Goal: Task Accomplishment & Management: Manage account settings

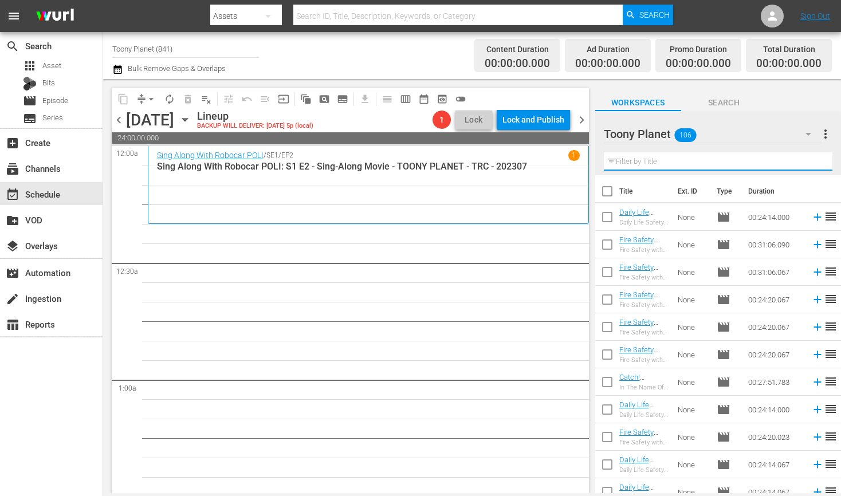
click at [684, 164] on input "text" at bounding box center [718, 161] width 229 height 18
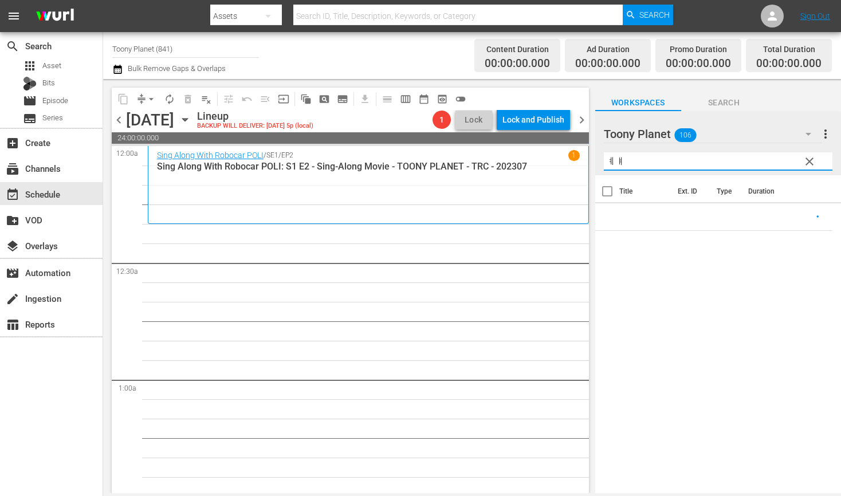
type input "ㅖ"
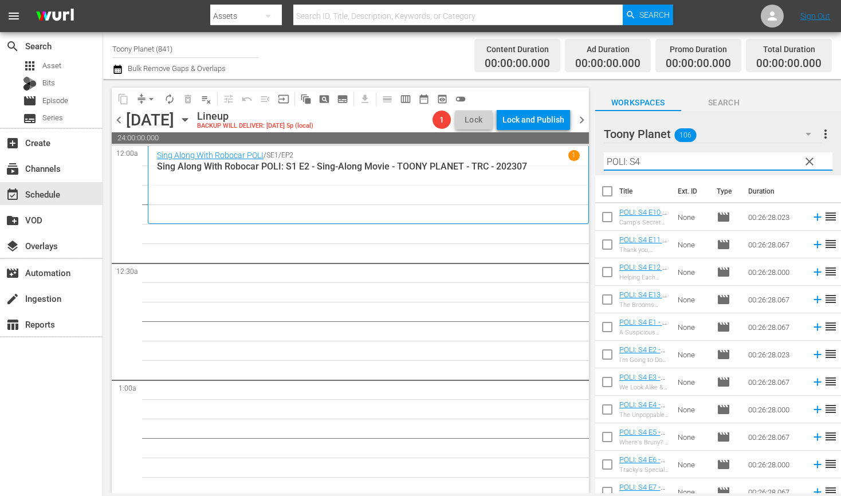
type input "POLI: S4"
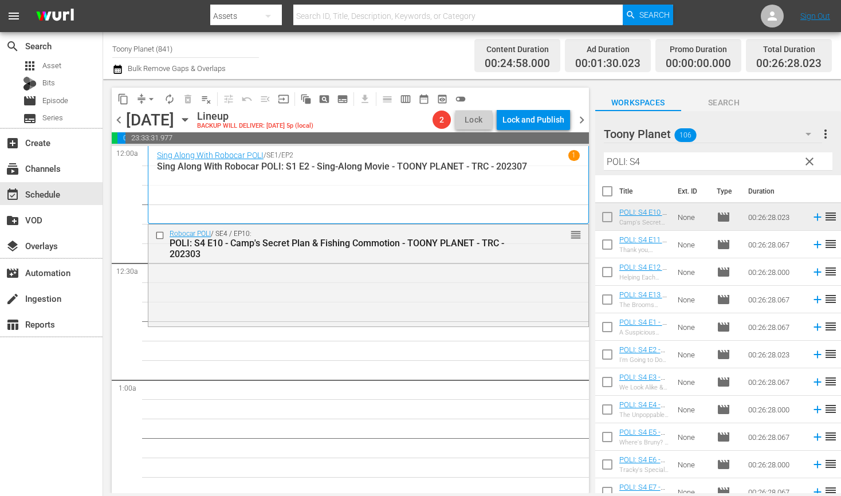
click at [416, 292] on div "Robocar POLI / SE4 / EP10: POLI: S4 E10 - Camp's Secret Plan & Fishing Commotio…" at bounding box center [368, 274] width 440 height 100
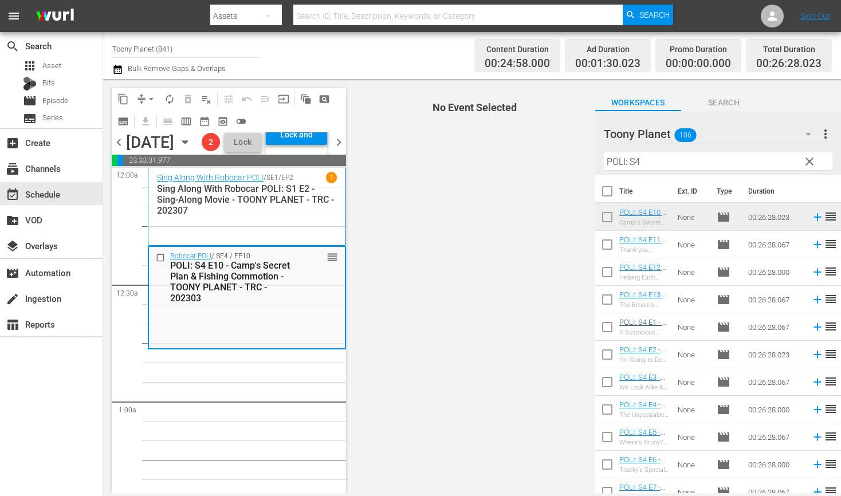
scroll to position [53, 0]
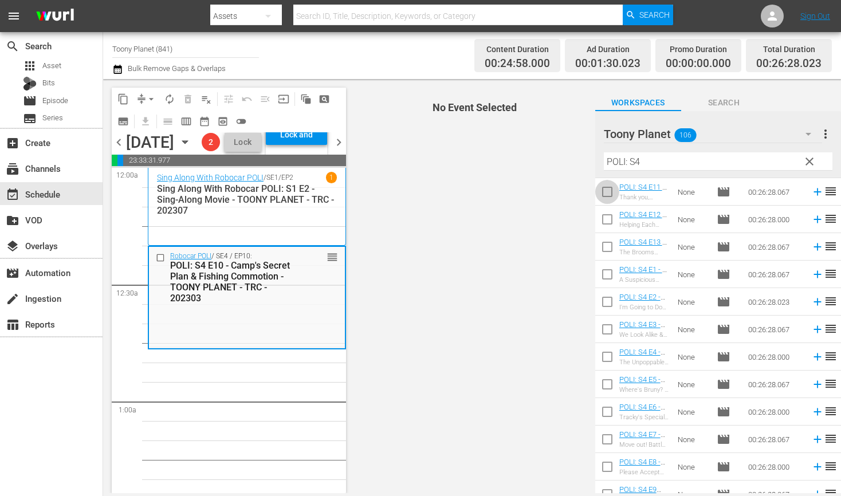
click at [600, 192] on input "checkbox" at bounding box center [607, 194] width 24 height 24
checkbox input "true"
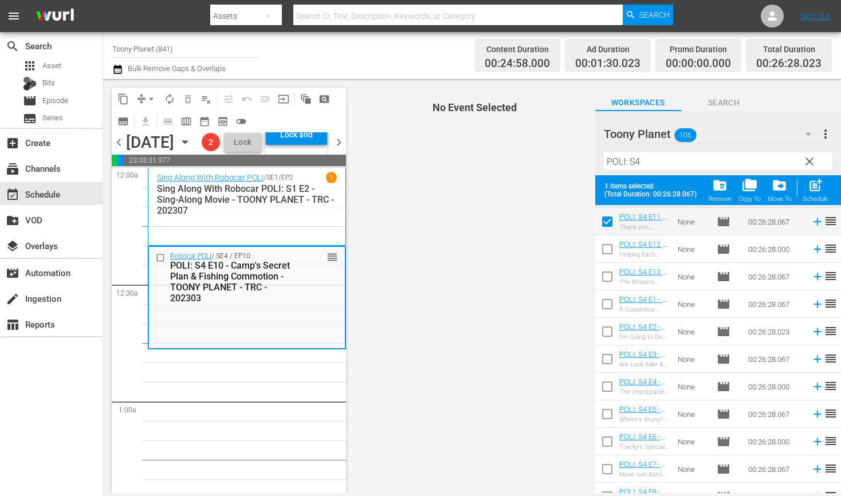
click at [599, 250] on input "checkbox" at bounding box center [607, 251] width 24 height 24
checkbox input "true"
click at [597, 279] on input "checkbox" at bounding box center [607, 279] width 24 height 24
checkbox input "true"
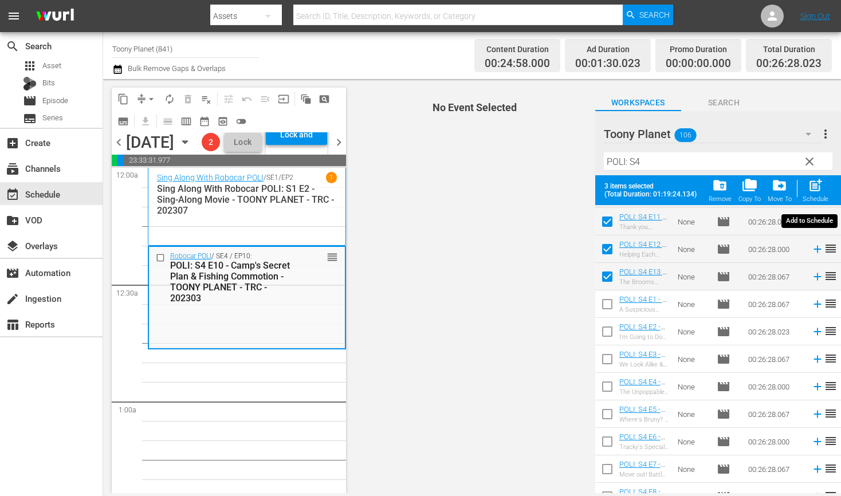
drag, startPoint x: 804, startPoint y: 195, endPoint x: 774, endPoint y: 200, distance: 30.7
click at [804, 195] on div "post_add Schedule" at bounding box center [815, 190] width 26 height 25
checkbox input "false"
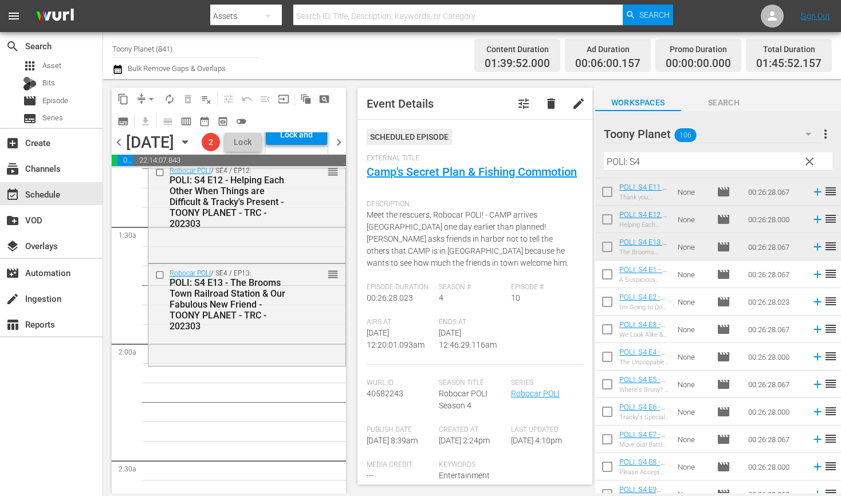
scroll to position [405, 0]
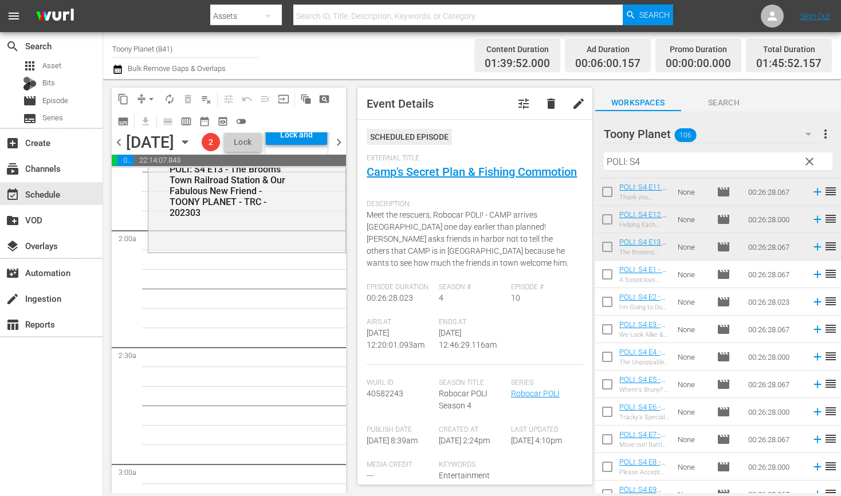
drag, startPoint x: 653, startPoint y: 160, endPoint x: 444, endPoint y: 150, distance: 208.7
click at [448, 150] on div "content_copy compress arrow_drop_down autorenew_outlined delete_forever_outline…" at bounding box center [472, 286] width 738 height 414
type input "ㄴ"
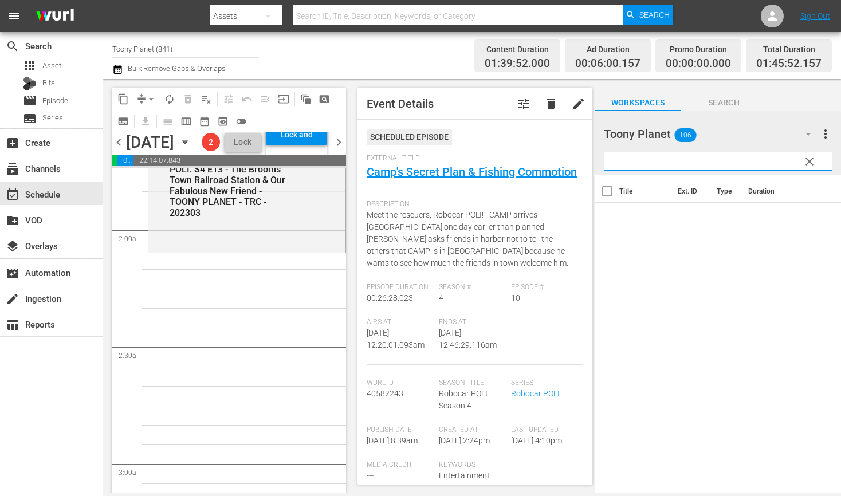
type input "ㄴ"
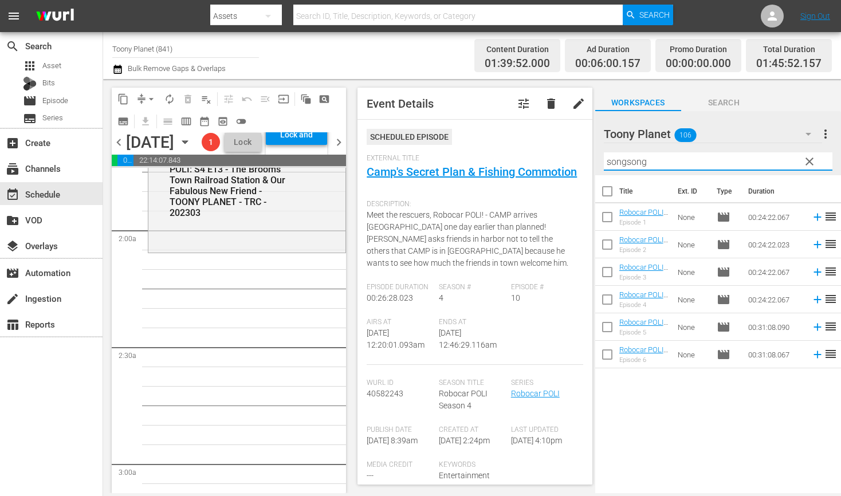
drag, startPoint x: 662, startPoint y: 164, endPoint x: 529, endPoint y: 138, distance: 136.0
click at [537, 139] on div "content_copy compress arrow_drop_down autorenew_outlined delete_forever_outline…" at bounding box center [472, 286] width 738 height 414
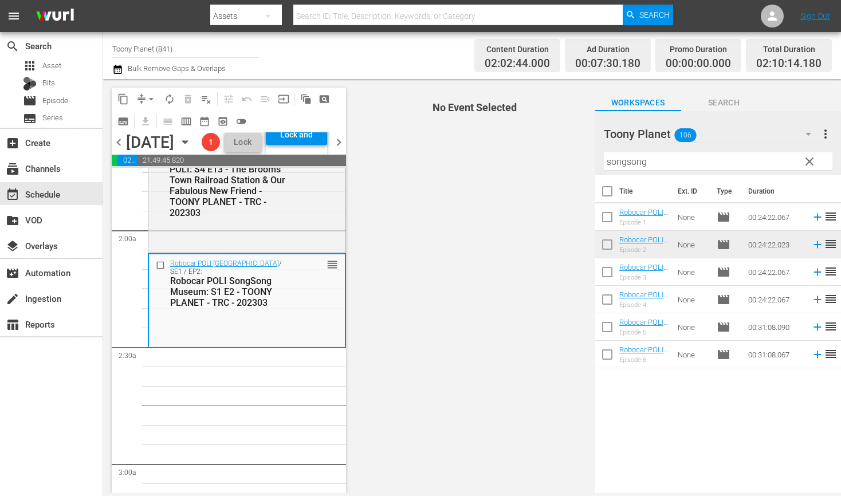
click at [263, 346] on div "Robocar POLI SongSong Museum / SE1 / EP2: Robocar POLI SongSong Museum: S1 E2 -…" at bounding box center [247, 300] width 196 height 92
drag, startPoint x: 620, startPoint y: 159, endPoint x: 564, endPoint y: 157, distance: 56.2
click at [570, 157] on div "content_copy compress arrow_drop_down autorenew_outlined delete_forever_outline…" at bounding box center [472, 286] width 738 height 414
type input "ㄹ"
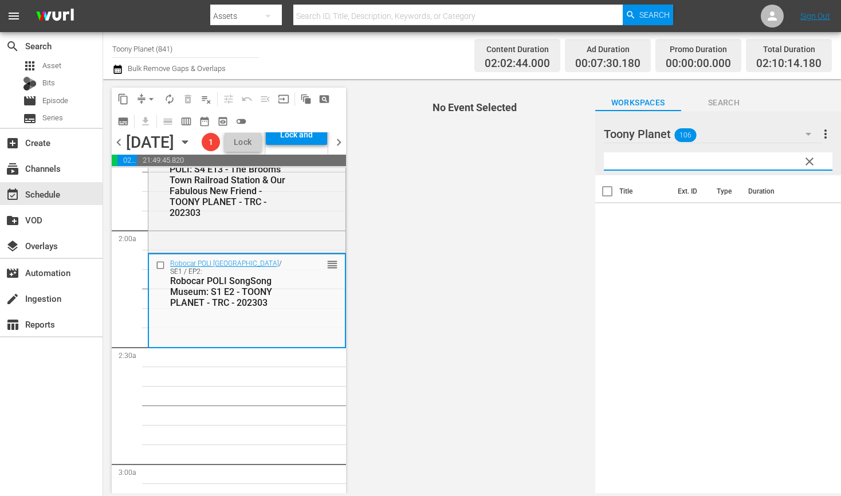
type input "ㄹ"
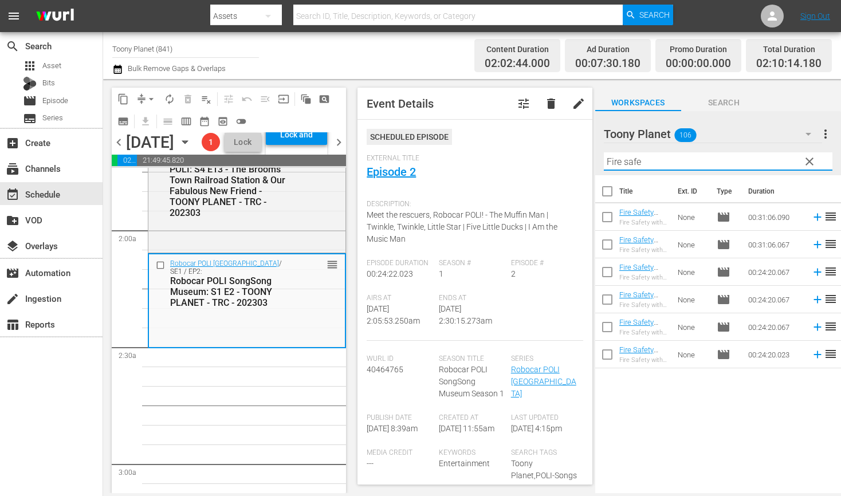
drag, startPoint x: 688, startPoint y: 164, endPoint x: 515, endPoint y: 159, distance: 173.0
click at [504, 151] on div "content_copy compress arrow_drop_down autorenew_outlined delete_forever_outline…" at bounding box center [472, 286] width 738 height 414
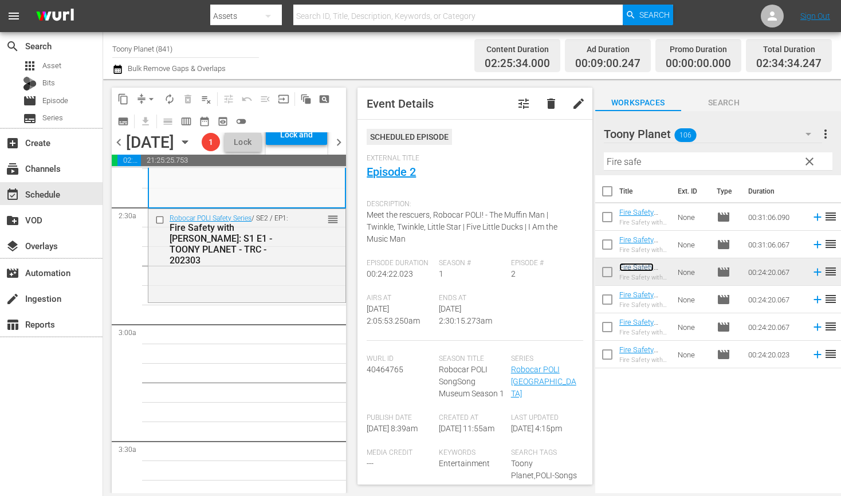
scroll to position [566, 0]
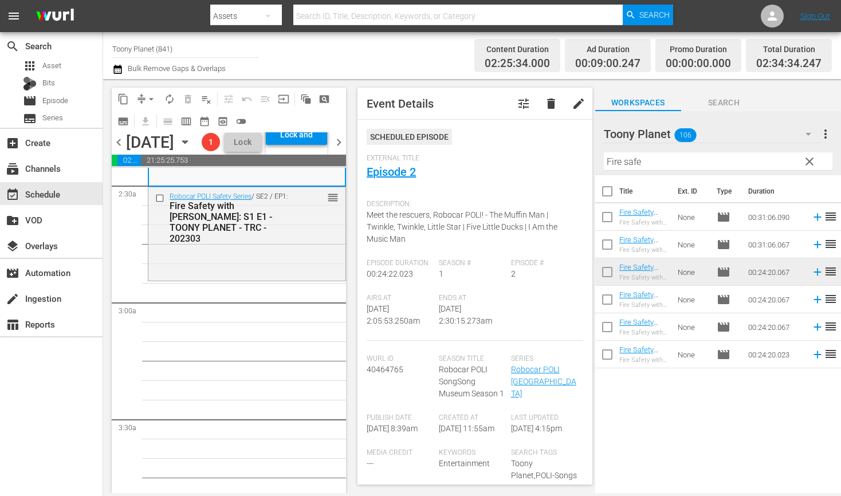
drag, startPoint x: 249, startPoint y: 285, endPoint x: 349, endPoint y: 299, distance: 101.2
click at [249, 278] on div "Robocar POLI Safety Series / SE2 / EP1: Fire Safety with ROY: S1 E1 - TOONY PLA…" at bounding box center [246, 232] width 197 height 91
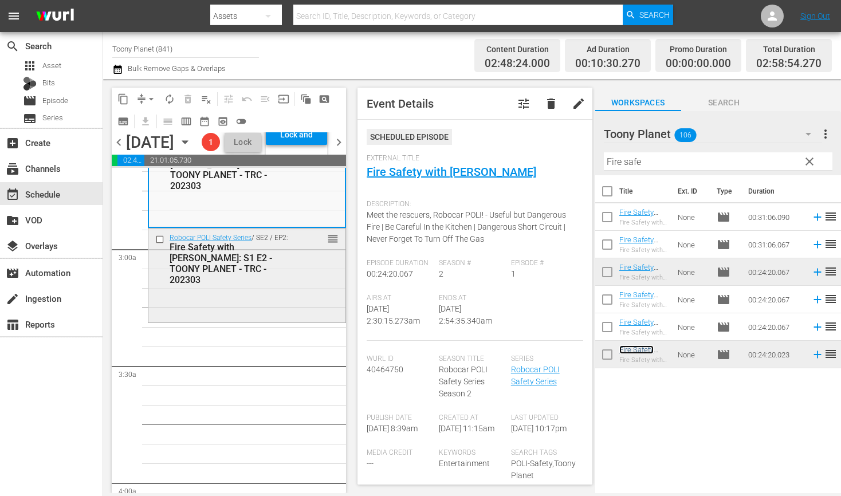
scroll to position [628, 0]
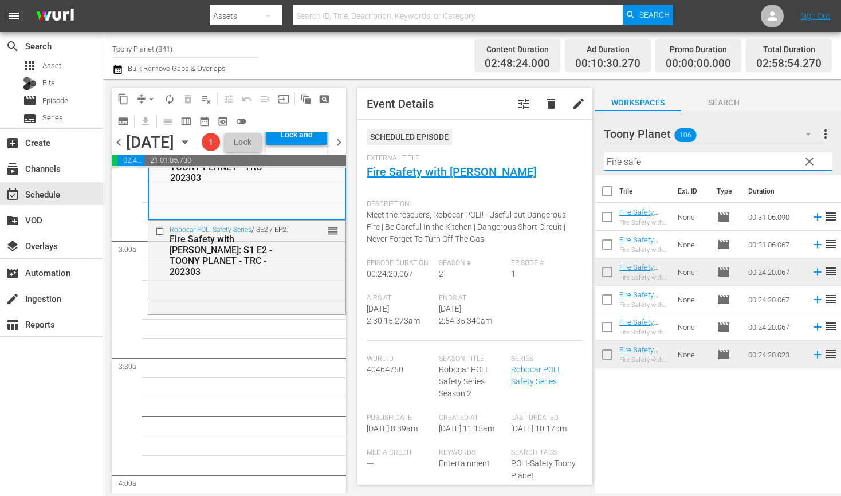
drag, startPoint x: 647, startPoint y: 166, endPoint x: 581, endPoint y: 160, distance: 65.5
click at [581, 160] on div "content_copy compress arrow_drop_down autorenew_outlined delete_forever_outline…" at bounding box center [472, 286] width 738 height 414
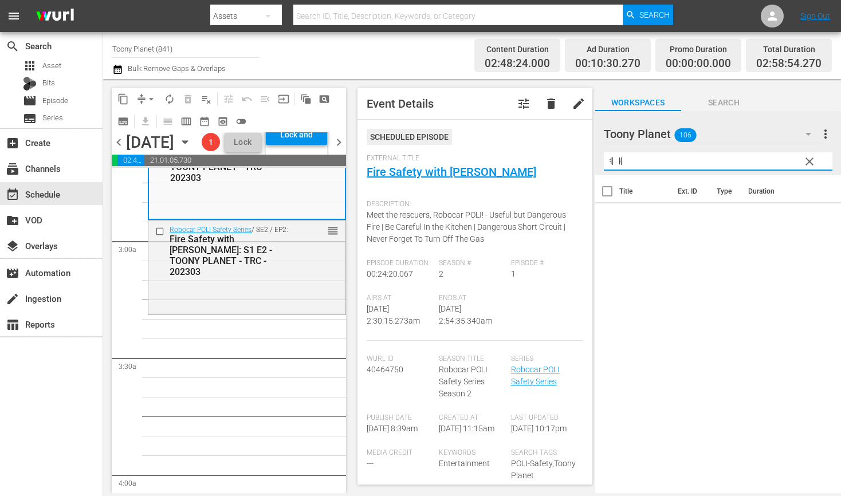
type input "ㅖ"
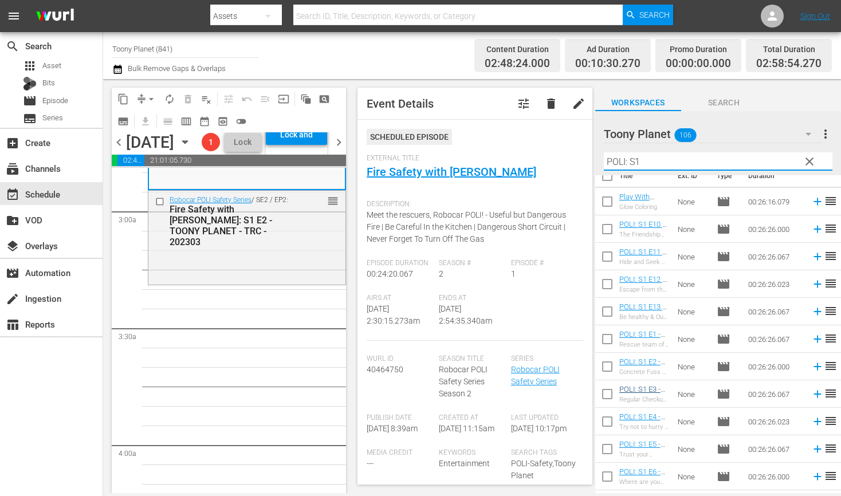
scroll to position [17, 0]
type input "POLI: S1"
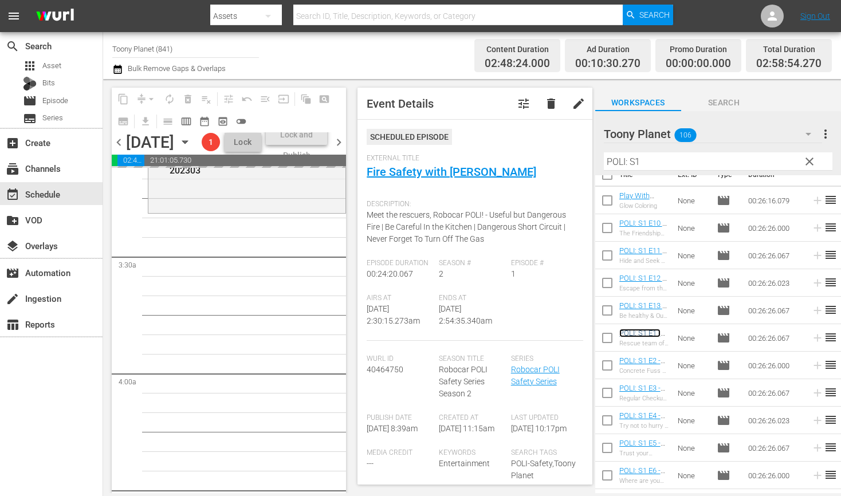
scroll to position [730, 0]
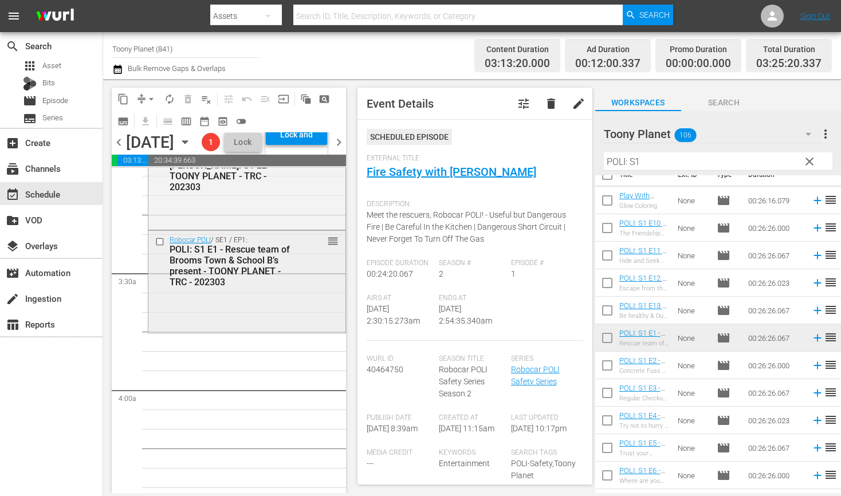
click at [284, 330] on div "Robocar POLI / SE1 / EP1: POLI: S1 E1 - Rescue team of Brooms Town & School B’s…" at bounding box center [246, 281] width 197 height 100
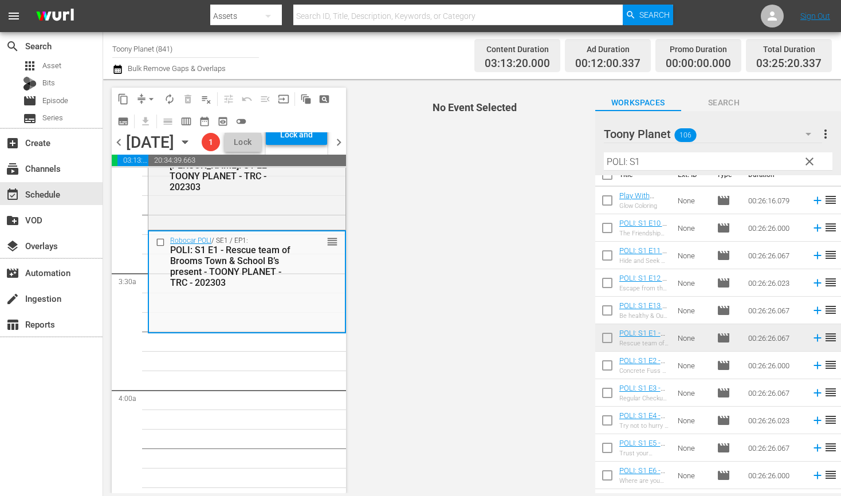
click at [609, 362] on input "checkbox" at bounding box center [607, 368] width 24 height 24
checkbox input "true"
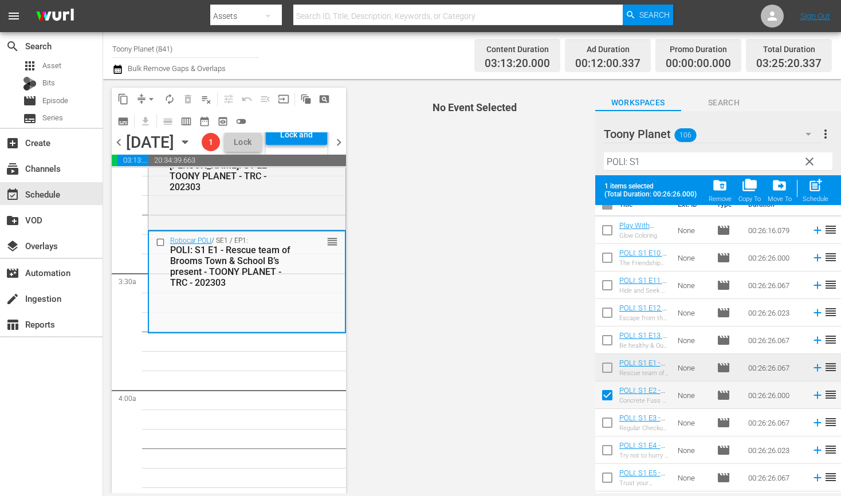
scroll to position [37, 0]
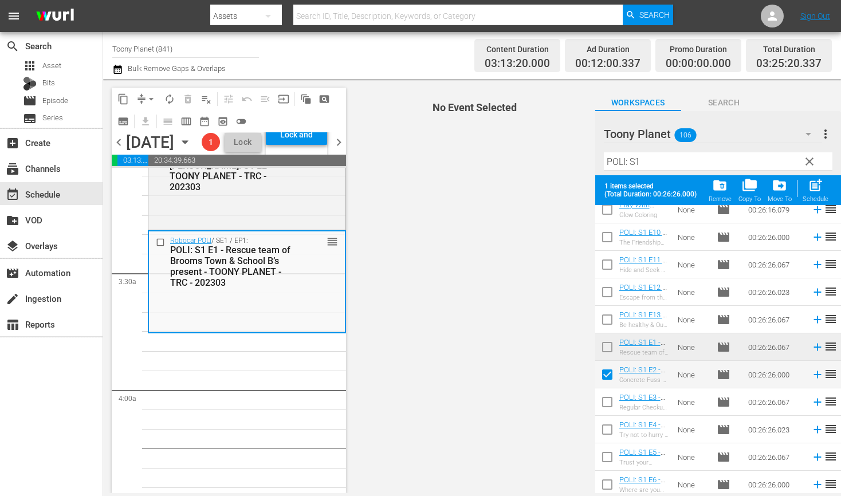
click at [596, 410] on input "checkbox" at bounding box center [607, 404] width 24 height 24
checkbox input "true"
click at [604, 436] on input "checkbox" at bounding box center [607, 432] width 24 height 24
checkbox input "true"
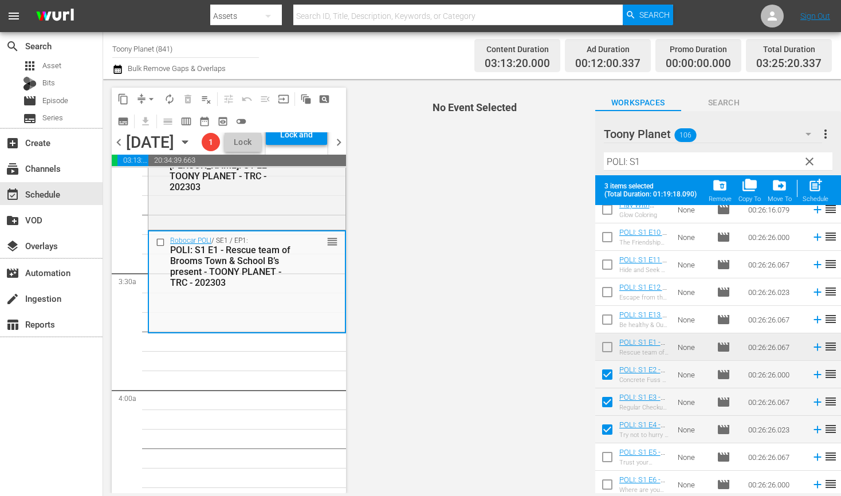
click at [602, 456] on input "checkbox" at bounding box center [607, 459] width 24 height 24
checkbox input "true"
drag, startPoint x: 817, startPoint y: 190, endPoint x: 764, endPoint y: 213, distance: 57.7
click at [817, 190] on span "post_add" at bounding box center [815, 185] width 15 height 15
checkbox input "false"
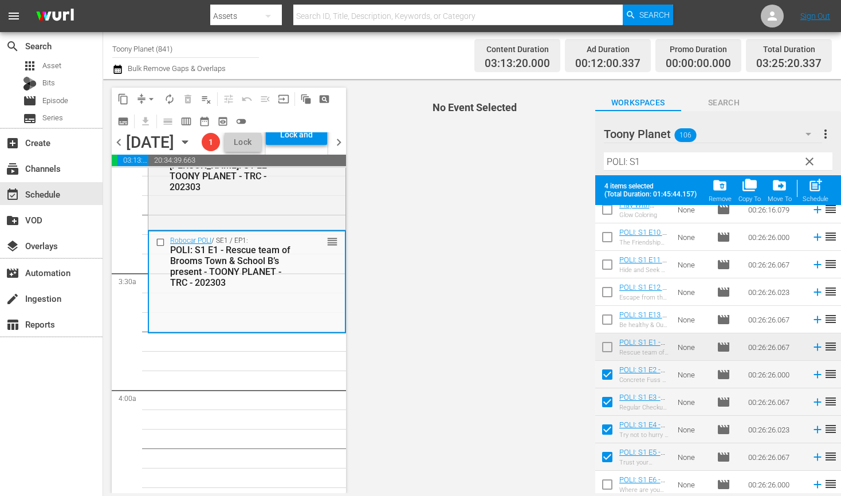
checkbox input "false"
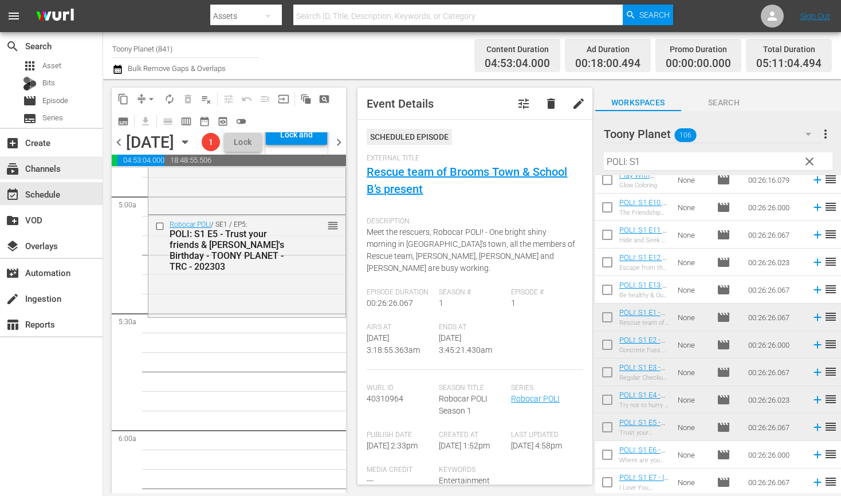
scroll to position [1140, 0]
drag, startPoint x: 623, startPoint y: 164, endPoint x: 549, endPoint y: 157, distance: 73.6
click at [556, 158] on div "content_copy compress arrow_drop_down autorenew_outlined delete_forever_outline…" at bounding box center [472, 286] width 738 height 414
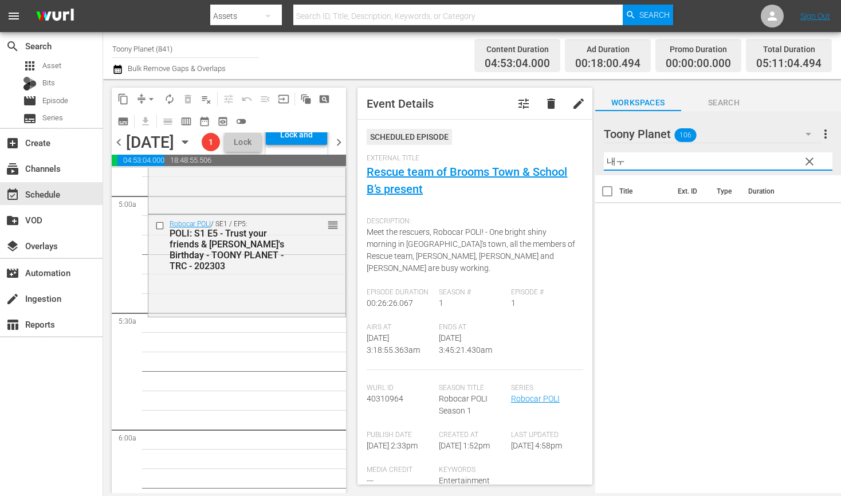
type input "내"
type input "냐"
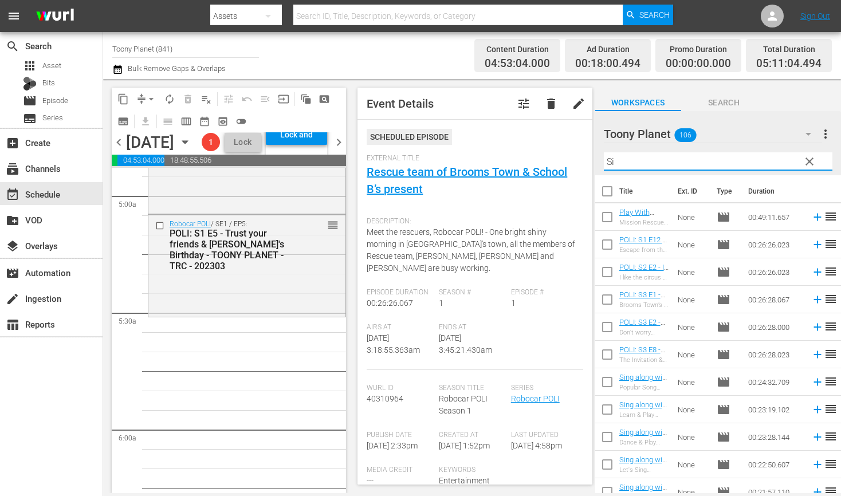
type input "S"
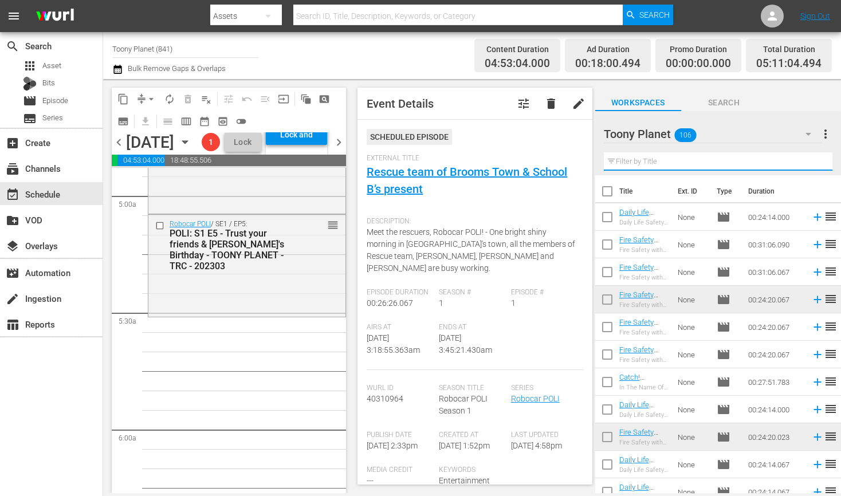
type input "P"
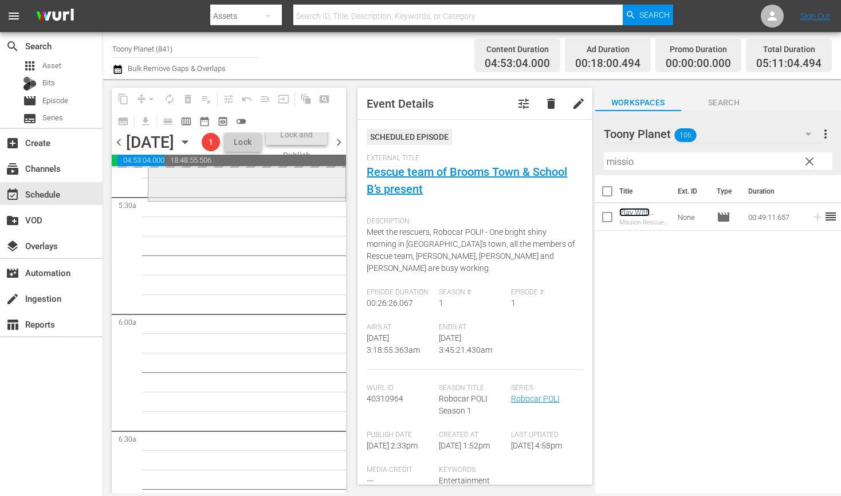
scroll to position [1261, 0]
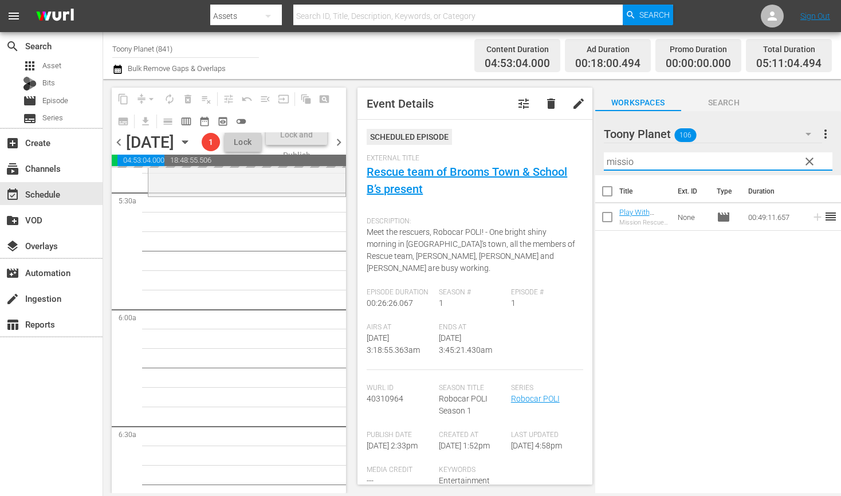
drag, startPoint x: 645, startPoint y: 164, endPoint x: 584, endPoint y: 157, distance: 61.1
click at [584, 157] on div "content_copy compress arrow_drop_down autorenew_outlined delete_forever_outline…" at bounding box center [472, 286] width 738 height 414
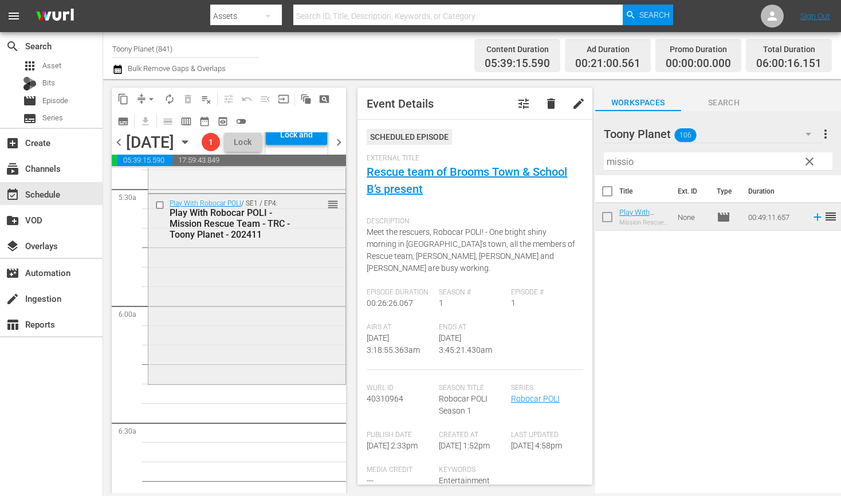
click at [260, 346] on div "Play With Robocar POLI / SE1 / EP4: Play With Robocar POLI - Mission Rescue Tea…" at bounding box center [246, 288] width 197 height 188
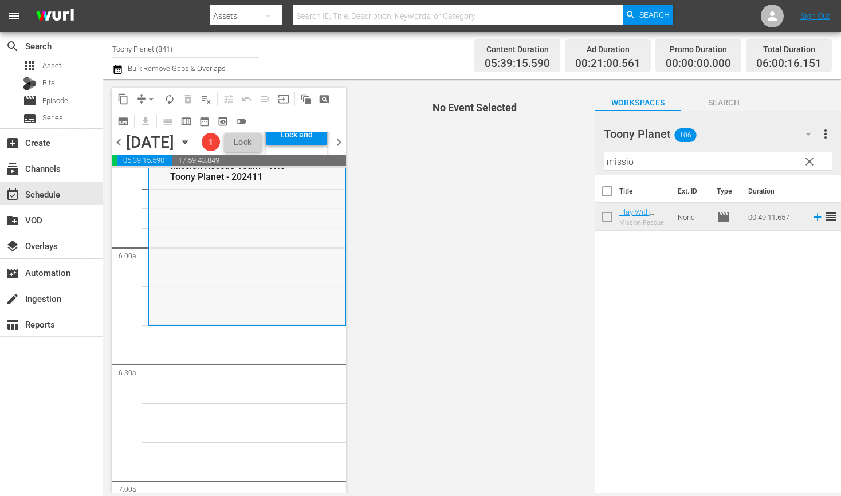
scroll to position [1325, 0]
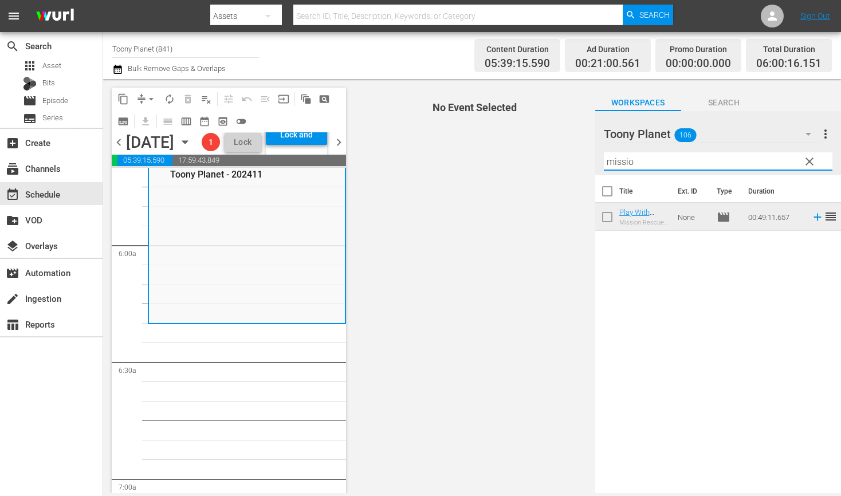
drag, startPoint x: 636, startPoint y: 170, endPoint x: 589, endPoint y: 160, distance: 48.5
click at [589, 160] on div "content_copy compress arrow_drop_down autorenew_outlined delete_forever_outline…" at bounding box center [472, 286] width 738 height 414
drag, startPoint x: 657, startPoint y: 165, endPoint x: 648, endPoint y: 163, distance: 9.4
click at [656, 164] on input "missio" at bounding box center [718, 161] width 229 height 18
click at [648, 163] on input "missio" at bounding box center [718, 161] width 229 height 18
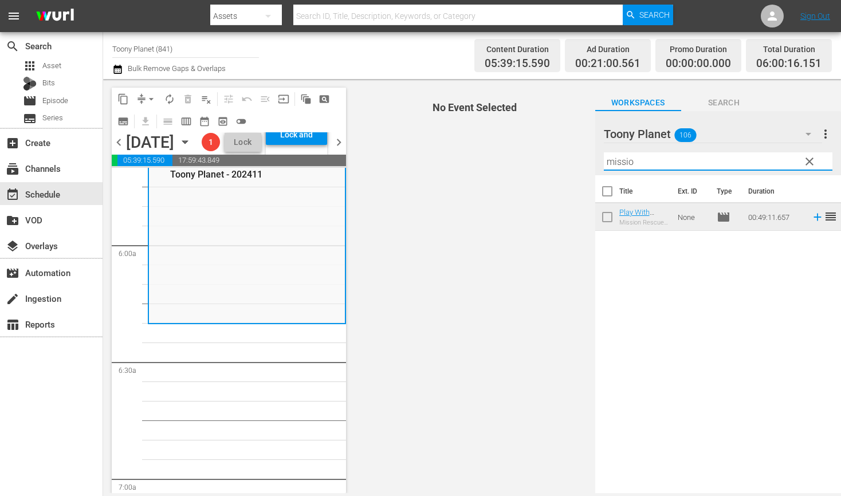
click at [648, 163] on input "missio" at bounding box center [718, 161] width 229 height 18
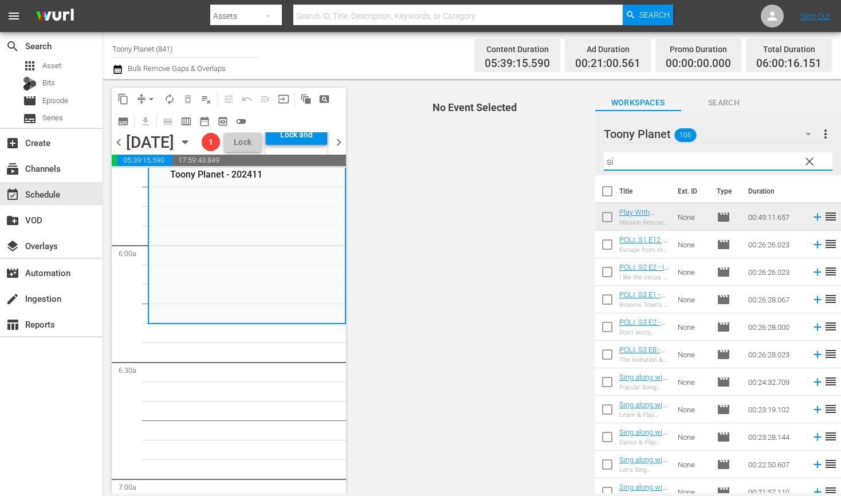
type input "s"
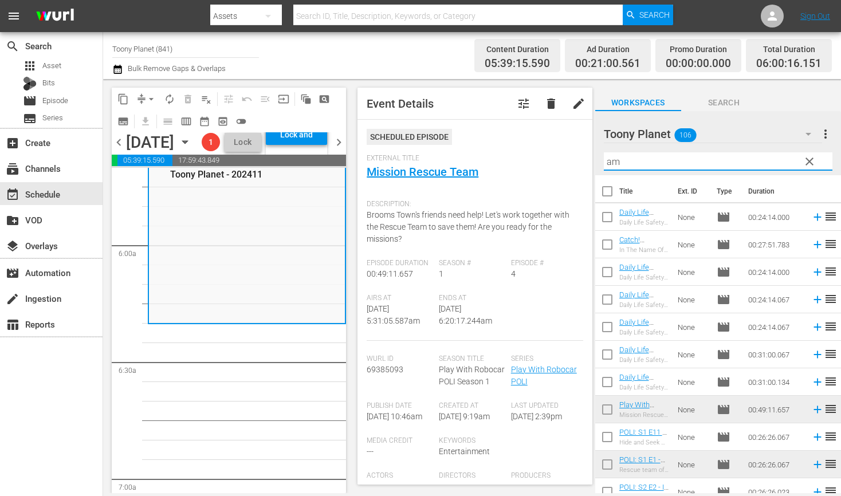
drag, startPoint x: 622, startPoint y: 157, endPoint x: 561, endPoint y: 148, distance: 61.9
click at [561, 148] on div "content_copy compress arrow_drop_down autorenew_outlined delete_forever_outline…" at bounding box center [472, 286] width 738 height 414
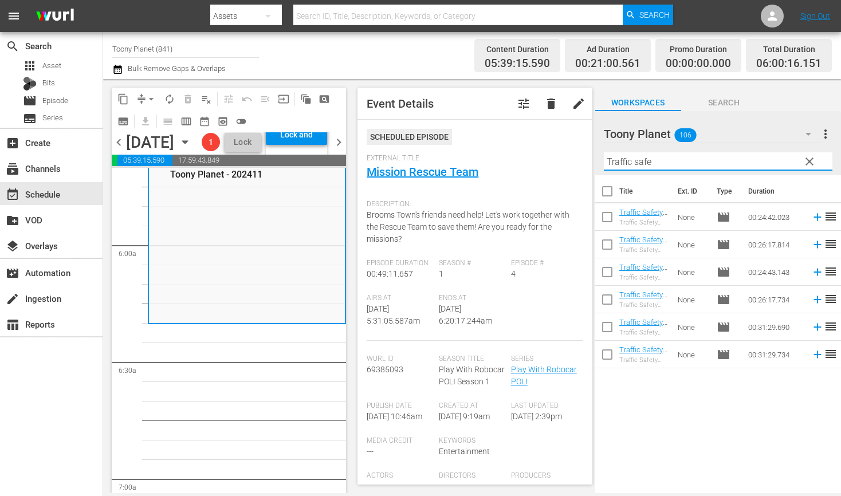
type input "Traffic safe"
drag, startPoint x: 637, startPoint y: 422, endPoint x: 619, endPoint y: 356, distance: 68.9
click at [637, 422] on div "Title Ext. ID Type Duration Traffic Safety with POLI: S1 E1 - TOONY PLANET - TR…" at bounding box center [718, 335] width 246 height 320
drag, startPoint x: 598, startPoint y: 323, endPoint x: 606, endPoint y: 391, distance: 68.6
click at [598, 323] on input "checkbox" at bounding box center [607, 329] width 24 height 24
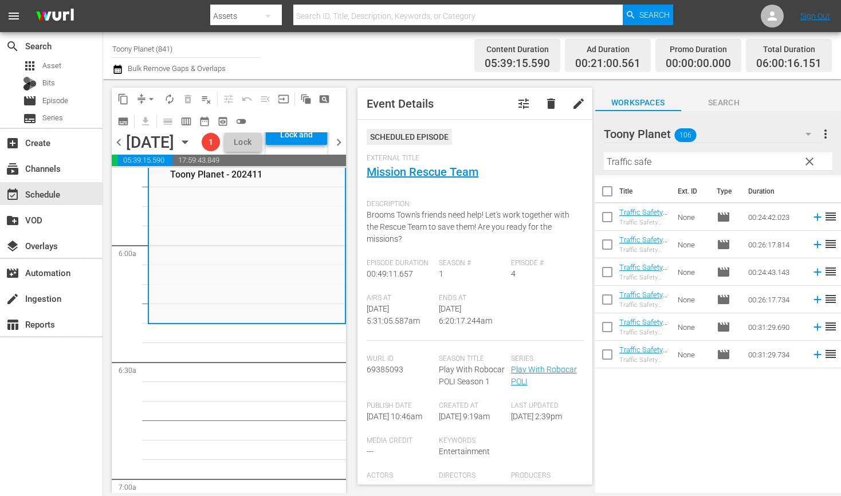
checkbox input "true"
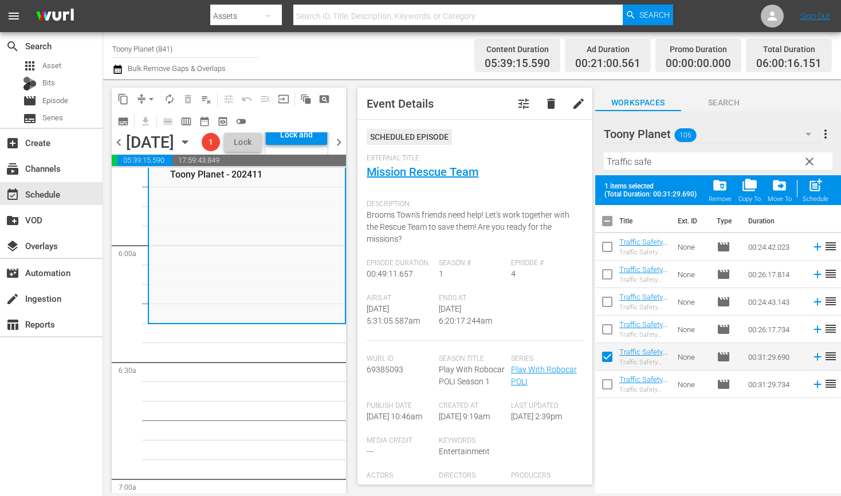
click at [610, 389] on input "checkbox" at bounding box center [607, 387] width 24 height 24
checkbox input "true"
drag, startPoint x: 818, startPoint y: 187, endPoint x: 800, endPoint y: 188, distance: 18.4
click at [818, 188] on span "post_add" at bounding box center [815, 185] width 15 height 15
checkbox input "false"
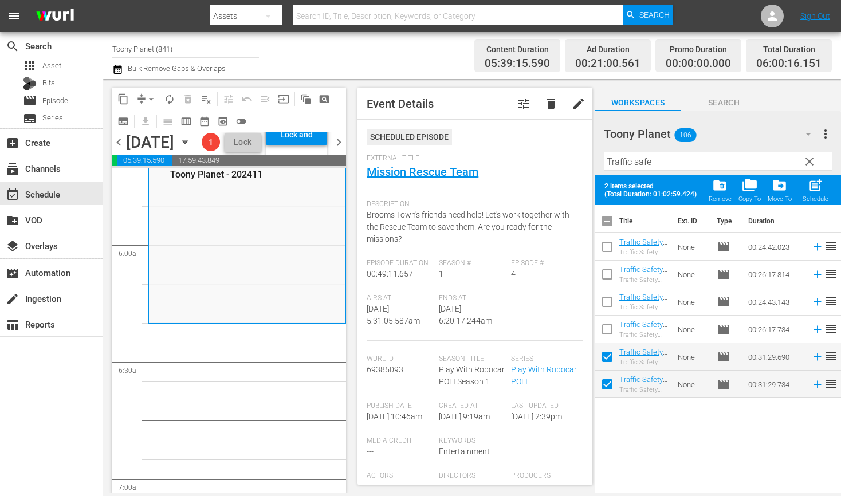
checkbox input "false"
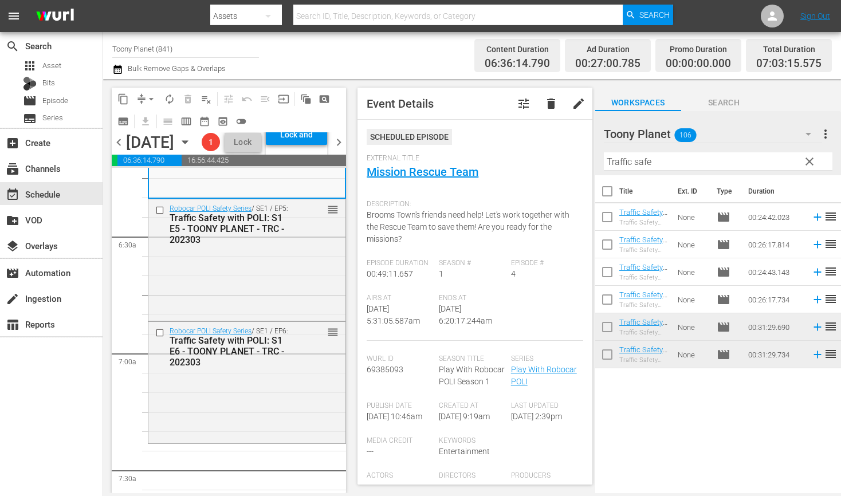
scroll to position [1548, 0]
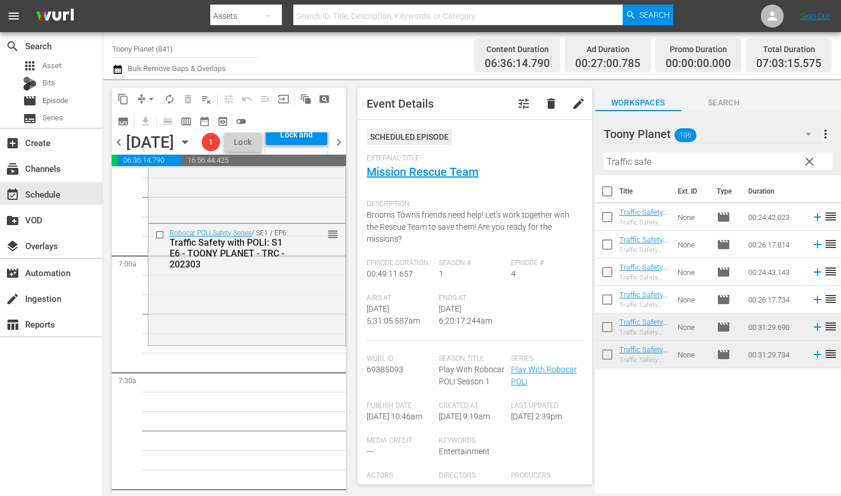
drag, startPoint x: 682, startPoint y: 166, endPoint x: 512, endPoint y: 147, distance: 171.1
click at [541, 150] on div "content_copy compress arrow_drop_down autorenew_outlined delete_forever_outline…" at bounding box center [472, 286] width 738 height 414
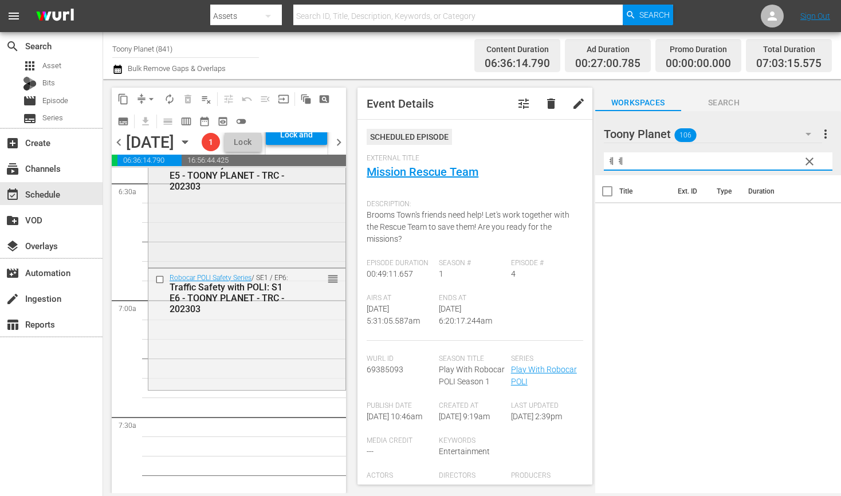
type input "ㅖ"
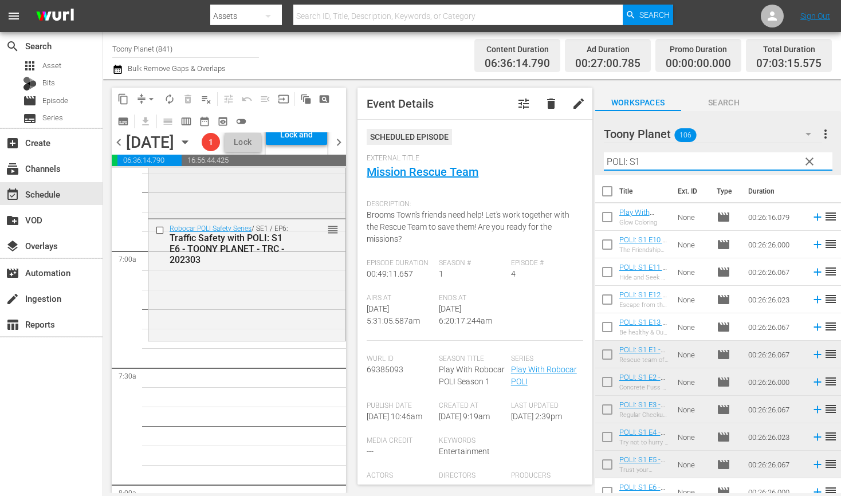
scroll to position [1555, 0]
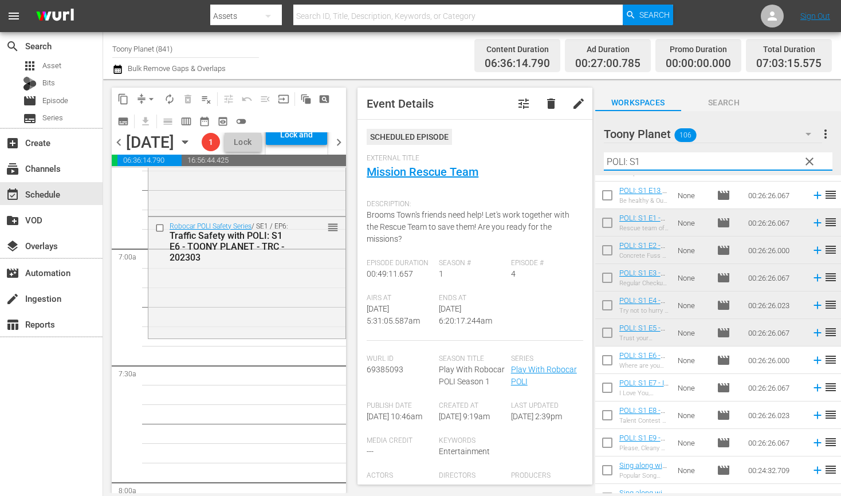
type input "POLI: S1"
click at [606, 362] on input "checkbox" at bounding box center [607, 362] width 24 height 24
checkbox input "true"
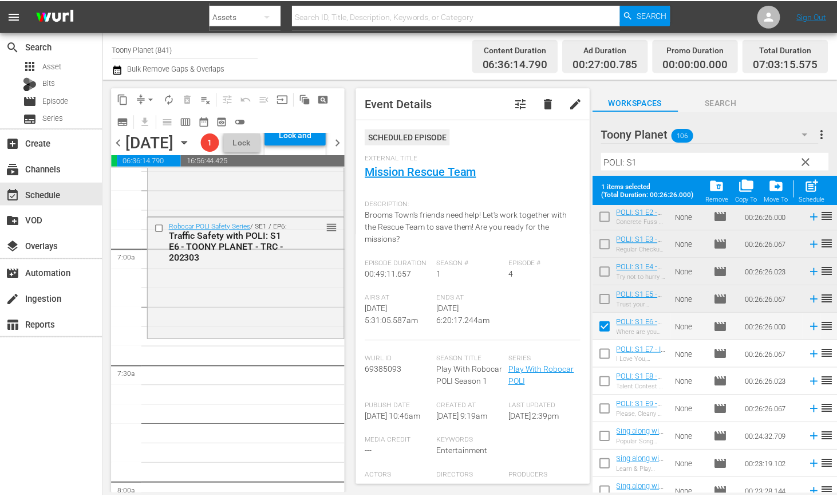
scroll to position [204, 0]
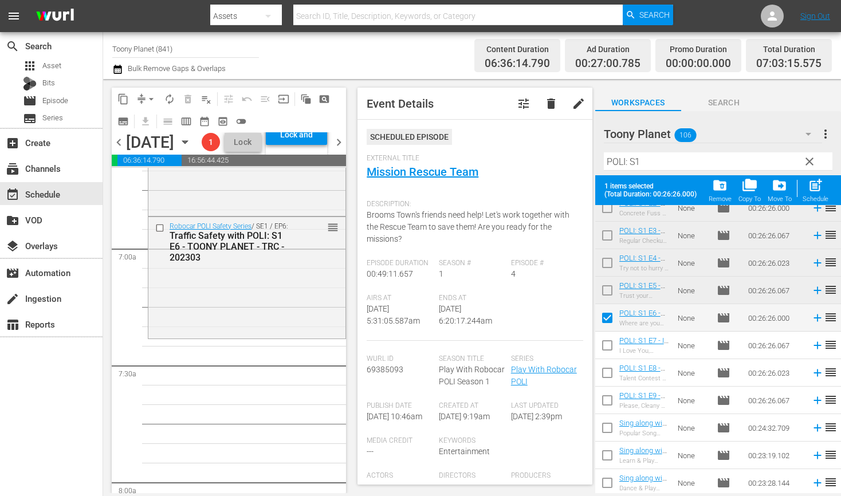
click at [602, 347] on input "checkbox" at bounding box center [607, 348] width 24 height 24
checkbox input "true"
drag, startPoint x: 603, startPoint y: 372, endPoint x: 604, endPoint y: 381, distance: 9.8
click at [603, 372] on input "checkbox" at bounding box center [607, 375] width 24 height 24
checkbox input "true"
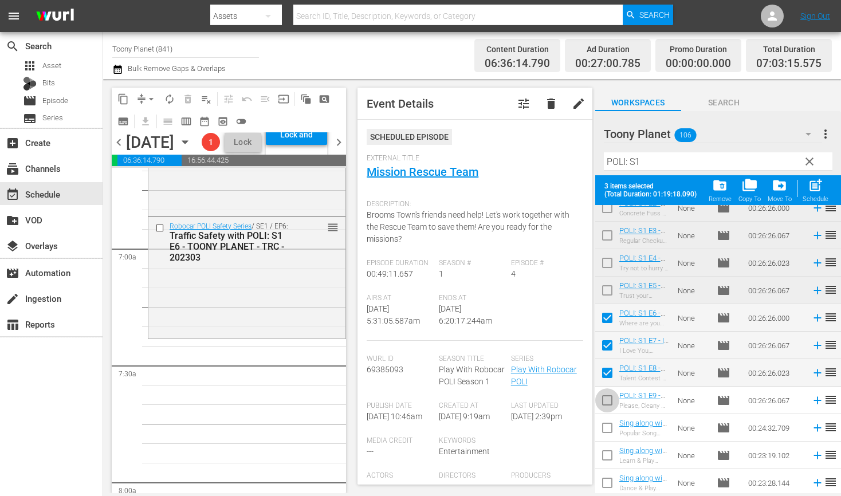
click at [607, 400] on input "checkbox" at bounding box center [607, 403] width 24 height 24
checkbox input "true"
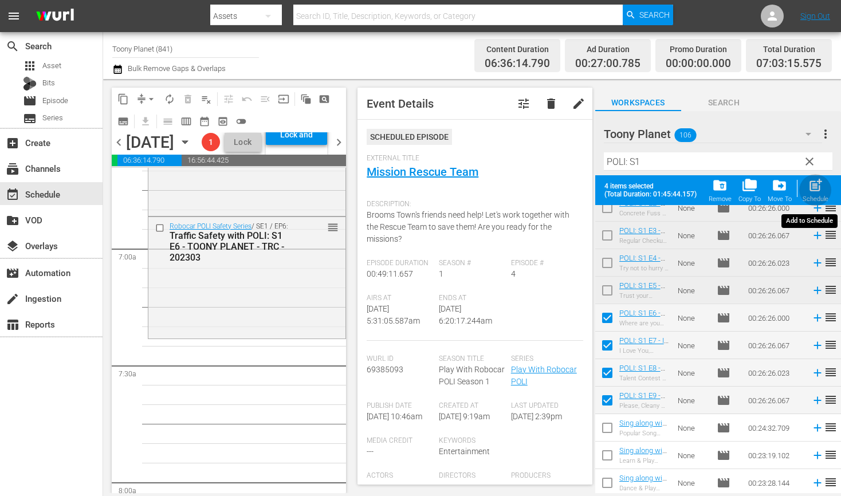
click at [821, 193] on div "post_add Schedule" at bounding box center [815, 190] width 26 height 25
checkbox input "false"
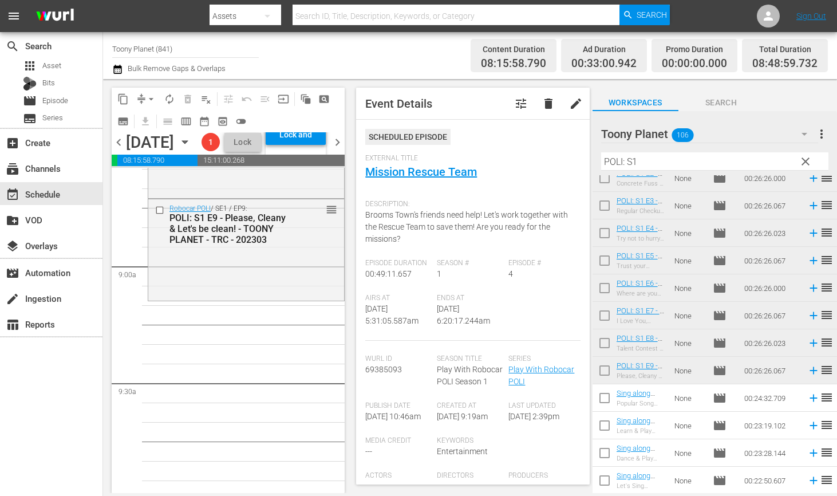
scroll to position [1988, 0]
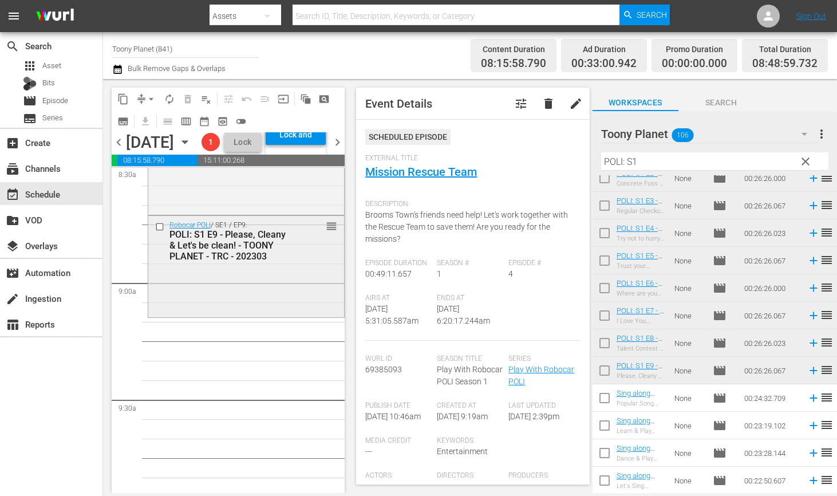
click at [206, 316] on div "Robocar POLI / SE1 / EP9: POLI: S1 E9 - Please, Cleany & Let's be clean! - TOON…" at bounding box center [246, 266] width 196 height 100
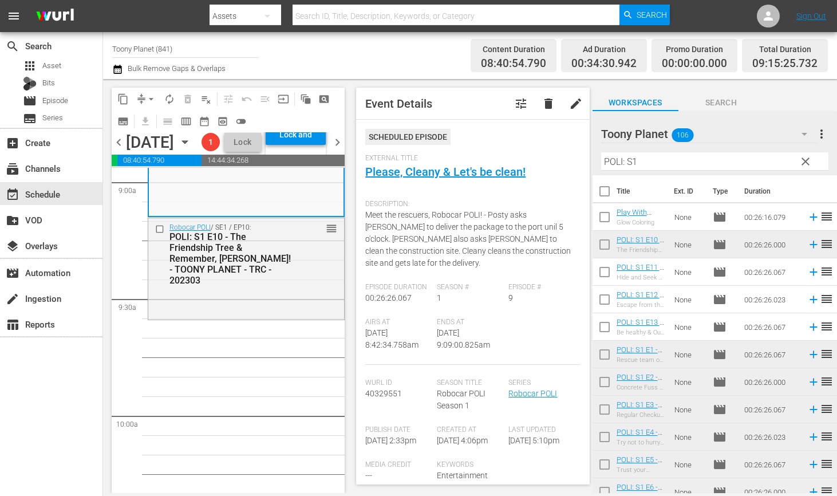
scroll to position [2101, 0]
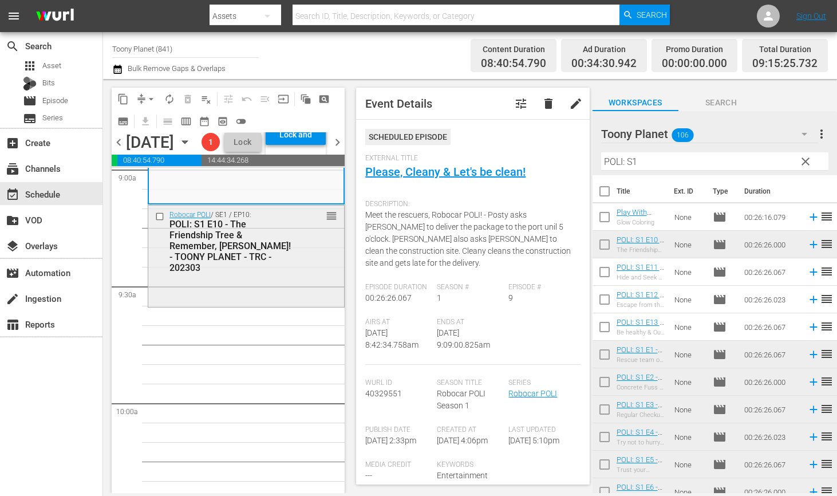
click at [301, 277] on div "Robocar POLI / SE1 / EP10: POLI: S1 E10 - The Friendship Tree & Remember, Max! …" at bounding box center [246, 242] width 196 height 72
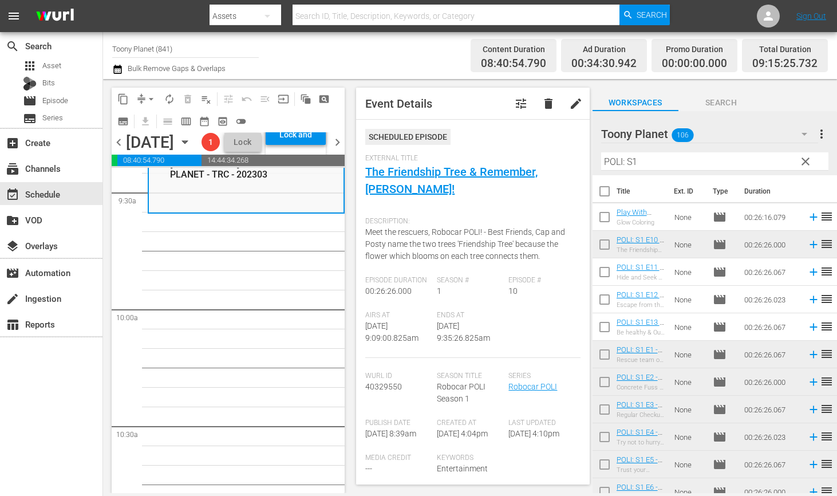
scroll to position [2174, 0]
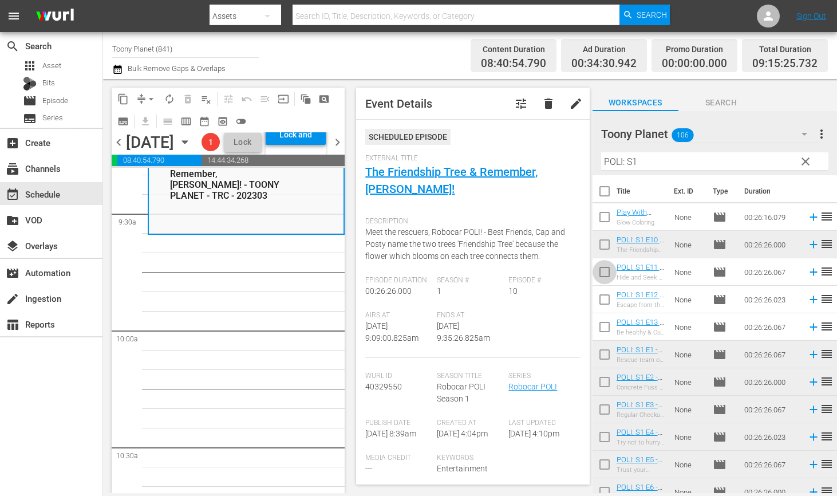
click at [600, 271] on input "checkbox" at bounding box center [605, 274] width 24 height 24
checkbox input "true"
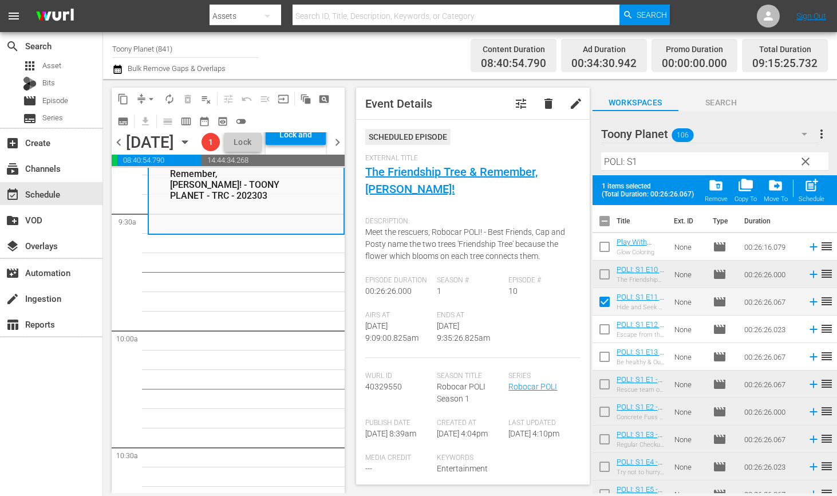
click at [608, 333] on input "checkbox" at bounding box center [605, 332] width 24 height 24
checkbox input "true"
click at [605, 356] on input "checkbox" at bounding box center [605, 359] width 24 height 24
checkbox input "true"
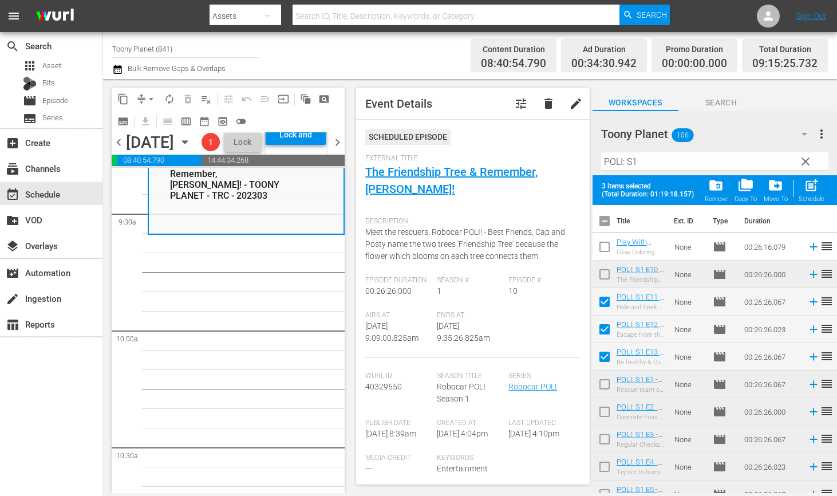
click at [808, 197] on div "Schedule" at bounding box center [812, 198] width 26 height 7
checkbox input "false"
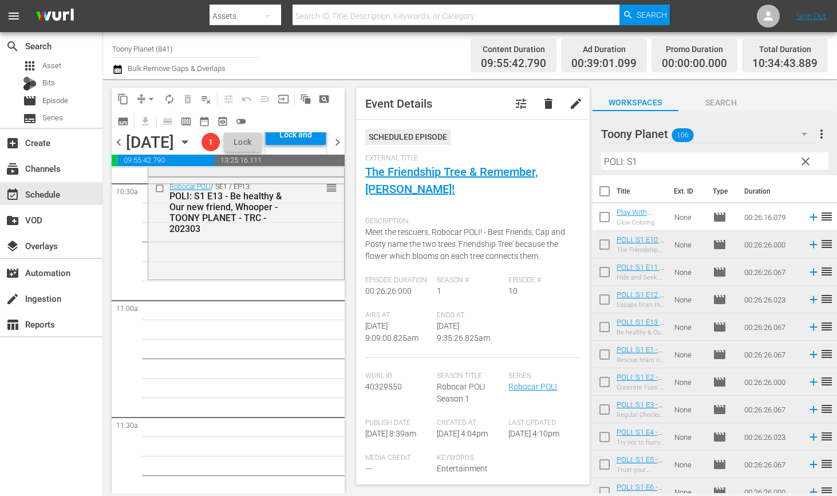
scroll to position [2369, 0]
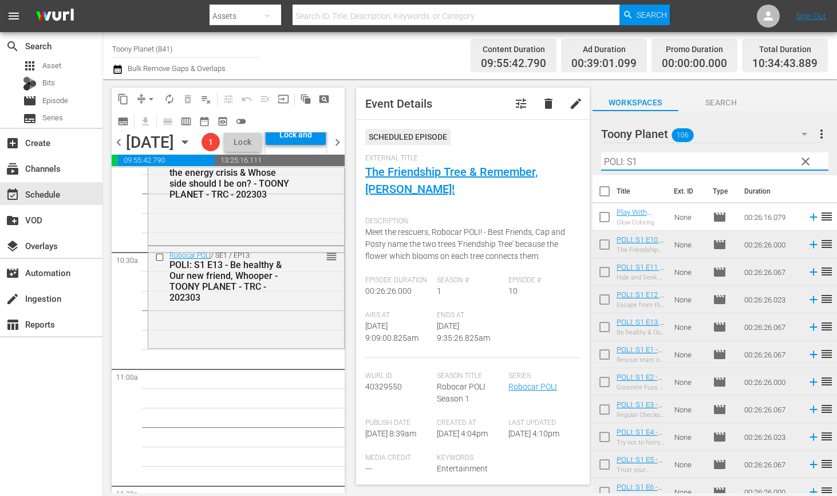
drag, startPoint x: 691, startPoint y: 161, endPoint x: 536, endPoint y: 148, distance: 155.1
click at [542, 152] on div "content_copy compress arrow_drop_down autorenew_outlined delete_forever_outline…" at bounding box center [470, 286] width 734 height 414
paste input "amber"
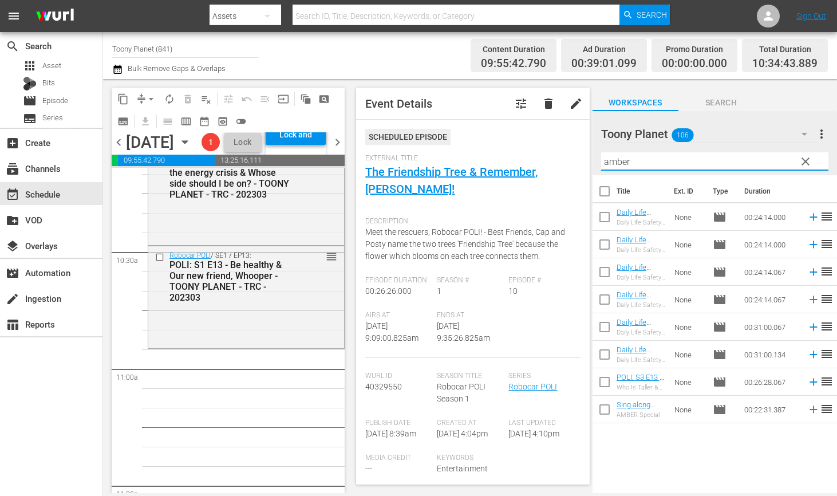
type input "amber"
drag, startPoint x: 650, startPoint y: 454, endPoint x: 641, endPoint y: 379, distance: 75.5
click at [650, 453] on div "Title Ext. ID Type Duration Daily Life Safety with AMBER: S1 E1 - TOONY PLANET …" at bounding box center [715, 335] width 245 height 320
click at [601, 216] on input "checkbox" at bounding box center [605, 219] width 24 height 24
checkbox input "true"
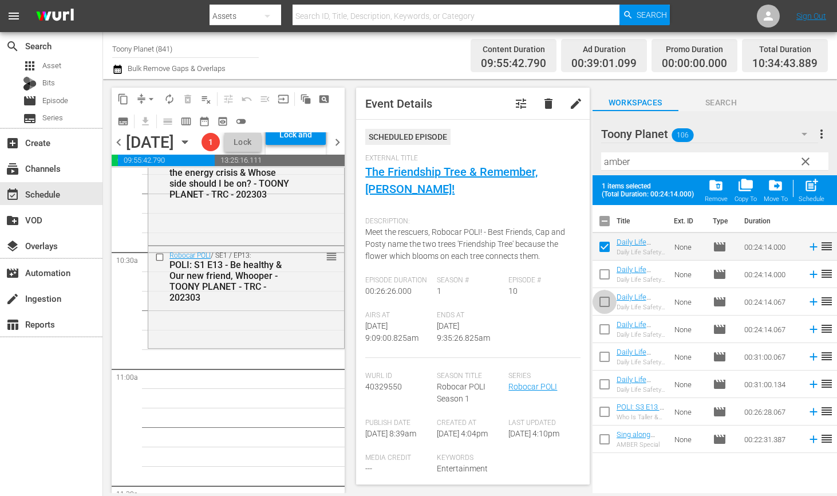
click at [606, 298] on input "checkbox" at bounding box center [605, 304] width 24 height 24
checkbox input "true"
click at [813, 195] on div "post_add Schedule" at bounding box center [812, 190] width 26 height 25
checkbox input "false"
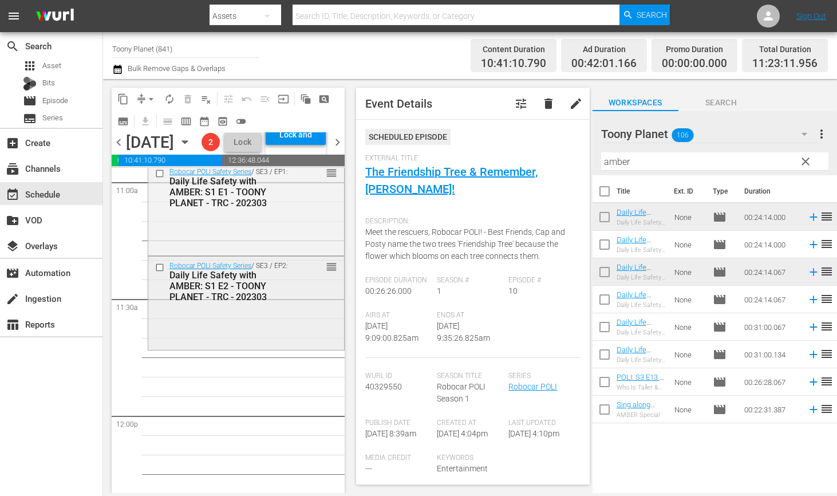
scroll to position [2559, 0]
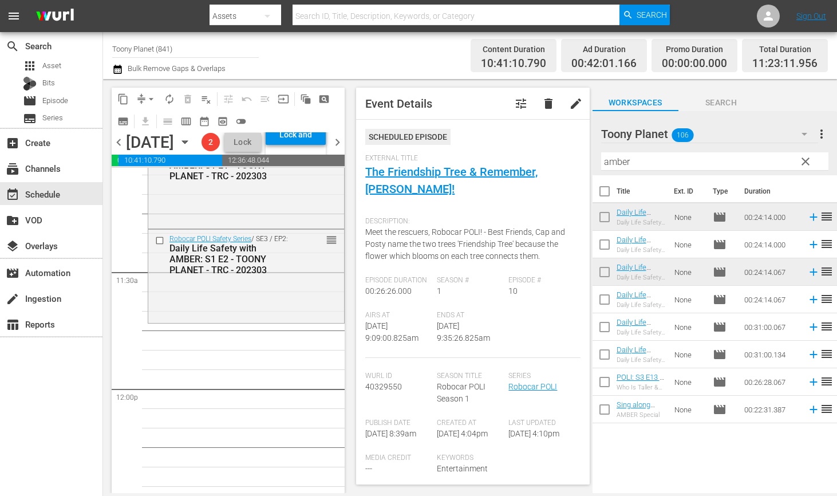
click at [235, 374] on div "Play With Robocar POLI / SE1 / EP4: Play With Robocar POLI - Mission Rescue Tea…" at bounding box center [246, 389] width 197 height 5608
click at [238, 322] on div "Robocar POLI Safety Series / SE3 / EP2: Daily Life Safety with AMBER: S1 E2 - T…" at bounding box center [246, 276] width 196 height 91
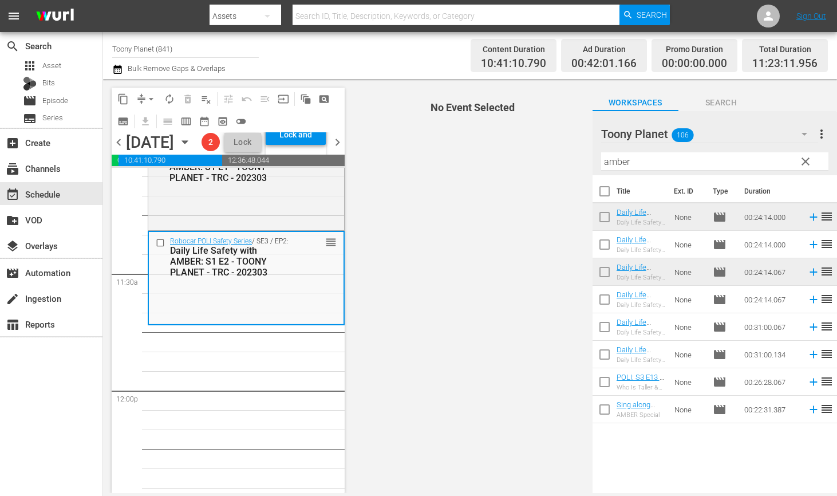
drag, startPoint x: 632, startPoint y: 162, endPoint x: 570, endPoint y: 155, distance: 62.2
click at [576, 154] on div "content_copy compress arrow_drop_down autorenew_outlined delete_forever_outline…" at bounding box center [470, 286] width 734 height 414
type input "ㄴ"
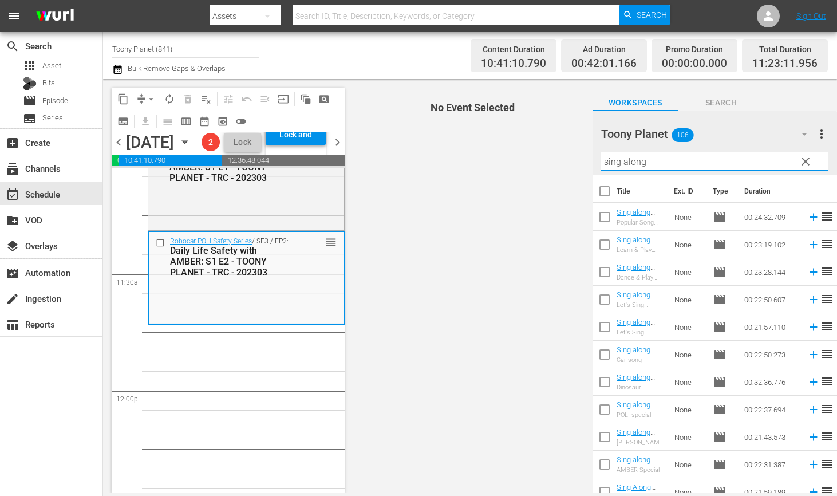
drag, startPoint x: 660, startPoint y: 162, endPoint x: 546, endPoint y: 158, distance: 113.4
click at [550, 157] on div "content_copy compress arrow_drop_down autorenew_outlined delete_forever_outline…" at bounding box center [470, 286] width 734 height 414
type input "sing along"
drag, startPoint x: 237, startPoint y: 403, endPoint x: 487, endPoint y: 296, distance: 272.2
click at [236, 404] on div "Play With Robocar POLI / SE1 / EP4: Play With Robocar POLI - Mission Rescue Tea…" at bounding box center [246, 391] width 197 height 5608
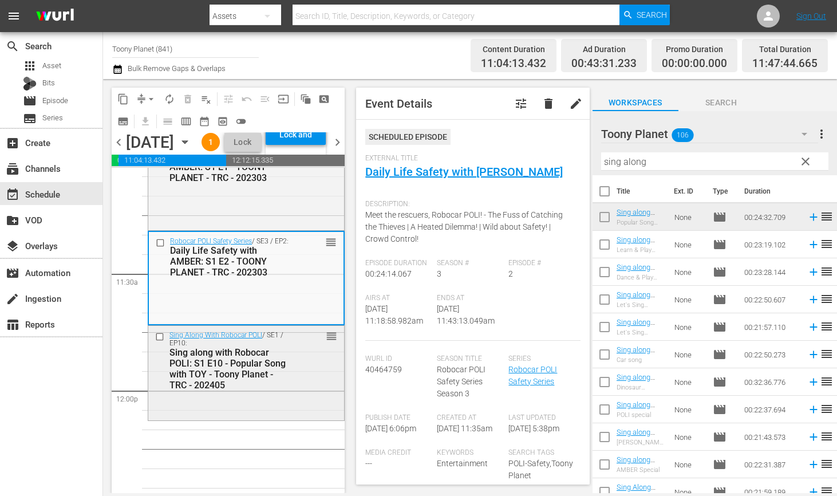
click at [246, 391] on div "Sing along with Robocar POLI: S1 E10 - Popular Song with TOY - Toony Planet - T…" at bounding box center [230, 369] width 121 height 44
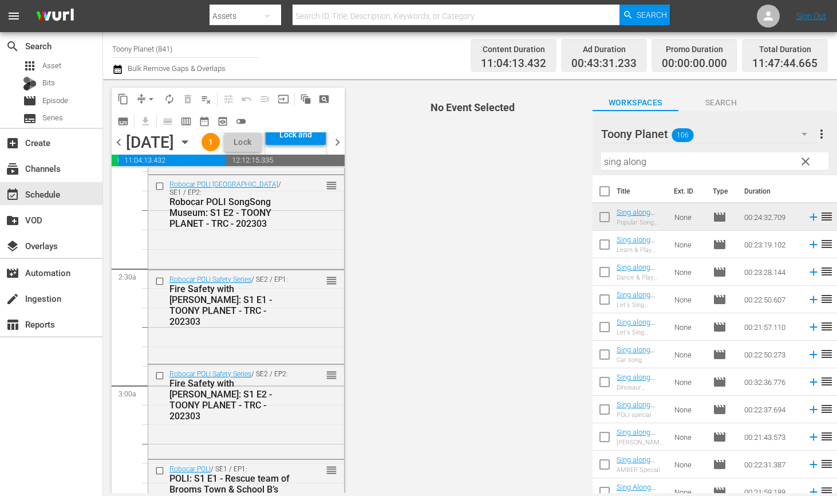
scroll to position [0, 0]
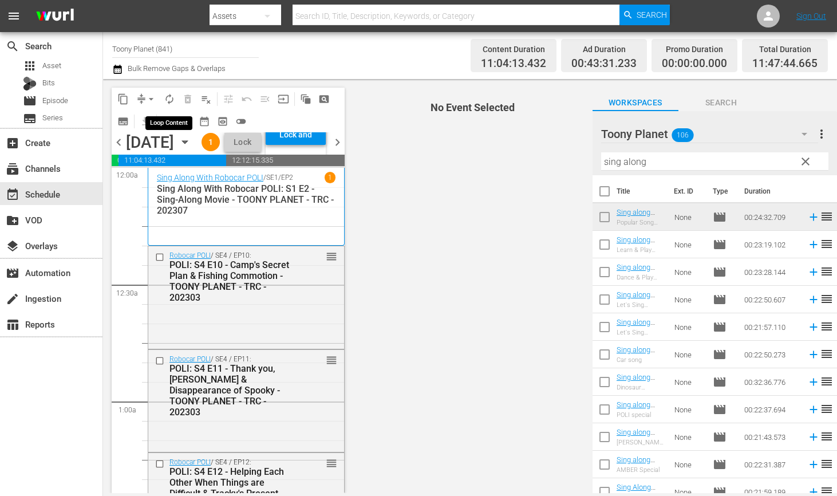
click at [170, 96] on span "autorenew_outlined" at bounding box center [169, 98] width 11 height 11
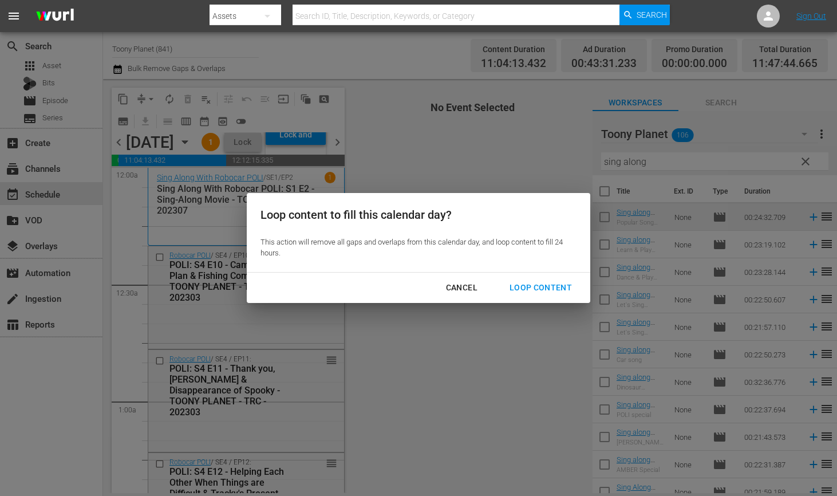
click at [552, 287] on div "Loop Content" at bounding box center [541, 288] width 81 height 14
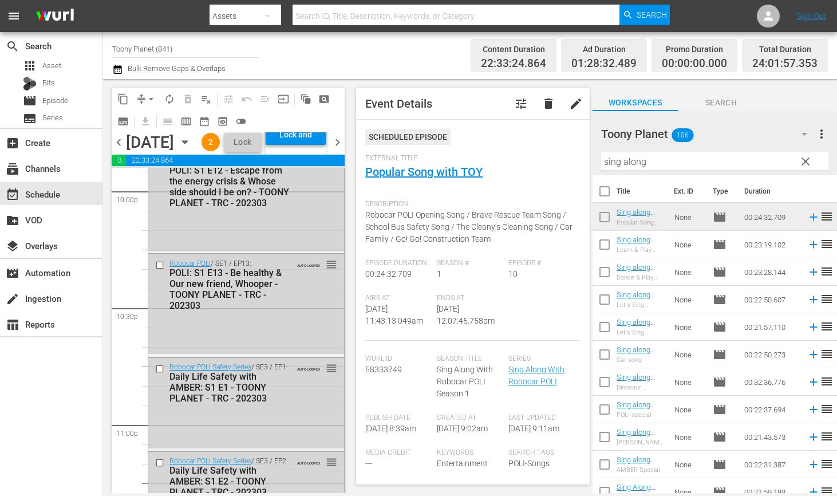
scroll to position [5405, 0]
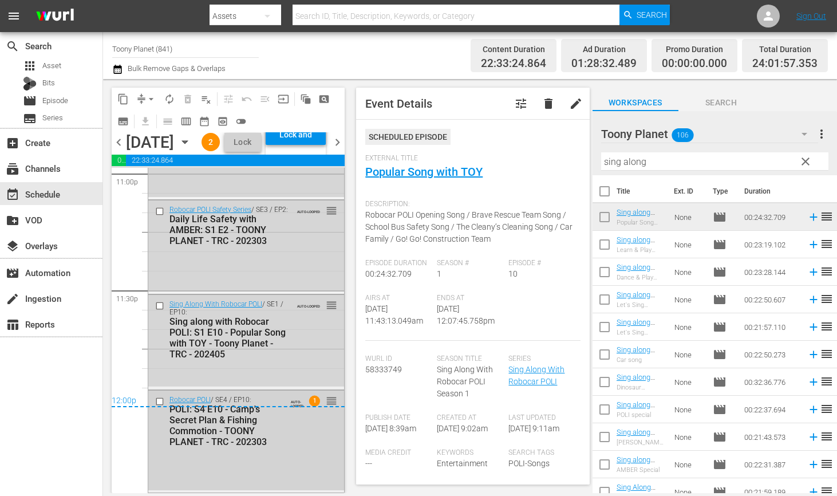
click at [238, 451] on div "Robocar POLI / SE4 / EP10: POLI: S4 E10 - Camp's Secret Plan & Fishing Commotio…" at bounding box center [246, 441] width 196 height 100
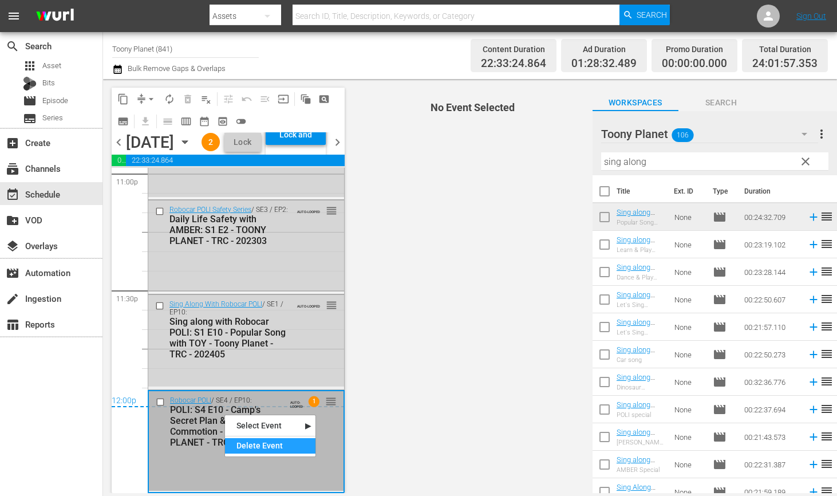
click at [243, 444] on div "Delete Event" at bounding box center [270, 445] width 90 height 15
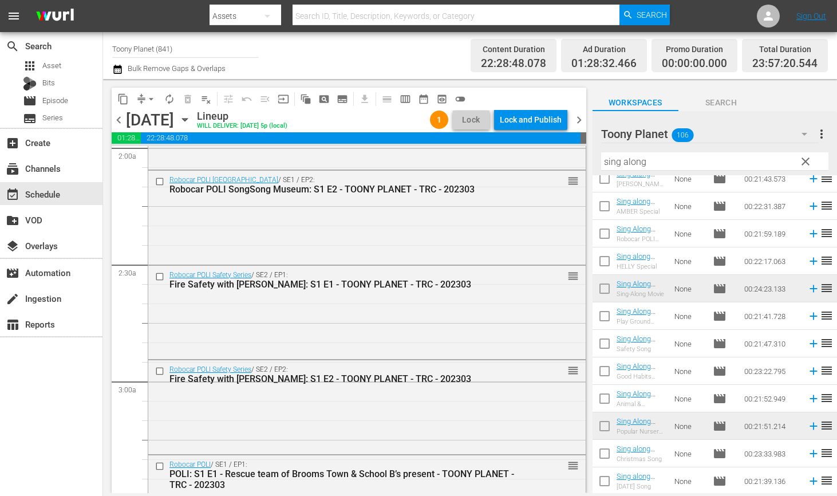
scroll to position [0, 0]
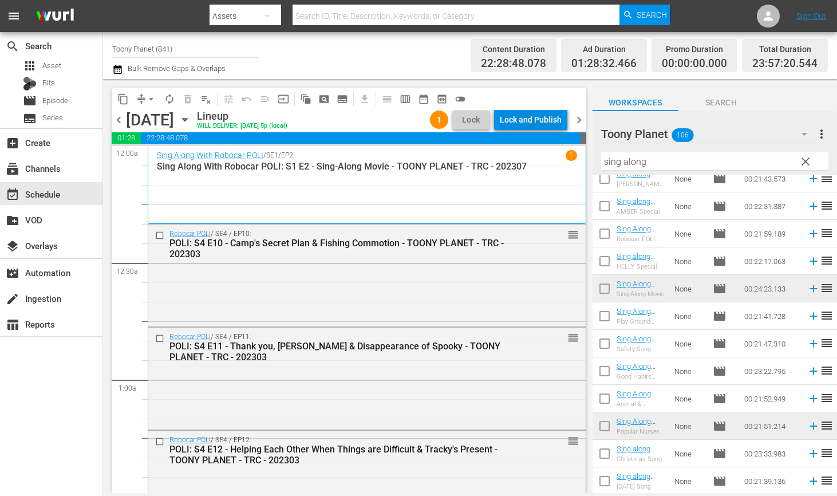
click at [515, 116] on div "Lock and Publish" at bounding box center [531, 119] width 62 height 21
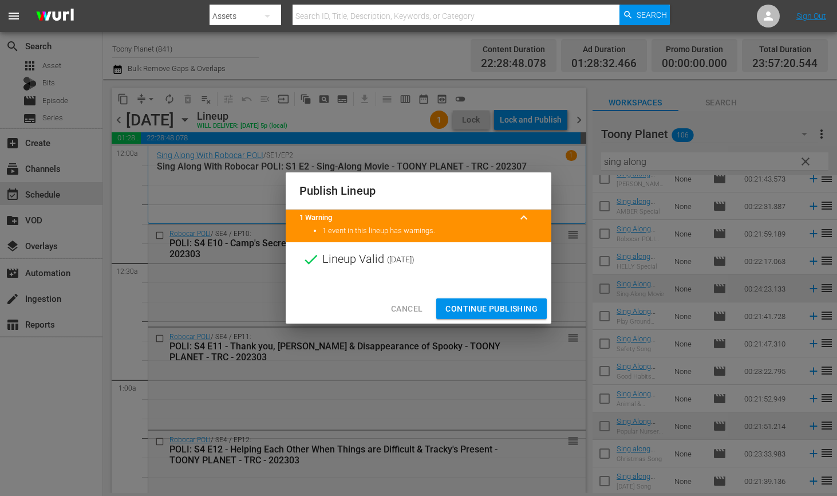
click at [481, 311] on span "Continue Publishing" at bounding box center [492, 309] width 92 height 14
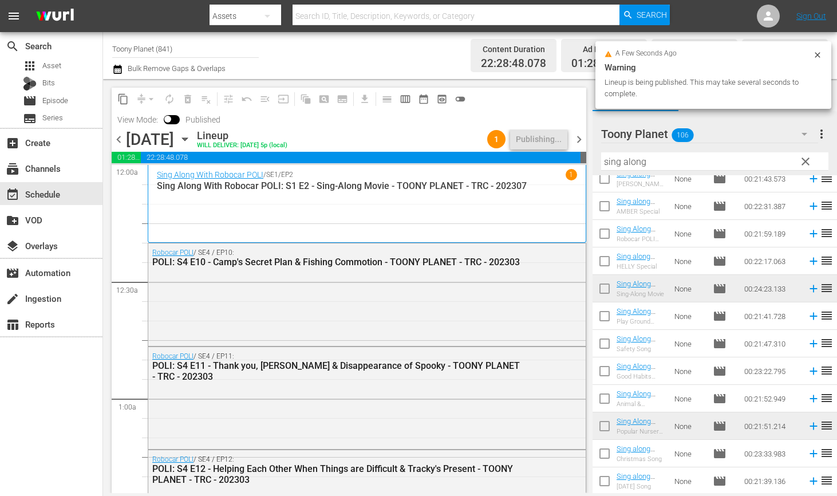
click at [572, 129] on div "chevron_left Saturday, October 18th October 18th Lineup WILL DELIVER: 10/17 @ 5…" at bounding box center [349, 140] width 475 height 22
click at [575, 132] on span "chevron_right" at bounding box center [579, 139] width 14 height 14
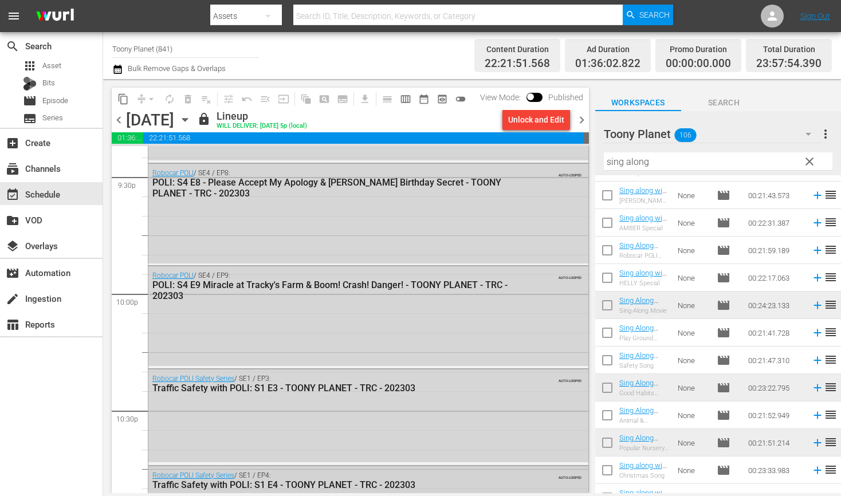
scroll to position [4978, 0]
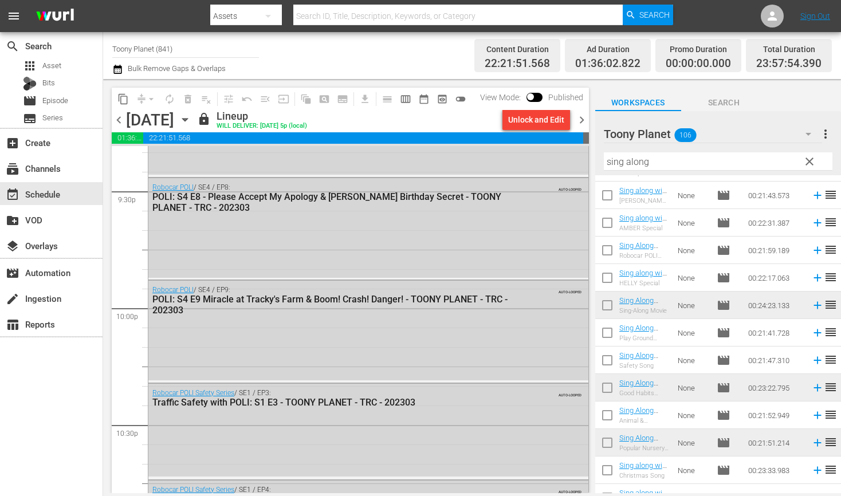
click at [525, 128] on div "content_copy compress arrow_drop_down autorenew_outlined delete_forever_outline…" at bounding box center [472, 286] width 738 height 414
paste input "ongs"
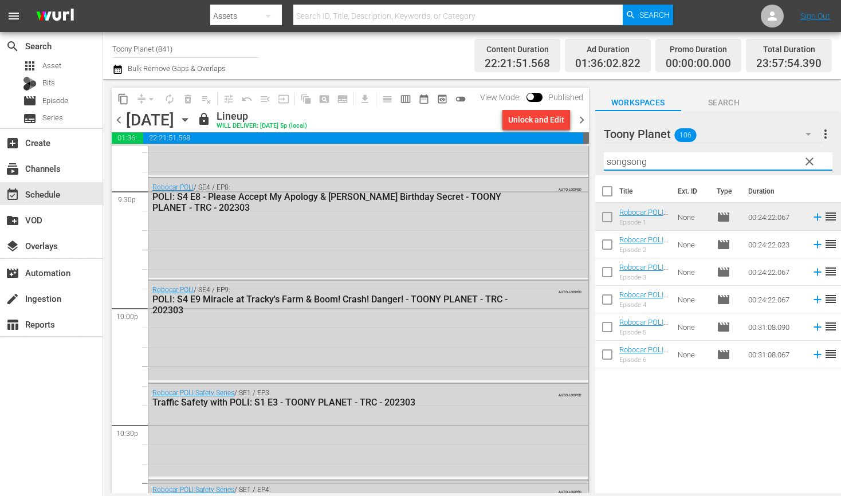
scroll to position [0, 0]
drag, startPoint x: 610, startPoint y: 152, endPoint x: 590, endPoint y: 149, distance: 20.2
click at [603, 152] on div "Toony Planet 106 Toony Planet more_vert clear Filter by Title songsong" at bounding box center [718, 143] width 246 height 64
paste input "Fire safe"
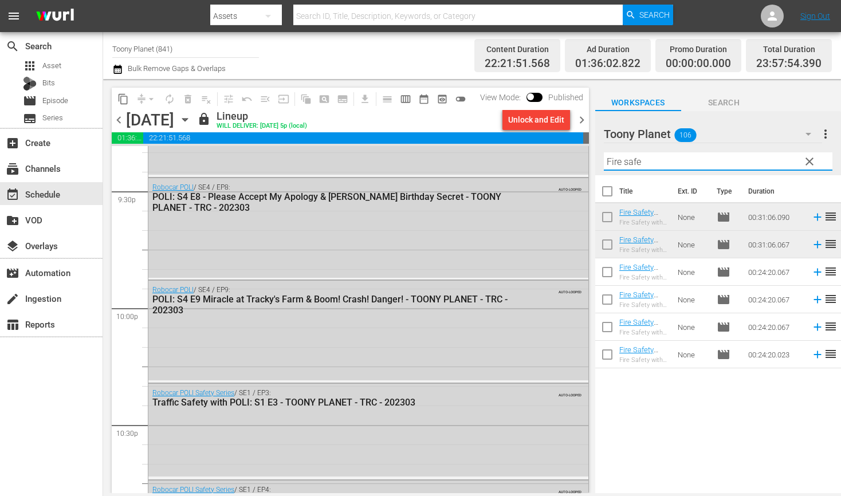
drag, startPoint x: 678, startPoint y: 411, endPoint x: 675, endPoint y: 382, distance: 28.8
click at [678, 409] on div "Title Ext. ID Type Duration Fire Safety with [PERSON_NAME]: S1 E6 - TOONY PLANE…" at bounding box center [718, 335] width 246 height 320
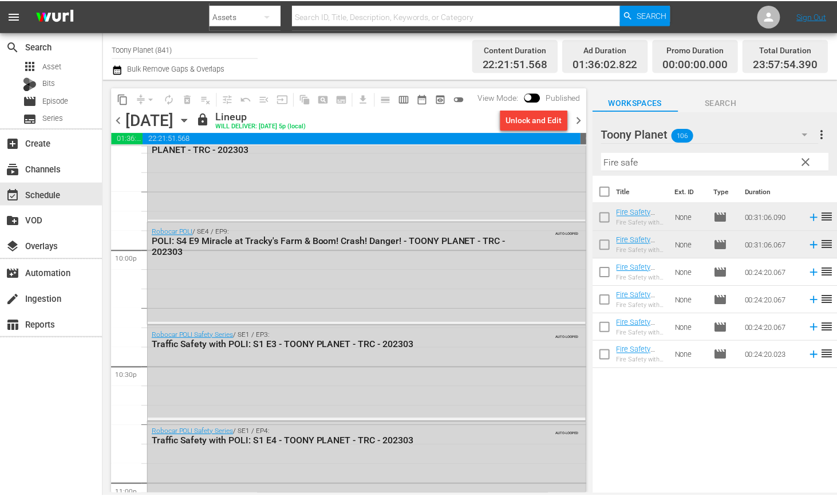
scroll to position [5036, 0]
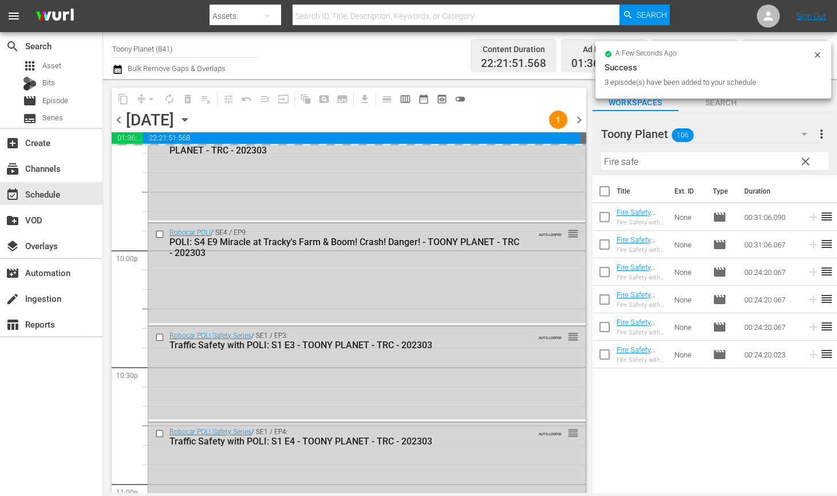
drag, startPoint x: 661, startPoint y: 163, endPoint x: 525, endPoint y: 144, distance: 137.6
click at [533, 144] on div "content_copy compress arrow_drop_down autorenew_outlined delete_forever_outline…" at bounding box center [470, 286] width 734 height 414
type input "ㅁ"
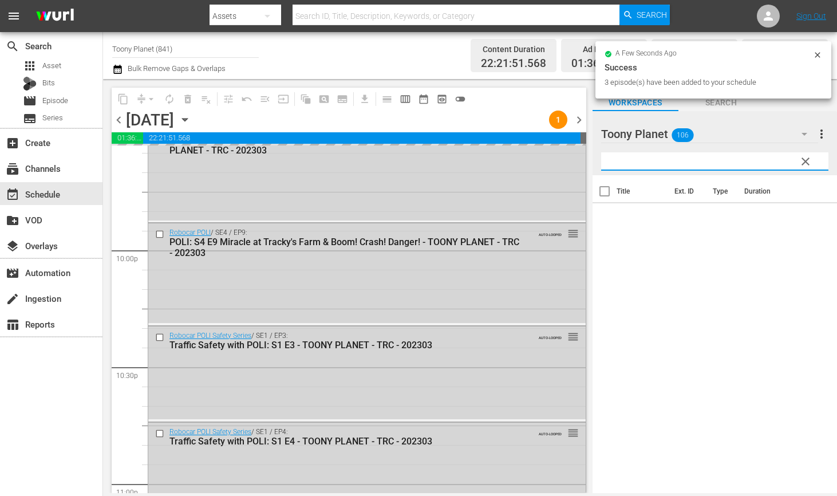
type input "ㅁ"
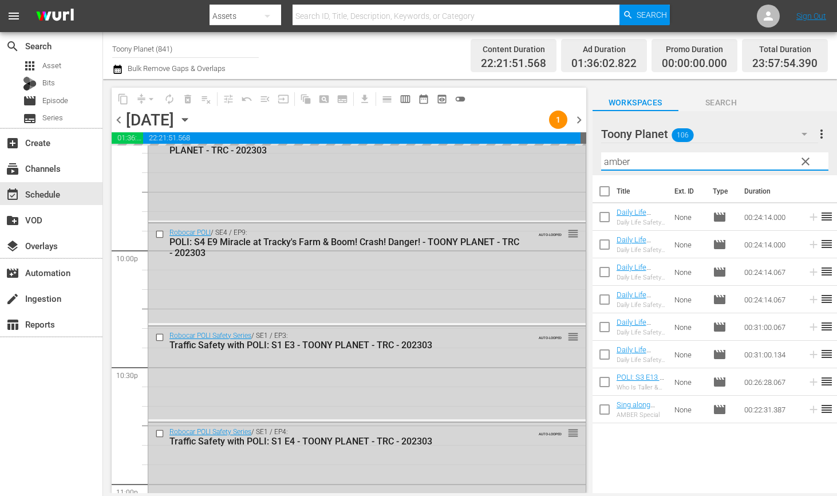
drag, startPoint x: 664, startPoint y: 161, endPoint x: 575, endPoint y: 147, distance: 90.5
click at [580, 147] on div "content_copy compress arrow_drop_down autorenew_outlined delete_forever_outline…" at bounding box center [470, 286] width 734 height 414
click at [703, 443] on div "Title Ext. ID Type Duration Daily Life Safety with AMBER: S1 E1 - TOONY PLANET …" at bounding box center [715, 335] width 245 height 320
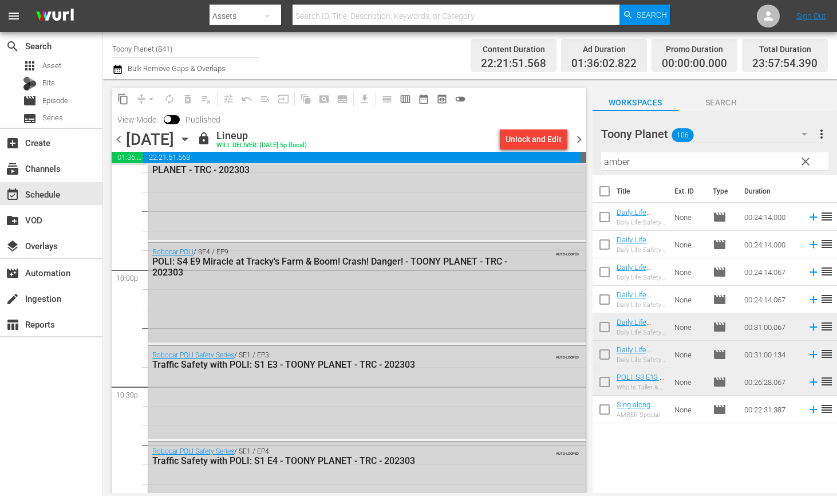
scroll to position [5338, 0]
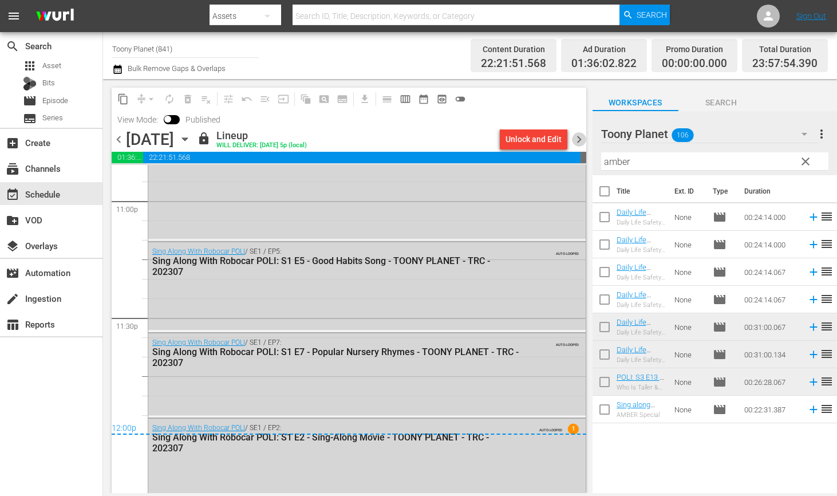
click at [585, 132] on span "chevron_right" at bounding box center [579, 139] width 14 height 14
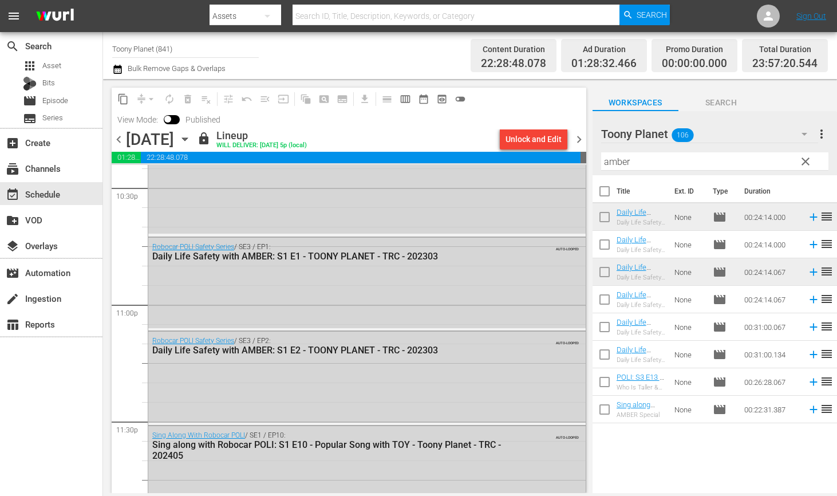
scroll to position [5229, 0]
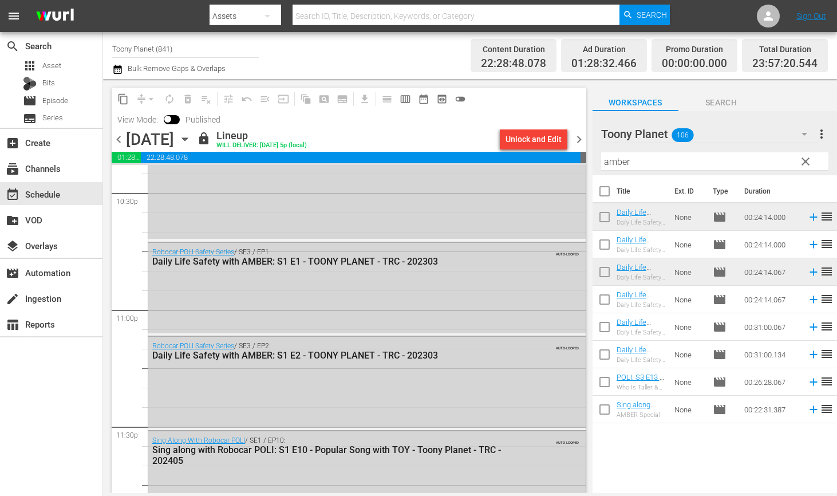
click at [640, 160] on input "amber" at bounding box center [714, 161] width 227 height 18
paste input "fire safe"
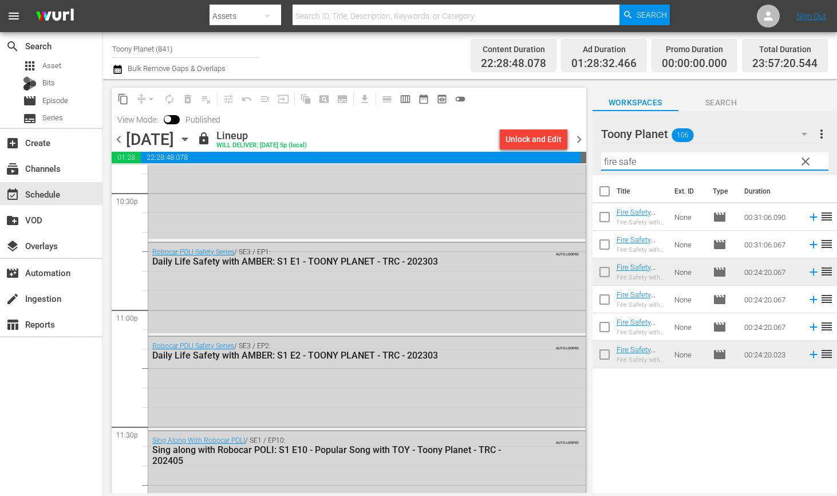
type input "fire safe"
click at [648, 427] on div "Title Ext. ID Type Duration Fire Safety with [PERSON_NAME]: S1 E6 - TOONY PLANE…" at bounding box center [715, 335] width 245 height 320
click at [577, 132] on span "chevron_right" at bounding box center [579, 139] width 14 height 14
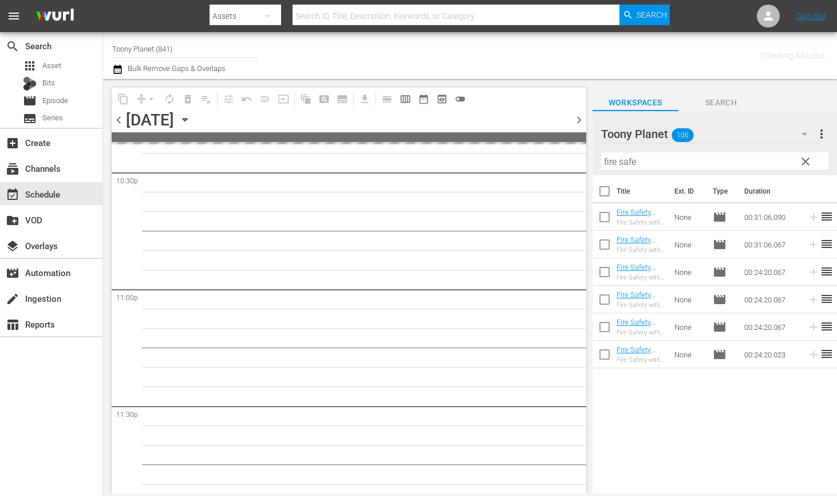
click at [803, 162] on span "clear" at bounding box center [806, 162] width 14 height 14
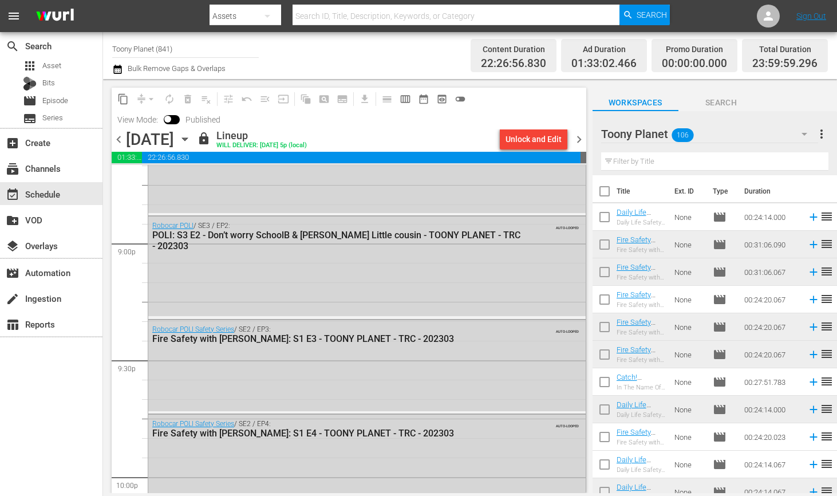
scroll to position [4727, 0]
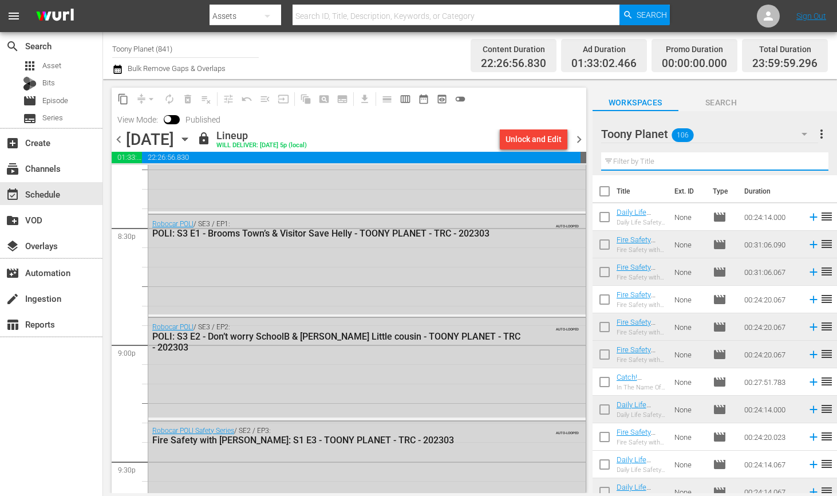
click at [659, 160] on input "text" at bounding box center [714, 161] width 227 height 18
paste input "songsong"
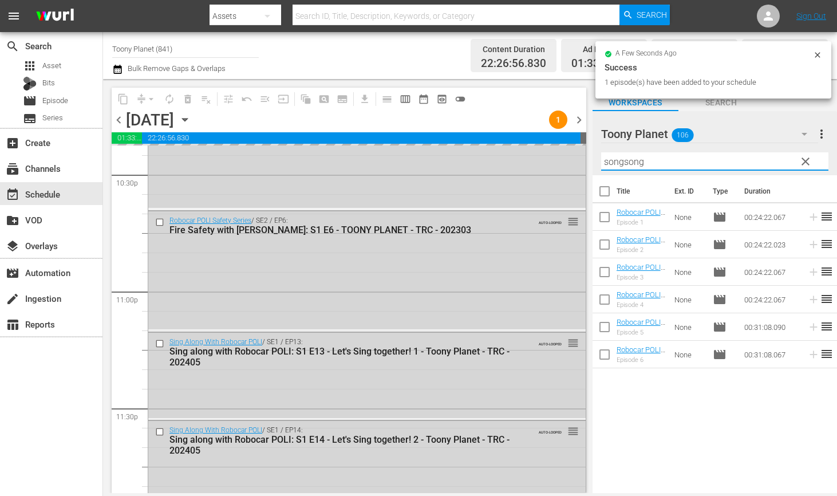
scroll to position [5328, 0]
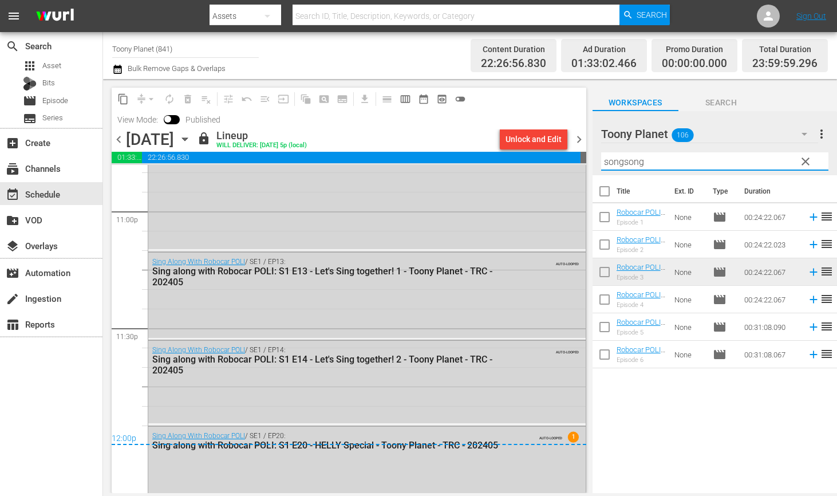
drag, startPoint x: 652, startPoint y: 163, endPoint x: 499, endPoint y: 131, distance: 156.8
click at [521, 139] on div "content_copy compress arrow_drop_down autorenew_outlined delete_forever_outline…" at bounding box center [470, 286] width 734 height 414
paste input "Traffic safe"
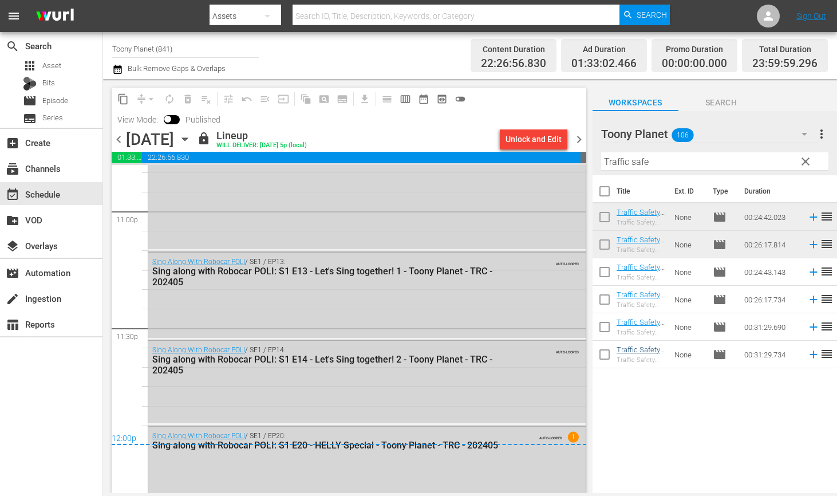
drag, startPoint x: 670, startPoint y: 408, endPoint x: 660, endPoint y: 347, distance: 62.0
click at [669, 404] on div "Title Ext. ID Type Duration Traffic Safety with POLI: S1 E1 - TOONY PLANET - TR…" at bounding box center [715, 335] width 245 height 320
click at [578, 132] on span "chevron_right" at bounding box center [579, 139] width 14 height 14
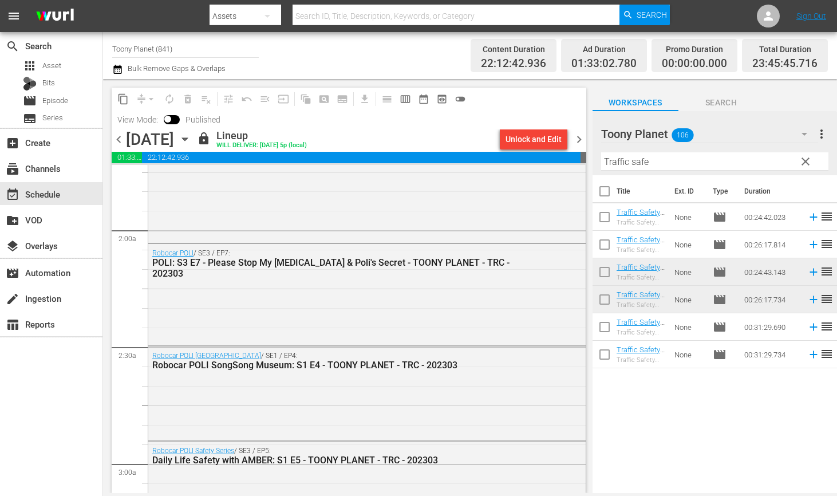
scroll to position [621, 0]
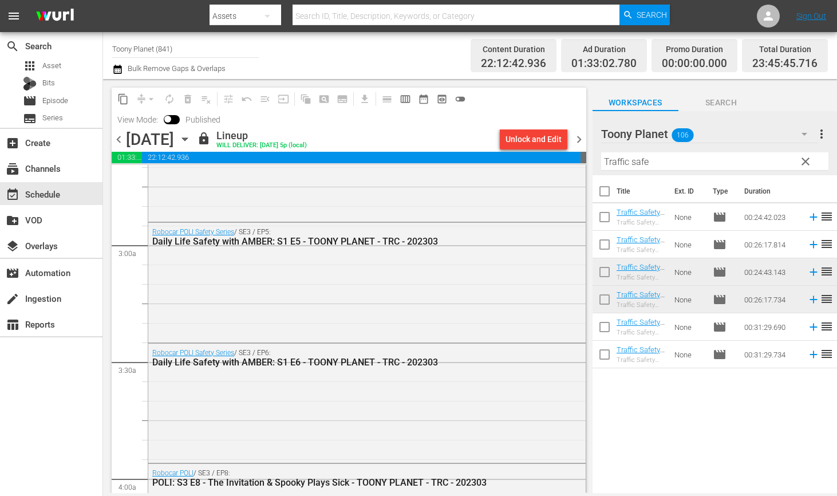
drag, startPoint x: 704, startPoint y: 167, endPoint x: 497, endPoint y: 135, distance: 210.3
click at [493, 137] on div "content_copy compress arrow_drop_down autorenew_outlined delete_forever_outline…" at bounding box center [470, 286] width 734 height 414
paste input "sing along"
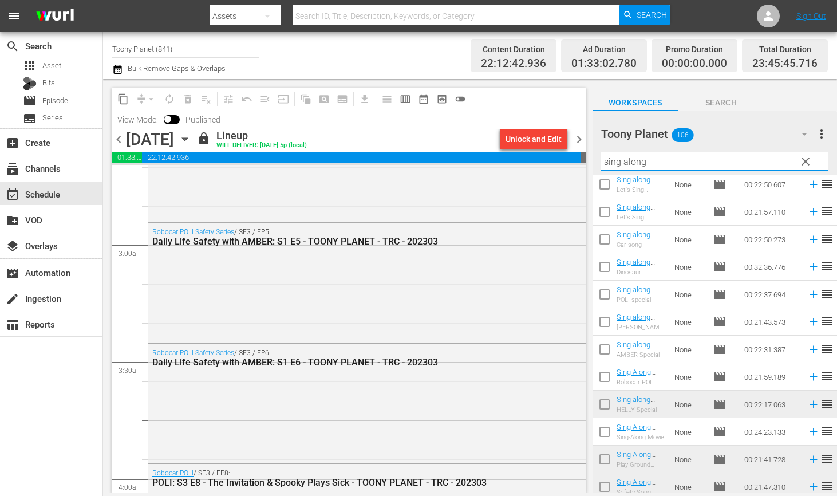
scroll to position [187, 0]
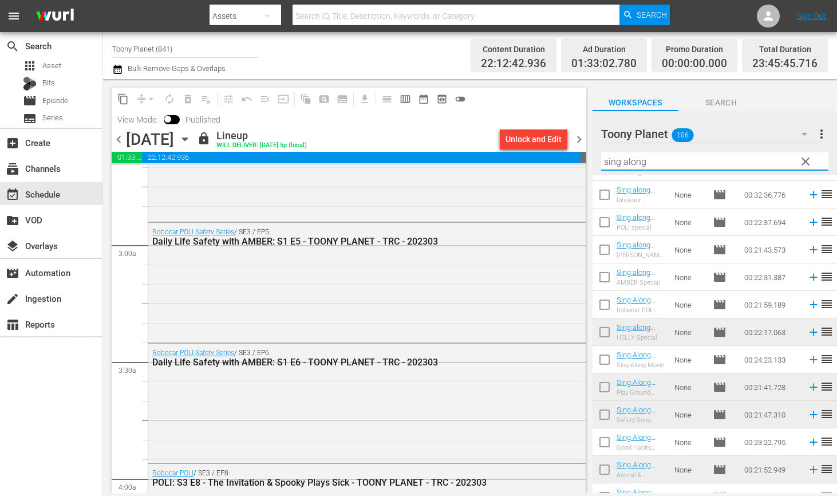
type input "sing along"
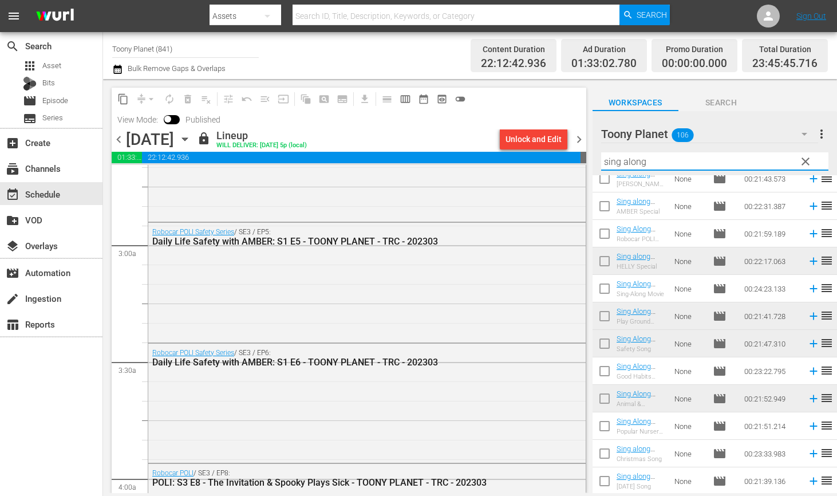
click at [580, 132] on span "chevron_right" at bounding box center [579, 139] width 14 height 14
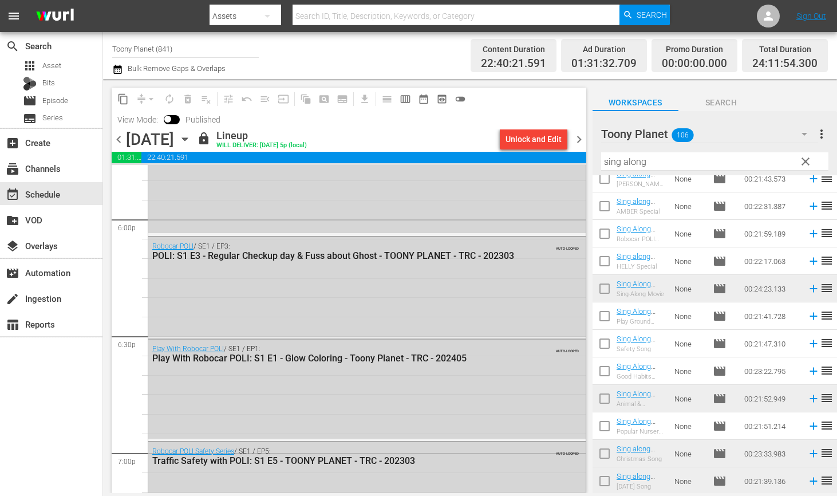
scroll to position [4109, 0]
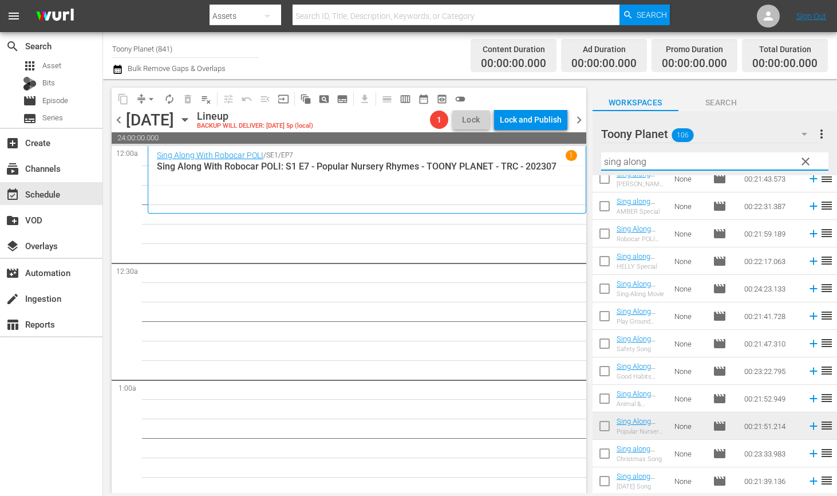
drag, startPoint x: 598, startPoint y: 149, endPoint x: 576, endPoint y: 149, distance: 21.8
click at [589, 149] on div "content_copy compress arrow_drop_down autorenew_outlined delete_forever_outline…" at bounding box center [470, 286] width 734 height 414
click at [638, 149] on div "Filter by Title sing along" at bounding box center [714, 161] width 227 height 27
click at [633, 157] on input "sing along" at bounding box center [714, 161] width 227 height 18
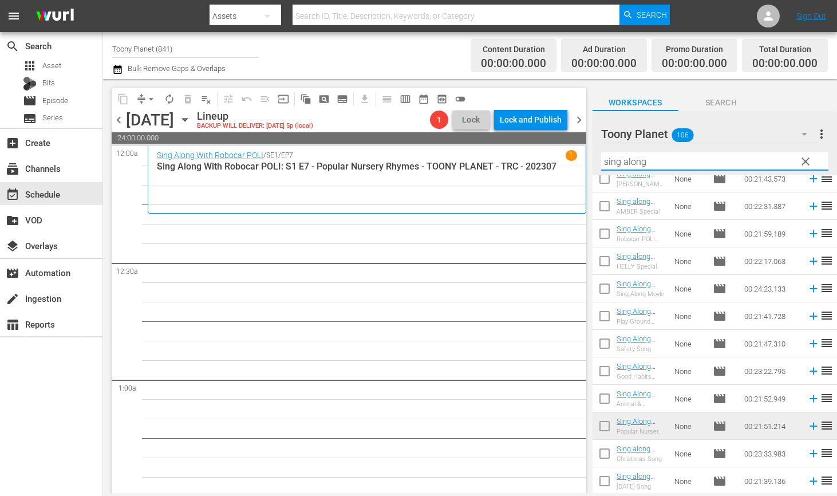
click at [633, 157] on input "sing along" at bounding box center [714, 161] width 227 height 18
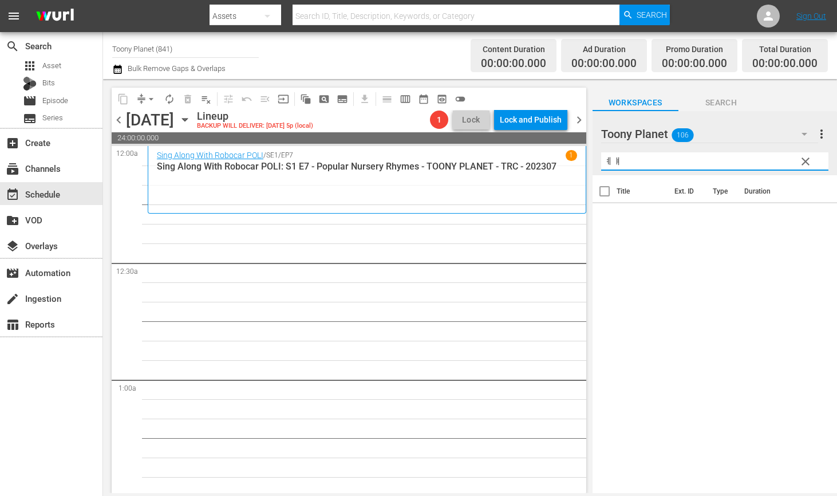
type input "ㅖ"
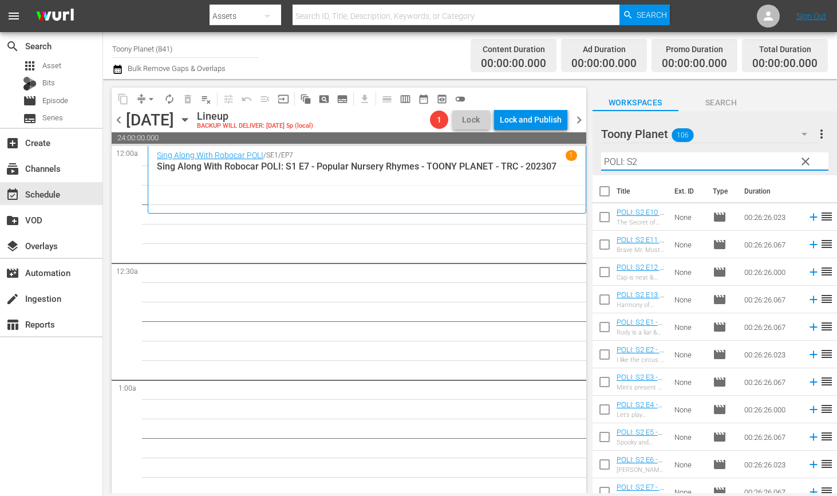
type input "POLI: S2"
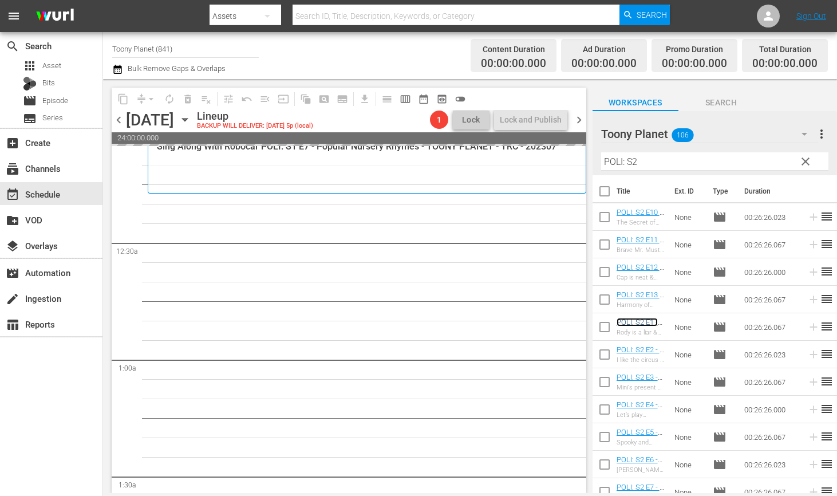
scroll to position [21, 0]
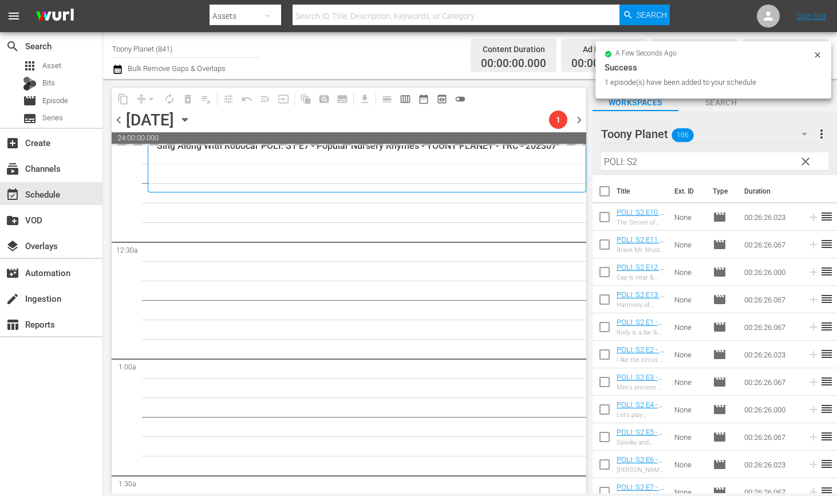
drag, startPoint x: 646, startPoint y: 320, endPoint x: 238, endPoint y: 22, distance: 505.7
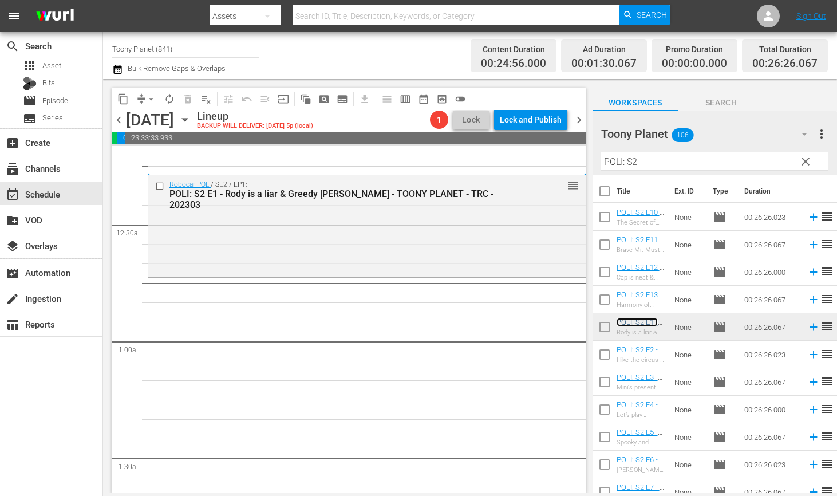
scroll to position [44, 0]
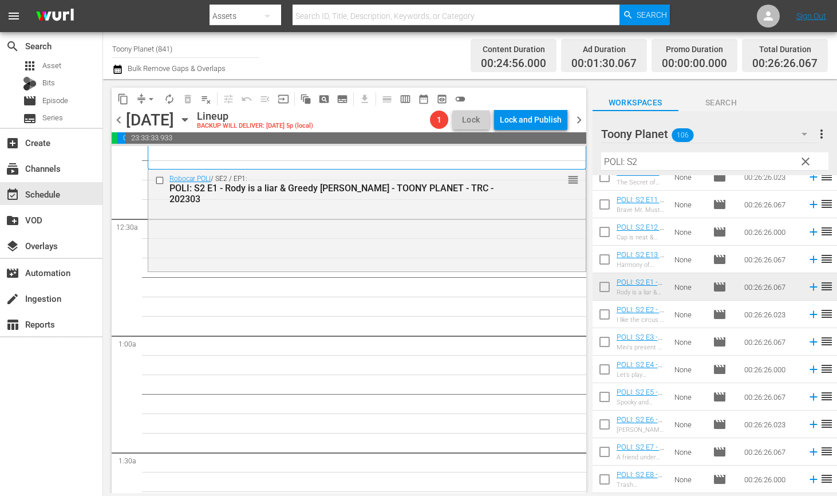
click at [609, 321] on input "checkbox" at bounding box center [605, 317] width 24 height 24
checkbox input "true"
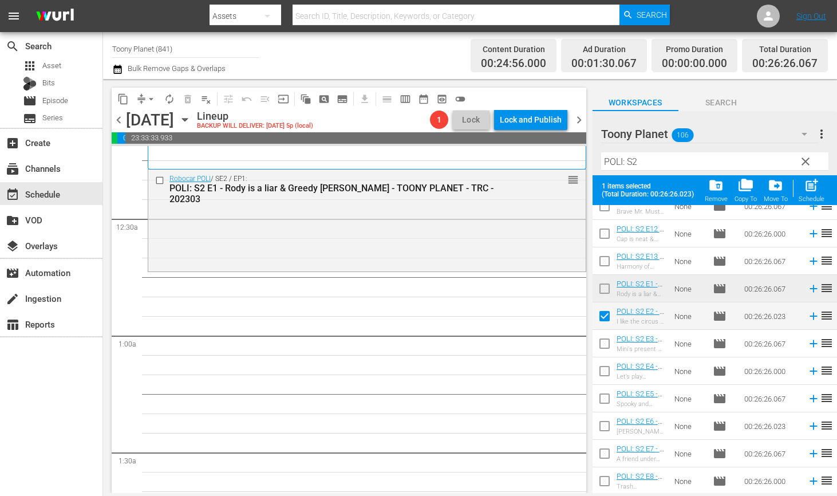
scroll to position [70, 0]
click at [603, 336] on input "checkbox" at bounding box center [605, 344] width 24 height 24
checkbox input "true"
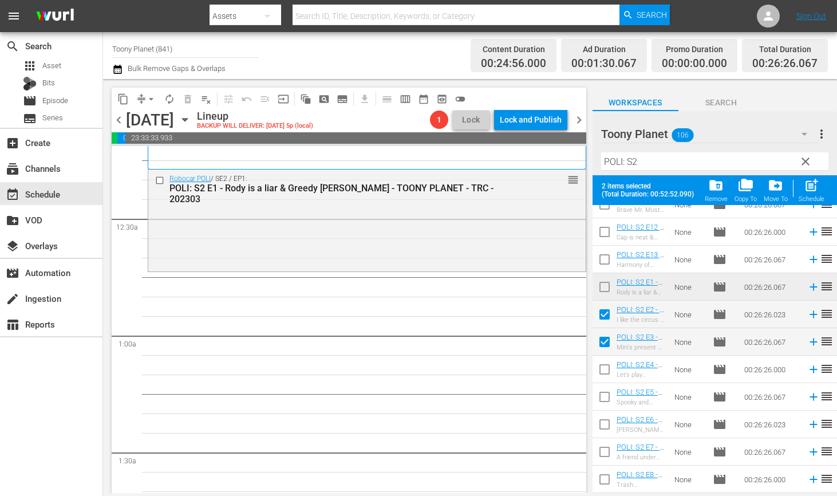
click at [596, 371] on input "checkbox" at bounding box center [605, 372] width 24 height 24
checkbox input "true"
click at [592, 408] on div "content_copy compress arrow_drop_down autorenew_outlined delete_forever_outline…" at bounding box center [348, 286] width 490 height 414
click at [600, 399] on input "checkbox" at bounding box center [605, 399] width 24 height 24
checkbox input "true"
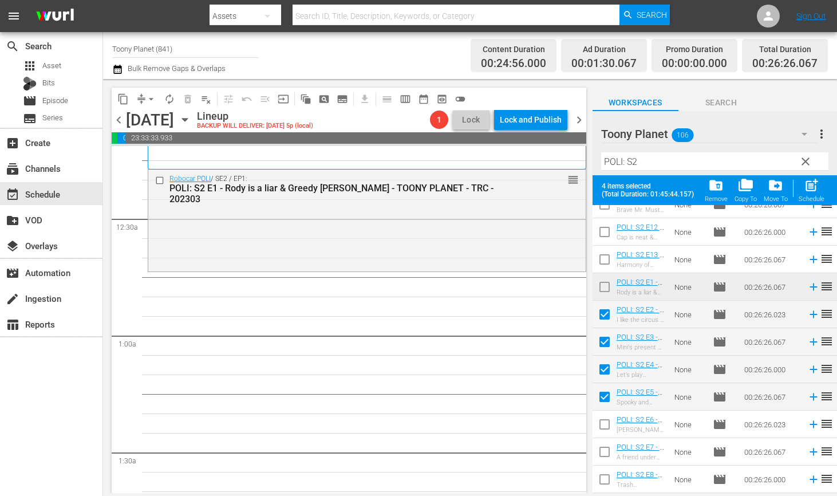
click at [802, 187] on div "post_add Schedule" at bounding box center [812, 190] width 26 height 25
checkbox input "false"
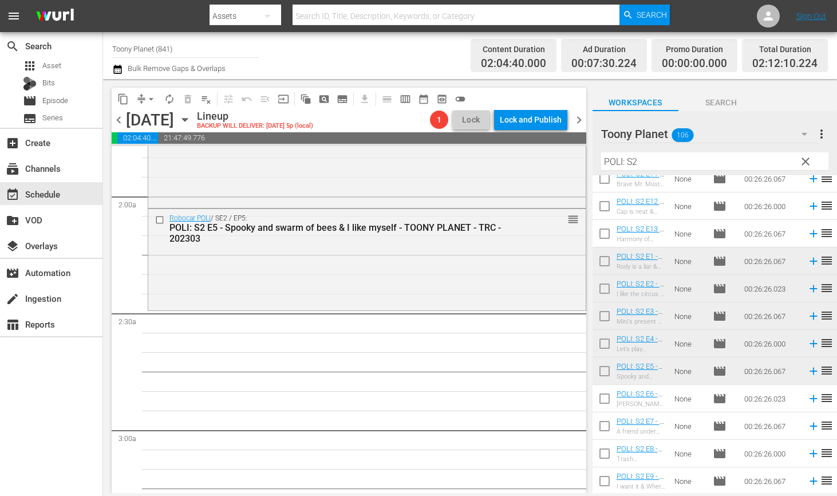
scroll to position [424, 0]
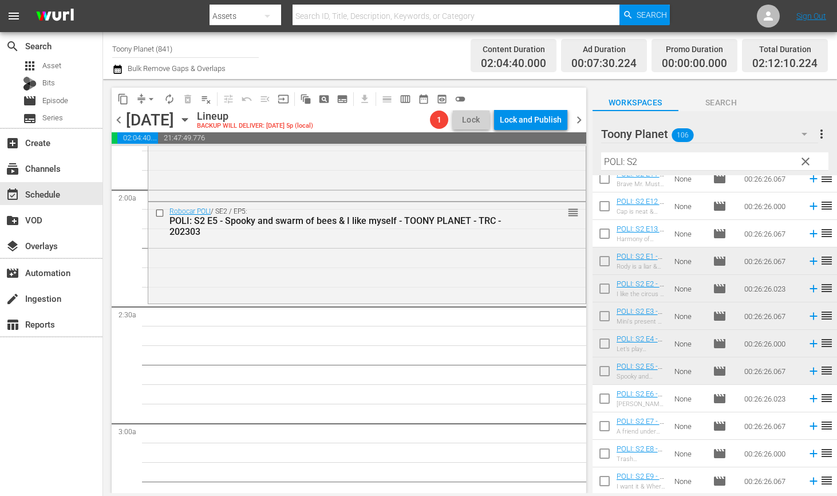
drag, startPoint x: 213, startPoint y: 266, endPoint x: 441, endPoint y: 197, distance: 238.2
click at [213, 266] on div "Robocar POLI / SE2 / EP5: POLI: S2 E5 - Spooky and swarm of bees & I like mysel…" at bounding box center [367, 252] width 438 height 100
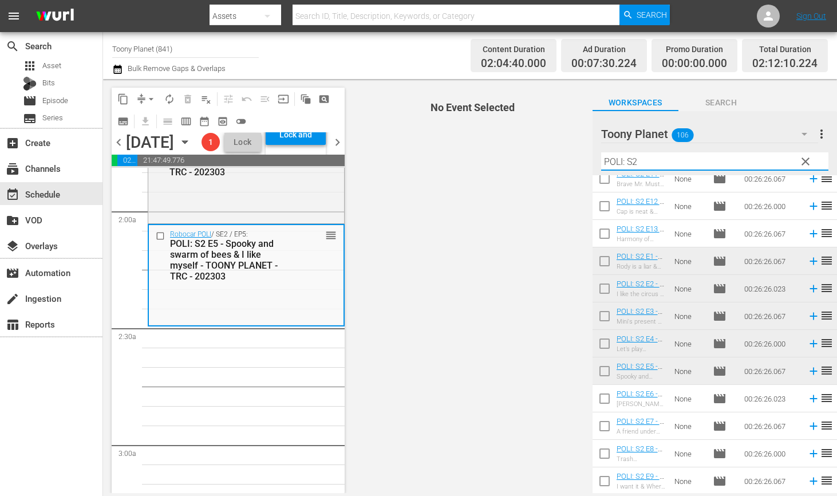
drag, startPoint x: 662, startPoint y: 160, endPoint x: 519, endPoint y: 144, distance: 143.4
click at [529, 147] on div "content_copy compress arrow_drop_down autorenew_outlined delete_forever_outline…" at bounding box center [470, 286] width 734 height 414
type input "ㄴ"
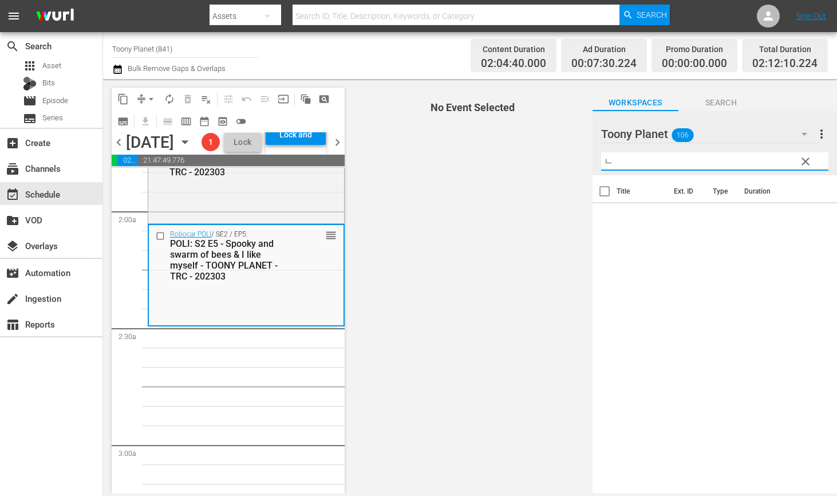
scroll to position [0, 0]
type input "내"
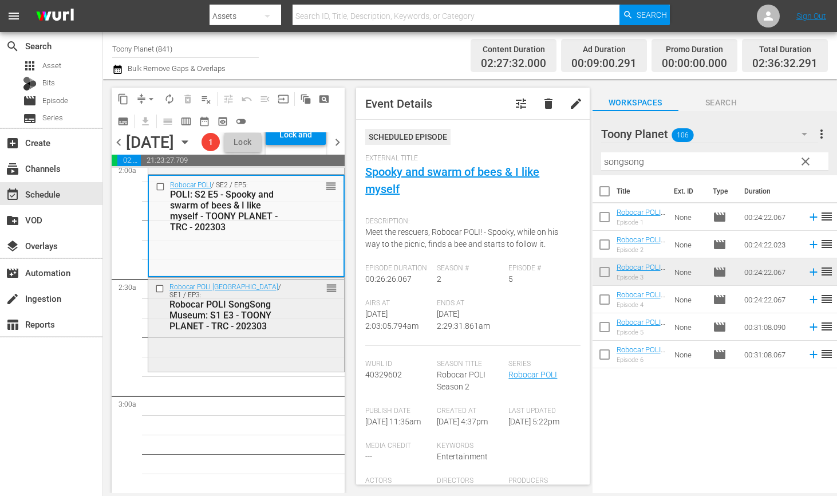
click at [195, 369] on div "Robocar POLI SongSong Museum / SE1 / EP3: Robocar POLI SongSong Museum: S1 E3 -…" at bounding box center [246, 324] width 196 height 92
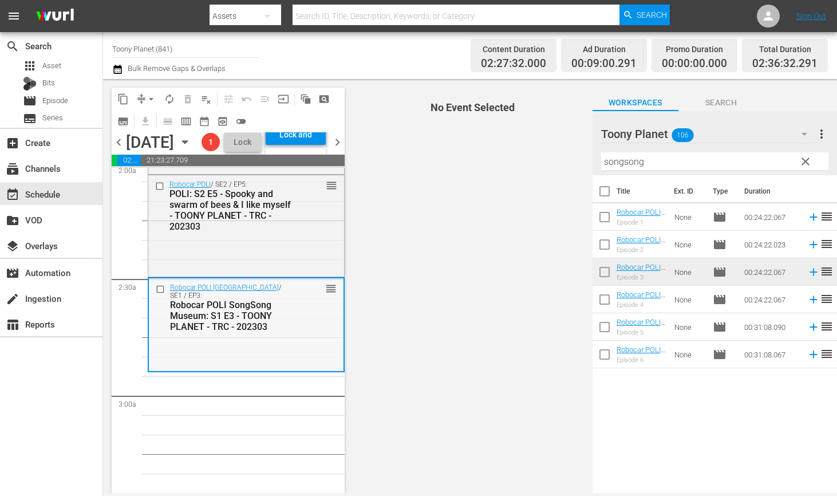
scroll to position [501, 0]
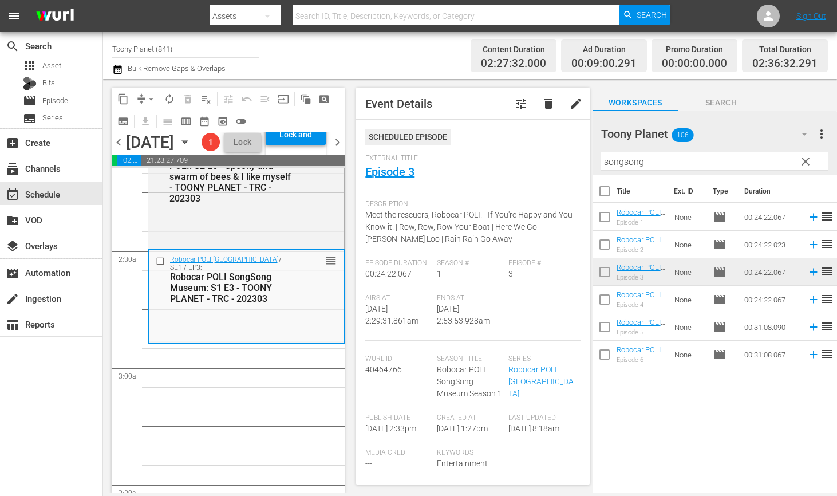
drag, startPoint x: 687, startPoint y: 163, endPoint x: 532, endPoint y: 143, distance: 155.9
click at [539, 143] on div "content_copy compress arrow_drop_down autorenew_outlined delete_forever_outline…" at bounding box center [470, 286] width 734 height 414
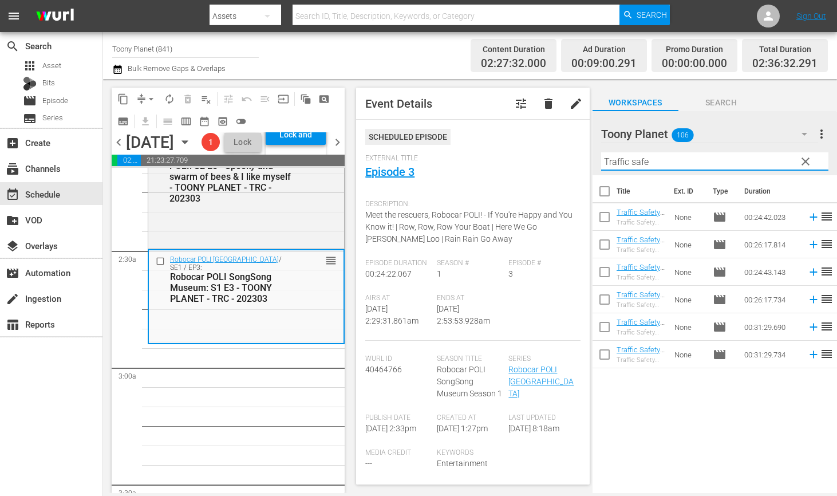
type input "Traffic safe"
drag, startPoint x: 698, startPoint y: 416, endPoint x: 652, endPoint y: 334, distance: 93.6
click at [685, 400] on div "Title Ext. ID Type Duration Traffic Safety with POLI: S1 E1 - TOONY PLANET - TR…" at bounding box center [715, 335] width 245 height 320
drag, startPoint x: 596, startPoint y: 213, endPoint x: 601, endPoint y: 239, distance: 27.0
click at [596, 213] on input "checkbox" at bounding box center [605, 219] width 24 height 24
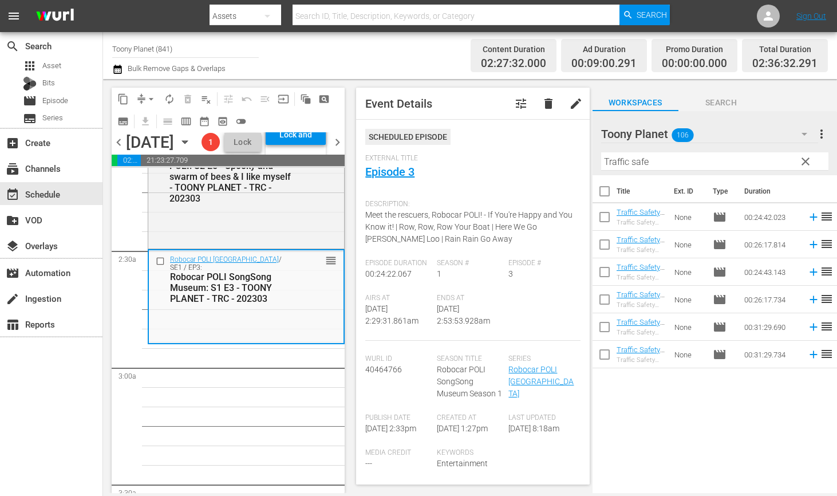
checkbox input "true"
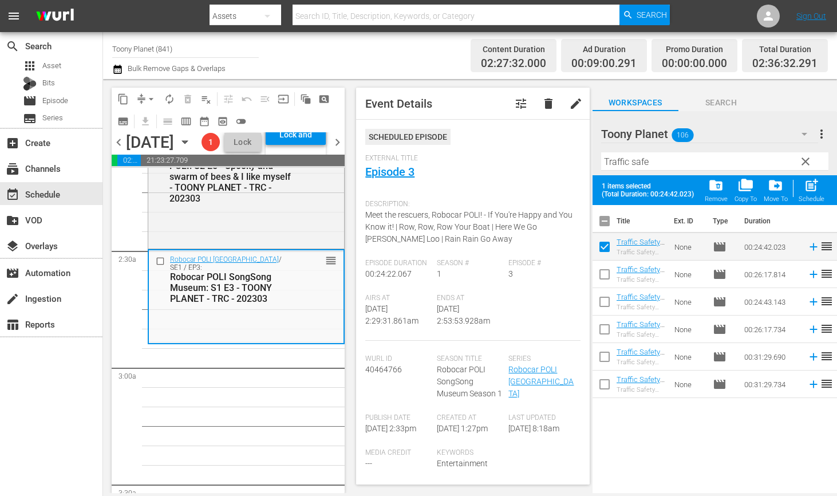
drag, startPoint x: 602, startPoint y: 267, endPoint x: 615, endPoint y: 274, distance: 14.4
click at [601, 267] on input "checkbox" at bounding box center [605, 277] width 24 height 24
checkbox input "true"
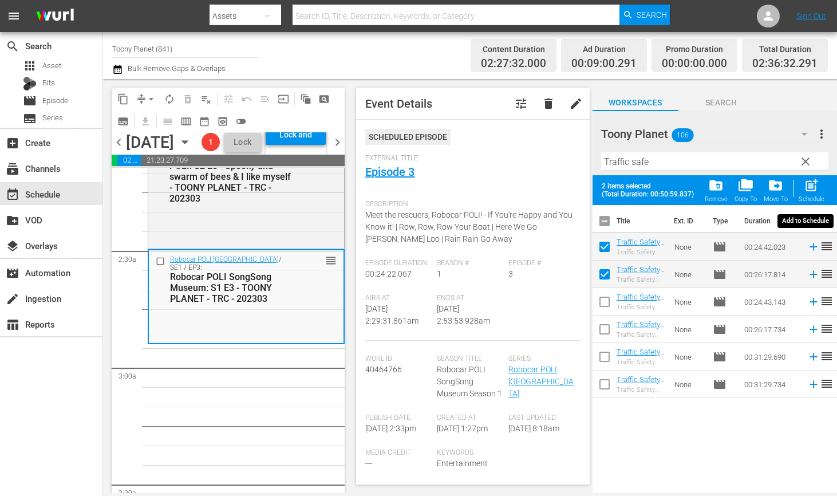
click at [808, 188] on span "post_add" at bounding box center [811, 185] width 15 height 15
checkbox input "false"
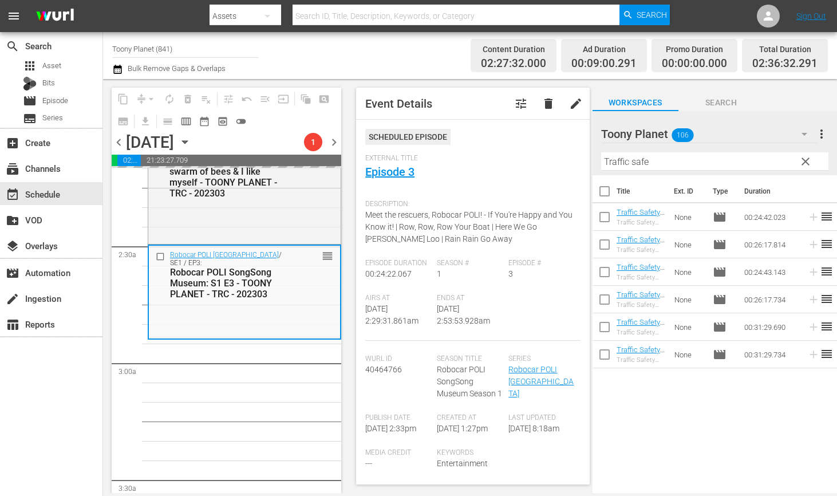
scroll to position [502, 0]
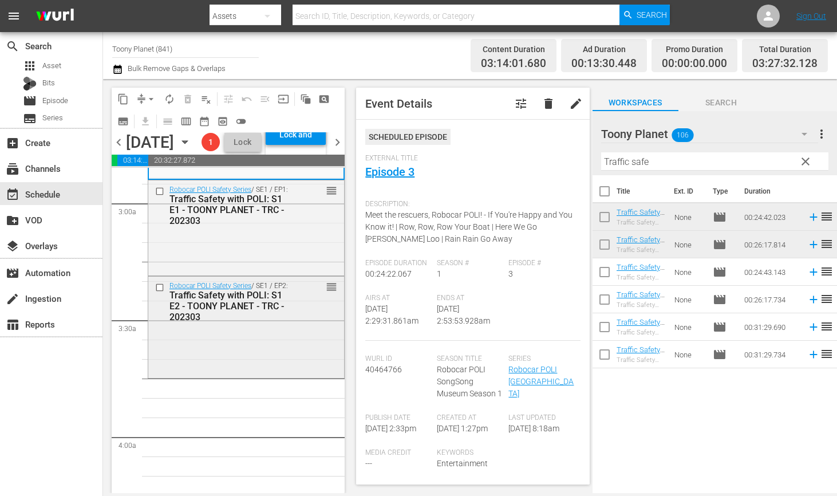
click at [188, 376] on div "Robocar POLI Safety Series / SE1 / EP2: Traffic Safety with POLI: S1 E2 - TOONY…" at bounding box center [246, 326] width 196 height 99
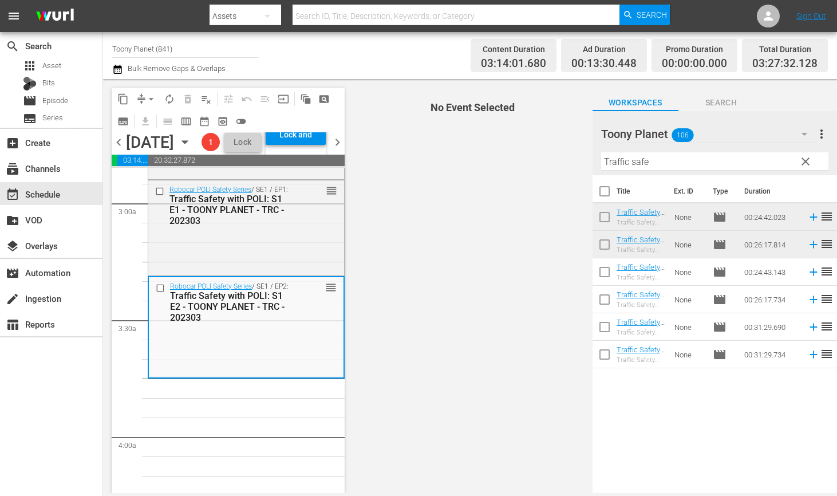
scroll to position [668, 0]
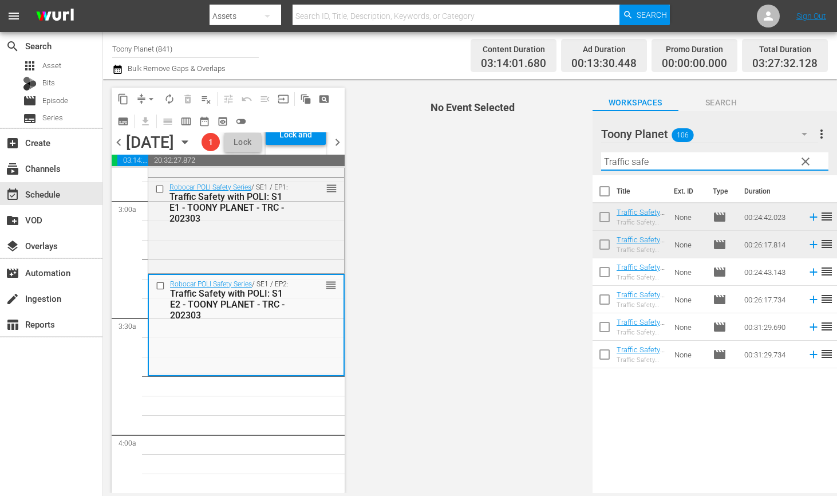
drag, startPoint x: 649, startPoint y: 164, endPoint x: 541, endPoint y: 144, distance: 110.0
click at [541, 144] on div "content_copy compress arrow_drop_down autorenew_outlined delete_forever_outline…" at bounding box center [470, 286] width 734 height 414
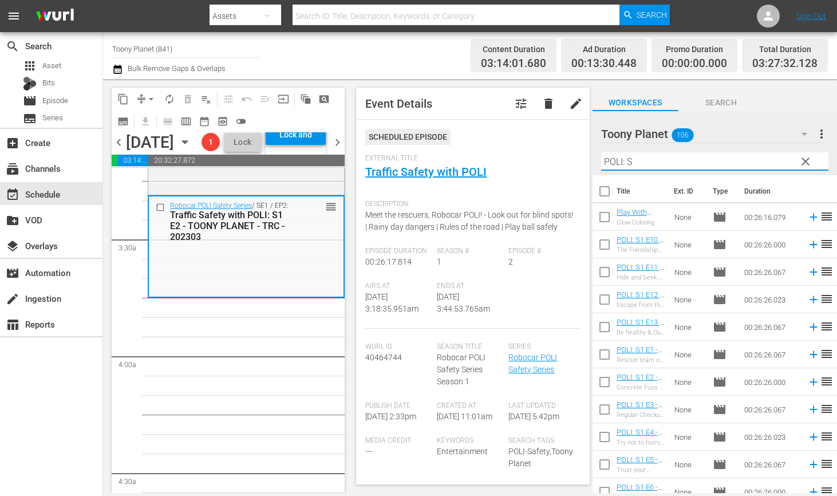
scroll to position [774, 0]
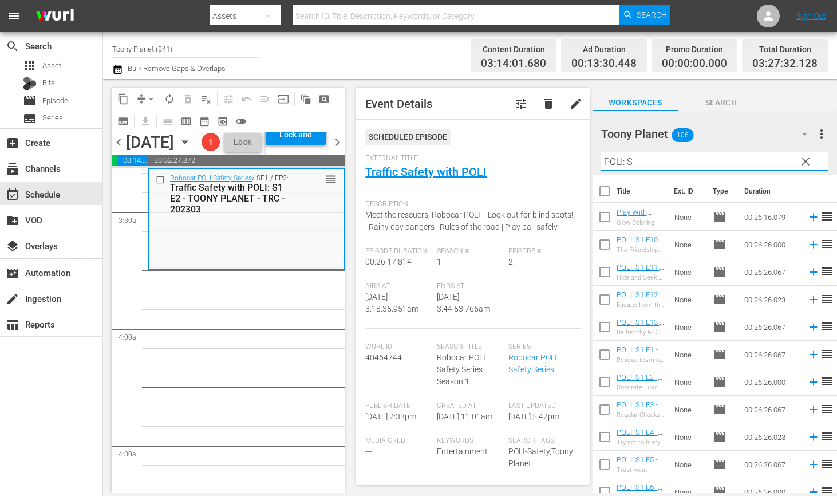
click at [649, 169] on input "POLI: S" at bounding box center [714, 161] width 227 height 18
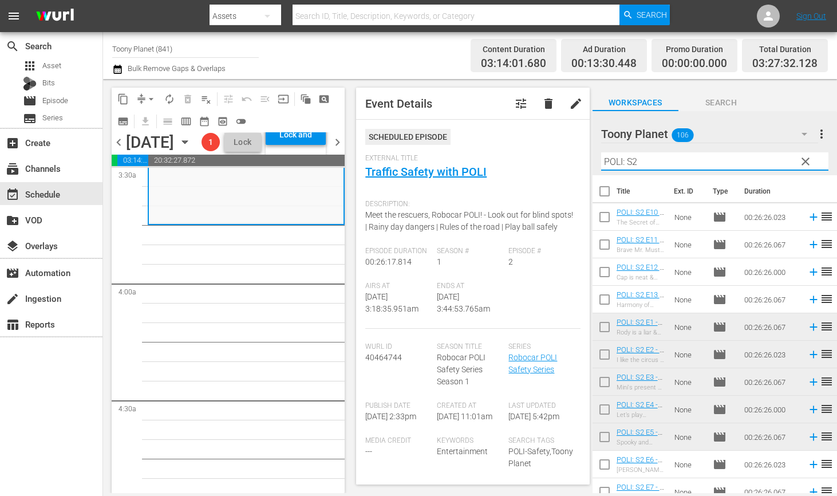
scroll to position [66, 0]
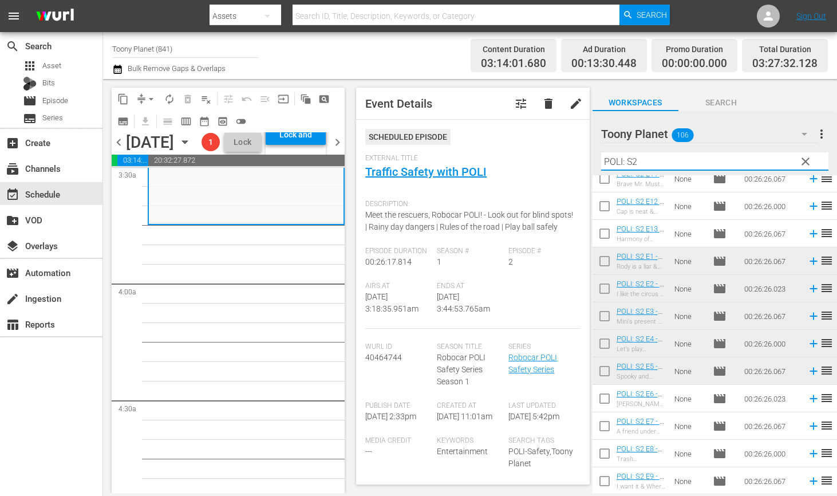
type input "POLI: S2"
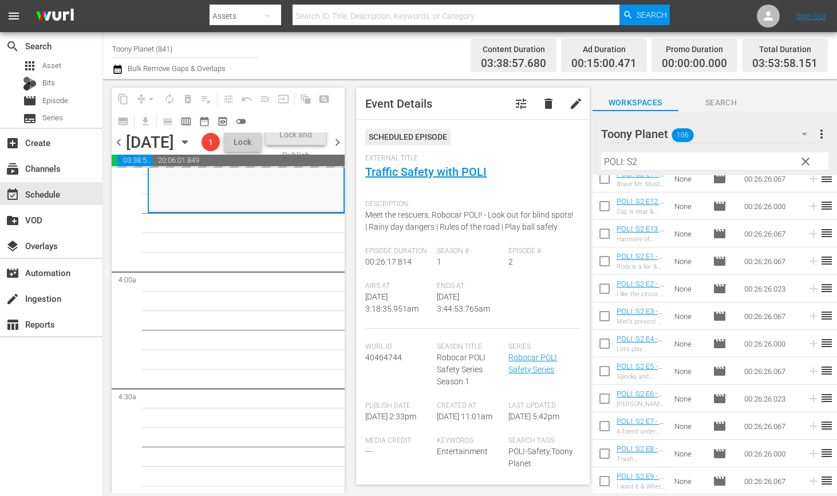
scroll to position [832, 0]
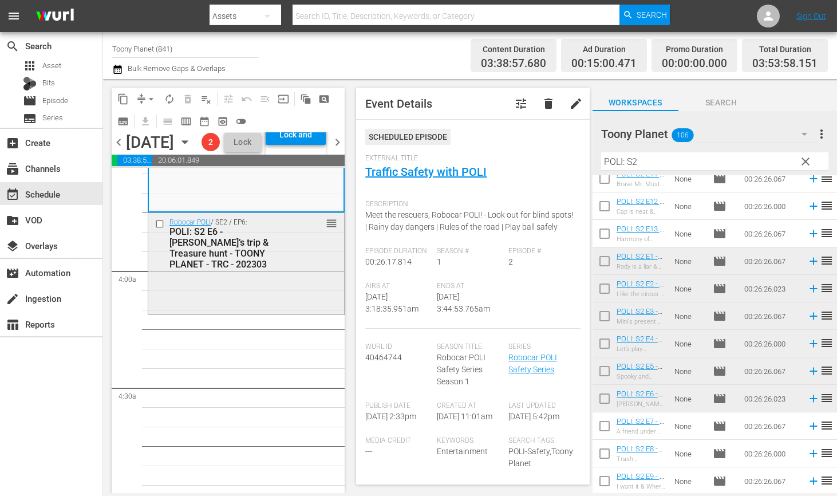
click at [250, 313] on div "Robocar POLI / SE2 / EP6: POLI: S2 E6 - Annie’s trip & Treasure hunt - TOONY PL…" at bounding box center [246, 263] width 196 height 100
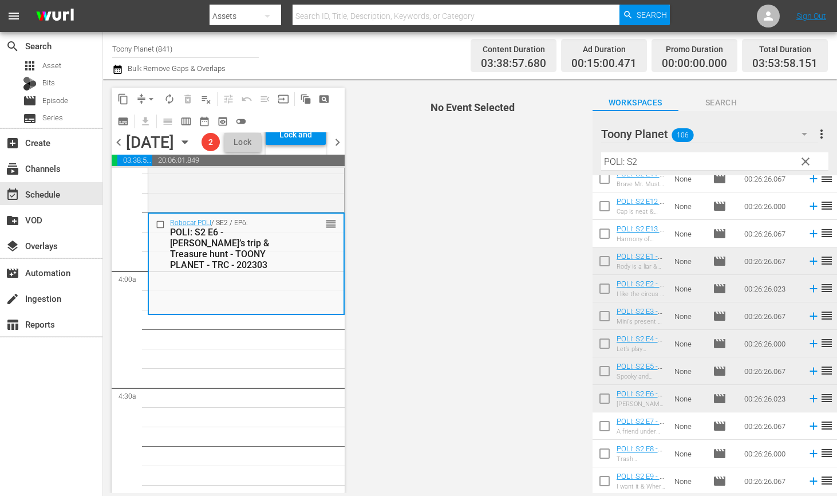
click at [606, 427] on input "checkbox" at bounding box center [605, 428] width 24 height 24
checkbox input "true"
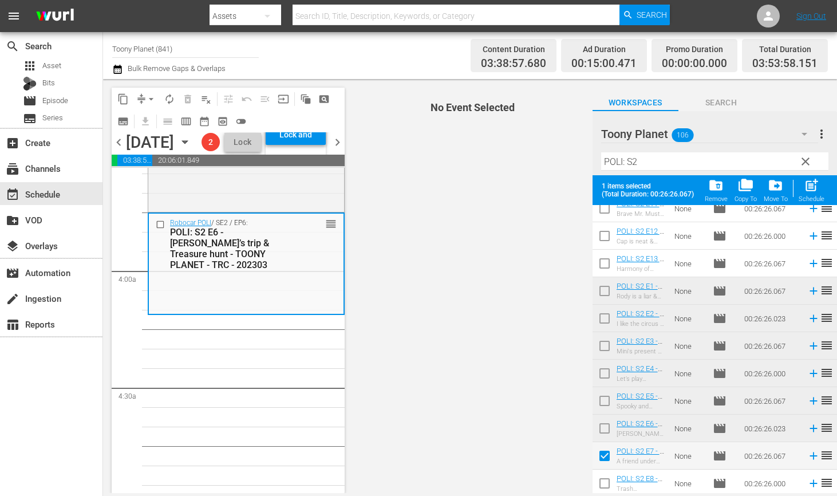
scroll to position [96, 0]
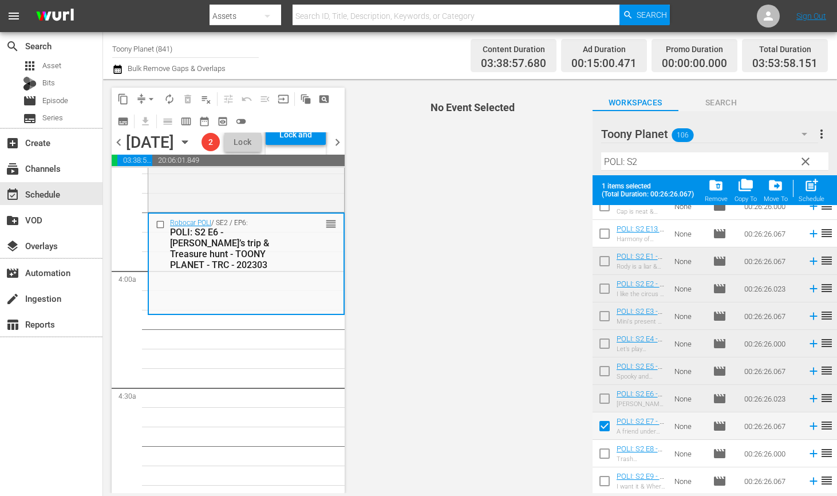
click at [601, 455] on input "checkbox" at bounding box center [605, 456] width 24 height 24
checkbox input "true"
click at [597, 478] on input "checkbox" at bounding box center [605, 483] width 24 height 24
checkbox input "true"
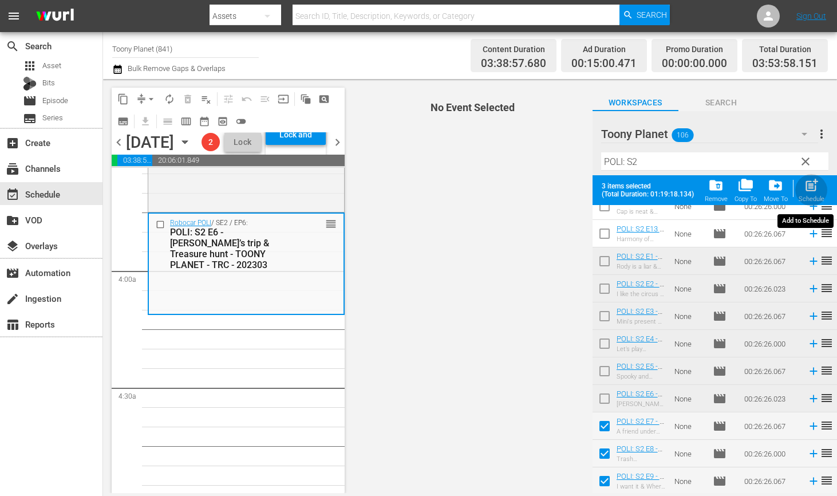
click at [808, 187] on span "post_add" at bounding box center [811, 185] width 15 height 15
checkbox input "false"
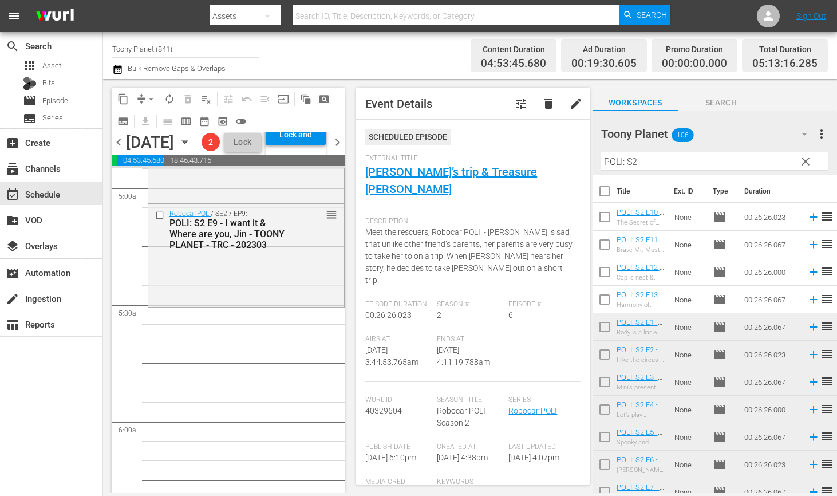
scroll to position [1162, 0]
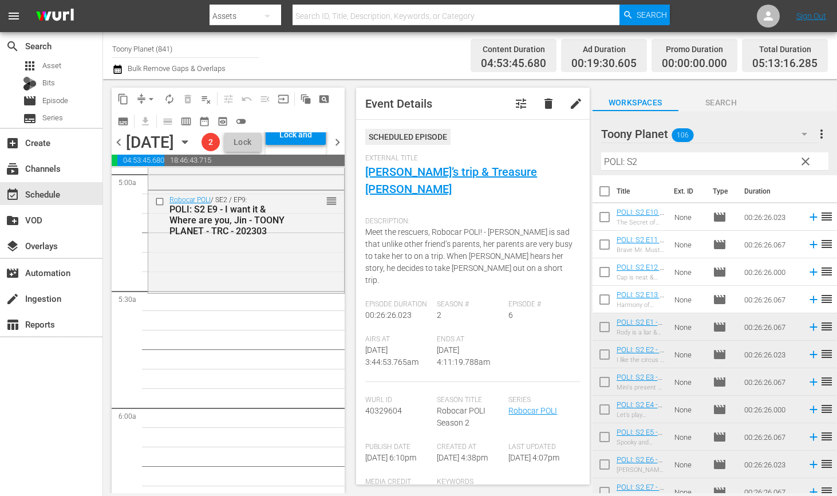
click at [207, 290] on div "Robocar POLI / SE2 / EP9: POLI: S2 E9 - I want it & Where are you, Jin - TOONY …" at bounding box center [246, 241] width 196 height 100
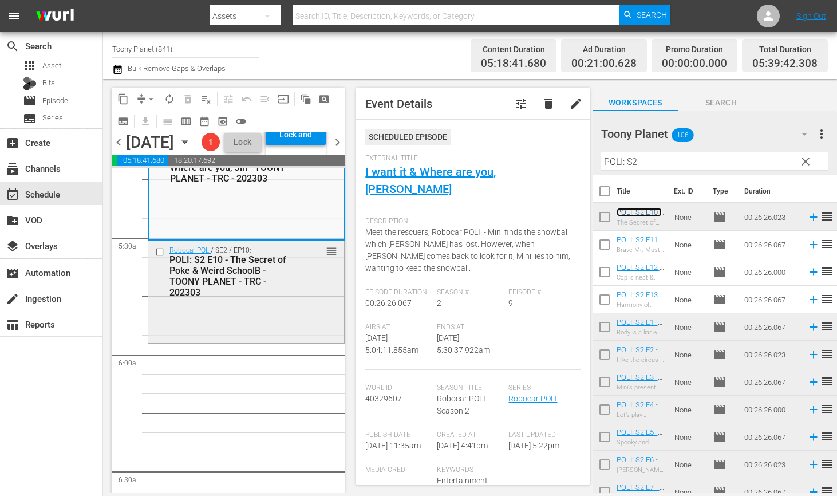
scroll to position [1241, 0]
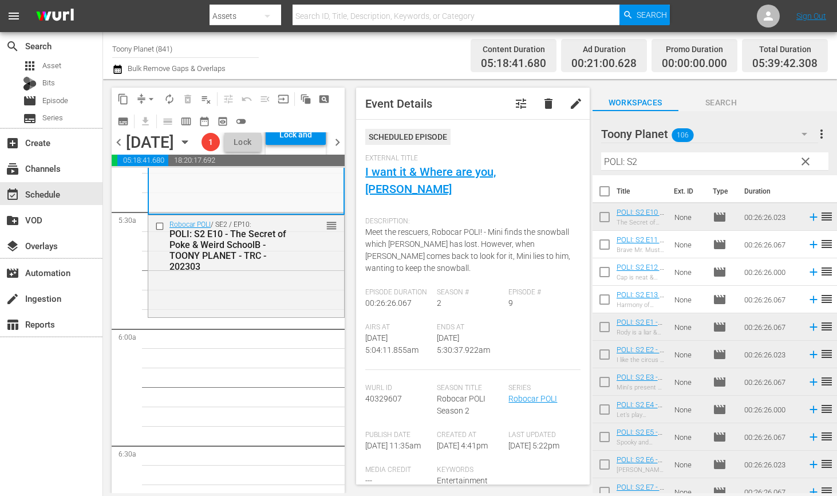
drag, startPoint x: 632, startPoint y: 210, endPoint x: 254, endPoint y: 3, distance: 431.1
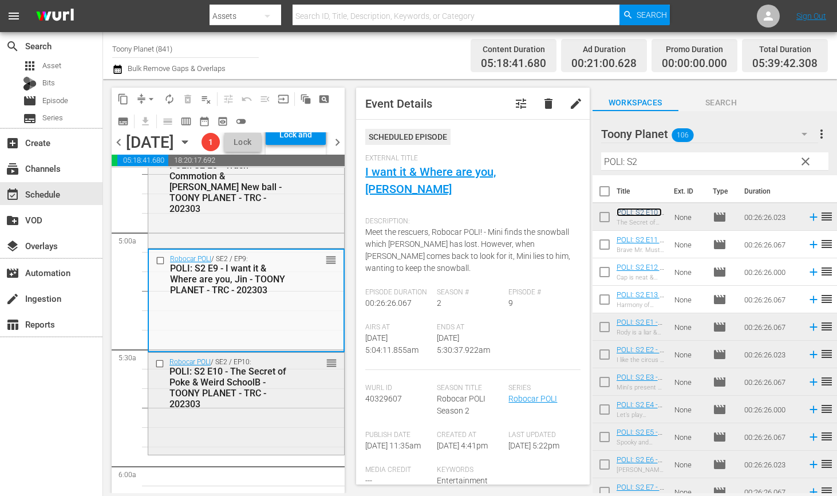
scroll to position [1257, 0]
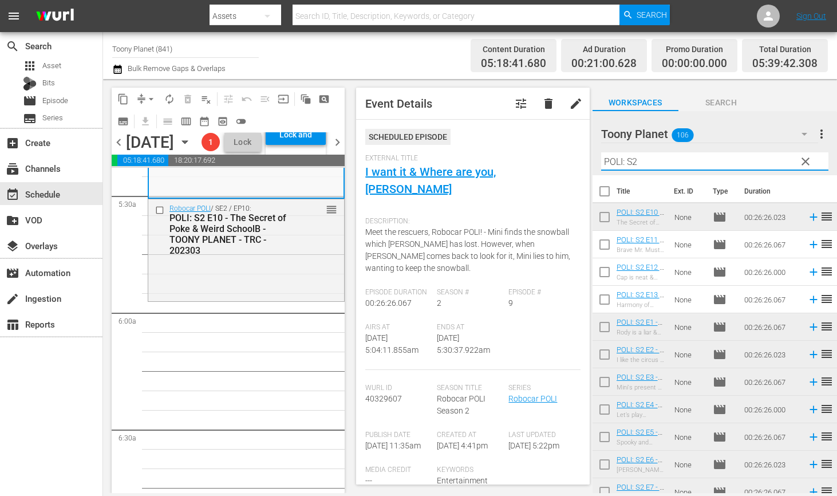
drag, startPoint x: 657, startPoint y: 161, endPoint x: 561, endPoint y: 140, distance: 98.4
click at [561, 140] on div "content_copy compress arrow_drop_down autorenew_outlined delete_forever_outline…" at bounding box center [470, 286] width 734 height 414
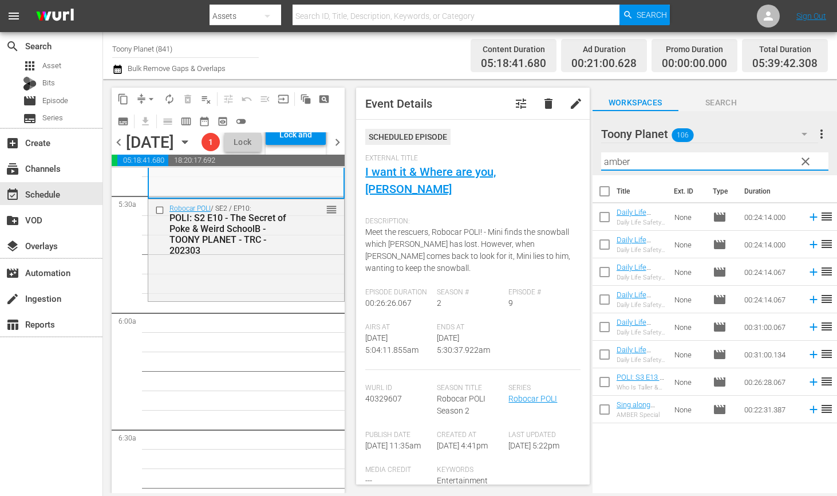
type input "amber"
drag, startPoint x: 251, startPoint y: 443, endPoint x: 450, endPoint y: 362, distance: 214.0
drag, startPoint x: 600, startPoint y: 244, endPoint x: 617, endPoint y: 281, distance: 40.7
click at [600, 244] on input "checkbox" at bounding box center [605, 247] width 24 height 24
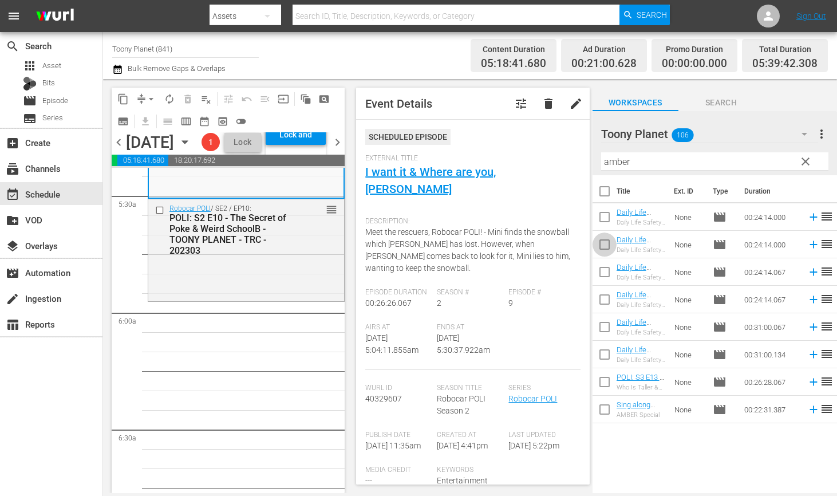
checkbox input "true"
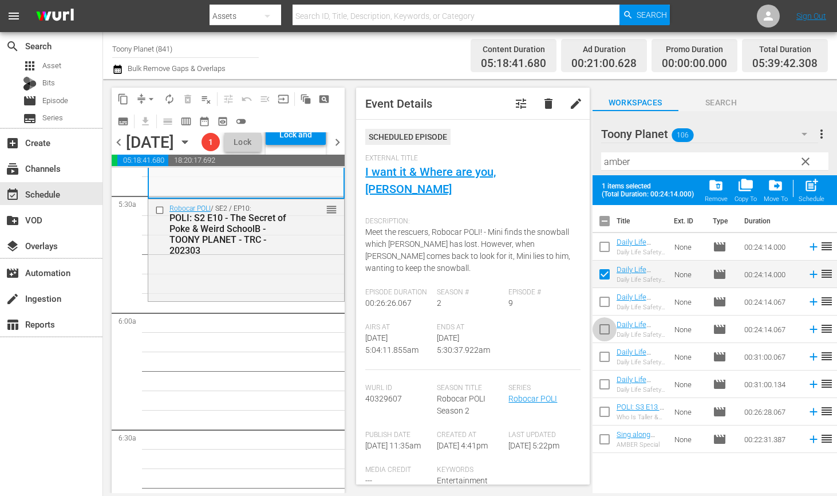
click at [605, 332] on input "checkbox" at bounding box center [605, 332] width 24 height 24
checkbox input "true"
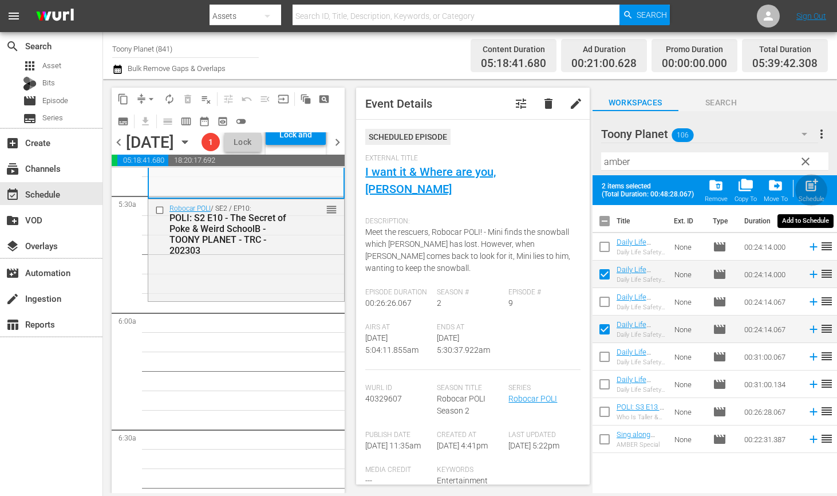
click at [818, 185] on span "post_add" at bounding box center [811, 185] width 15 height 15
checkbox input "false"
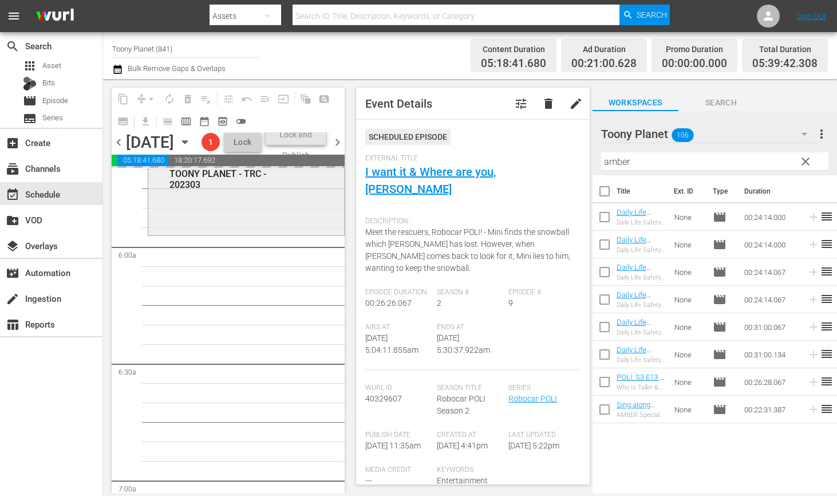
scroll to position [1334, 0]
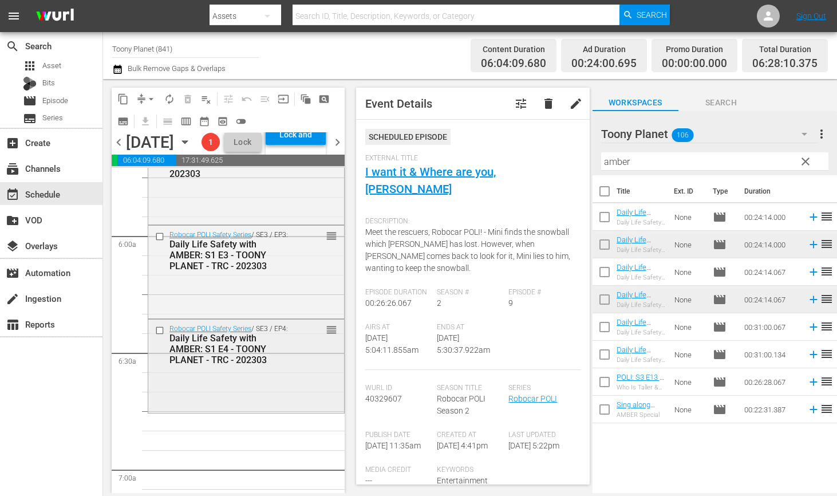
click at [268, 365] on div "Daily Life Safety with AMBER: S1 E4 - TOONY PLANET - TRC - 202303" at bounding box center [230, 349] width 121 height 33
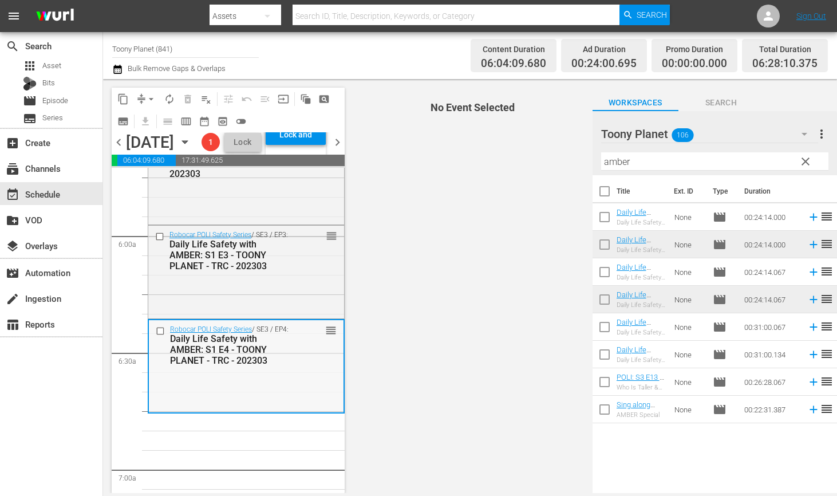
click at [250, 370] on div "Robocar POLI Safety Series / SE3 / EP4: Daily Life Safety with AMBER: S1 E4 - T…" at bounding box center [246, 345] width 195 height 50
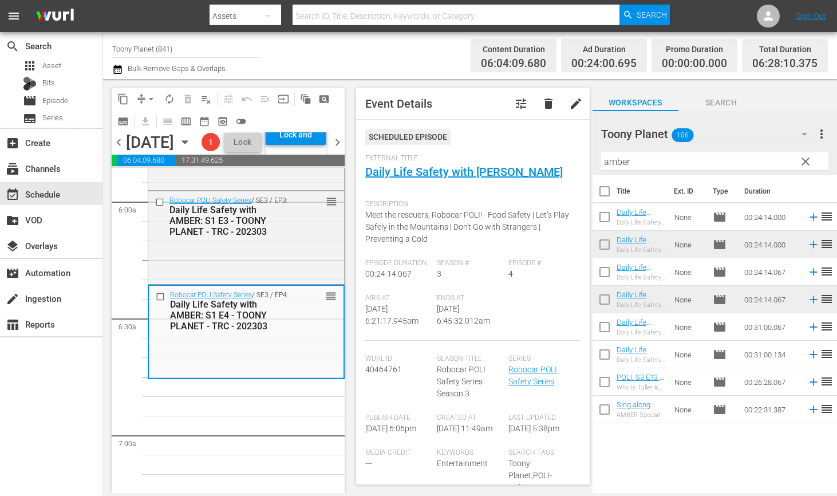
scroll to position [1408, 0]
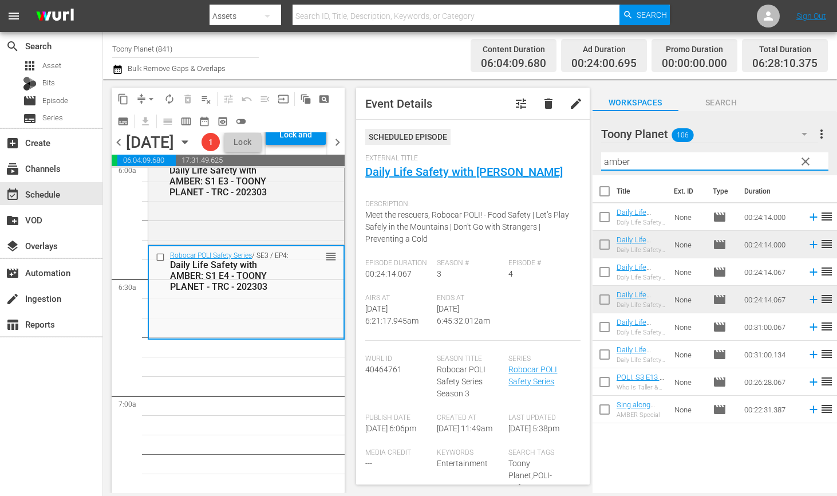
drag, startPoint x: 652, startPoint y: 164, endPoint x: 588, endPoint y: 158, distance: 63.9
click at [588, 158] on div "content_copy compress arrow_drop_down autorenew_outlined delete_forever_outline…" at bounding box center [470, 286] width 734 height 414
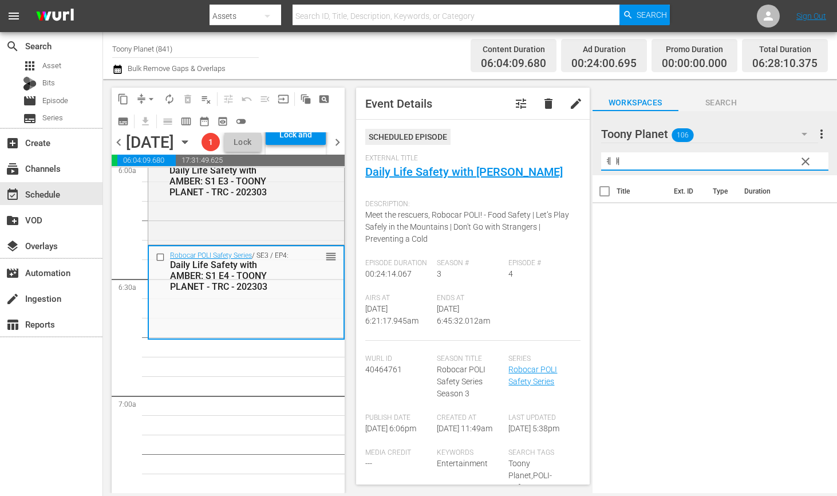
type input "ㅖ"
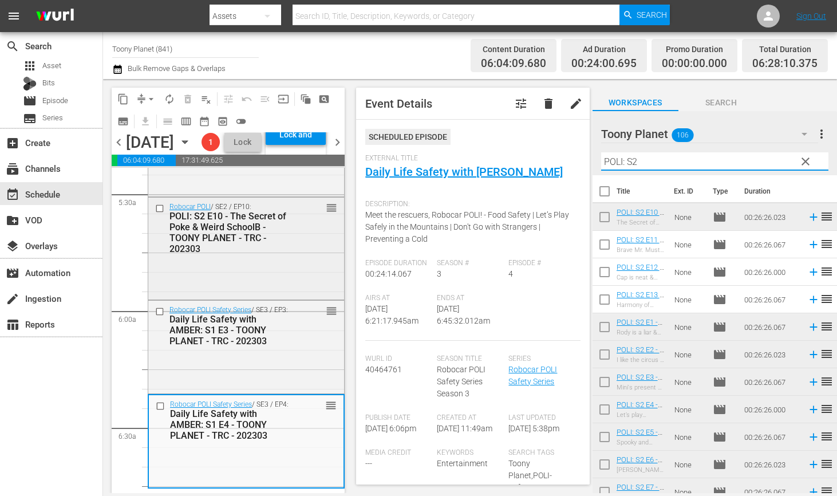
scroll to position [1462, 0]
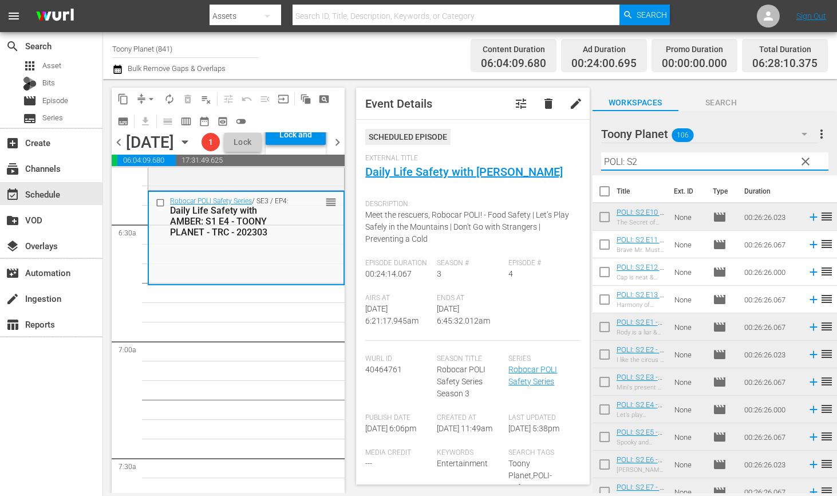
type input "POLI: S2"
drag, startPoint x: 603, startPoint y: 242, endPoint x: 601, endPoint y: 261, distance: 19.0
click at [603, 242] on input "checkbox" at bounding box center [605, 247] width 24 height 24
checkbox input "true"
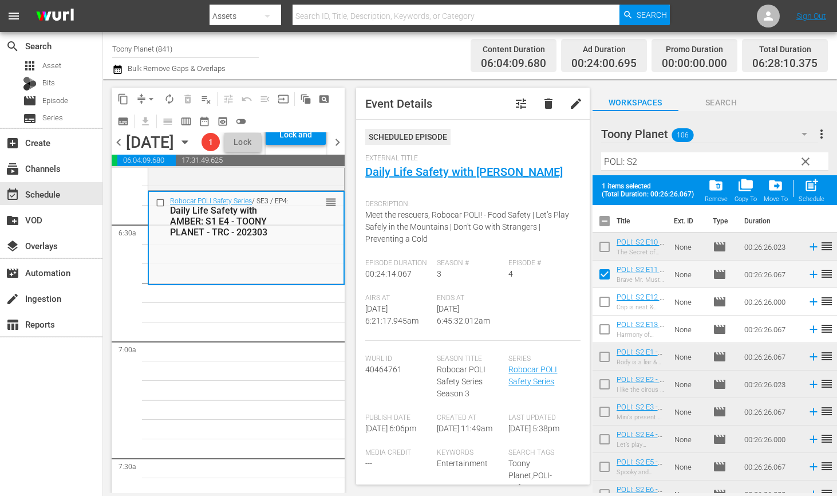
drag, startPoint x: 600, startPoint y: 310, endPoint x: 600, endPoint y: 324, distance: 13.2
click at [600, 310] on input "checkbox" at bounding box center [605, 304] width 24 height 24
checkbox input "true"
click at [601, 329] on input "checkbox" at bounding box center [605, 332] width 24 height 24
checkbox input "true"
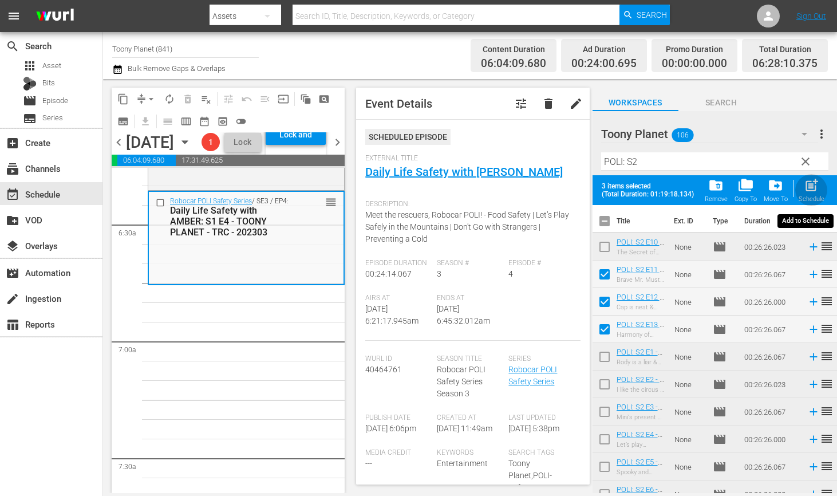
click at [815, 192] on span "post_add" at bounding box center [811, 185] width 15 height 15
checkbox input "false"
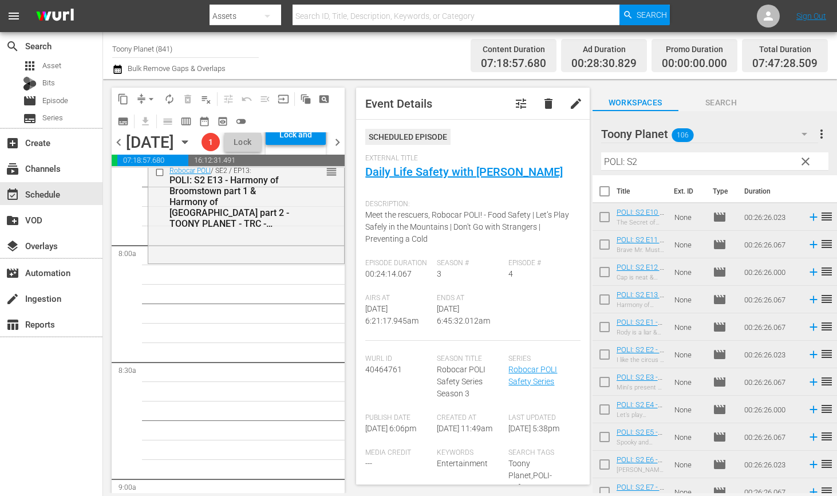
scroll to position [1797, 0]
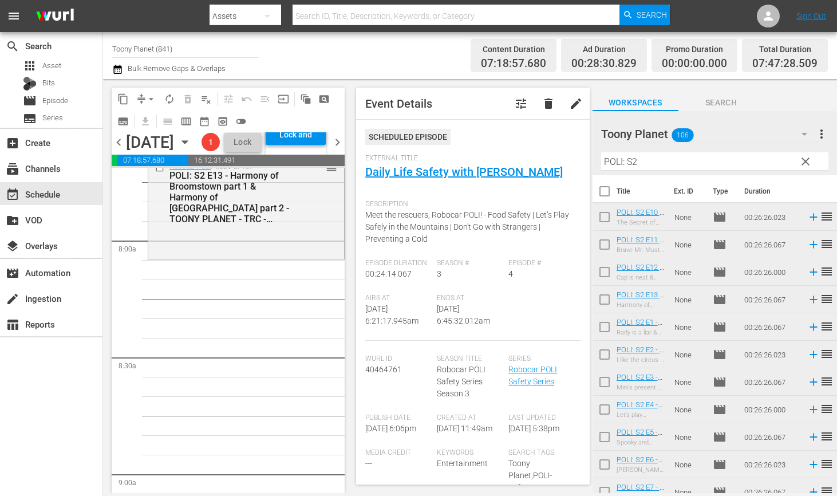
drag, startPoint x: 209, startPoint y: 283, endPoint x: 53, endPoint y: 379, distance: 182.8
click at [209, 257] on div "Robocar POLI / SE2 / EP13: POLI: S2 E13 - Harmony of Broomstown part 1 & Harmon…" at bounding box center [246, 207] width 196 height 100
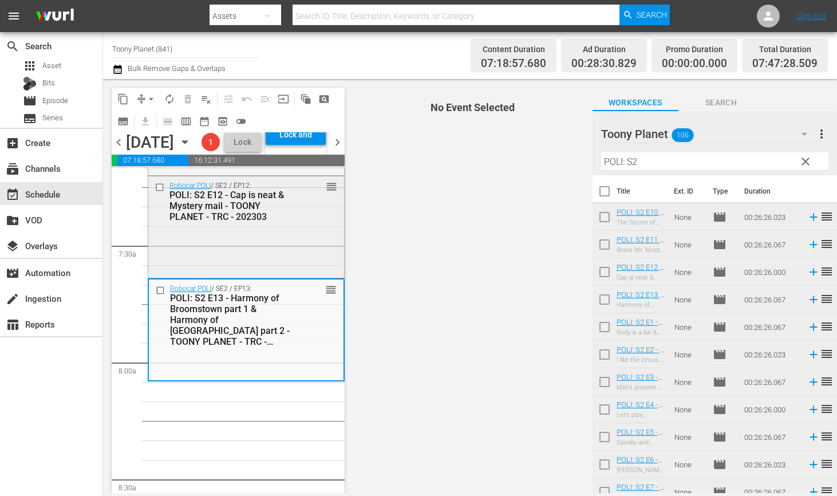
scroll to position [1676, 0]
click at [640, 160] on input "POLI: S2" at bounding box center [714, 161] width 227 height 18
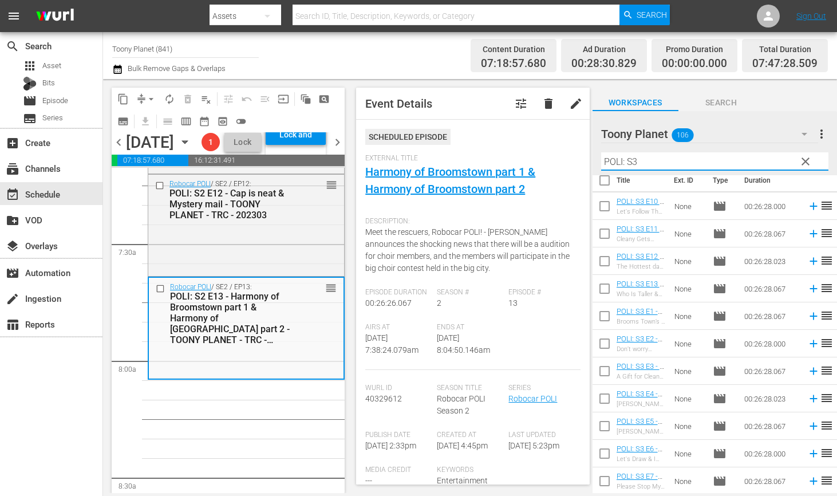
scroll to position [12, 0]
type input "POLI: S3"
drag, startPoint x: 605, startPoint y: 316, endPoint x: 602, endPoint y: 323, distance: 7.8
click at [605, 316] on input "checkbox" at bounding box center [605, 317] width 24 height 24
checkbox input "true"
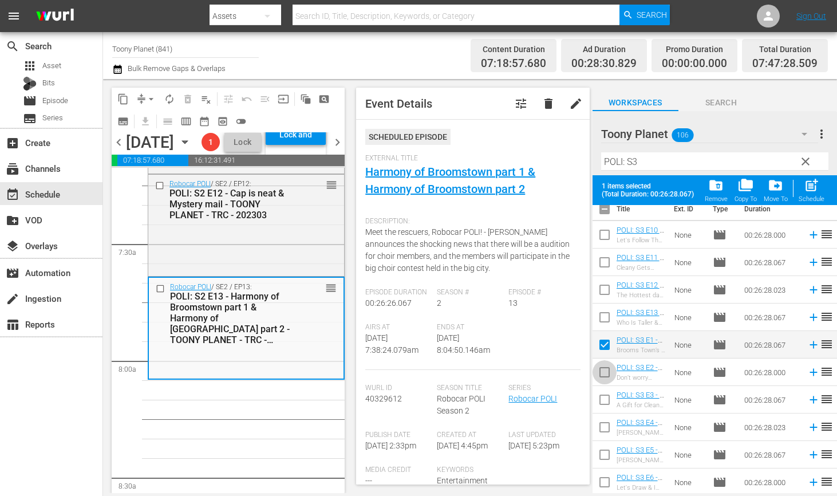
click at [602, 379] on input "checkbox" at bounding box center [605, 375] width 24 height 24
checkbox input "true"
click at [816, 190] on span "post_add" at bounding box center [811, 185] width 15 height 15
checkbox input "false"
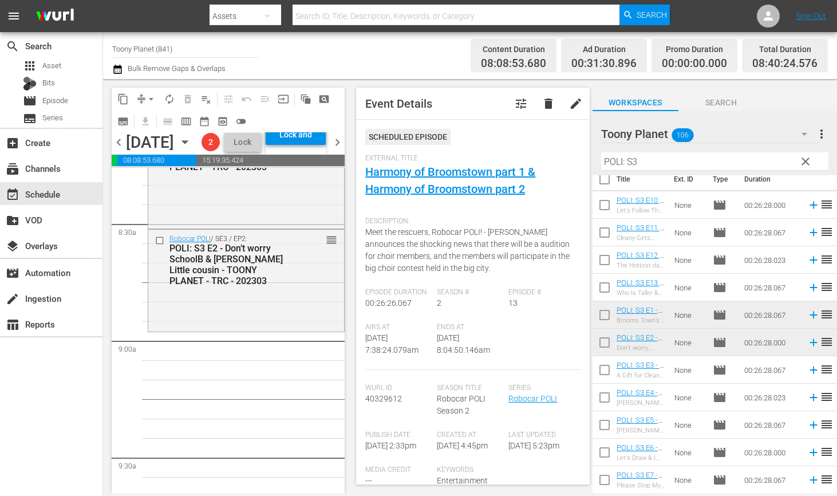
scroll to position [1934, 0]
click at [312, 325] on div "Robocar POLI / SE3 / EP2: POLI: S3 E2 - Don’t worry SchoolB & Bruner's Little c…" at bounding box center [246, 276] width 196 height 100
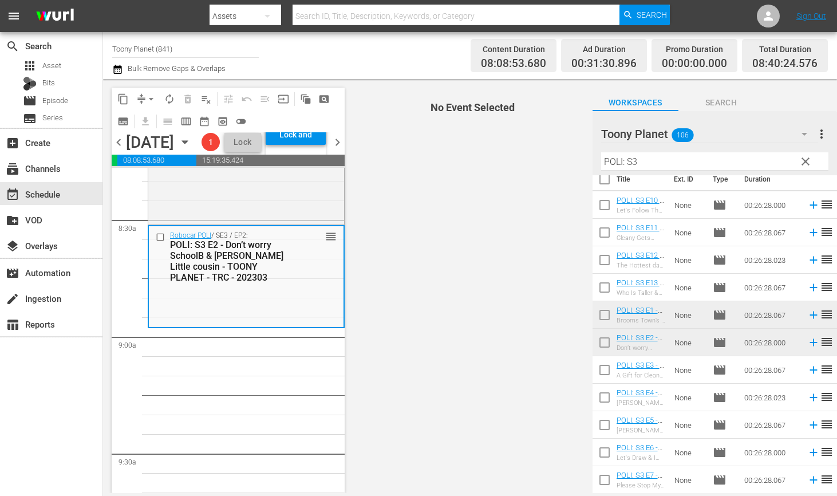
drag, startPoint x: 645, startPoint y: 163, endPoint x: 541, endPoint y: 148, distance: 105.9
click at [544, 147] on div "content_copy compress arrow_drop_down autorenew_outlined delete_forever_outline…" at bounding box center [470, 286] width 734 height 414
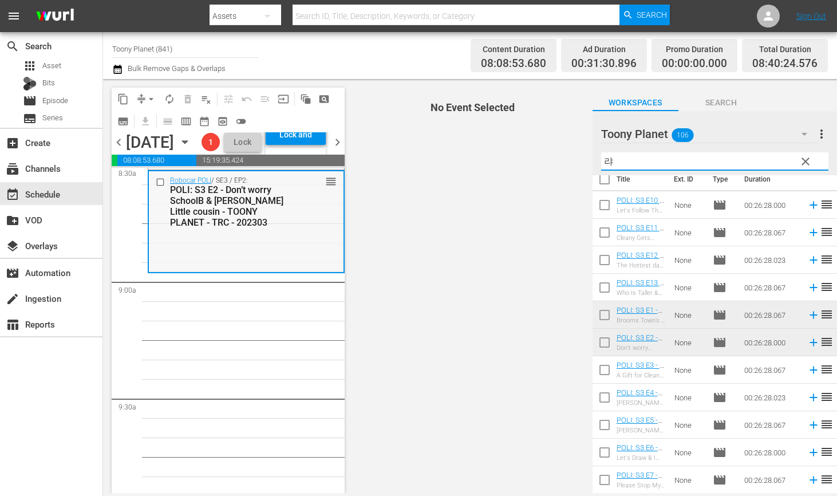
scroll to position [0, 0]
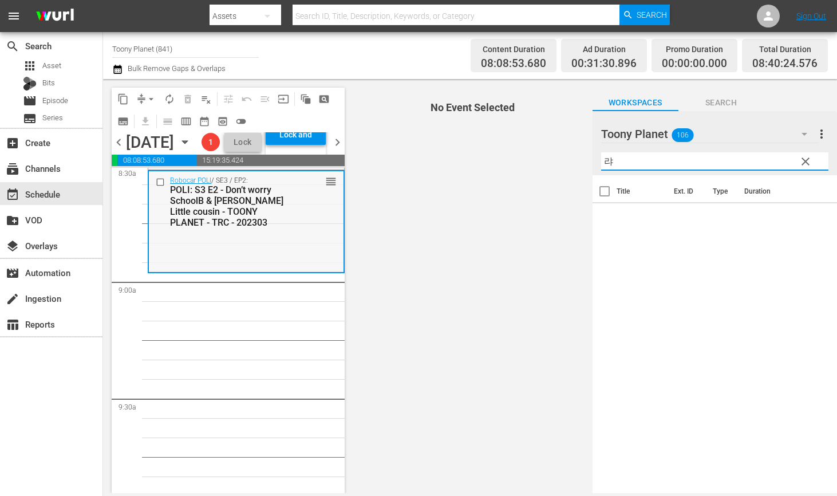
type input "ㄹ"
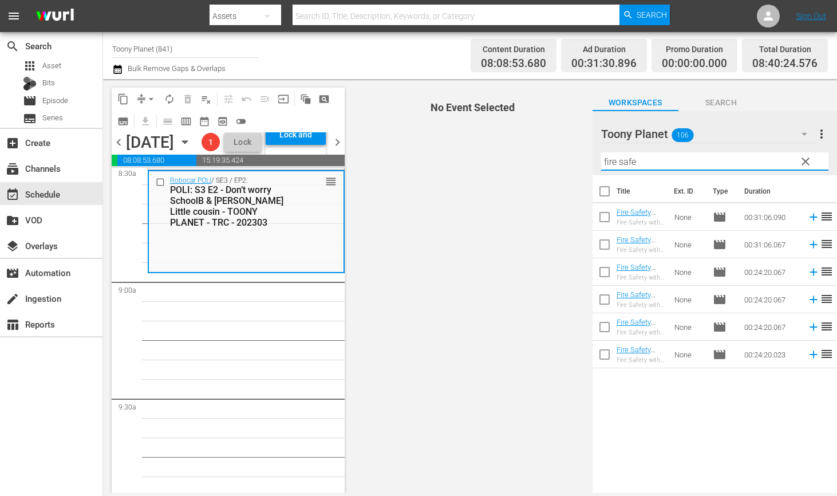
drag, startPoint x: 608, startPoint y: 164, endPoint x: 501, endPoint y: 145, distance: 109.3
click at [499, 145] on div "content_copy compress arrow_drop_down autorenew_outlined delete_forever_outline…" at bounding box center [470, 286] width 734 height 414
type input "fire safe"
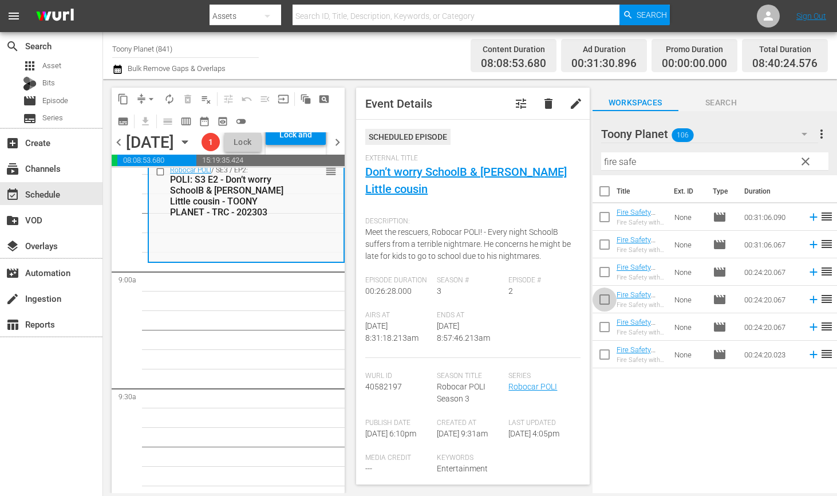
click at [606, 297] on input "checkbox" at bounding box center [605, 302] width 24 height 24
checkbox input "true"
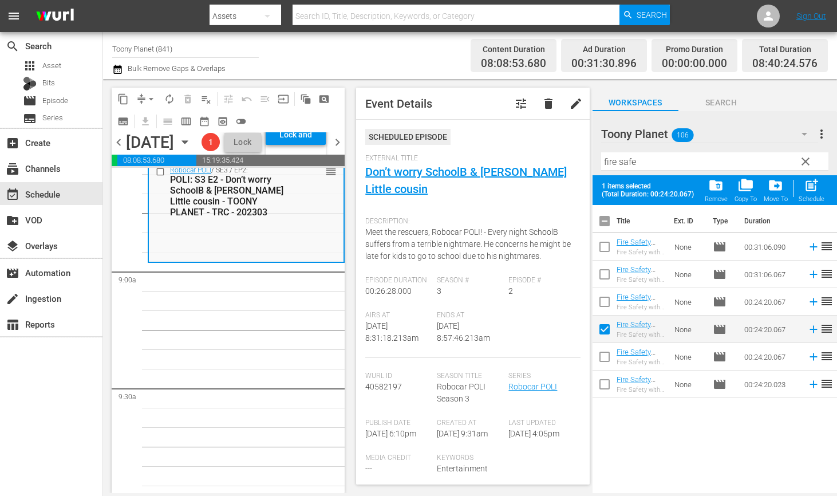
click at [600, 356] on input "checkbox" at bounding box center [605, 359] width 24 height 24
checkbox input "true"
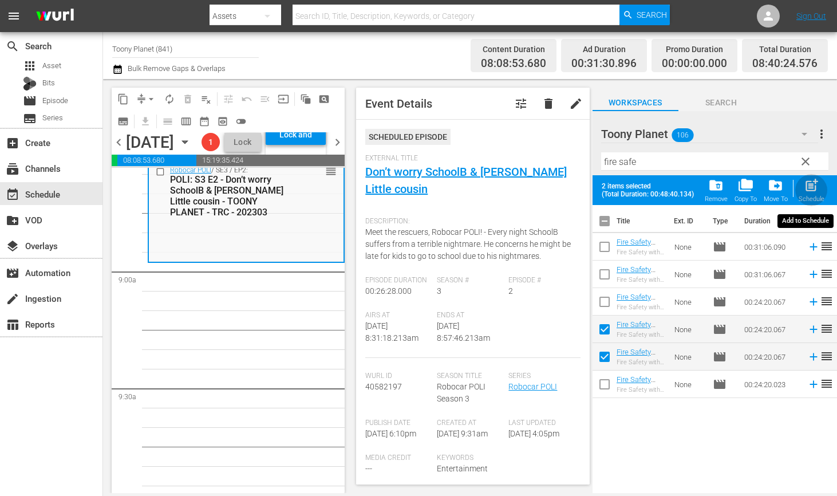
click at [811, 188] on span "post_add" at bounding box center [811, 185] width 15 height 15
checkbox input "false"
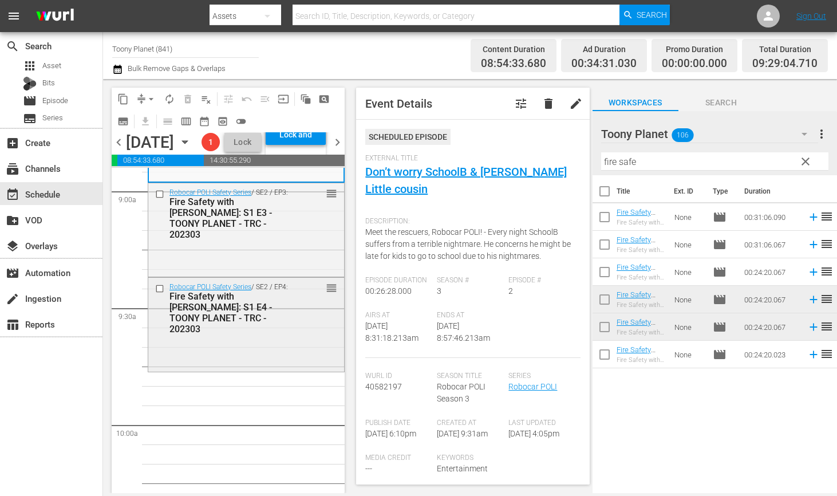
click at [256, 334] on div "Fire Safety with [PERSON_NAME]: S1 E4 - TOONY PLANET - TRC - 202303" at bounding box center [230, 313] width 121 height 44
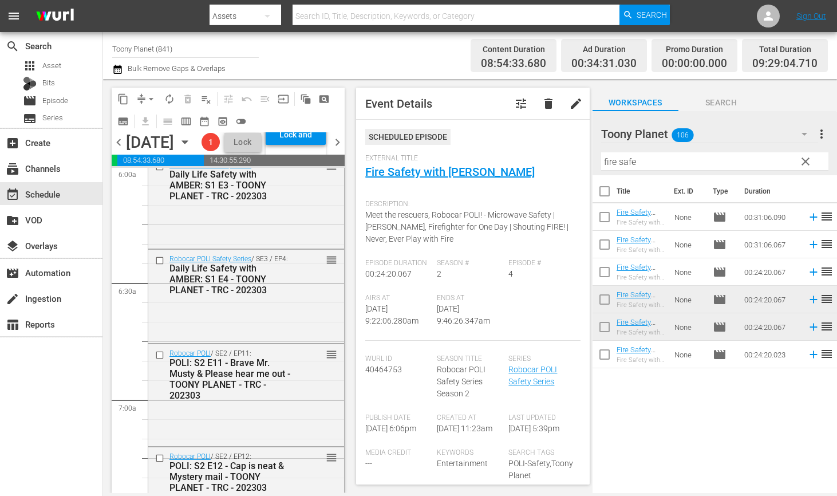
scroll to position [1256, 0]
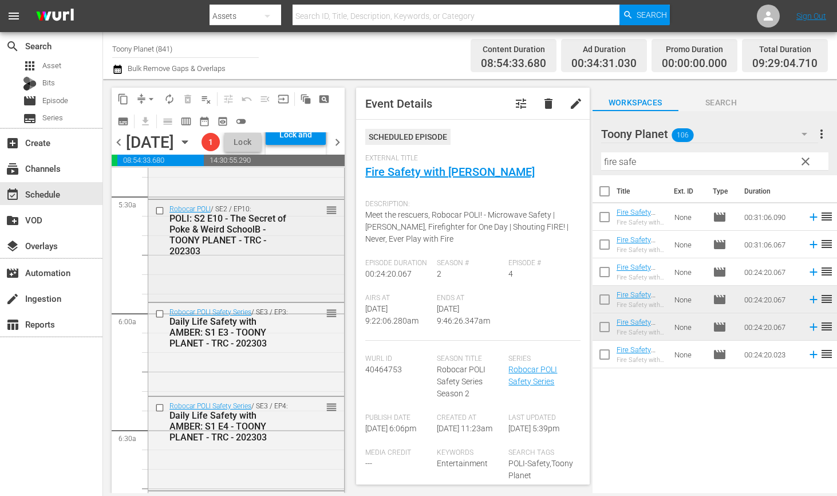
click at [309, 300] on div "Robocar POLI / SE2 / EP10: POLI: S2 E10 - The Secret of Poke & Weird SchoolB - …" at bounding box center [246, 250] width 196 height 100
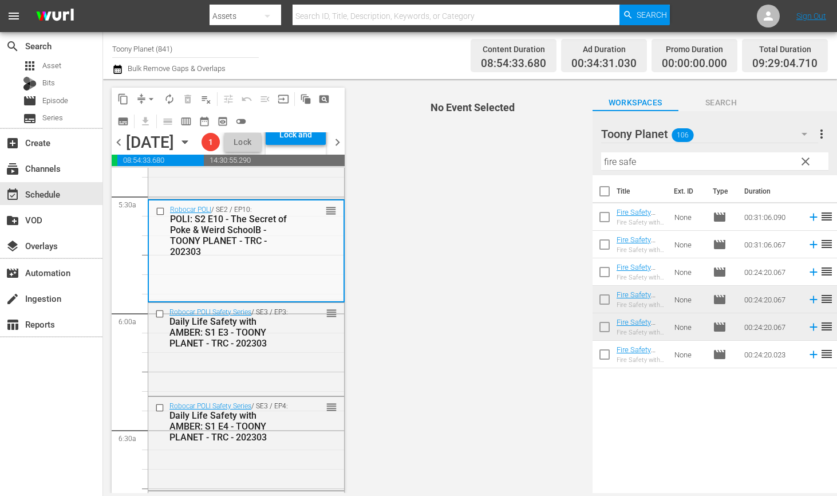
drag, startPoint x: 577, startPoint y: 160, endPoint x: 551, endPoint y: 157, distance: 26.4
click at [551, 157] on div "content_copy compress arrow_drop_down autorenew_outlined delete_forever_outline…" at bounding box center [470, 286] width 734 height 414
type input "f"
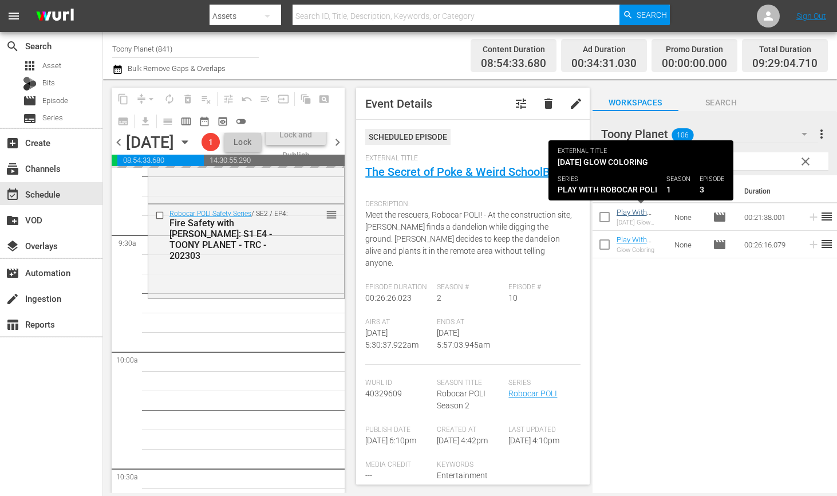
scroll to position [2153, 0]
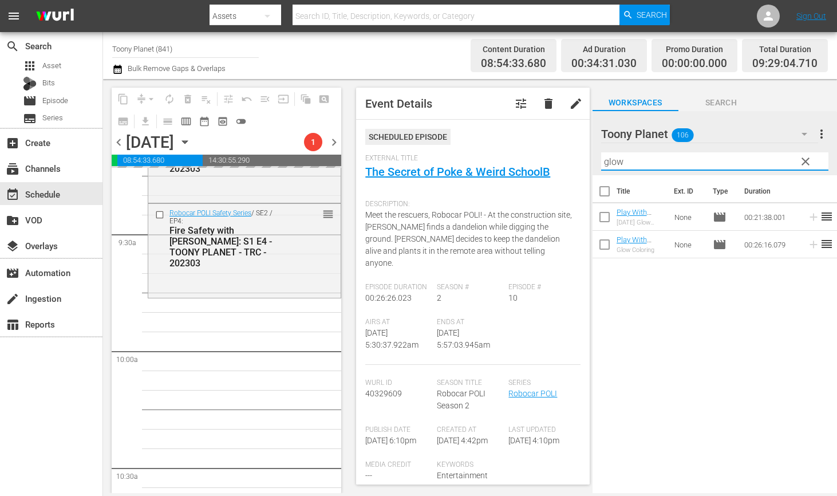
drag, startPoint x: 602, startPoint y: 164, endPoint x: 511, endPoint y: 153, distance: 92.3
click at [511, 153] on div "content_copy compress arrow_drop_down autorenew_outlined delete_forever_outline…" at bounding box center [470, 286] width 734 height 414
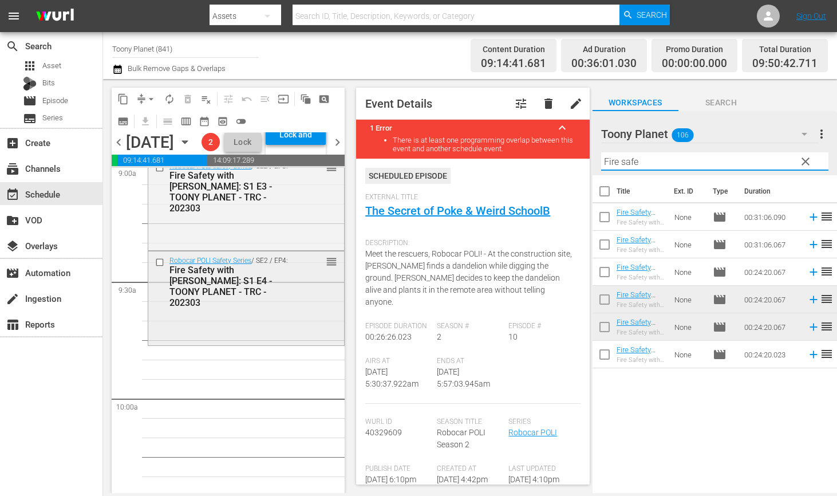
scroll to position [2140, 0]
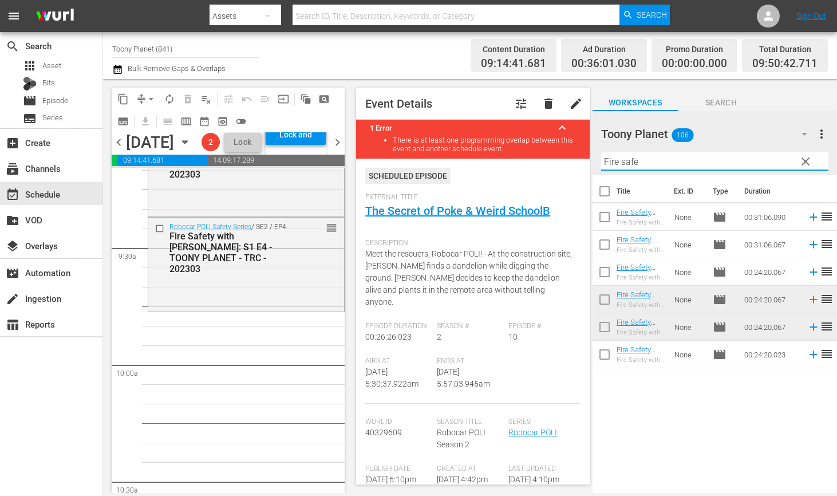
click at [661, 403] on div "Title Ext. ID Type Duration Fire Safety with ROY: S1 E6 - TOONY PLANET - TRC - …" at bounding box center [715, 335] width 245 height 320
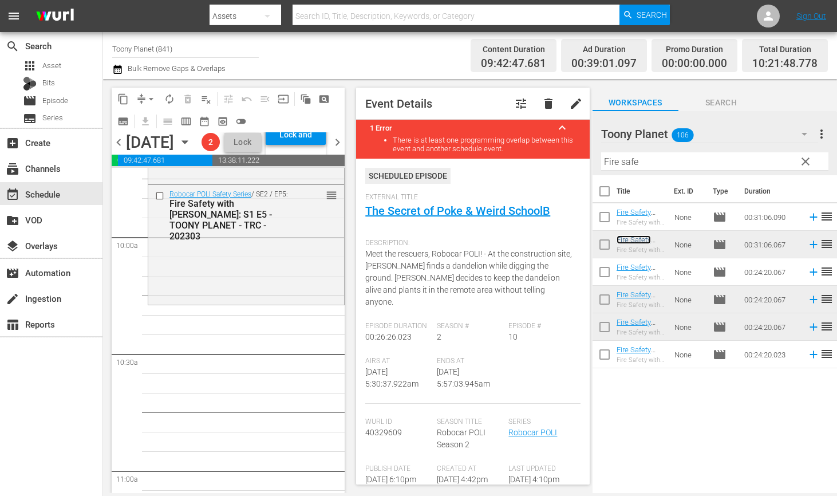
scroll to position [2268, 0]
click at [140, 107] on button "compress" at bounding box center [141, 99] width 18 height 18
click at [144, 96] on button "arrow_drop_down" at bounding box center [151, 99] width 18 height 18
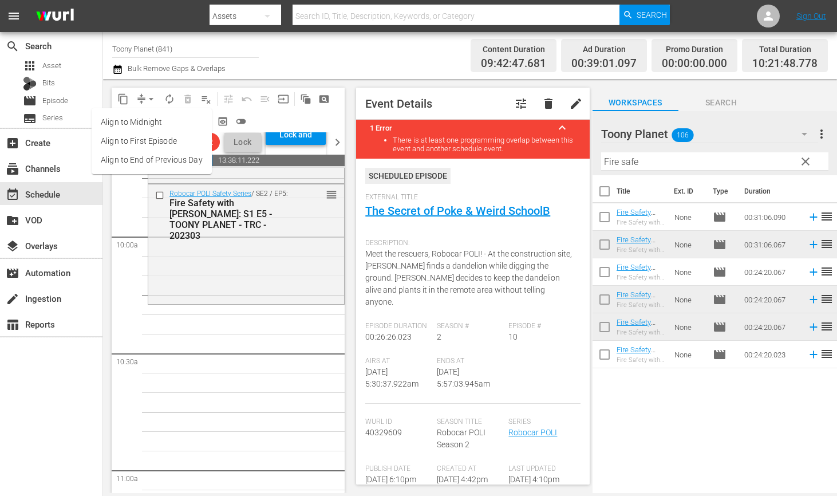
click at [132, 163] on li "Align to End of Previous Day" at bounding box center [152, 160] width 120 height 19
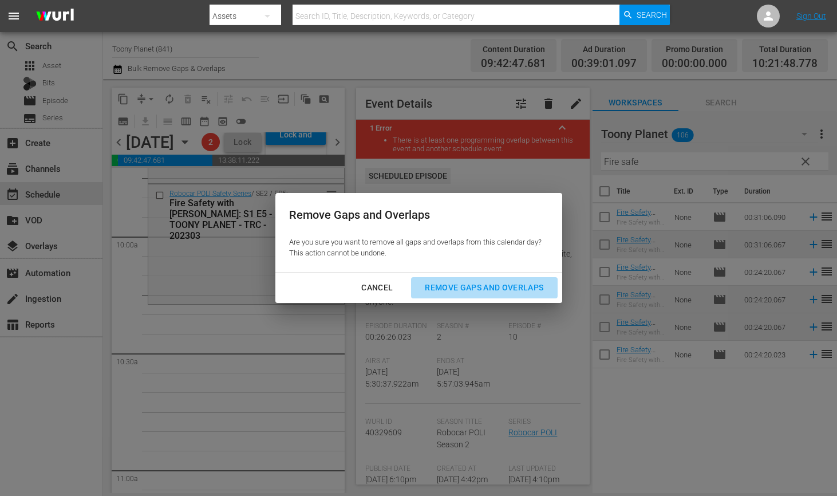
drag, startPoint x: 490, startPoint y: 285, endPoint x: 156, endPoint y: 342, distance: 338.8
click at [490, 285] on div "Remove Gaps and Overlaps" at bounding box center [484, 288] width 137 height 14
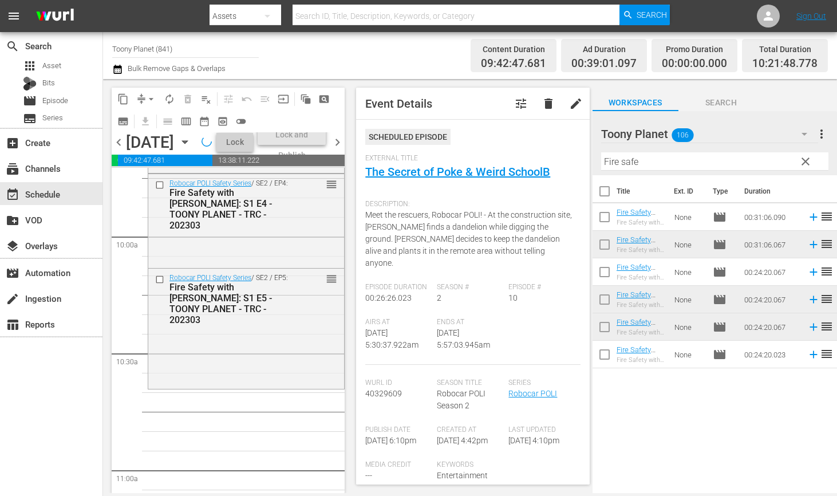
scroll to position [2343, 0]
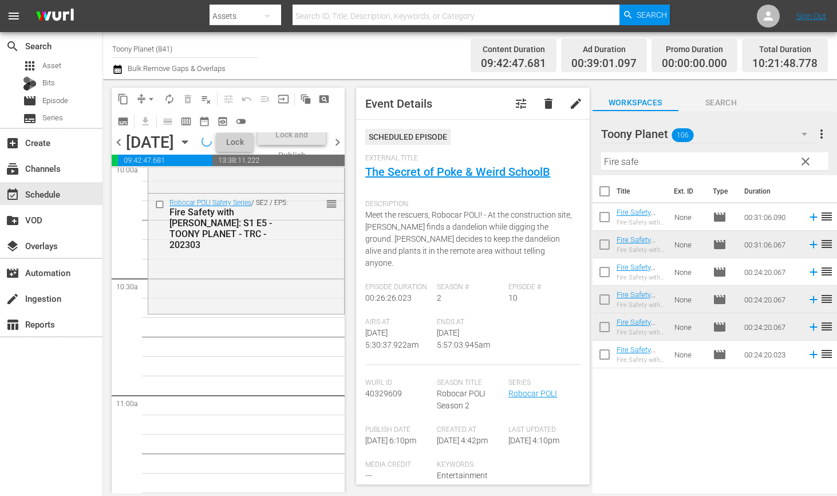
click at [677, 162] on input "Fire safe" at bounding box center [714, 161] width 227 height 18
drag, startPoint x: 673, startPoint y: 440, endPoint x: 677, endPoint y: 326, distance: 113.5
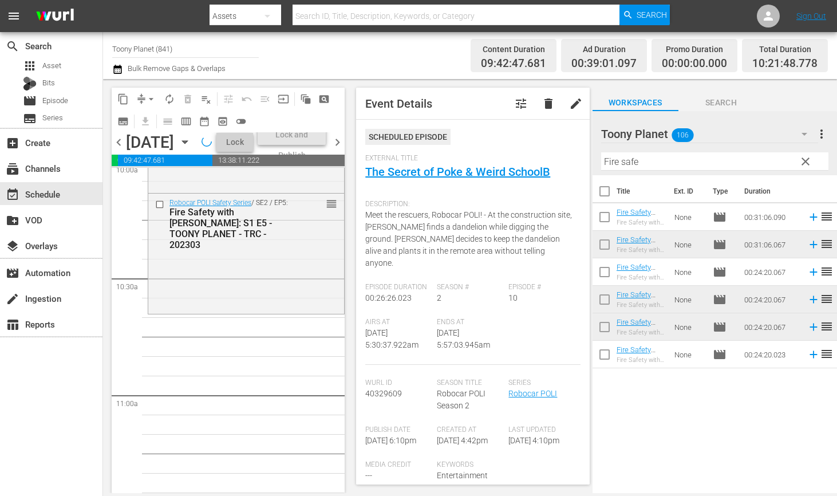
click at [673, 440] on div "Title Ext. ID Type Duration Fire Safety with ROY: S1 E6 - TOONY PLANET - TRC - …" at bounding box center [715, 335] width 245 height 320
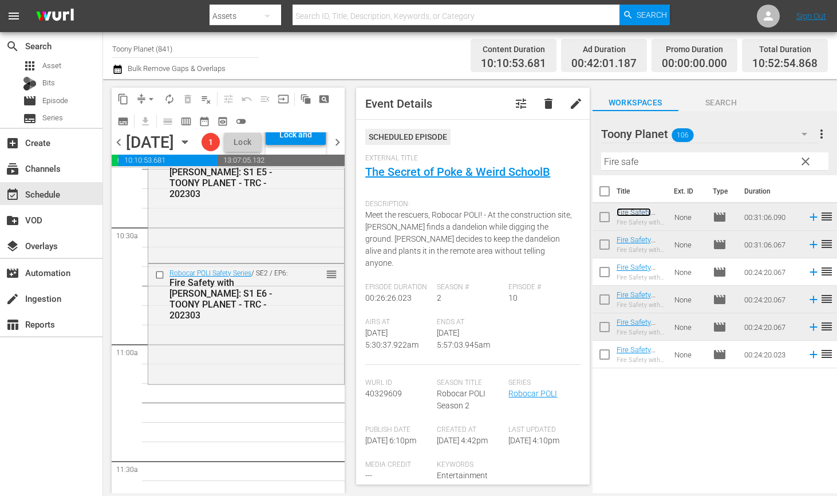
scroll to position [2413, 0]
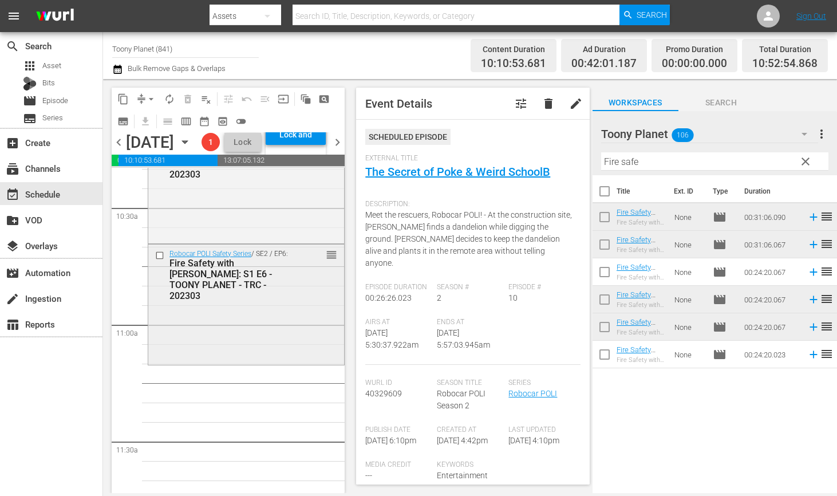
click at [270, 362] on div "Robocar POLI Safety Series / SE2 / EP6: Fire Safety with ROY: S1 E6 - TOONY PLA…" at bounding box center [246, 303] width 196 height 117
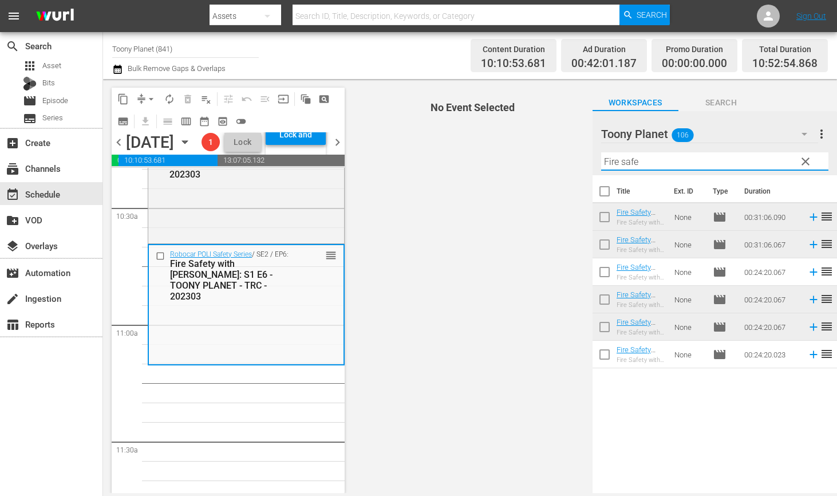
drag, startPoint x: 668, startPoint y: 156, endPoint x: 598, endPoint y: 152, distance: 70.6
click at [604, 152] on input "Fire safe" at bounding box center [714, 161] width 227 height 18
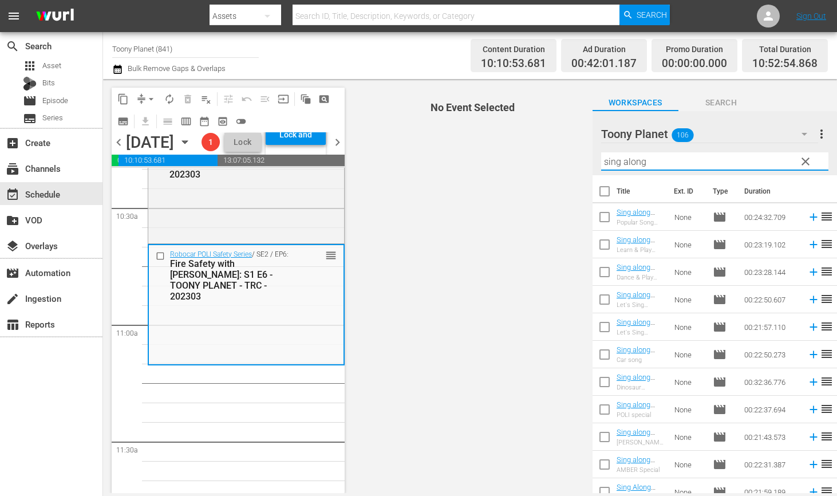
type input "sing along"
click at [537, 306] on span "No Event Selected" at bounding box center [470, 286] width 245 height 414
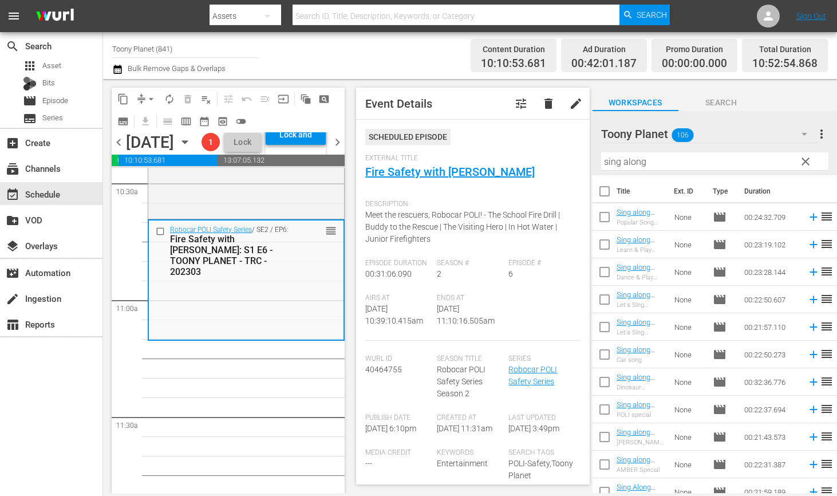
scroll to position [2475, 0]
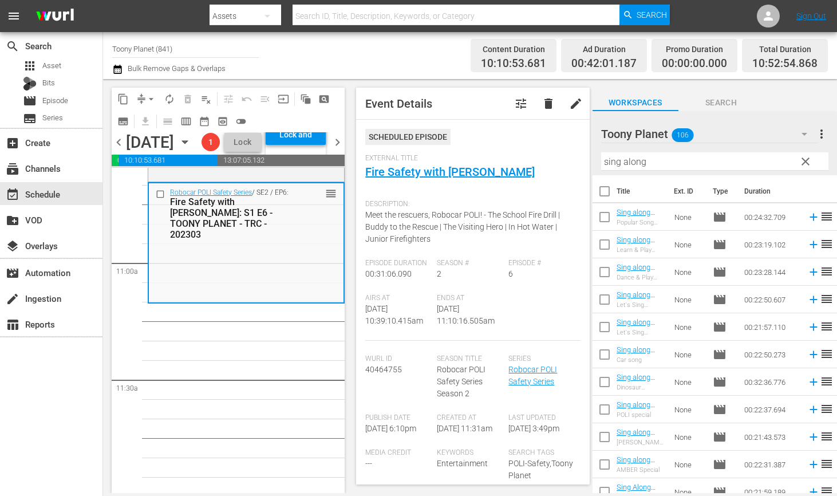
click at [607, 298] on input "checkbox" at bounding box center [605, 302] width 24 height 24
checkbox input "true"
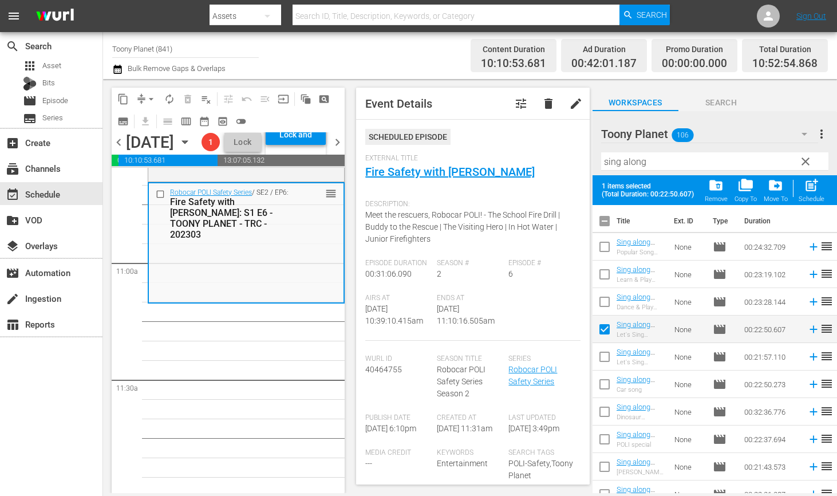
click at [604, 357] on input "checkbox" at bounding box center [605, 359] width 24 height 24
checkbox input "true"
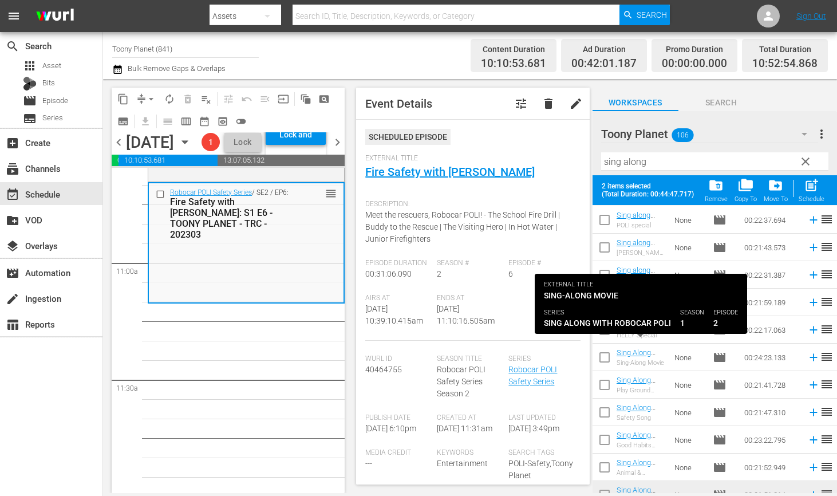
scroll to position [231, 0]
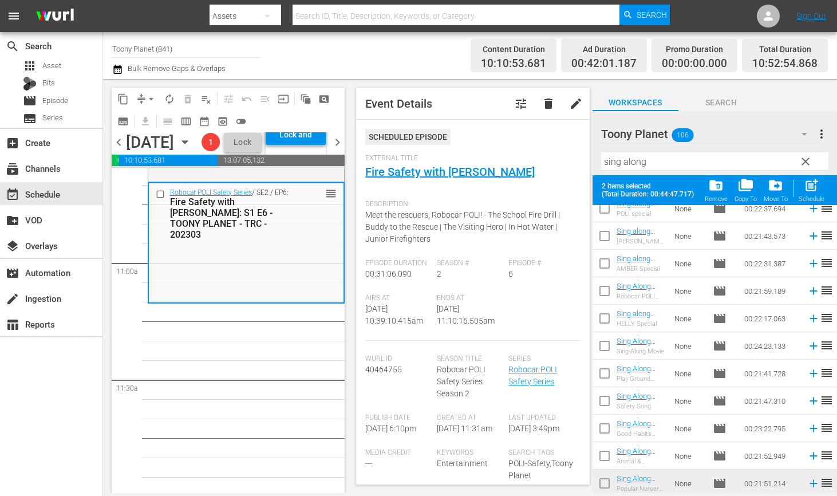
click at [607, 321] on input "checkbox" at bounding box center [605, 321] width 24 height 24
checkbox input "true"
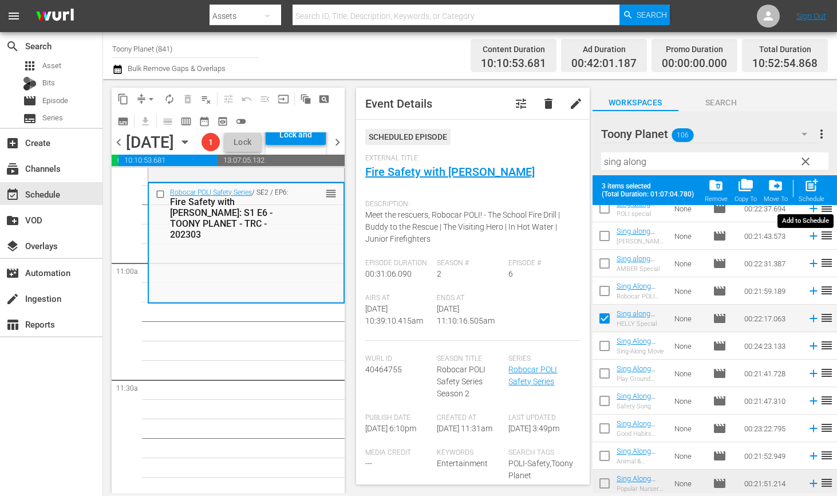
click at [808, 190] on span "post_add" at bounding box center [811, 185] width 15 height 15
checkbox input "false"
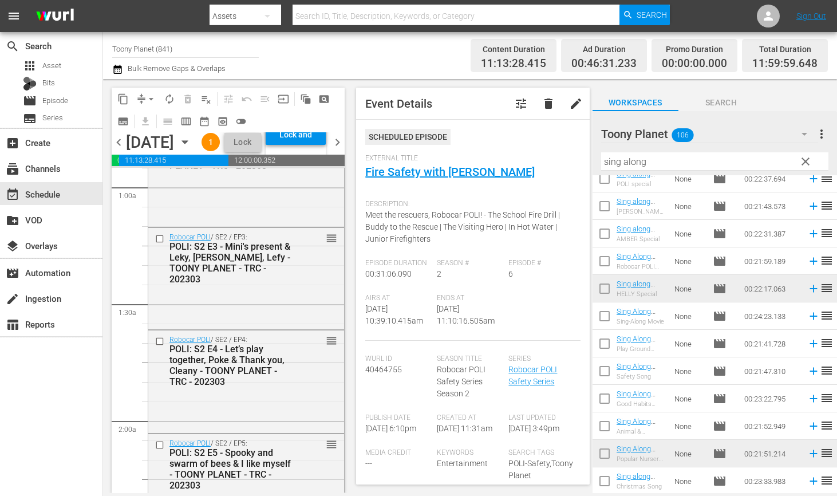
scroll to position [0, 0]
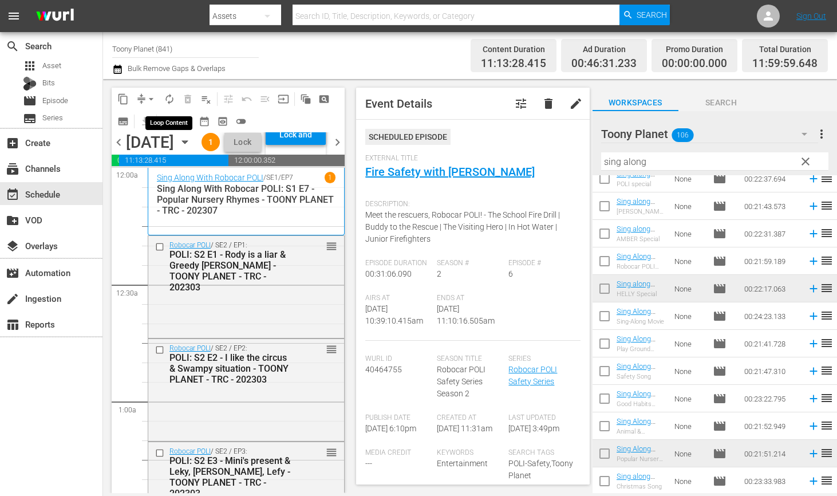
click at [169, 97] on span "autorenew_outlined" at bounding box center [169, 98] width 11 height 11
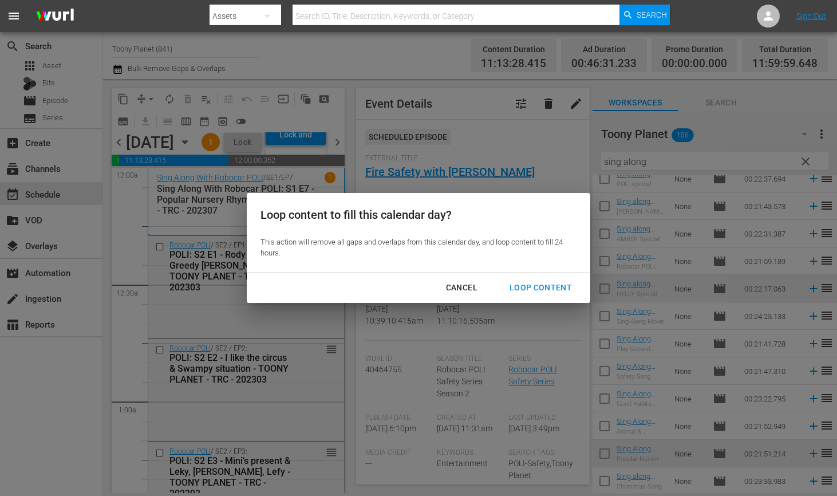
click at [534, 285] on div "Loop Content" at bounding box center [541, 288] width 81 height 14
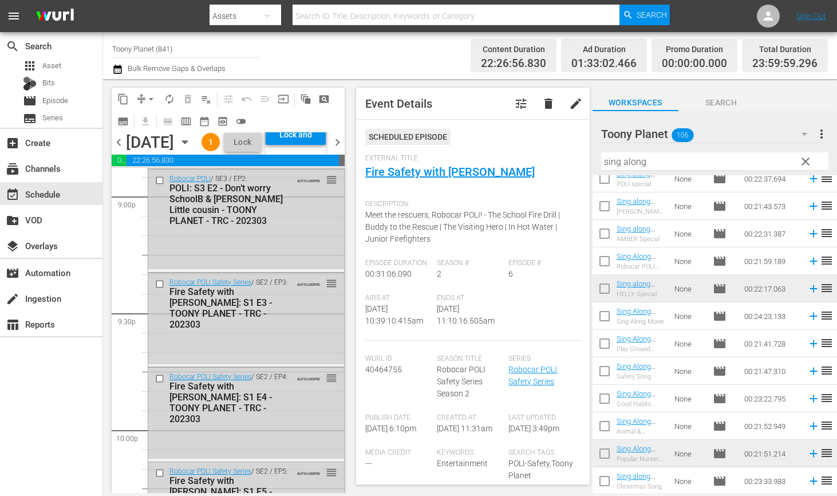
scroll to position [5387, 0]
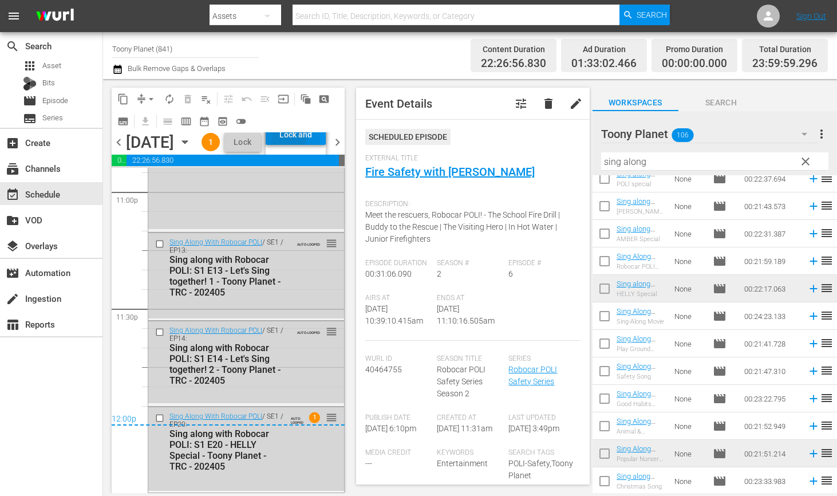
click at [301, 145] on div "Lock and Publish" at bounding box center [295, 134] width 49 height 21
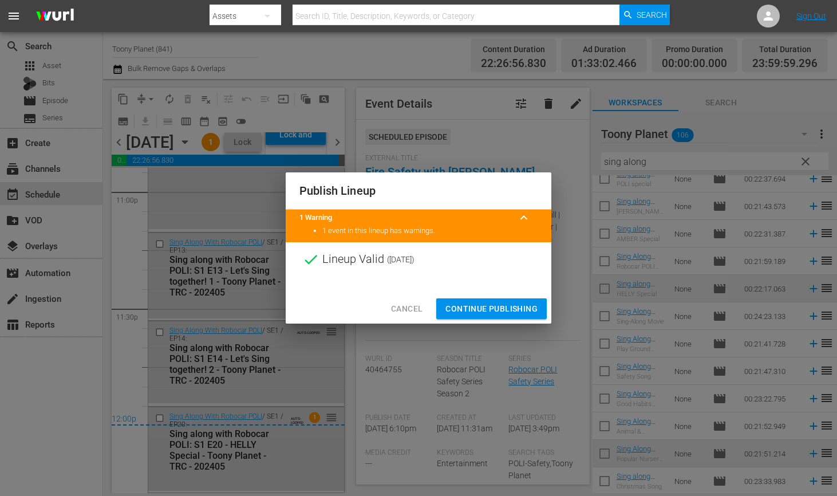
click at [466, 305] on span "Continue Publishing" at bounding box center [492, 309] width 92 height 14
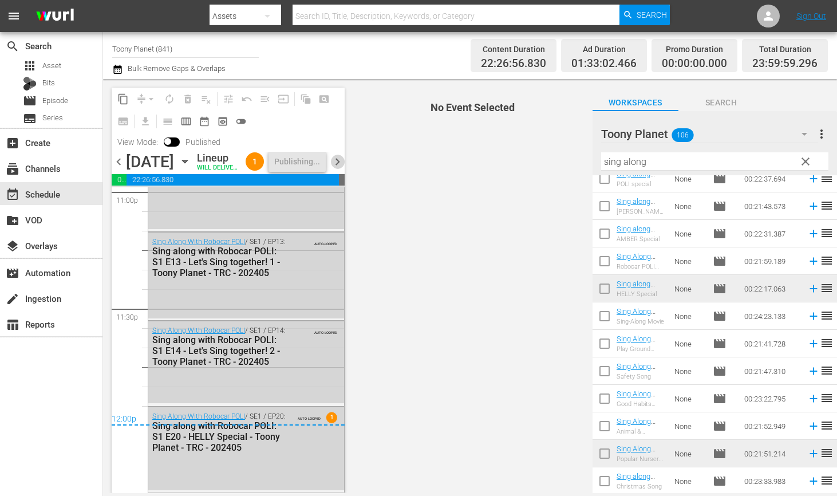
drag, startPoint x: 337, startPoint y: 165, endPoint x: 180, endPoint y: 93, distance: 173.0
click at [337, 165] on span "chevron_right" at bounding box center [337, 162] width 14 height 14
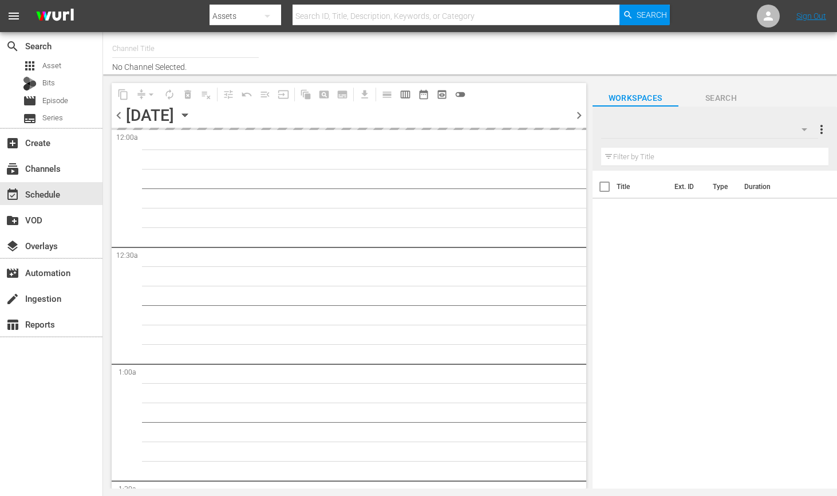
click at [730, 126] on div at bounding box center [709, 129] width 217 height 32
type input "Toony Planet (841)"
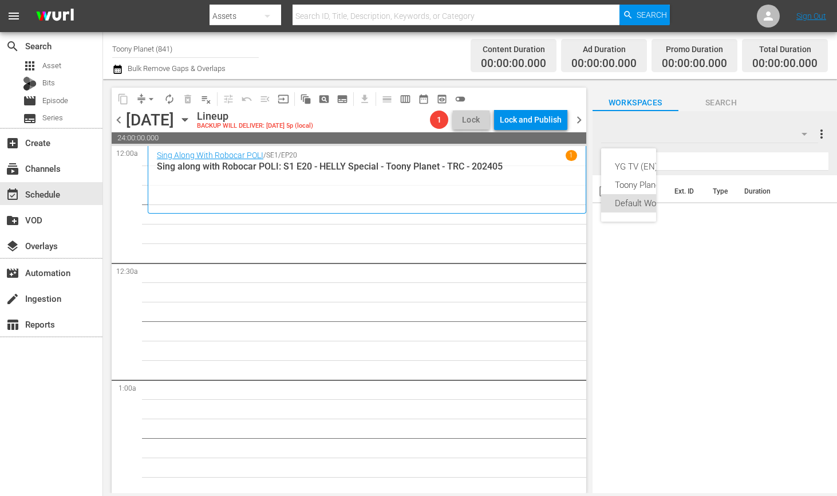
drag, startPoint x: 459, startPoint y: 373, endPoint x: 440, endPoint y: 356, distance: 26.0
click at [459, 373] on div "YG TV (EN) (260) Toony Planet (106) Default Workspace (0)" at bounding box center [418, 248] width 837 height 496
click at [714, 135] on span "0" at bounding box center [707, 135] width 14 height 24
click at [668, 186] on div "Toony Planet (106)" at bounding box center [674, 185] width 119 height 18
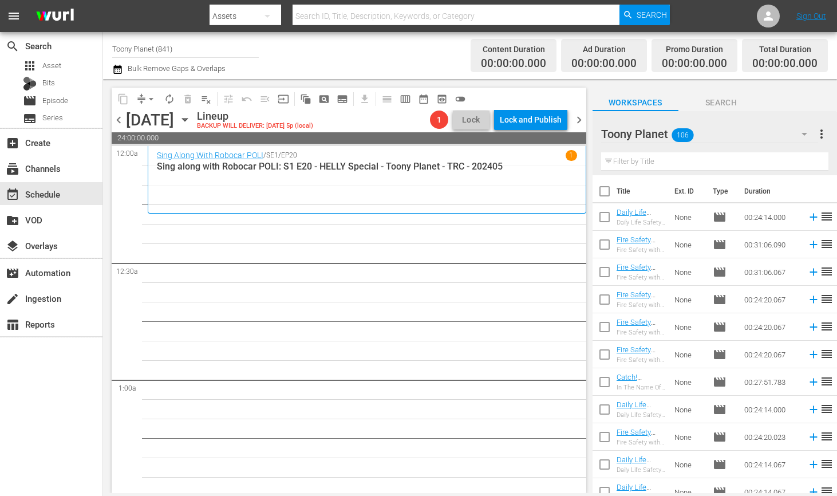
click at [663, 161] on input "text" at bounding box center [714, 161] width 227 height 18
type input "POLI: S3"
drag, startPoint x: 361, startPoint y: 383, endPoint x: 632, endPoint y: 346, distance: 273.4
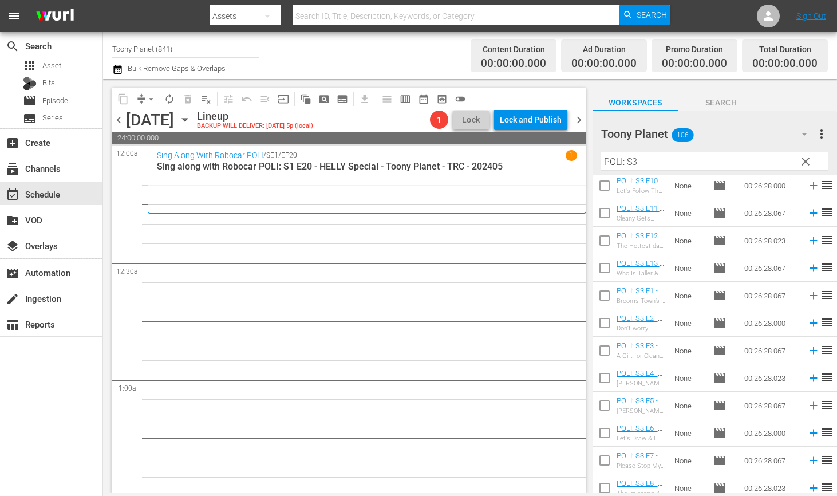
click at [602, 349] on input "checkbox" at bounding box center [605, 353] width 24 height 24
checkbox input "true"
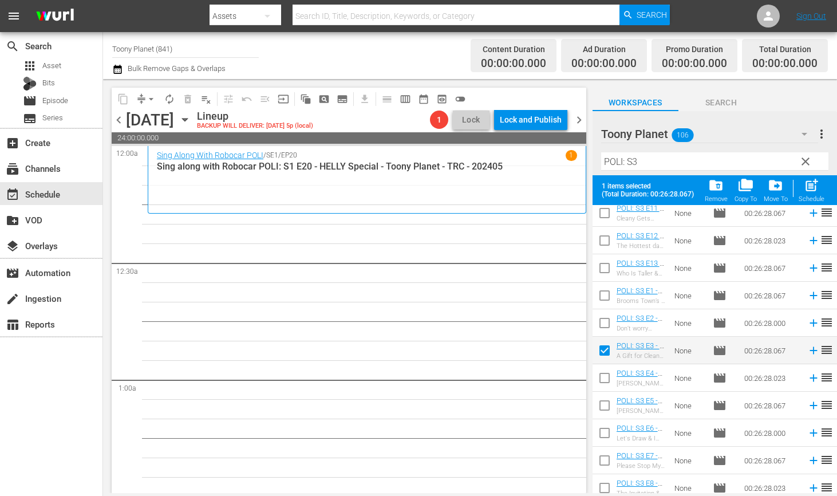
scroll to position [64, 0]
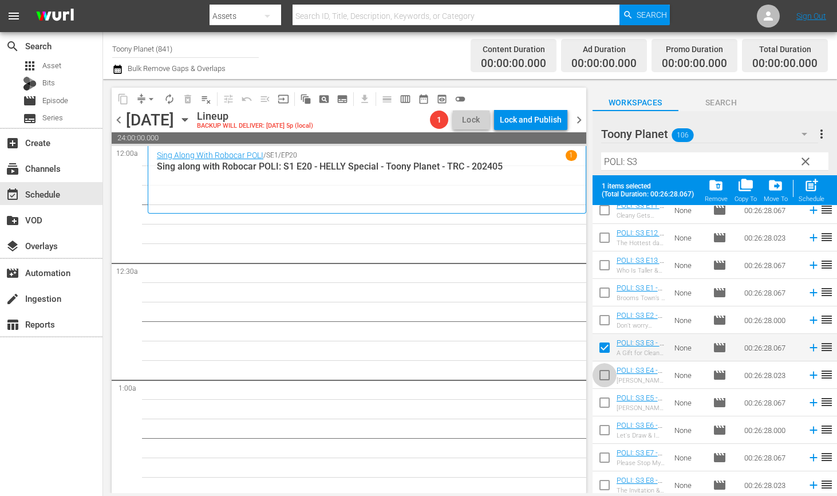
click at [600, 369] on input "checkbox" at bounding box center [605, 377] width 24 height 24
checkbox input "true"
click at [604, 401] on input "checkbox" at bounding box center [605, 405] width 24 height 24
checkbox input "true"
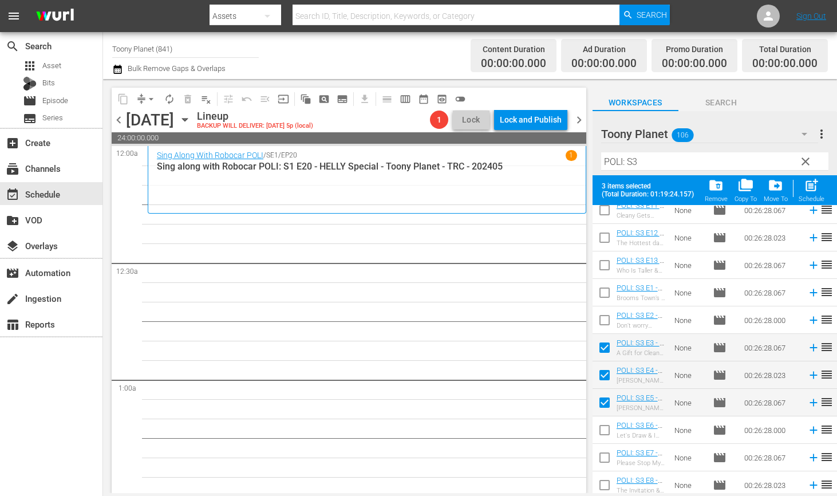
click at [601, 429] on input "checkbox" at bounding box center [605, 432] width 24 height 24
checkbox input "true"
drag, startPoint x: 600, startPoint y: 453, endPoint x: 669, endPoint y: 415, distance: 78.4
click at [600, 453] on input "checkbox" at bounding box center [605, 460] width 24 height 24
checkbox input "true"
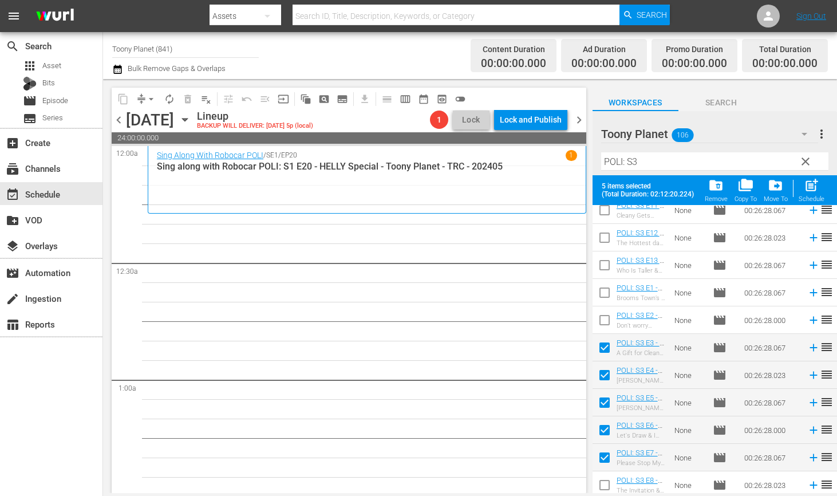
drag, startPoint x: 807, startPoint y: 182, endPoint x: 778, endPoint y: 196, distance: 32.5
click at [807, 182] on span "post_add" at bounding box center [811, 185] width 15 height 15
checkbox input "false"
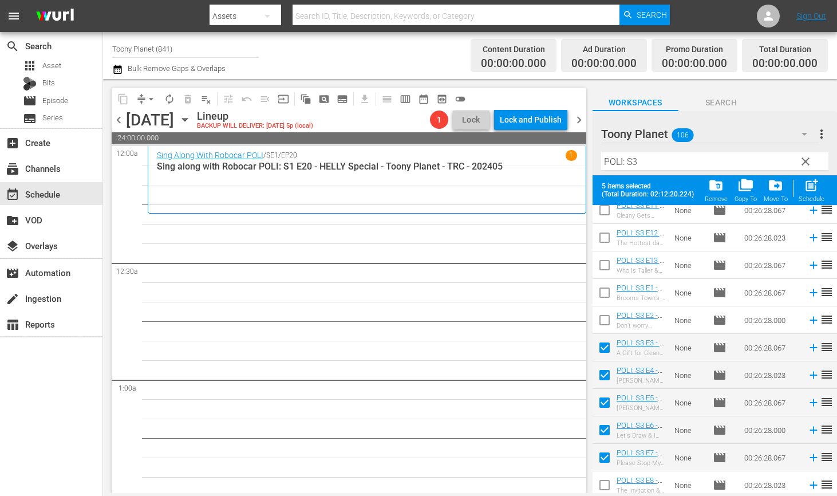
checkbox input "false"
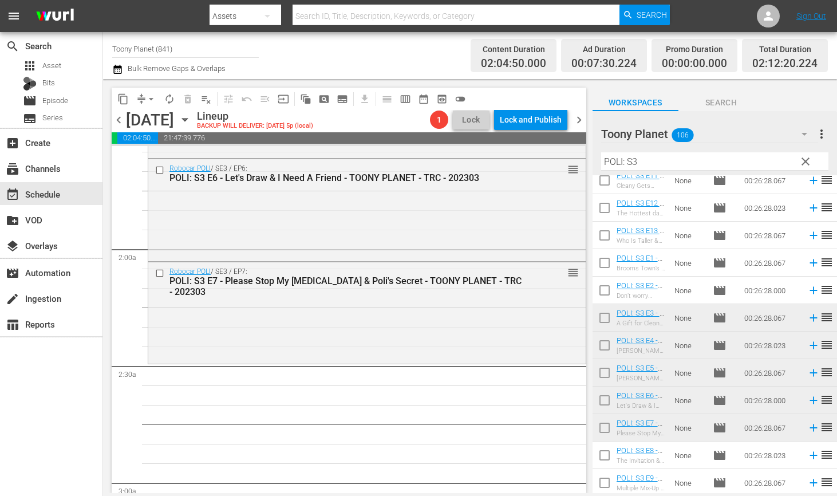
scroll to position [370, 0]
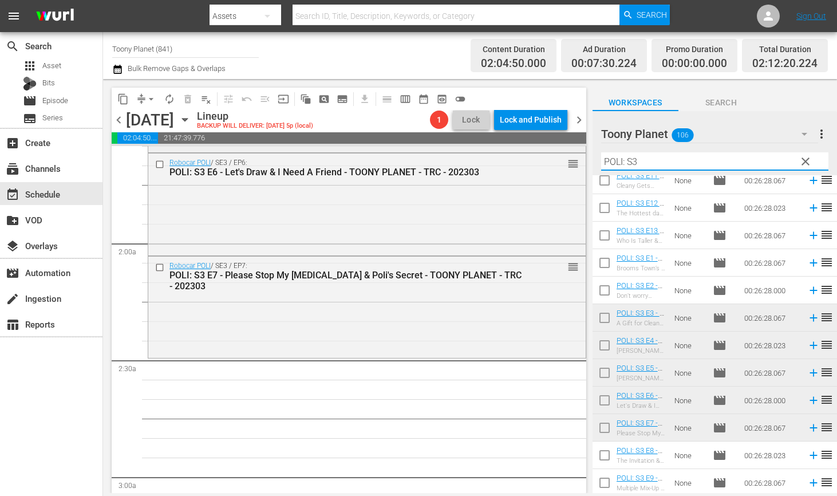
drag, startPoint x: 643, startPoint y: 158, endPoint x: 544, endPoint y: 152, distance: 99.3
click at [552, 152] on div "content_copy compress arrow_drop_down autorenew_outlined delete_forever_outline…" at bounding box center [470, 286] width 734 height 414
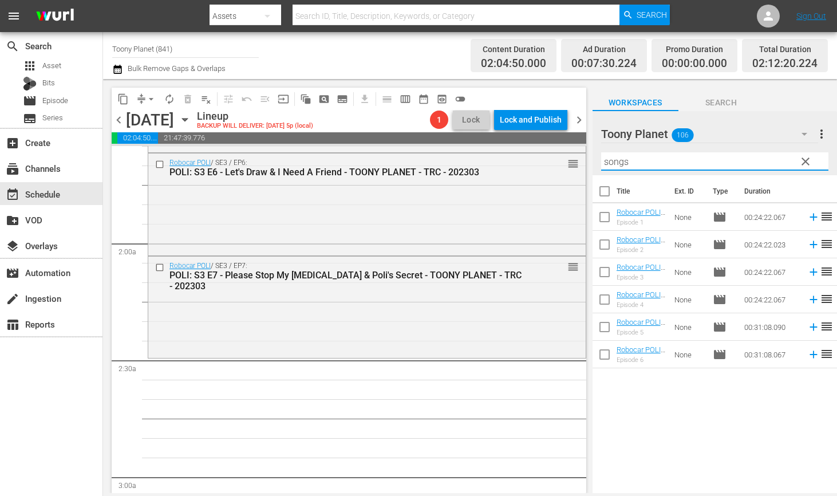
scroll to position [0, 0]
drag, startPoint x: 660, startPoint y: 159, endPoint x: 546, endPoint y: 143, distance: 114.4
click at [546, 143] on div "content_copy compress arrow_drop_down autorenew_outlined delete_forever_outline…" at bounding box center [470, 286] width 734 height 414
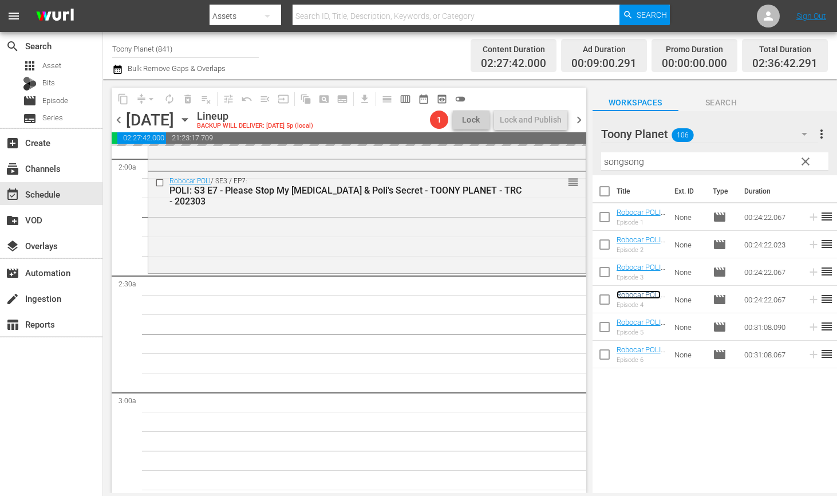
scroll to position [467, 0]
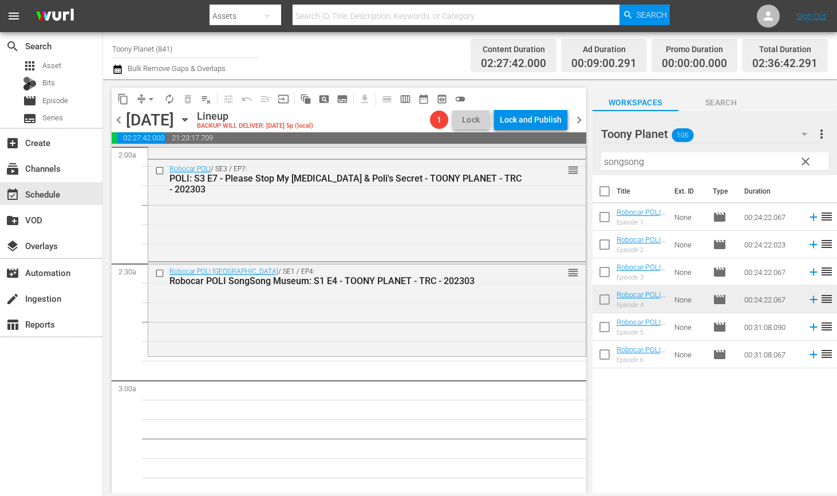
drag, startPoint x: 627, startPoint y: 297, endPoint x: 305, endPoint y: 10, distance: 430.8
drag, startPoint x: 671, startPoint y: 168, endPoint x: 560, endPoint y: 153, distance: 111.5
click at [560, 153] on div "content_copy compress arrow_drop_down autorenew_outlined delete_forever_outline…" at bounding box center [470, 286] width 734 height 414
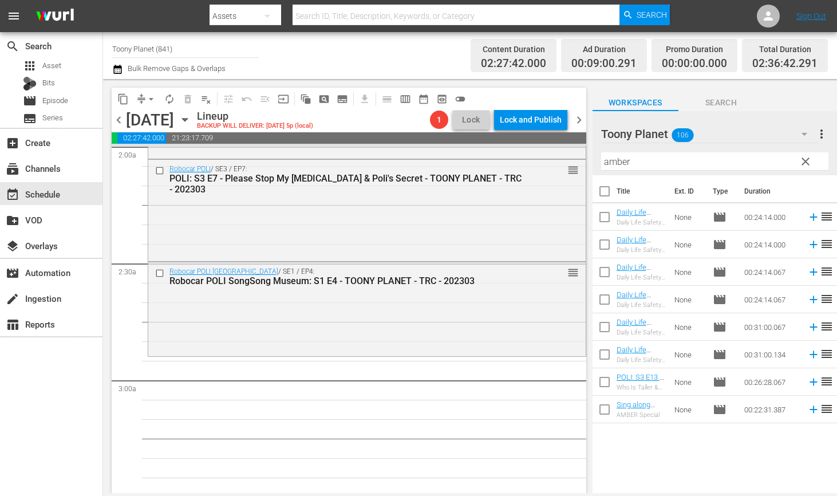
drag, startPoint x: 381, startPoint y: 436, endPoint x: 572, endPoint y: 367, distance: 202.2
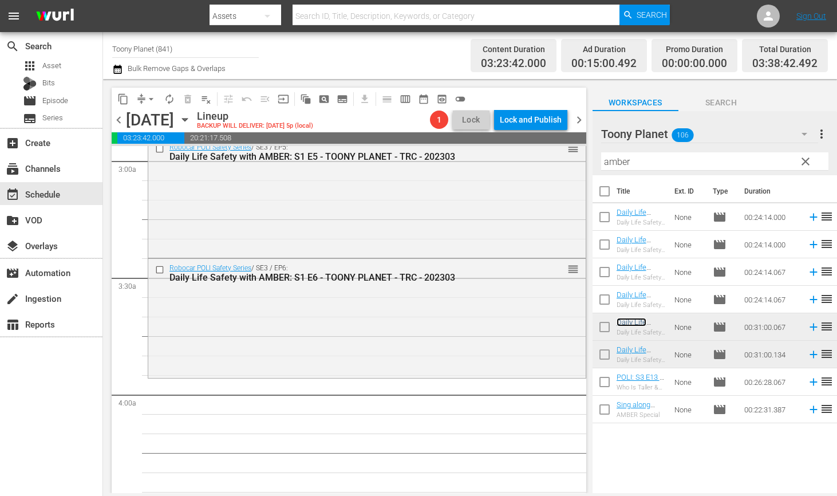
scroll to position [693, 0]
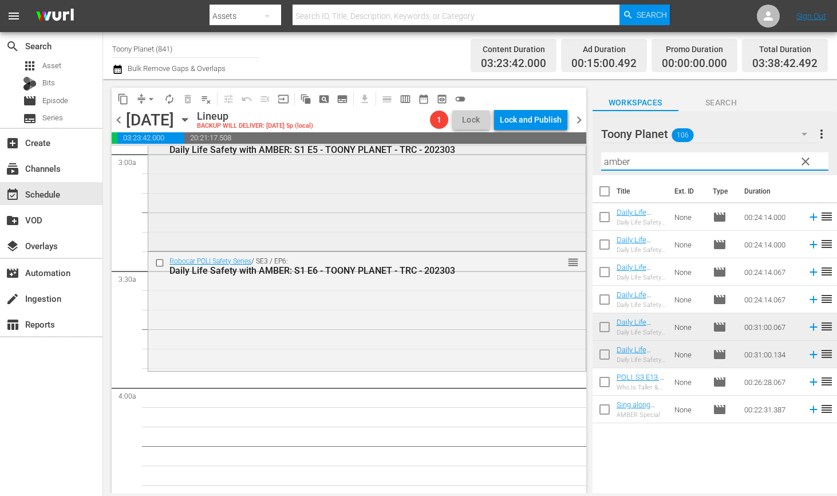
drag, startPoint x: 617, startPoint y: 171, endPoint x: 535, endPoint y: 155, distance: 84.0
click at [534, 156] on div "content_copy compress arrow_drop_down autorenew_outlined delete_forever_outline…" at bounding box center [470, 286] width 734 height 414
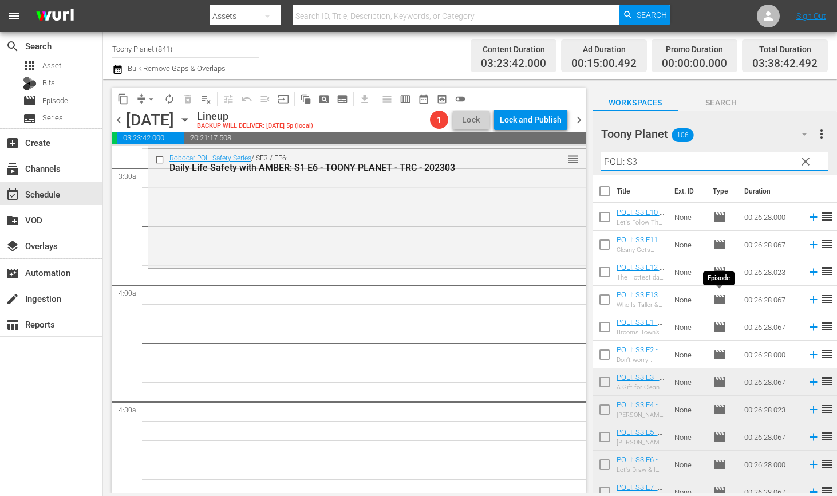
scroll to position [66, 0]
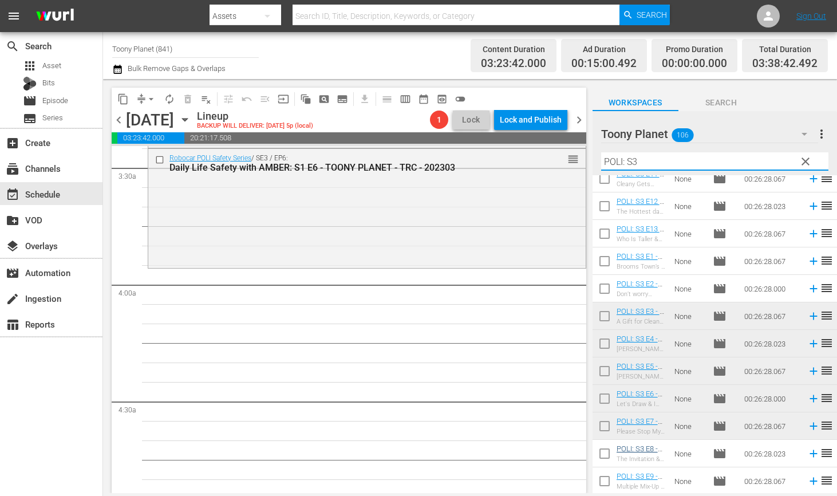
type input "POLI: S3"
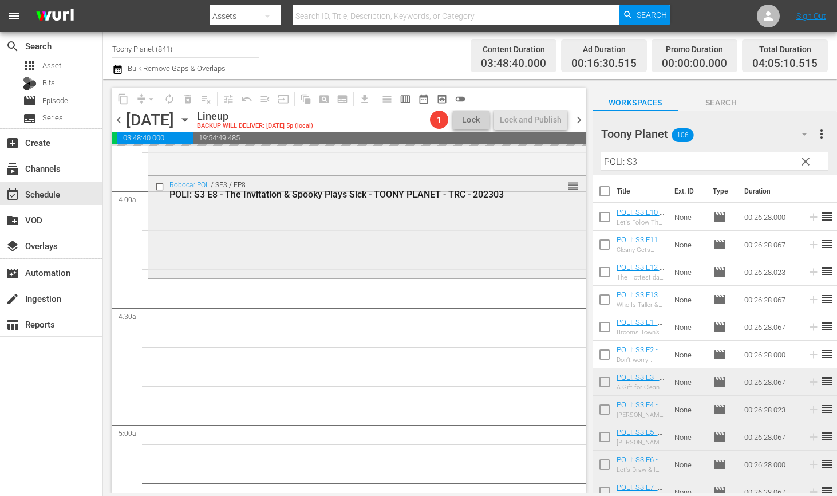
scroll to position [976, 0]
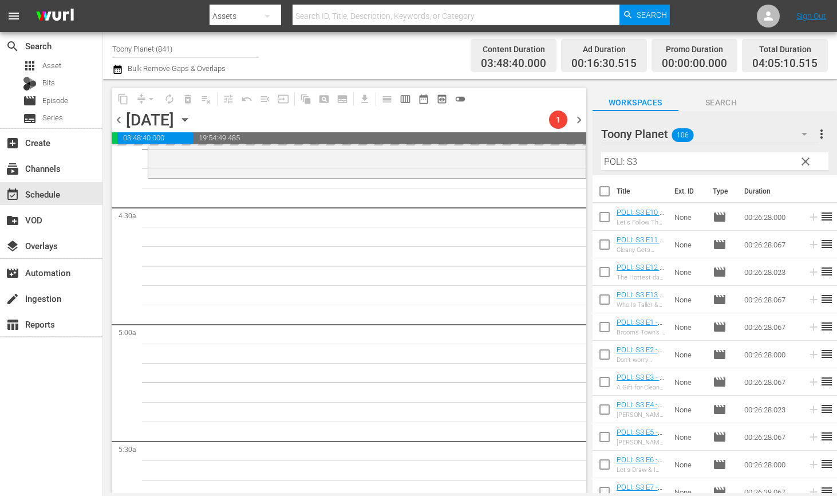
scroll to position [991, 0]
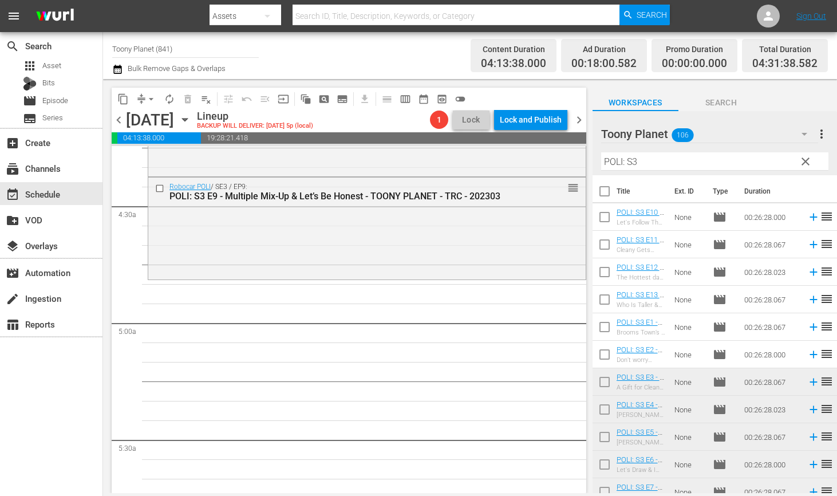
click at [305, 277] on div "Robocar POLI / SE3 / EP9: POLI: S3 E9 - Multiple Mix-Up & Let’s Be Honest - TOO…" at bounding box center [367, 228] width 439 height 103
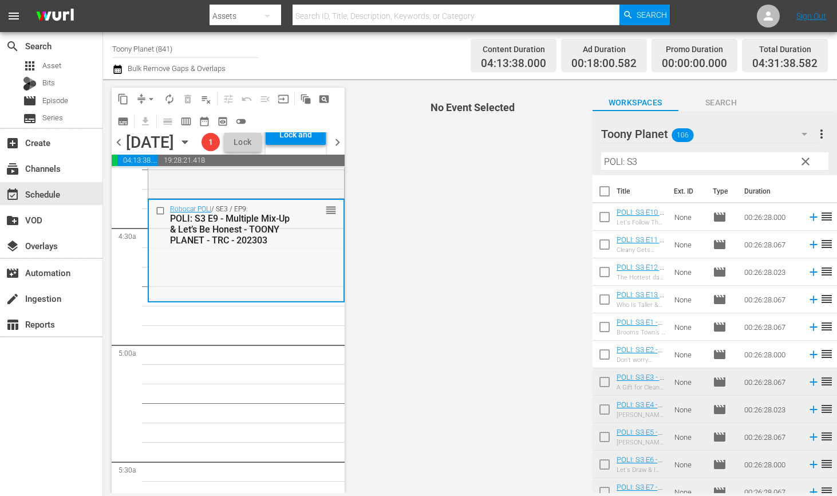
scroll to position [1076, 0]
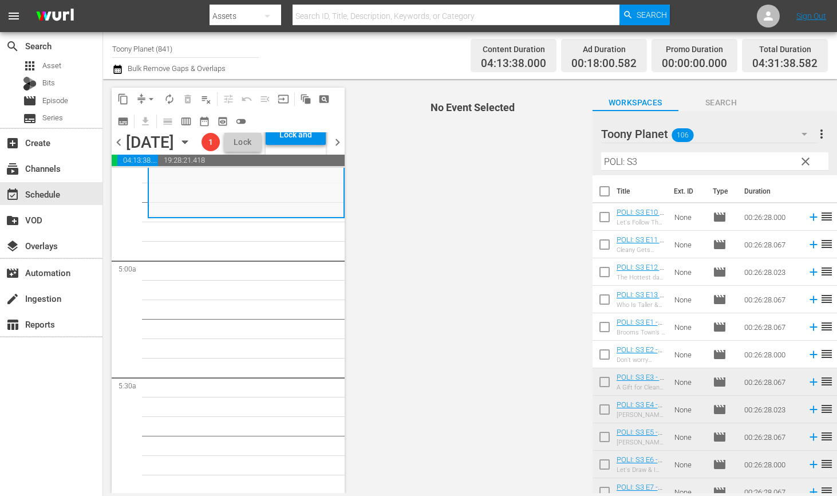
click at [594, 219] on input "checkbox" at bounding box center [605, 219] width 24 height 24
checkbox input "true"
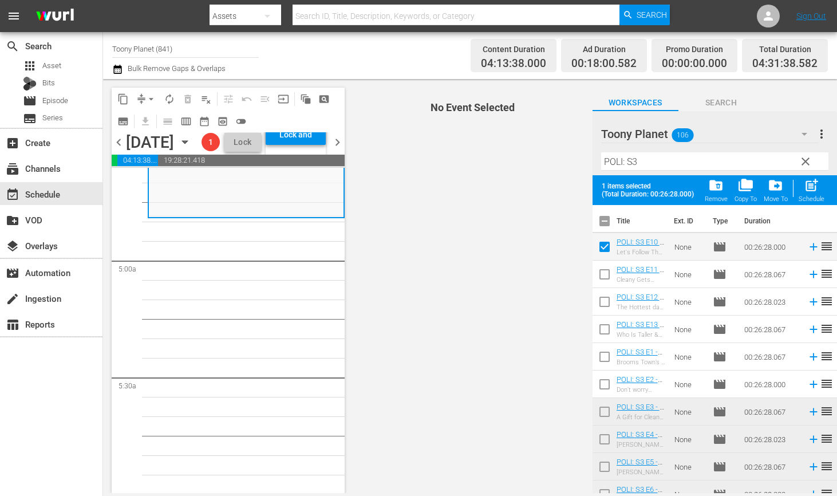
click at [596, 278] on input "checkbox" at bounding box center [605, 277] width 24 height 24
checkbox input "true"
click at [596, 305] on input "checkbox" at bounding box center [605, 304] width 24 height 24
checkbox input "true"
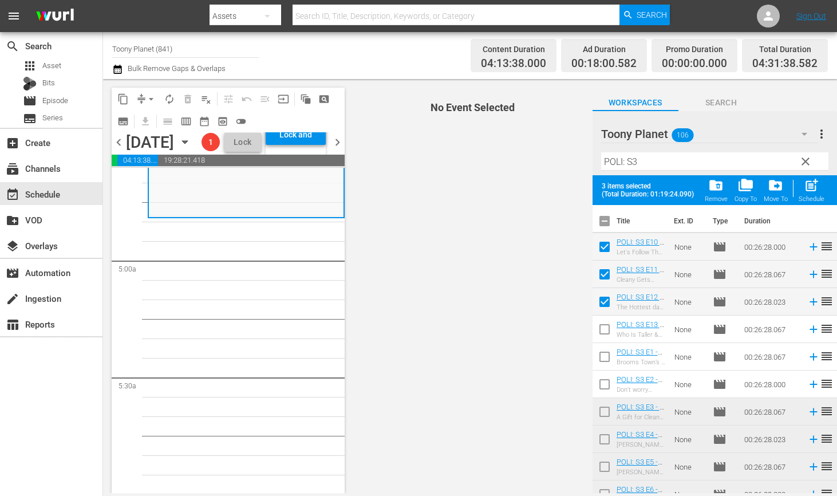
click at [595, 331] on input "checkbox" at bounding box center [605, 332] width 24 height 24
checkbox input "true"
drag, startPoint x: 810, startPoint y: 188, endPoint x: 514, endPoint y: 269, distance: 307.0
click at [810, 188] on span "post_add" at bounding box center [811, 185] width 15 height 15
checkbox input "false"
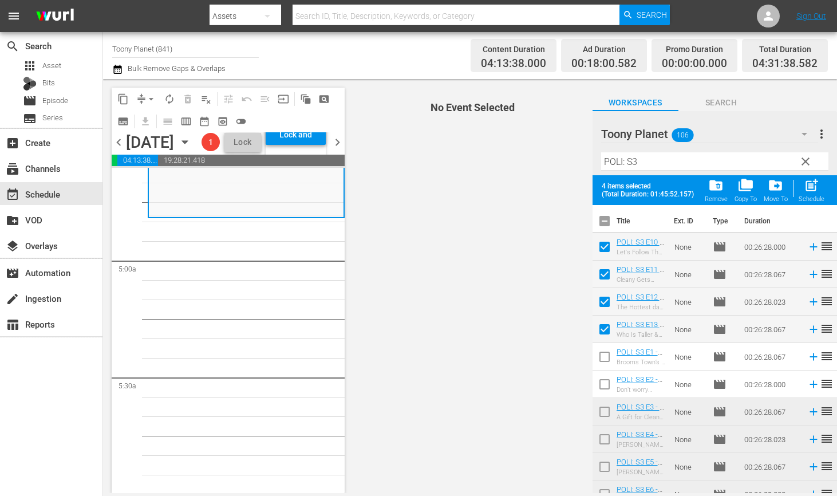
checkbox input "false"
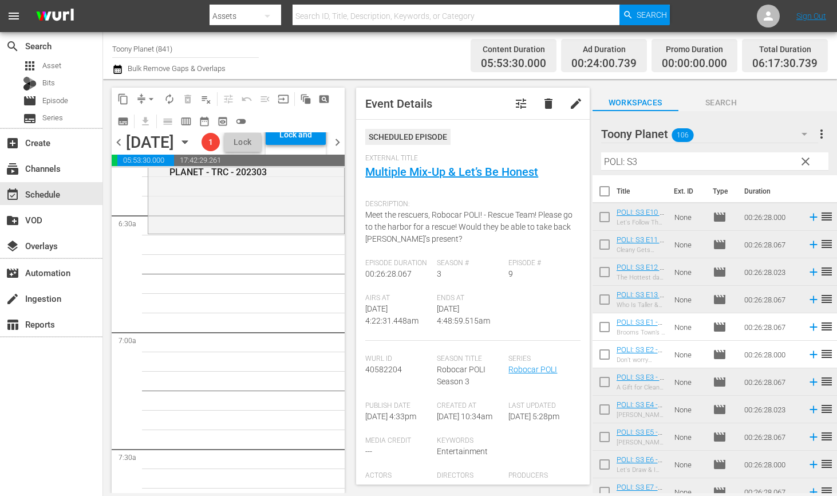
scroll to position [1425, 0]
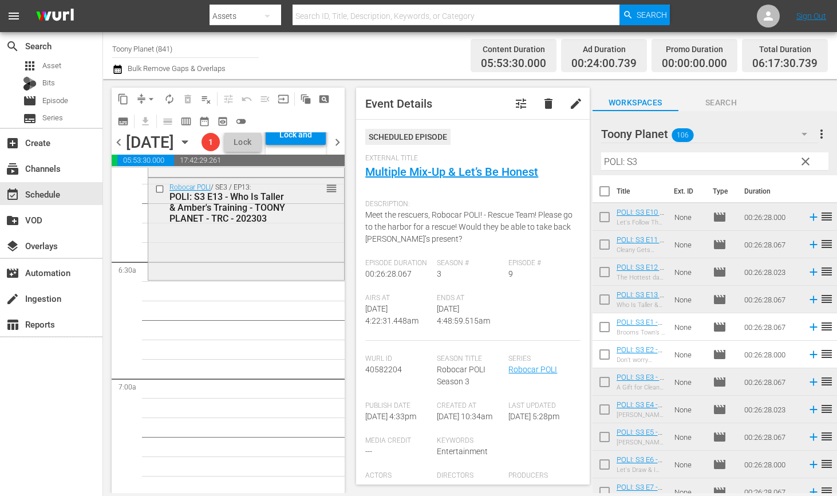
click at [235, 277] on div "Robocar POLI / SE3 / EP13: POLI: S3 E13 - Who Is Taller & Amber's Training - TO…" at bounding box center [246, 228] width 196 height 100
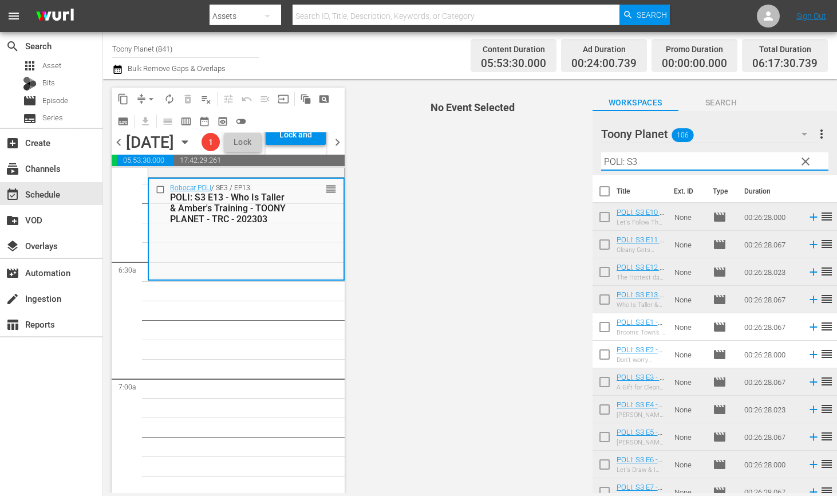
drag, startPoint x: 598, startPoint y: 152, endPoint x: 514, endPoint y: 187, distance: 90.9
click at [527, 155] on div "content_copy compress arrow_drop_down autorenew_outlined delete_forever_outline…" at bounding box center [470, 286] width 734 height 414
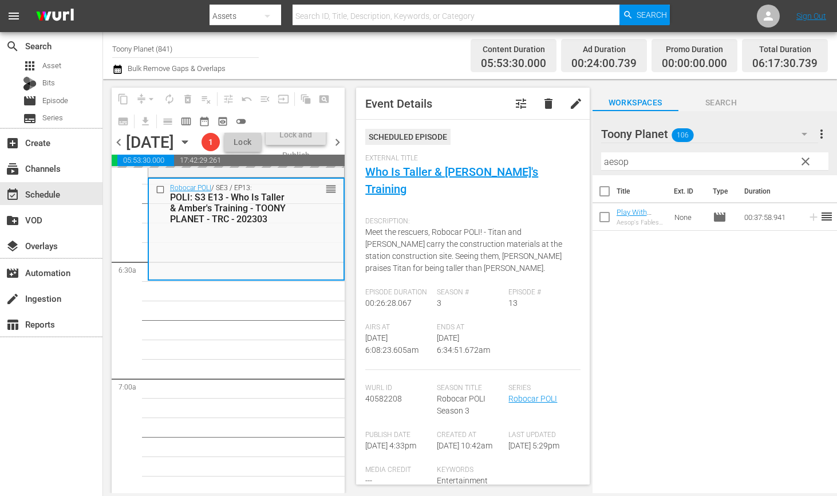
drag, startPoint x: 643, startPoint y: 213, endPoint x: 293, endPoint y: 13, distance: 403.0
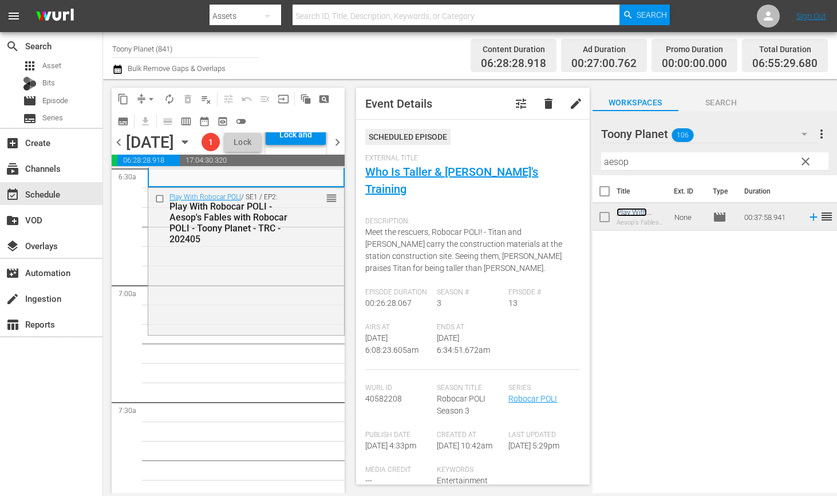
scroll to position [1521, 0]
click at [274, 293] on div "Play With Robocar POLI / SE1 / EP2: Play With Robocar POLI - Aesop's Fables wit…" at bounding box center [246, 258] width 196 height 144
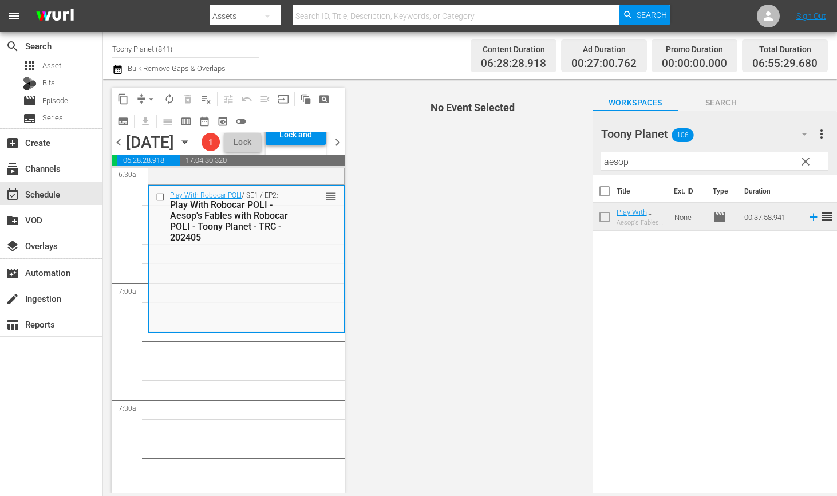
drag, startPoint x: 552, startPoint y: 151, endPoint x: 522, endPoint y: 147, distance: 30.0
click at [534, 149] on div "content_copy compress arrow_drop_down autorenew_outlined delete_forever_outline…" at bounding box center [470, 286] width 734 height 414
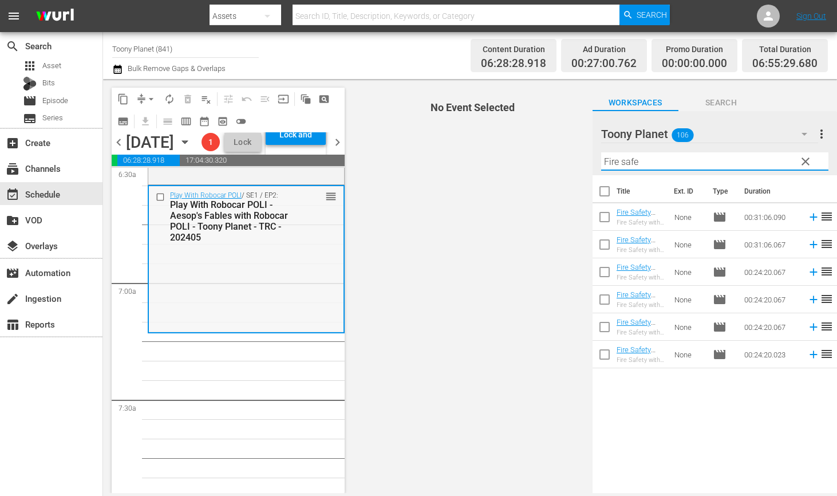
type input "Fire safe"
click at [290, 247] on div "Play With Robocar POLI / SE1 / EP2: Play With Robocar POLI - Aesop's Fables wit…" at bounding box center [246, 216] width 195 height 61
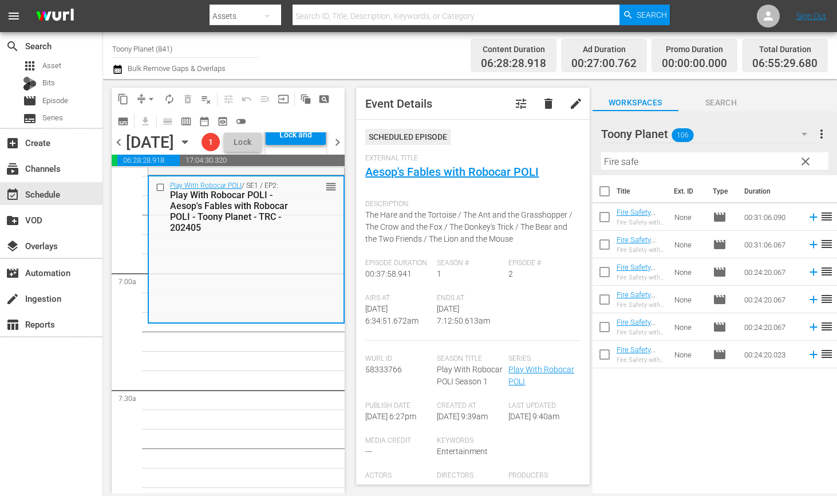
click at [603, 275] on input "checkbox" at bounding box center [605, 274] width 24 height 24
checkbox input "true"
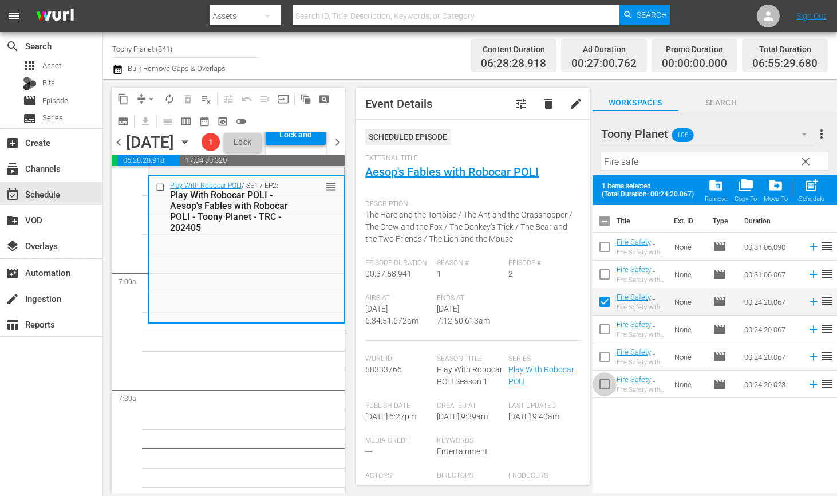
drag, startPoint x: 604, startPoint y: 382, endPoint x: 608, endPoint y: 376, distance: 7.5
click at [604, 382] on input "checkbox" at bounding box center [605, 387] width 24 height 24
checkbox input "true"
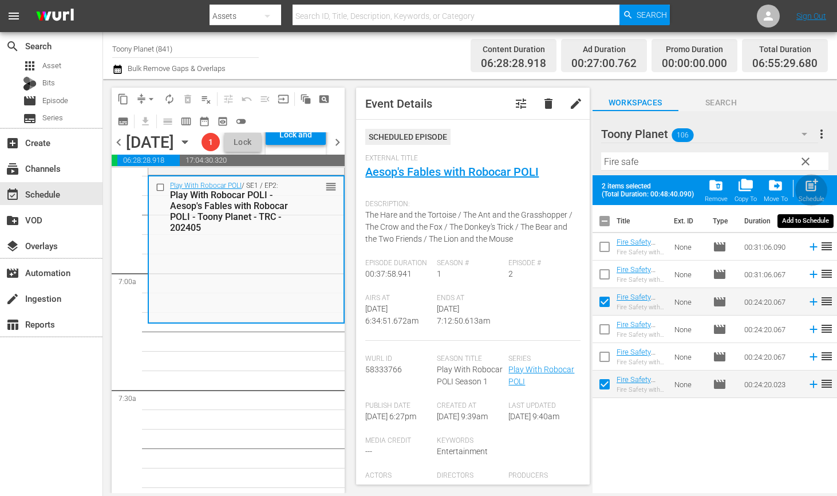
click at [806, 189] on span "post_add" at bounding box center [811, 185] width 15 height 15
checkbox input "false"
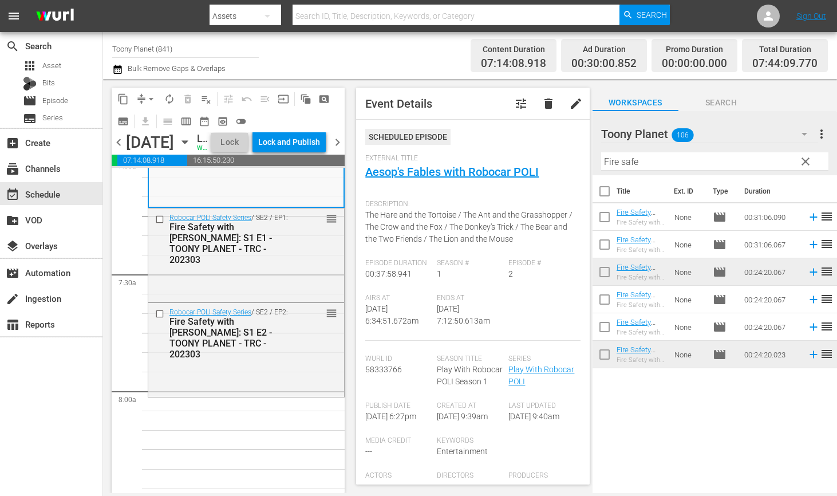
scroll to position [1695, 0]
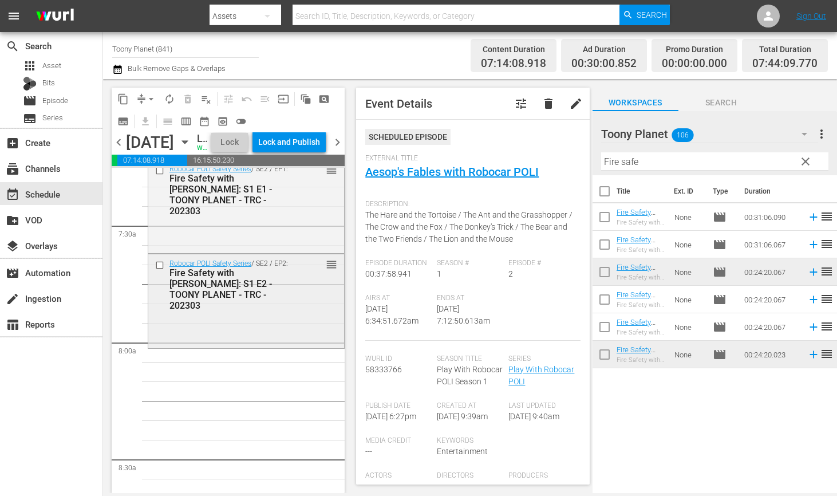
click at [227, 345] on div "Robocar POLI Safety Series / SE2 / EP2: Fire Safety with ROY: S1 E2 - TOONY PLA…" at bounding box center [246, 299] width 196 height 91
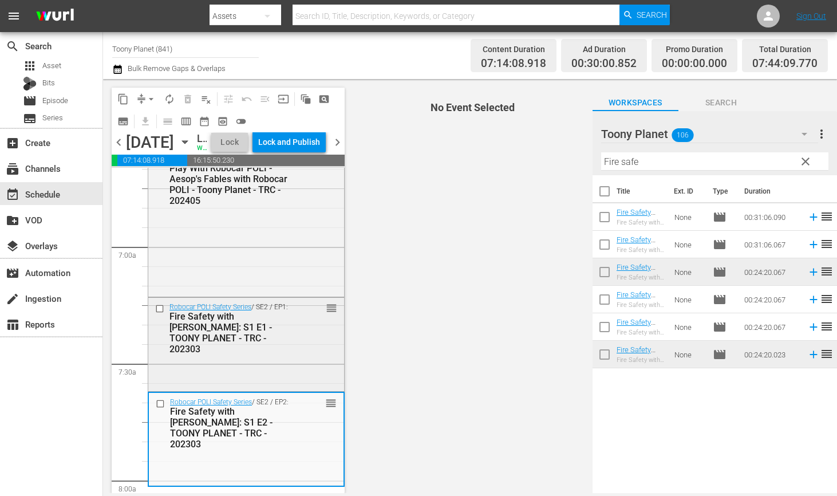
scroll to position [1566, 0]
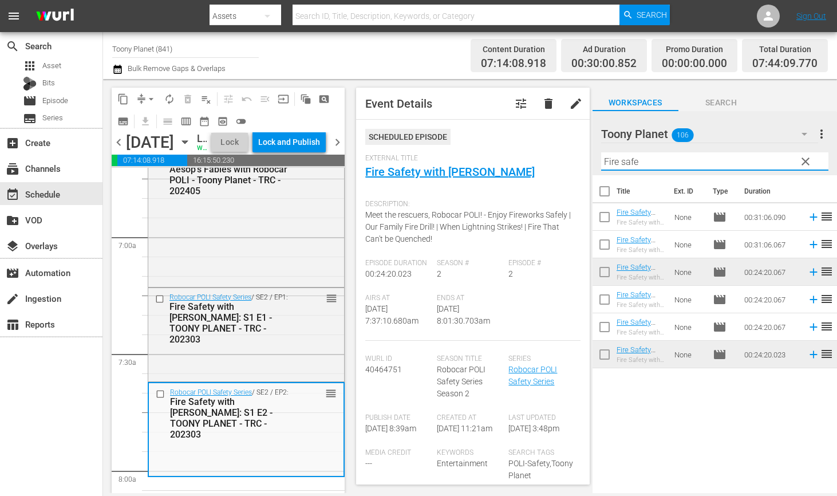
drag, startPoint x: 629, startPoint y: 159, endPoint x: 567, endPoint y: 152, distance: 62.8
click at [568, 152] on div "content_copy compress arrow_drop_down autorenew_outlined delete_forever_outline…" at bounding box center [470, 286] width 734 height 414
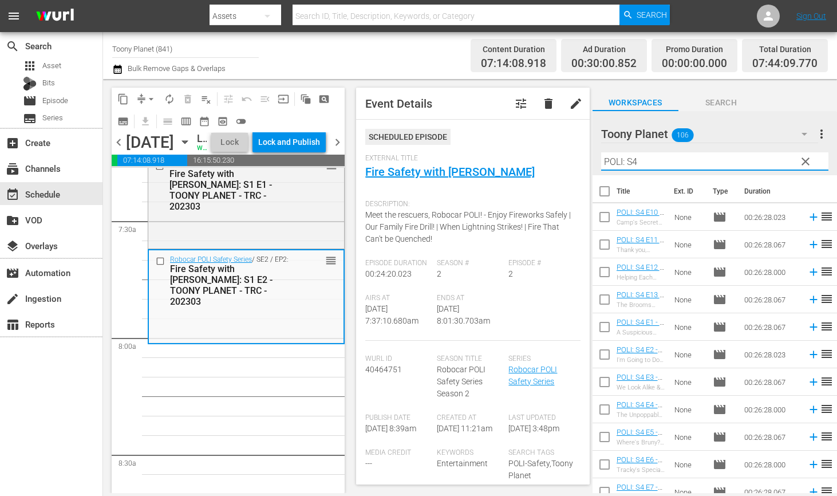
scroll to position [1777, 0]
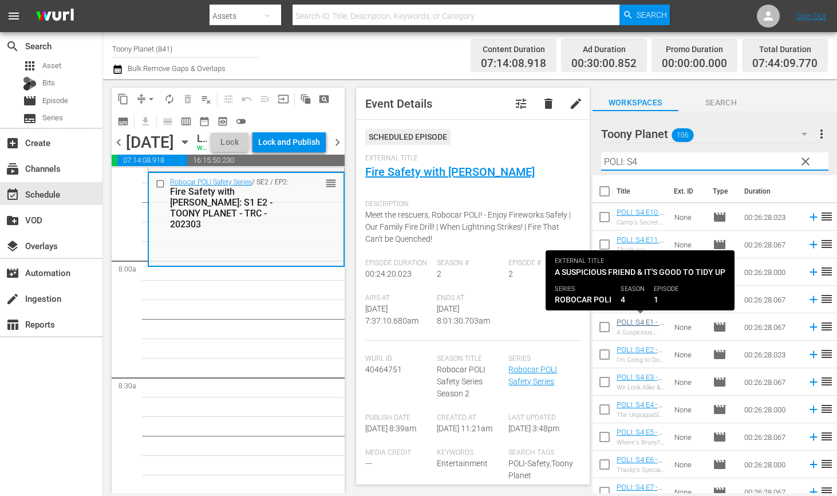
type input "POLI: S4"
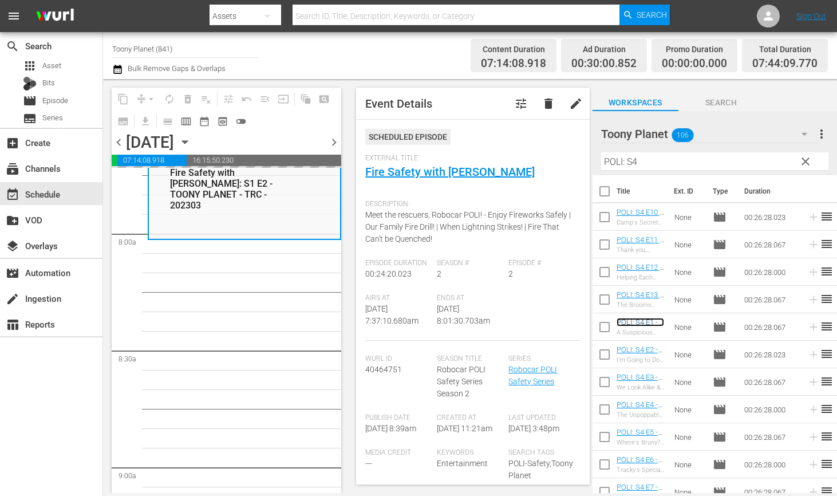
scroll to position [1827, 0]
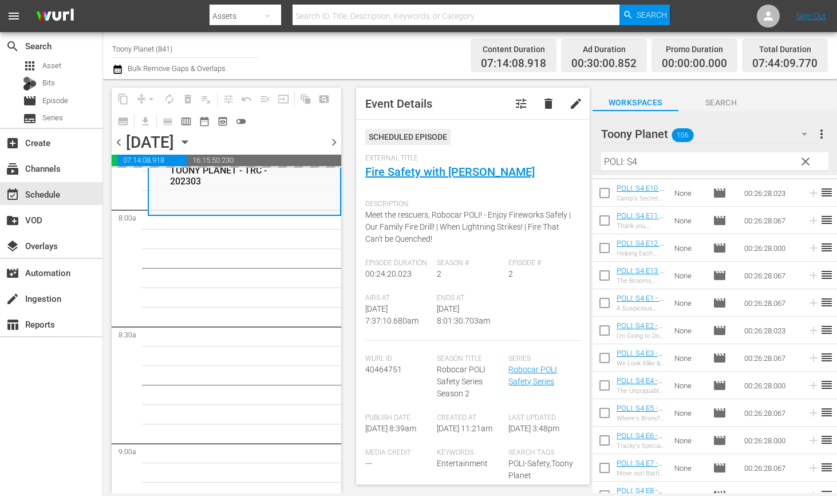
scroll to position [25, 0]
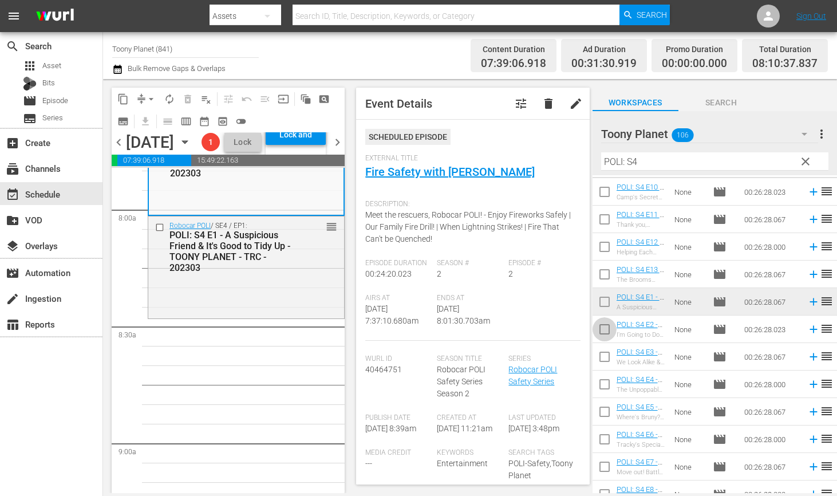
click at [604, 331] on input "checkbox" at bounding box center [605, 332] width 24 height 24
checkbox input "true"
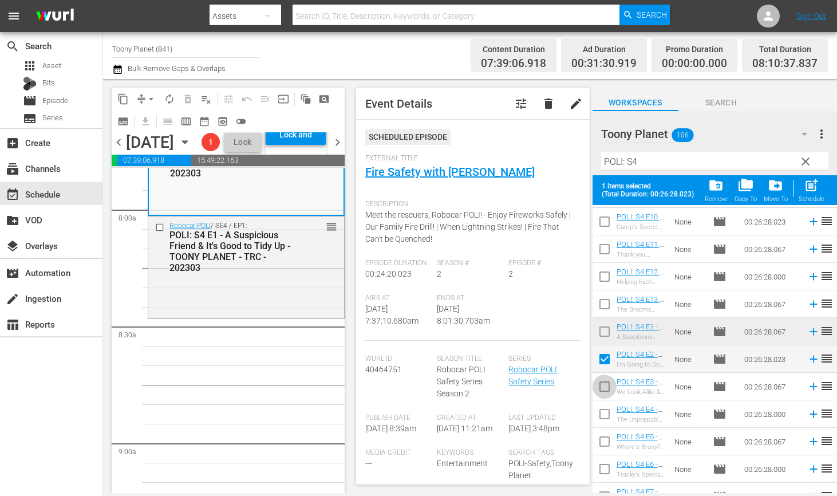
click at [605, 377] on input "checkbox" at bounding box center [605, 389] width 24 height 24
checkbox input "true"
click at [605, 432] on input "checkbox" at bounding box center [605, 444] width 24 height 24
checkbox input "true"
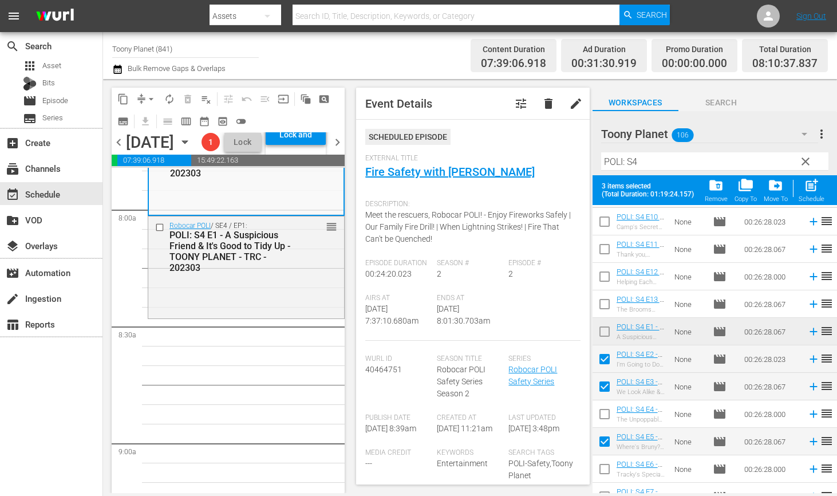
click at [608, 420] on input "checkbox" at bounding box center [605, 416] width 24 height 24
checkbox input "true"
click at [808, 188] on span "post_add" at bounding box center [811, 185] width 15 height 15
checkbox input "false"
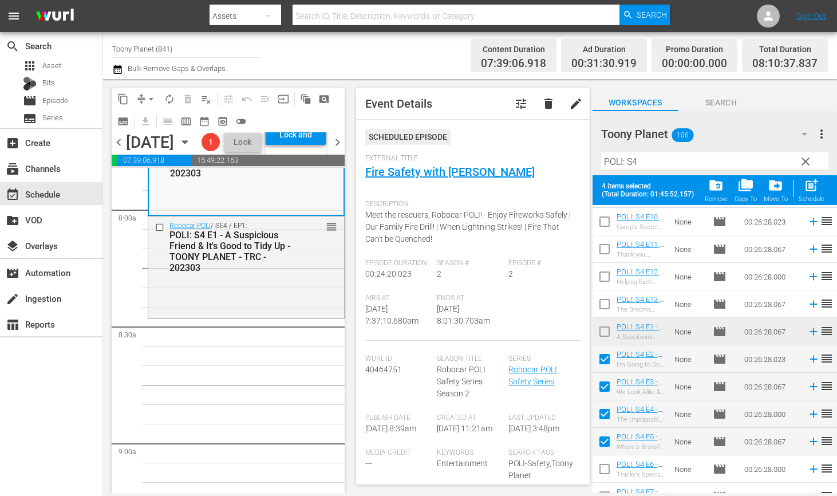
checkbox input "false"
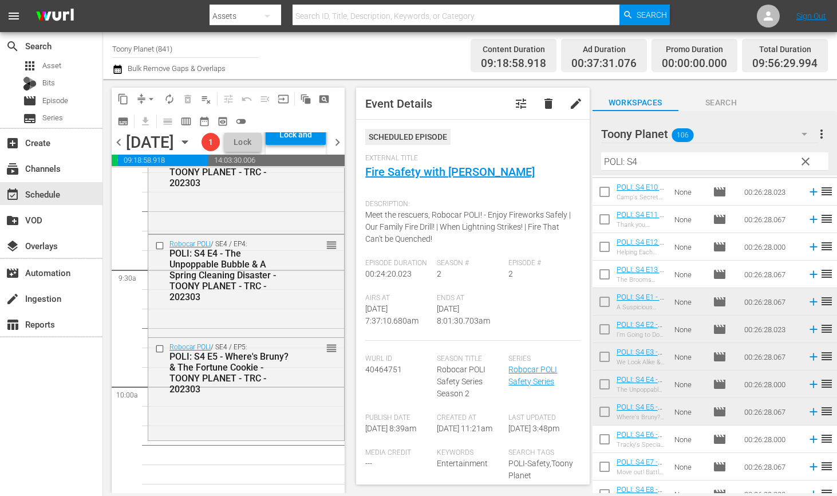
scroll to position [2165, 0]
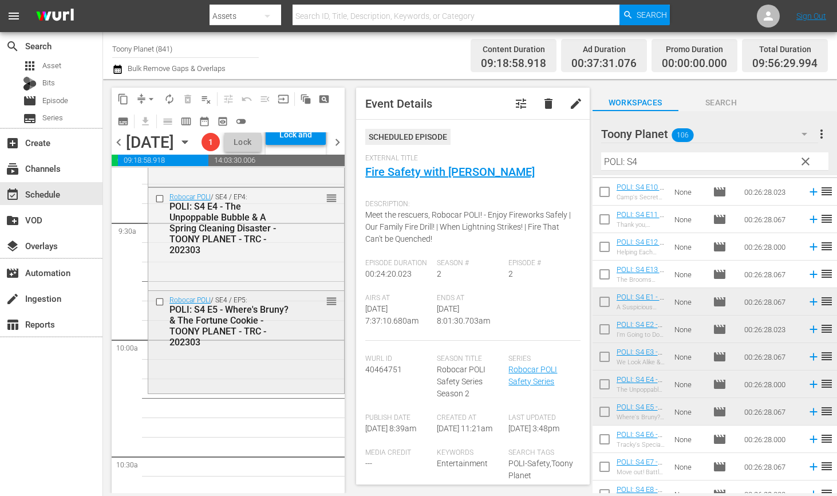
click at [249, 391] on div "Robocar POLI / SE4 / EP5: POLI: S4 E5 - Where's Bruny? & The Fortune Cookie - T…" at bounding box center [246, 341] width 196 height 100
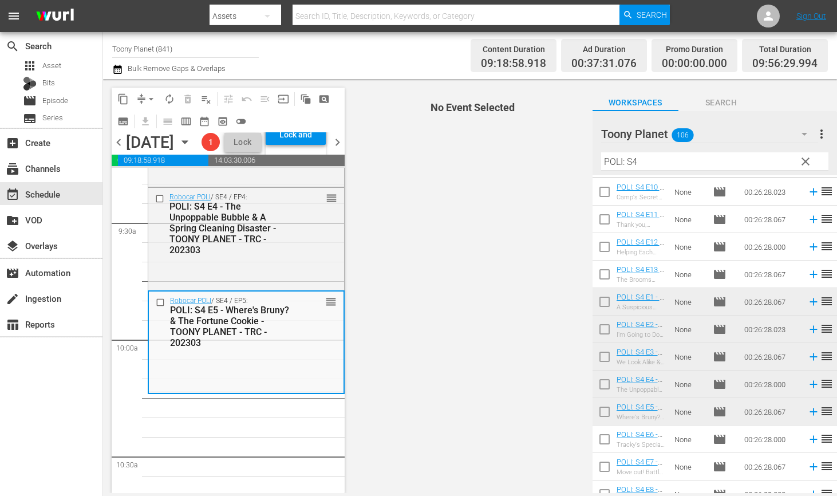
drag, startPoint x: 547, startPoint y: 146, endPoint x: 529, endPoint y: 145, distance: 18.3
click at [542, 146] on div "content_copy compress arrow_drop_down autorenew_outlined delete_forever_outline…" at bounding box center [470, 286] width 734 height 414
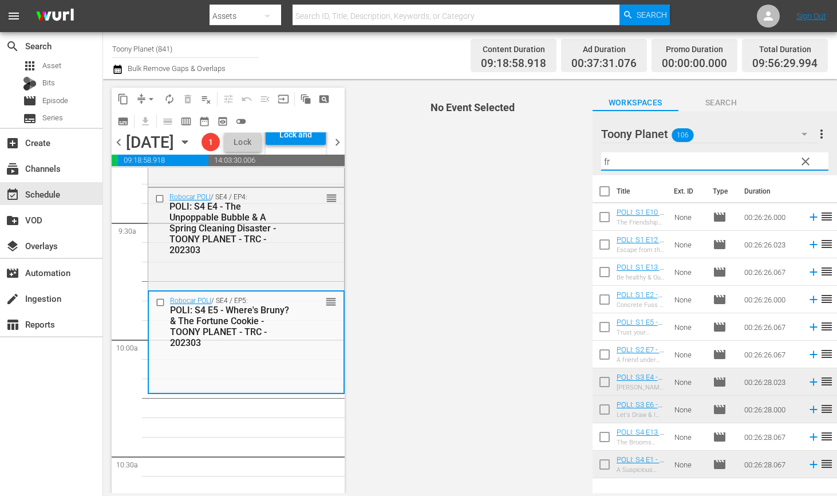
scroll to position [0, 0]
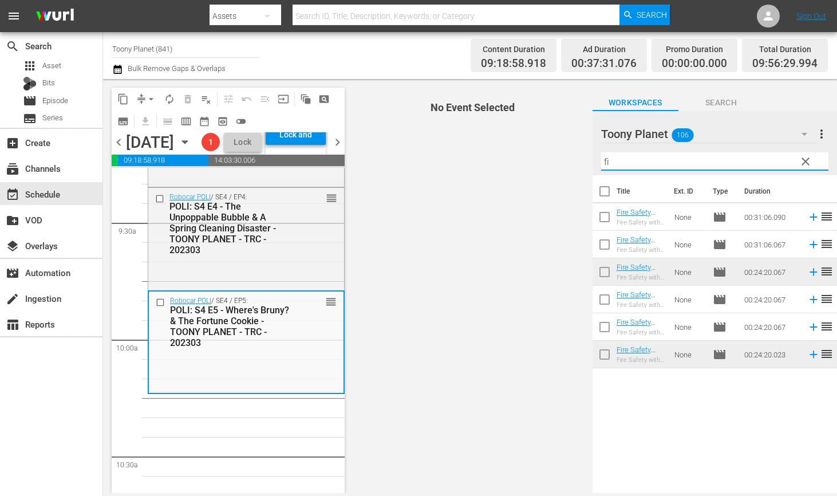
type input "f"
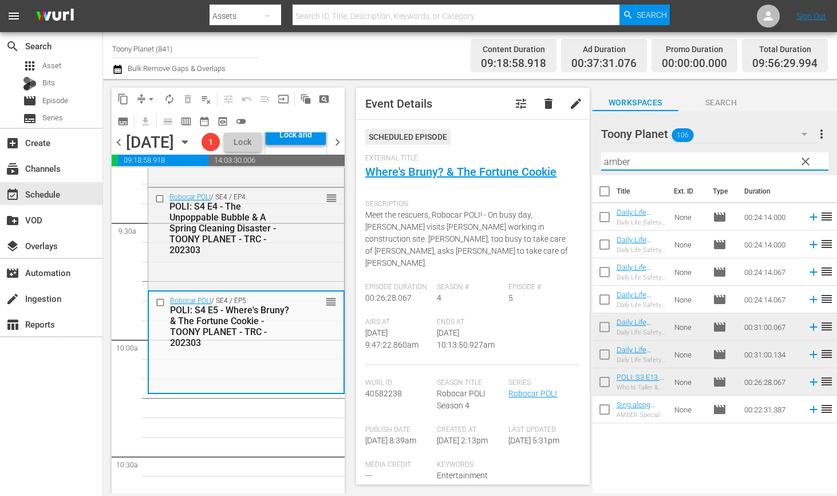
drag, startPoint x: 659, startPoint y: 162, endPoint x: 517, endPoint y: 139, distance: 144.5
click at [517, 139] on div "content_copy compress arrow_drop_down autorenew_outlined delete_forever_outline…" at bounding box center [470, 286] width 734 height 414
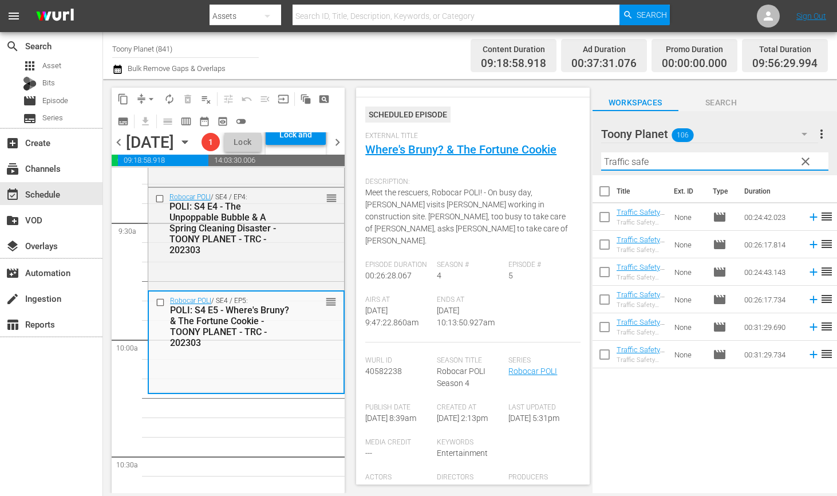
scroll to position [23, 0]
drag, startPoint x: 664, startPoint y: 164, endPoint x: 321, endPoint y: 10, distance: 376.1
click at [485, 135] on div "content_copy compress arrow_drop_down autorenew_outlined delete_forever_outline…" at bounding box center [470, 286] width 734 height 414
type input "Traffic safe"
drag, startPoint x: 601, startPoint y: 273, endPoint x: 605, endPoint y: 281, distance: 8.2
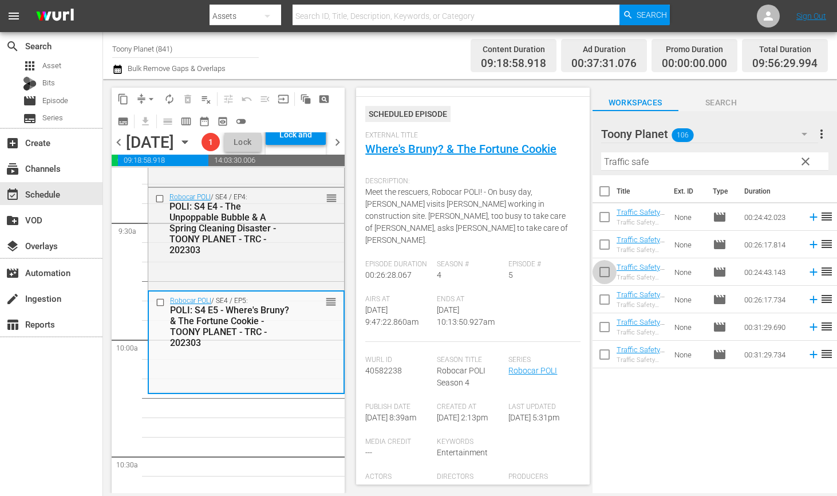
click at [601, 273] on input "checkbox" at bounding box center [605, 274] width 24 height 24
checkbox input "true"
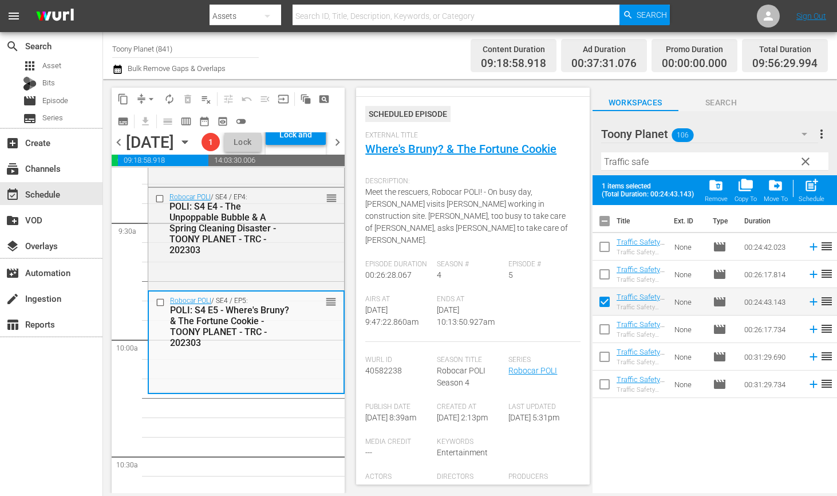
click at [597, 330] on input "checkbox" at bounding box center [605, 332] width 24 height 24
checkbox input "true"
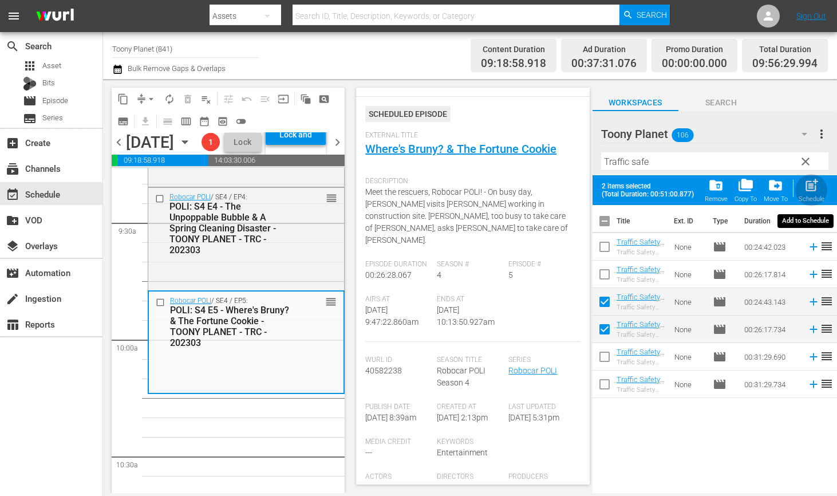
click at [816, 190] on span "post_add" at bounding box center [811, 185] width 15 height 15
checkbox input "false"
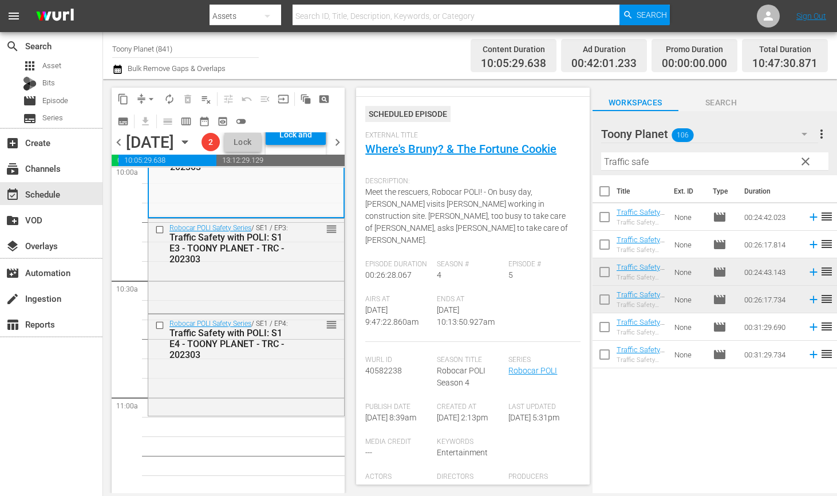
scroll to position [2398, 0]
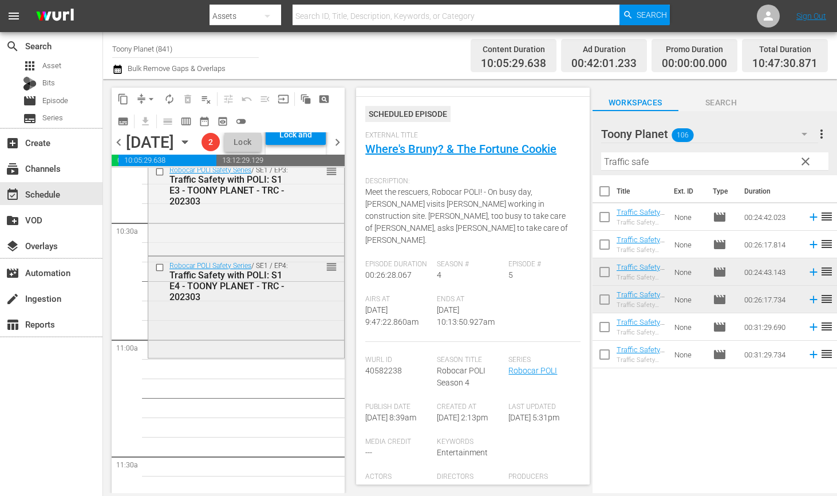
click at [281, 346] on div "Robocar POLI Safety Series / SE1 / EP4: Traffic Safety with POLI: S1 E4 - TOONY…" at bounding box center [246, 306] width 196 height 99
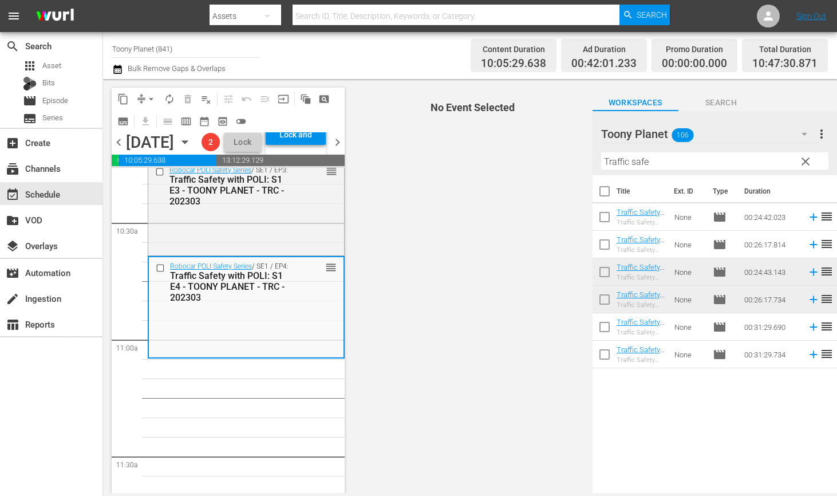
drag, startPoint x: 570, startPoint y: 154, endPoint x: 545, endPoint y: 149, distance: 25.2
click at [546, 150] on div "content_copy compress arrow_drop_down autorenew_outlined delete_forever_outline…" at bounding box center [470, 286] width 734 height 414
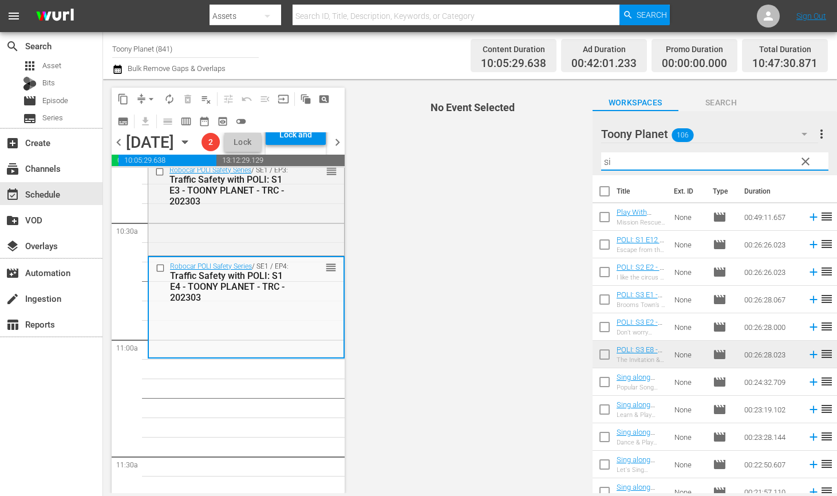
type input "s"
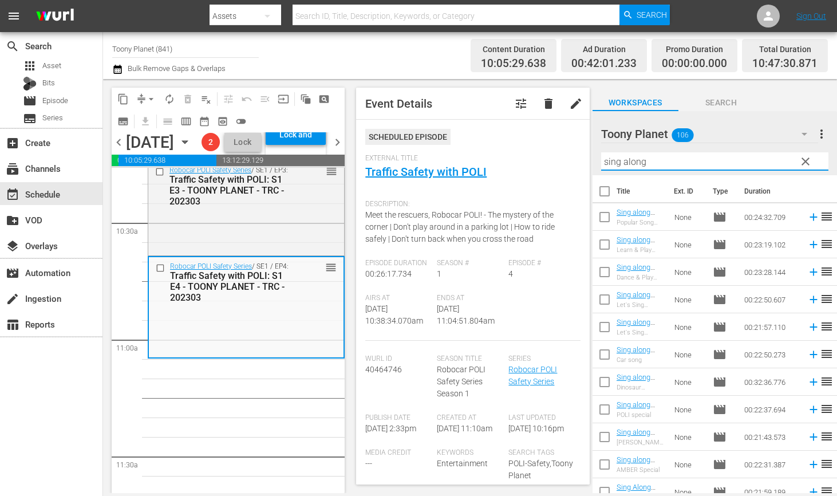
click at [660, 158] on input "sing along" at bounding box center [714, 161] width 227 height 18
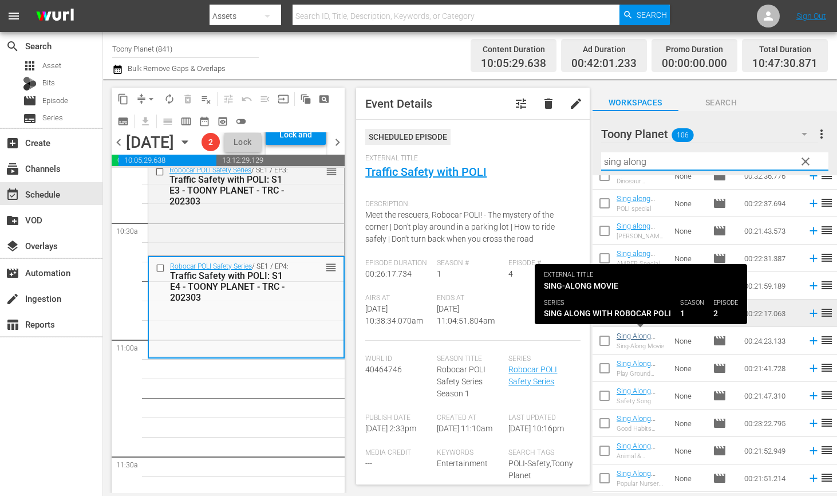
scroll to position [214, 0]
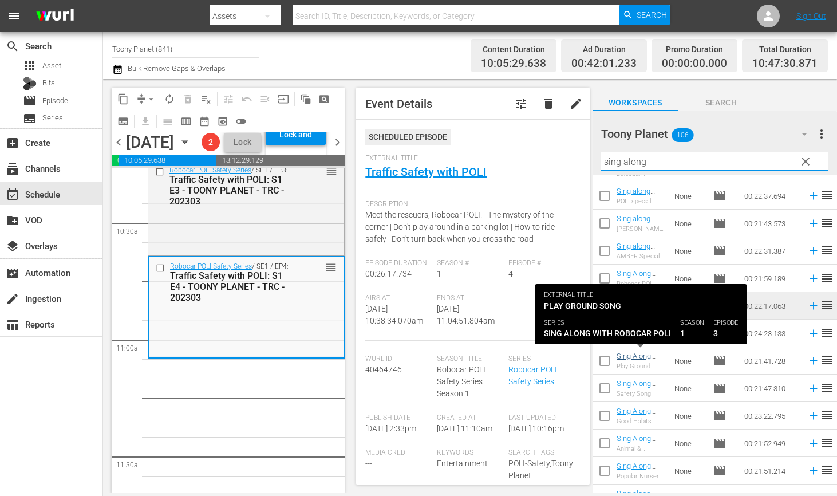
type input "sing along"
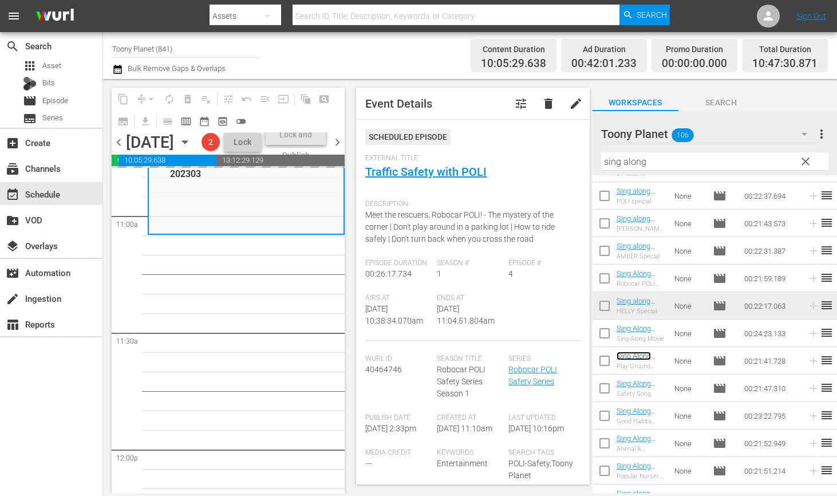
scroll to position [258, 0]
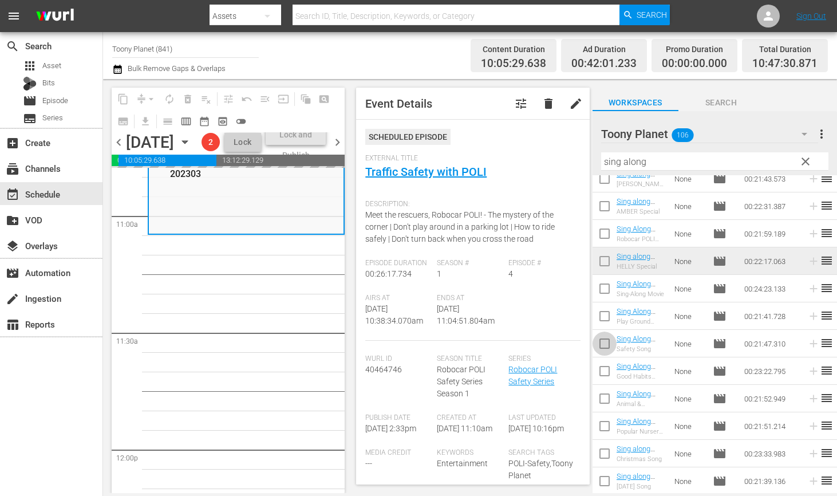
click at [610, 342] on input "checkbox" at bounding box center [605, 346] width 24 height 24
checkbox input "true"
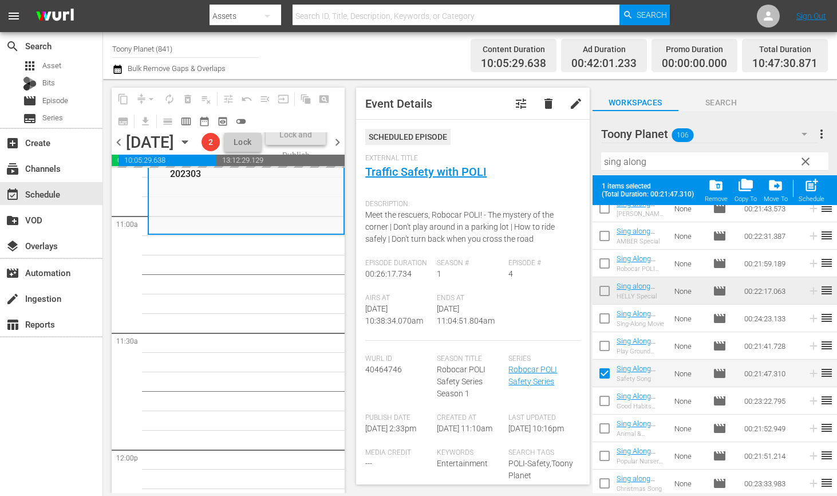
scroll to position [288, 0]
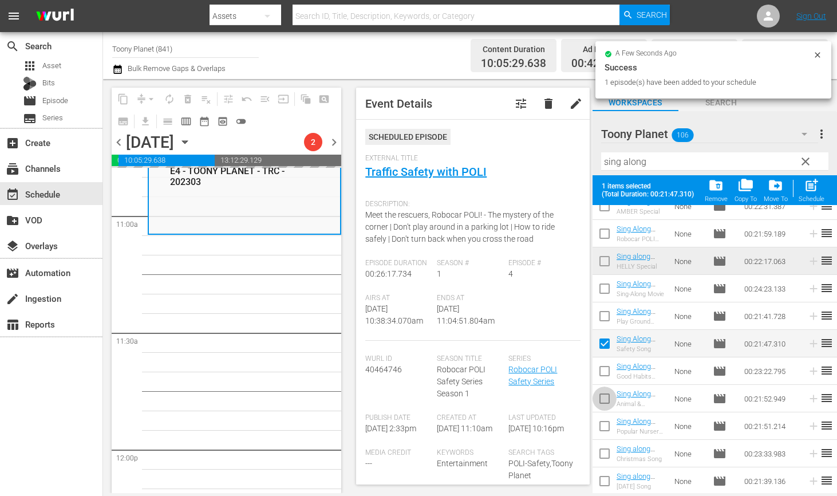
click at [605, 401] on input "checkbox" at bounding box center [605, 401] width 24 height 24
checkbox input "true"
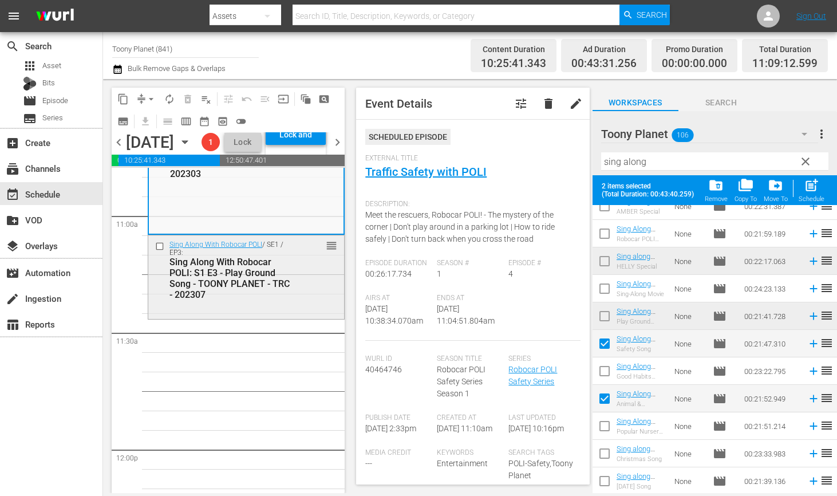
click at [267, 317] on div "Sing Along With Robocar POLI / SE1 / EP3: Sing Along With Robocar POLI: S1 E3 -…" at bounding box center [246, 275] width 196 height 81
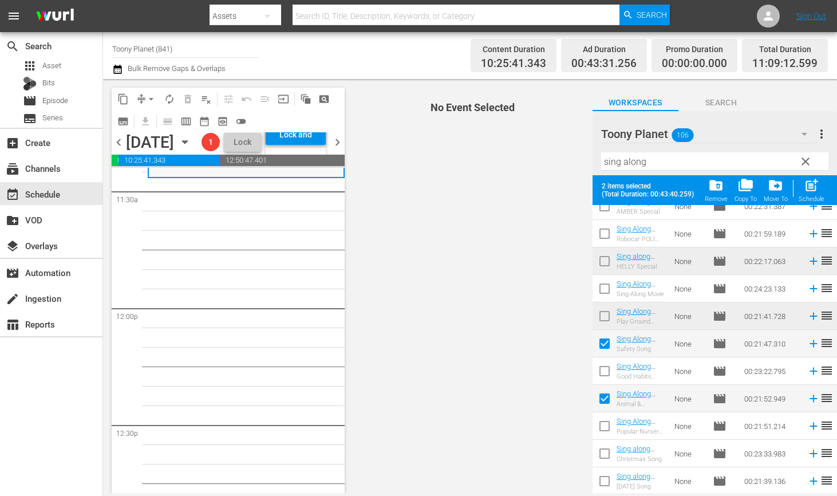
scroll to position [2586, 0]
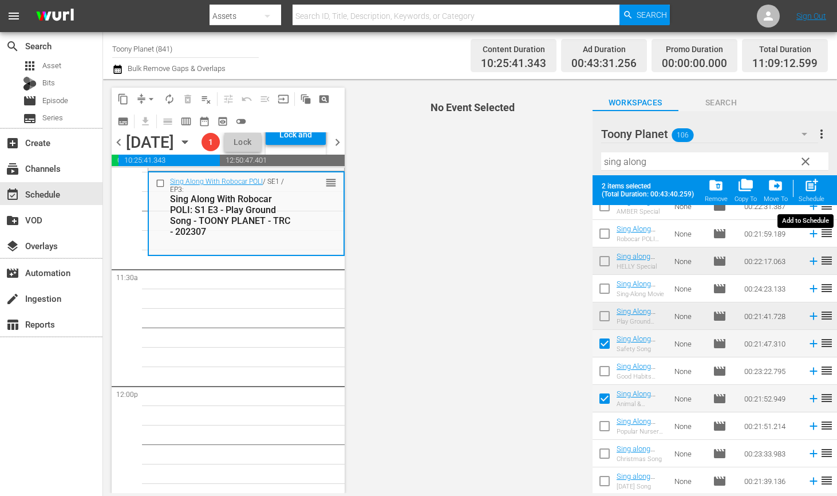
click at [807, 190] on span "post_add" at bounding box center [811, 185] width 15 height 15
checkbox input "false"
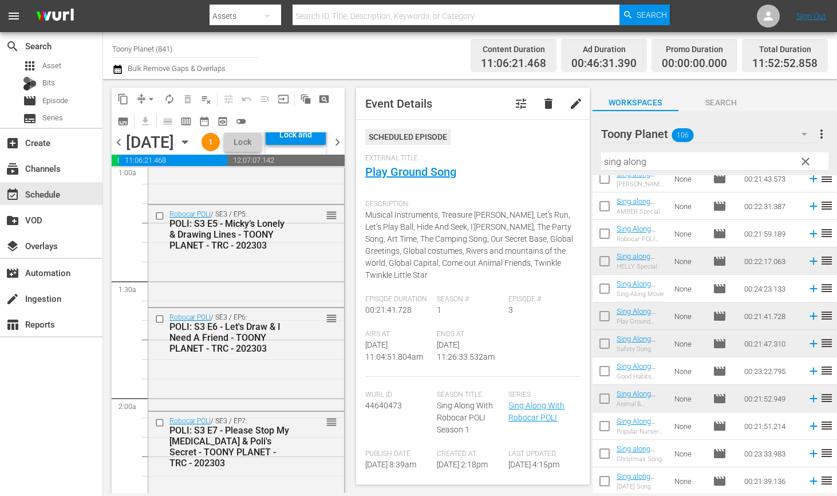
scroll to position [0, 0]
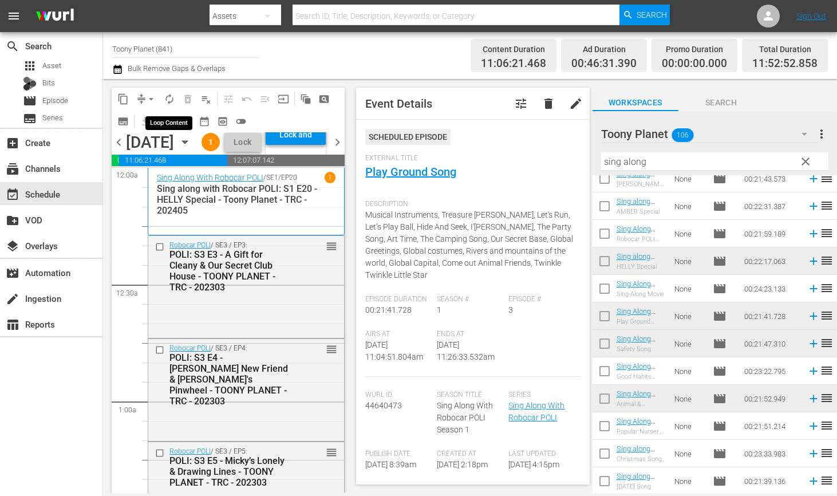
click at [173, 94] on span "autorenew_outlined" at bounding box center [169, 98] width 11 height 11
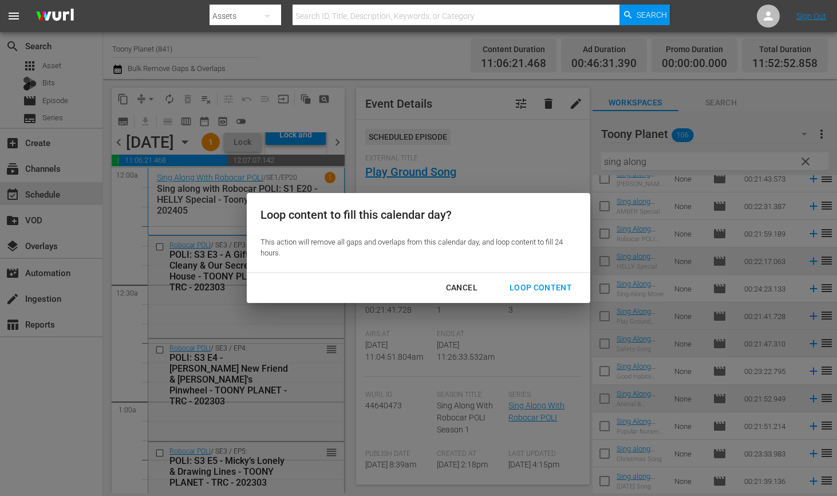
drag, startPoint x: 547, startPoint y: 289, endPoint x: 507, endPoint y: 287, distance: 40.7
click at [547, 289] on div "Loop Content" at bounding box center [541, 288] width 81 height 14
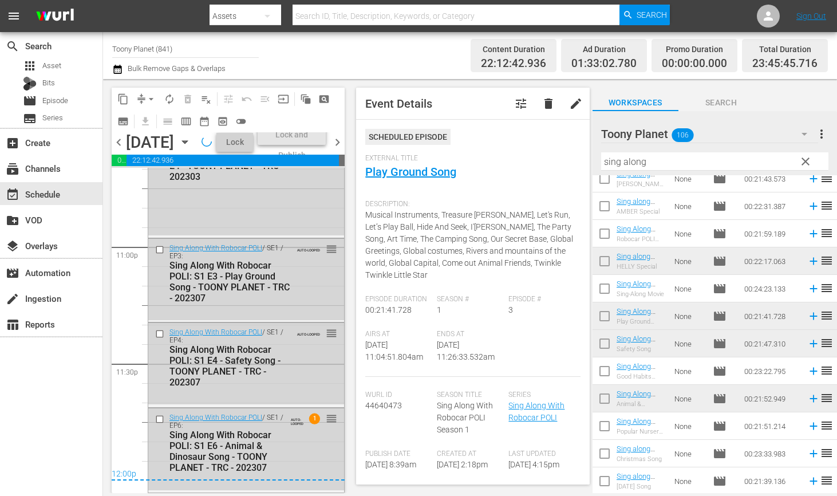
scroll to position [5332, 0]
click at [317, 145] on div "Lock and Publish" at bounding box center [295, 134] width 49 height 21
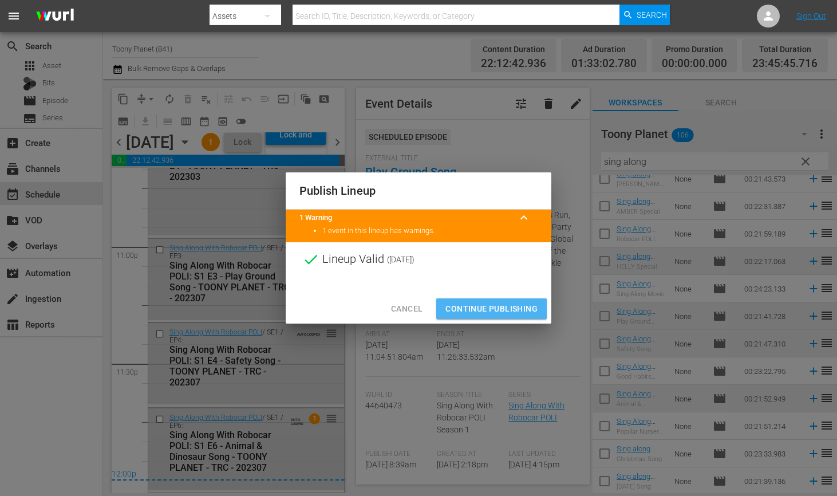
click at [483, 309] on span "Continue Publishing" at bounding box center [492, 309] width 92 height 14
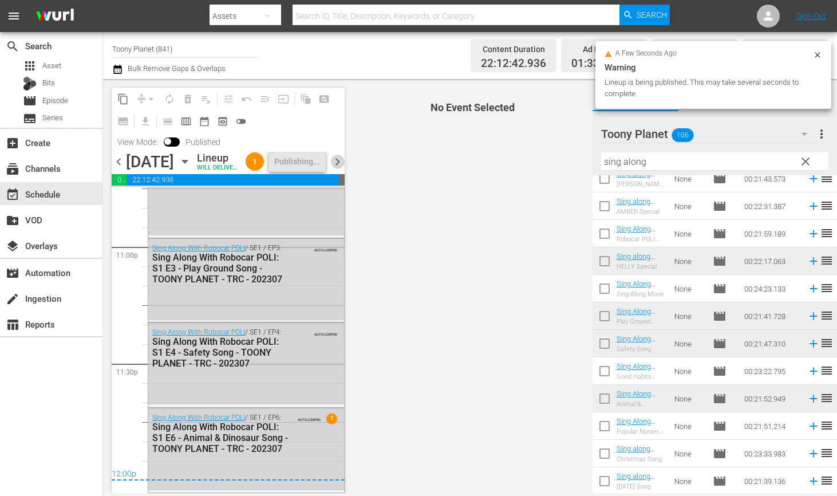
click at [339, 168] on span "chevron_right" at bounding box center [337, 162] width 14 height 14
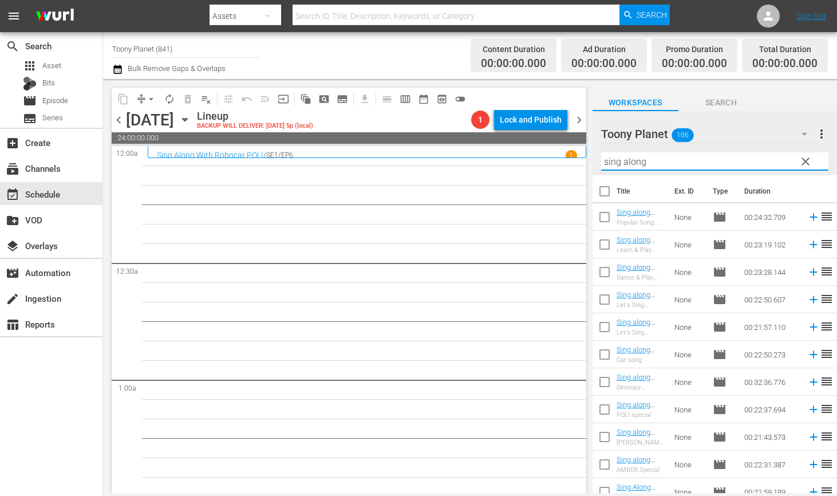
click at [661, 159] on input "sing along" at bounding box center [714, 161] width 227 height 18
type input "POLI: S4"
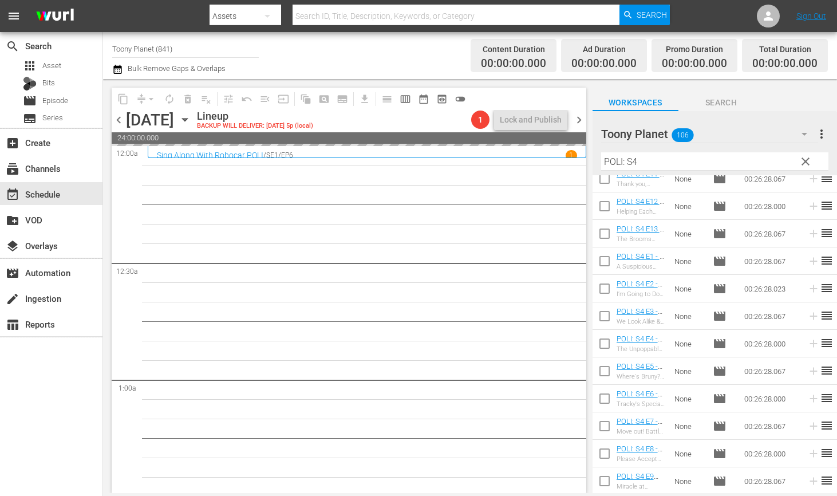
drag, startPoint x: 653, startPoint y: 399, endPoint x: 175, endPoint y: 21, distance: 610.0
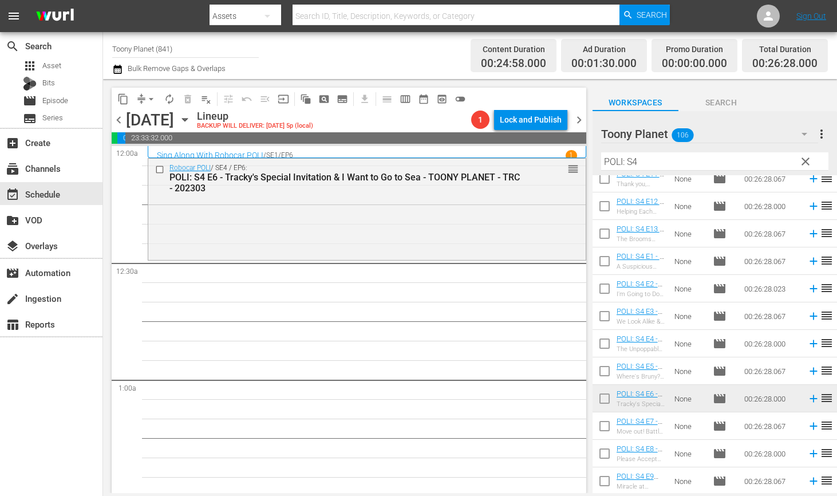
click at [600, 427] on input "checkbox" at bounding box center [605, 428] width 24 height 24
checkbox input "true"
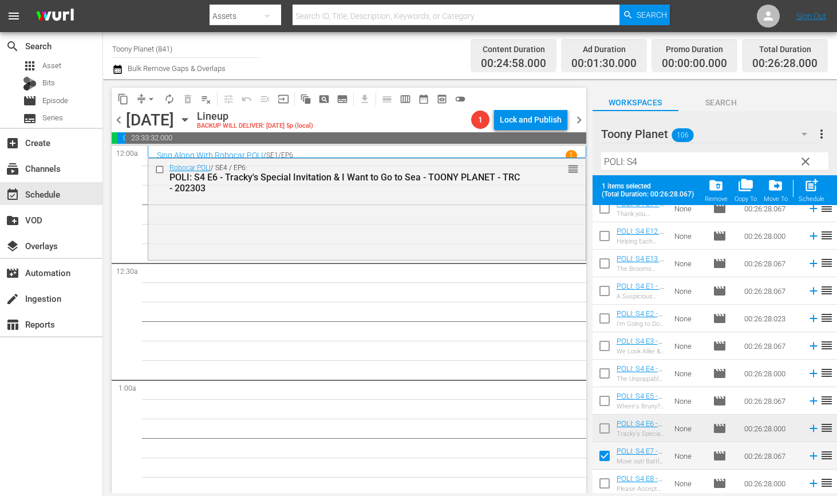
scroll to position [96, 0]
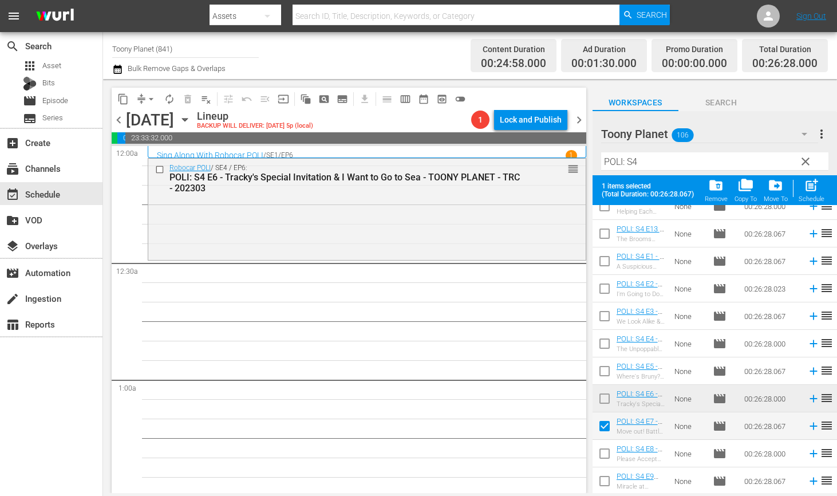
click at [596, 452] on input "checkbox" at bounding box center [605, 456] width 24 height 24
checkbox input "true"
click at [600, 487] on input "checkbox" at bounding box center [605, 483] width 24 height 24
checkbox input "true"
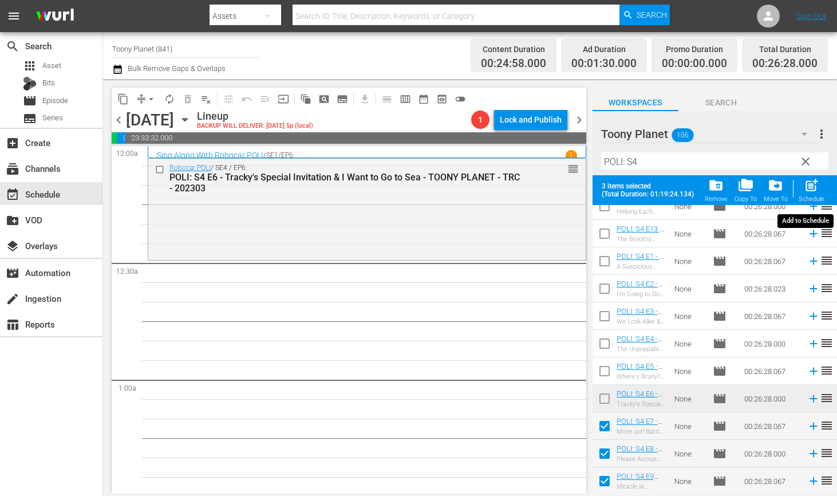
drag, startPoint x: 809, startPoint y: 194, endPoint x: 692, endPoint y: 247, distance: 127.9
click at [809, 194] on div "post_add Schedule" at bounding box center [812, 190] width 26 height 25
checkbox input "false"
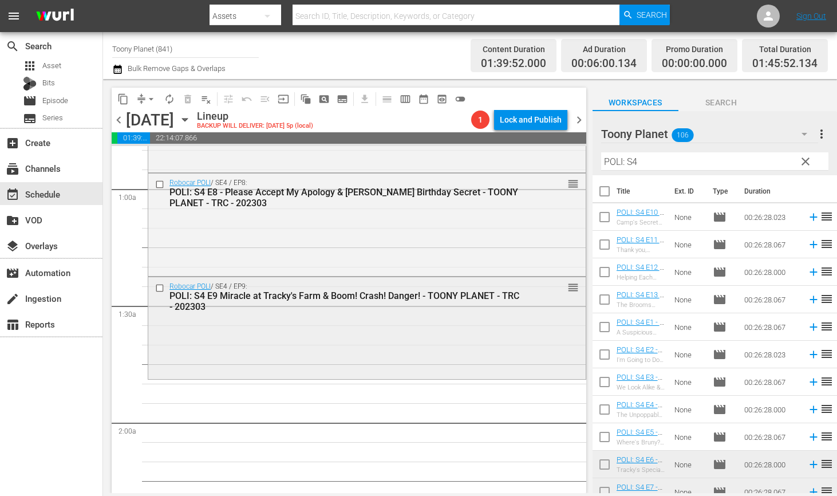
scroll to position [191, 0]
click at [407, 338] on div "Robocar POLI / SE4 / EP9: POLI: S4 E9 Miracle at Tracky's Farm & Boom! Crash! D…" at bounding box center [367, 327] width 438 height 100
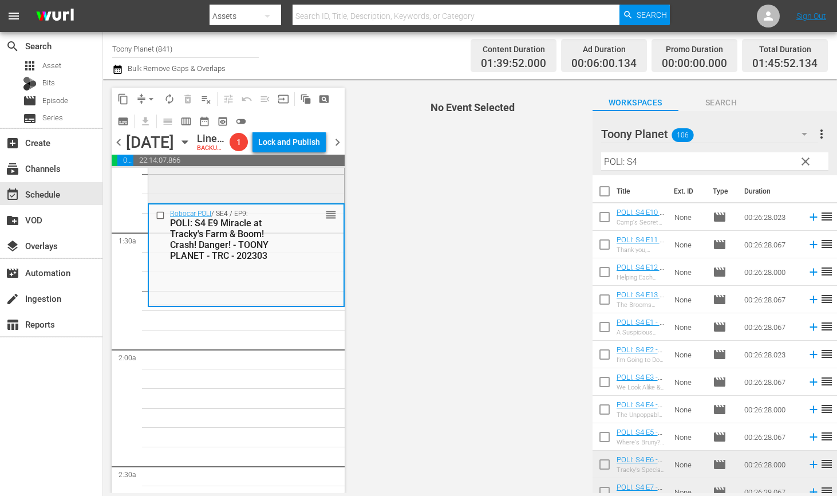
scroll to position [360, 0]
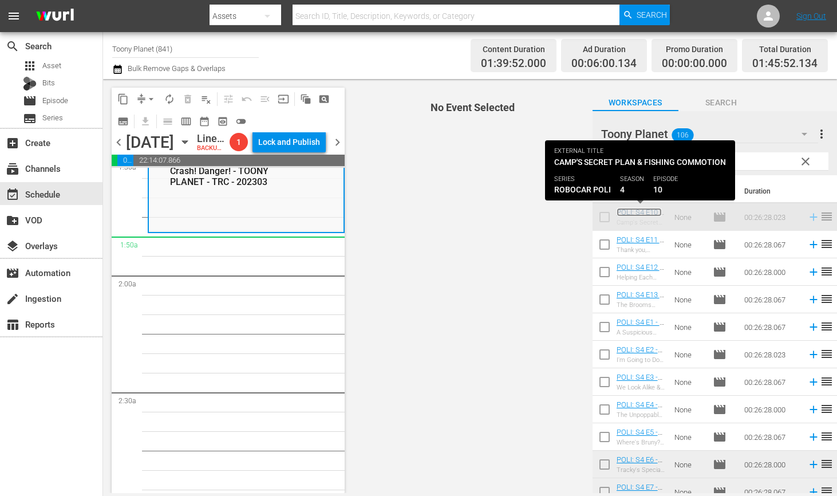
drag, startPoint x: 626, startPoint y: 212, endPoint x: 170, endPoint y: 261, distance: 459.0
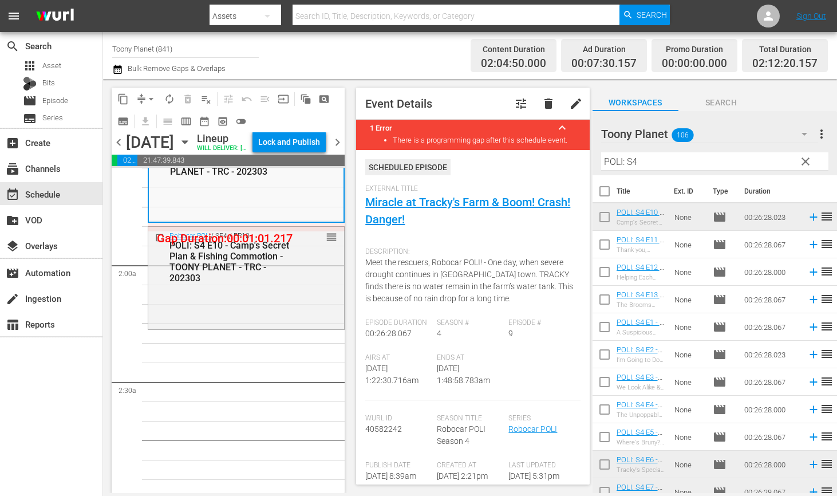
scroll to position [372, 0]
click at [147, 96] on span "arrow_drop_down" at bounding box center [150, 98] width 11 height 11
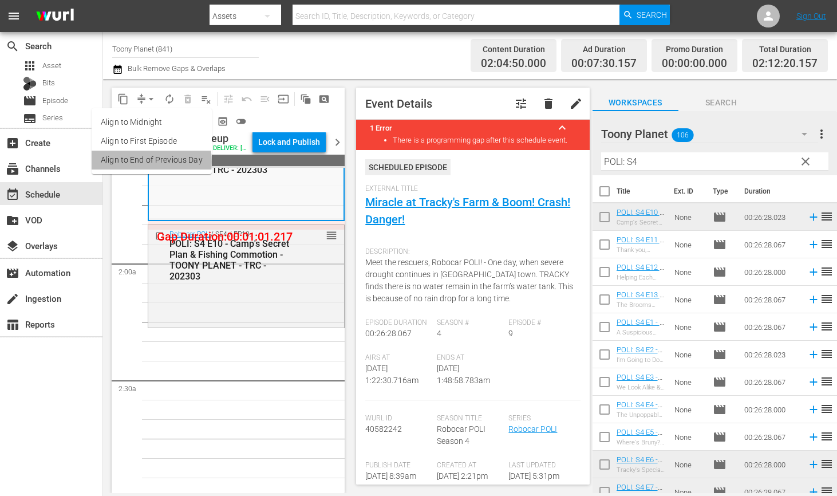
click at [135, 162] on li "Align to End of Previous Day" at bounding box center [152, 160] width 120 height 19
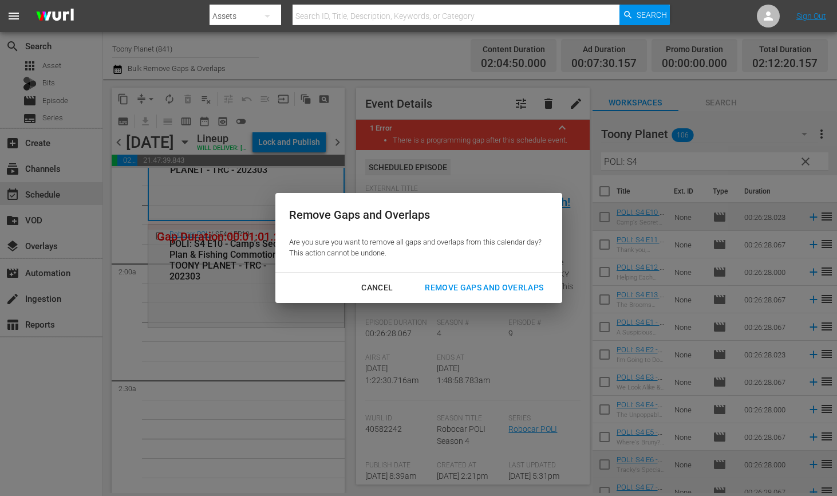
click at [488, 289] on div "Remove Gaps and Overlaps" at bounding box center [484, 288] width 137 height 14
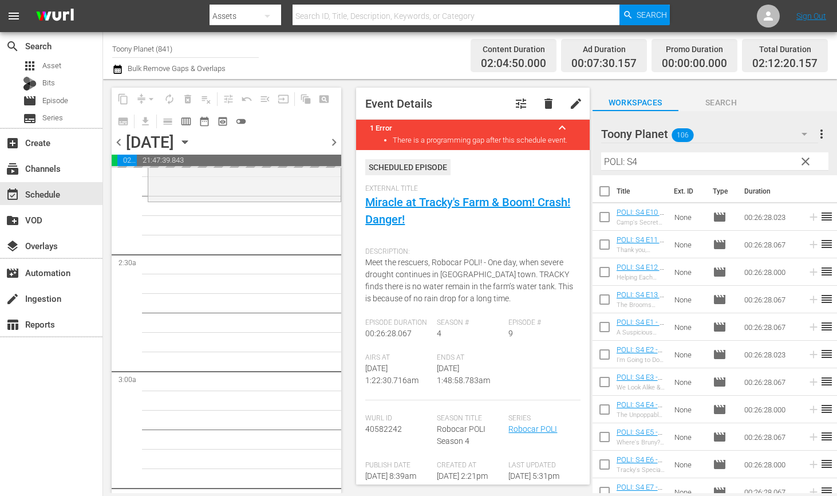
scroll to position [383, 0]
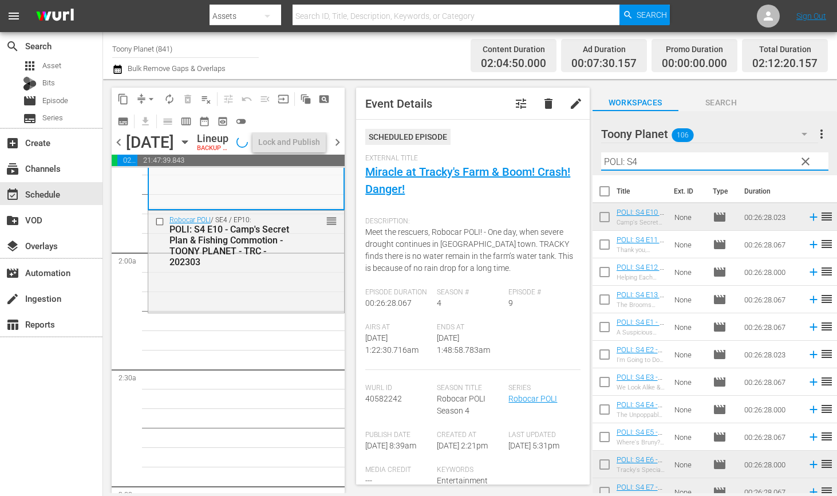
drag, startPoint x: 659, startPoint y: 160, endPoint x: 596, endPoint y: 146, distance: 64.6
click at [600, 146] on div "Toony Planet 106 Toony Planet more_vert clear Filter by Title POLI: S4" at bounding box center [715, 143] width 245 height 64
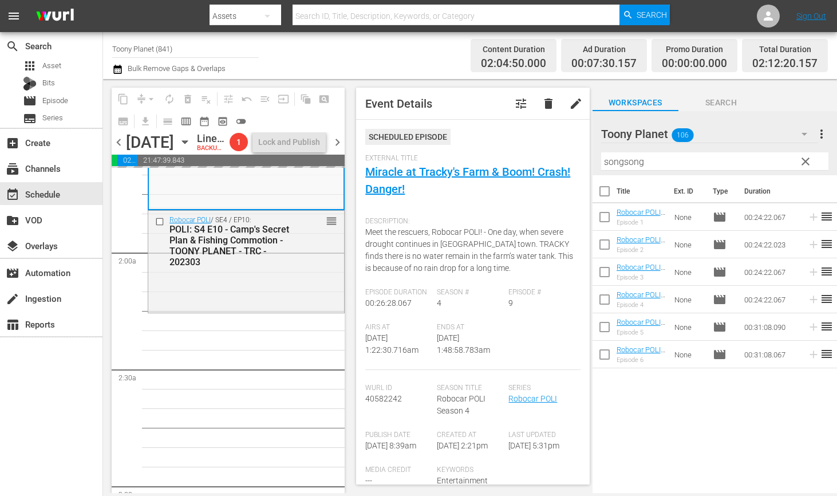
drag, startPoint x: 634, startPoint y: 322, endPoint x: 72, endPoint y: 1, distance: 647.7
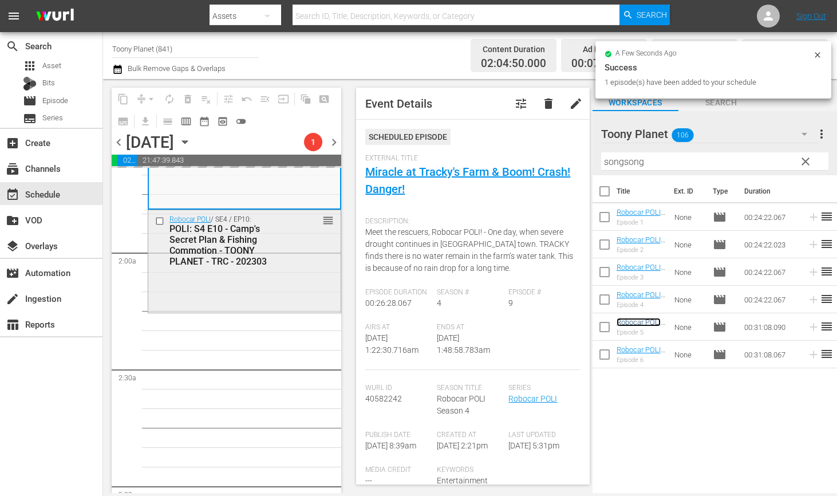
scroll to position [476, 0]
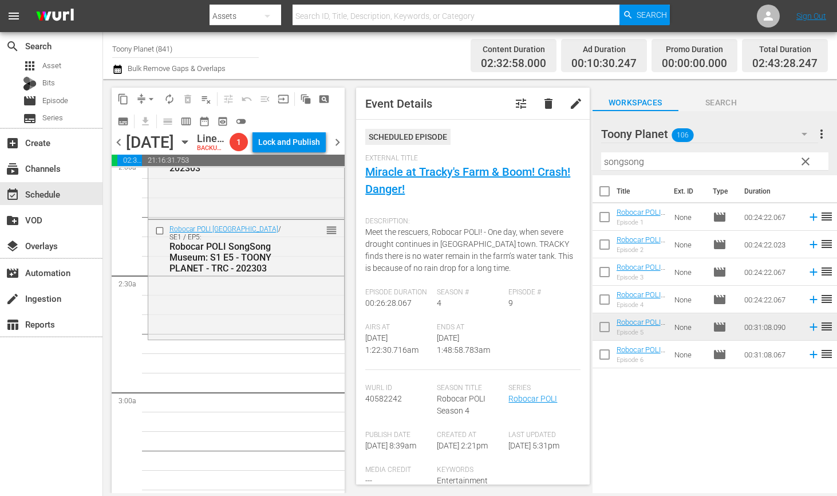
scroll to position [487, 0]
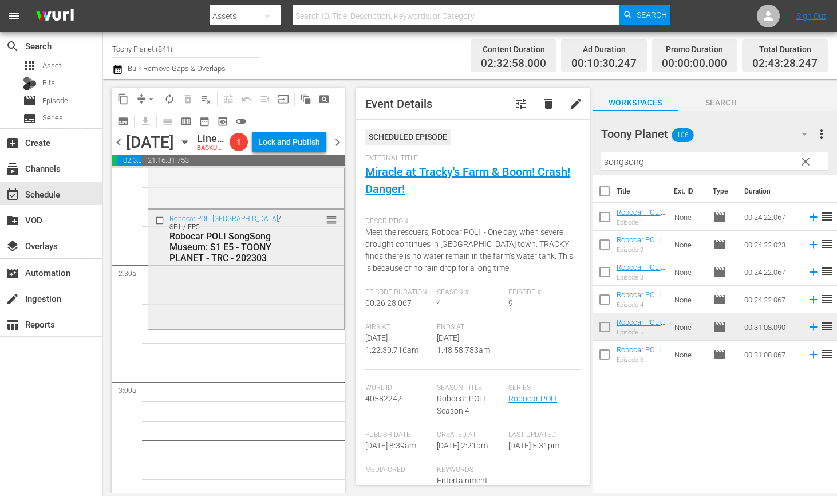
click at [253, 326] on div "Robocar POLI SongSong Museum / SE1 / EP5: Robocar POLI SongSong Museum: S1 E5 -…" at bounding box center [246, 269] width 196 height 118
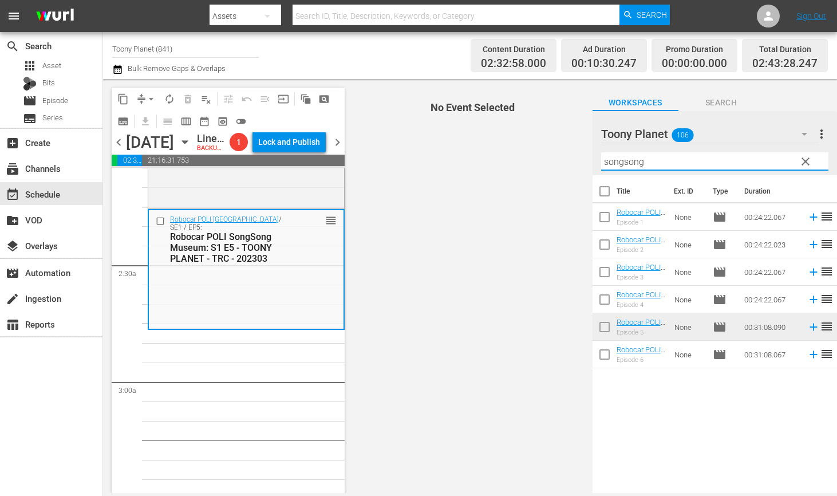
drag, startPoint x: 671, startPoint y: 159, endPoint x: 583, endPoint y: 158, distance: 88.2
click at [586, 159] on div "content_copy compress arrow_drop_down autorenew_outlined delete_forever_outline…" at bounding box center [470, 286] width 734 height 414
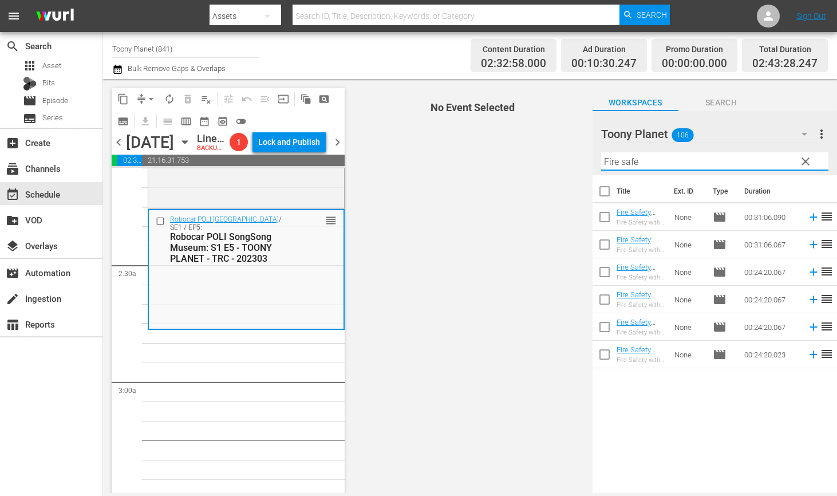
type input "Fire safe"
click at [597, 301] on input "checkbox" at bounding box center [605, 302] width 24 height 24
checkbox input "true"
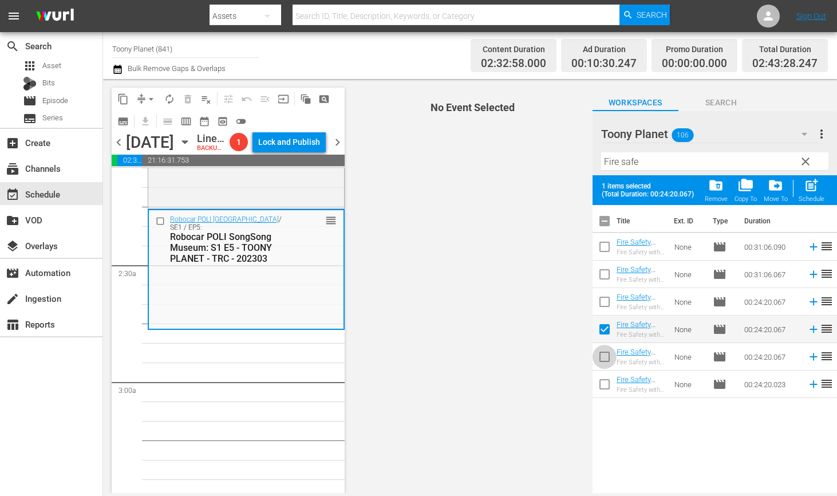
click at [605, 356] on input "checkbox" at bounding box center [605, 359] width 24 height 24
checkbox input "true"
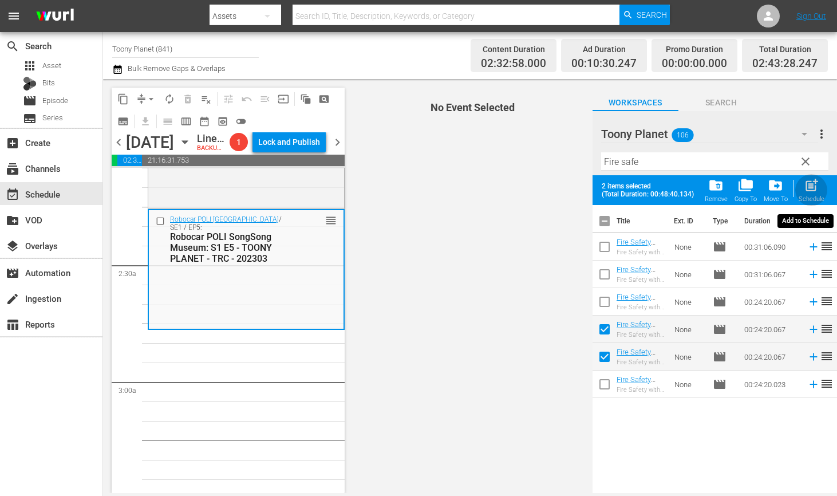
click at [810, 189] on span "post_add" at bounding box center [811, 185] width 15 height 15
checkbox input "false"
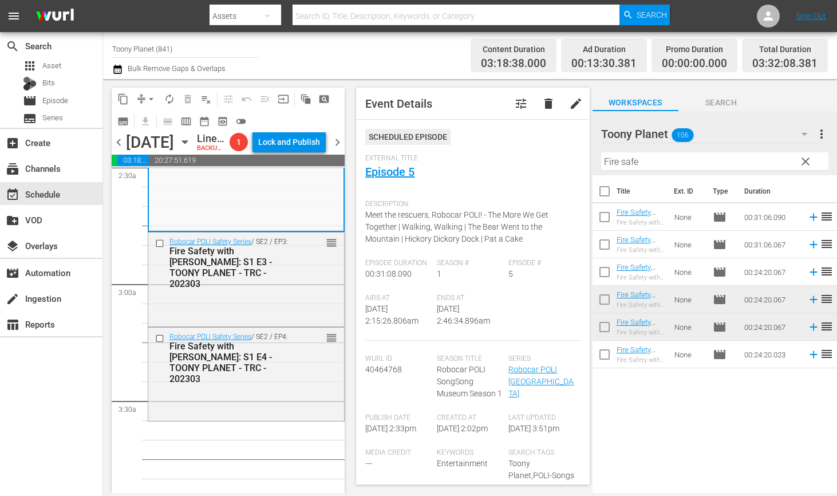
scroll to position [596, 0]
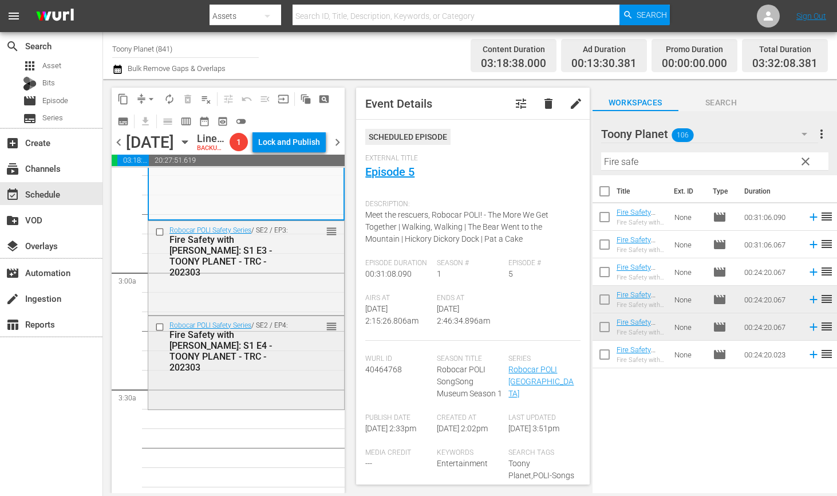
click at [254, 396] on div "Robocar POLI Safety Series / SE2 / EP4: Fire Safety with ROY: S1 E4 - TOONY PLA…" at bounding box center [246, 361] width 196 height 91
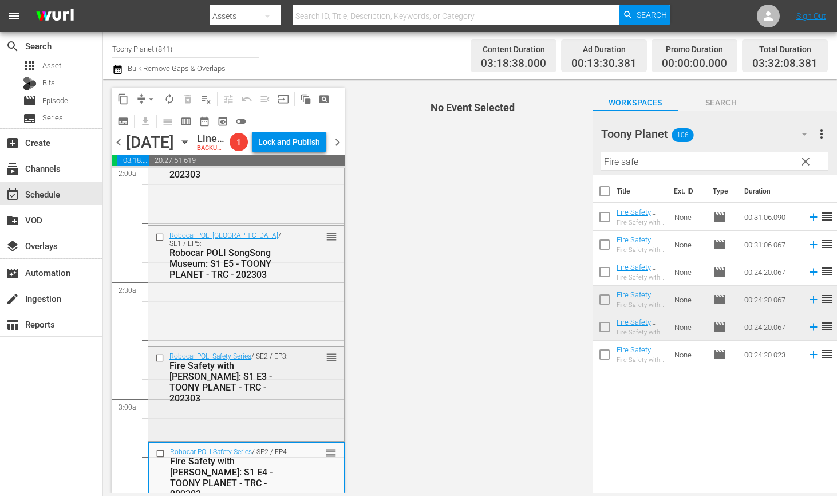
scroll to position [494, 0]
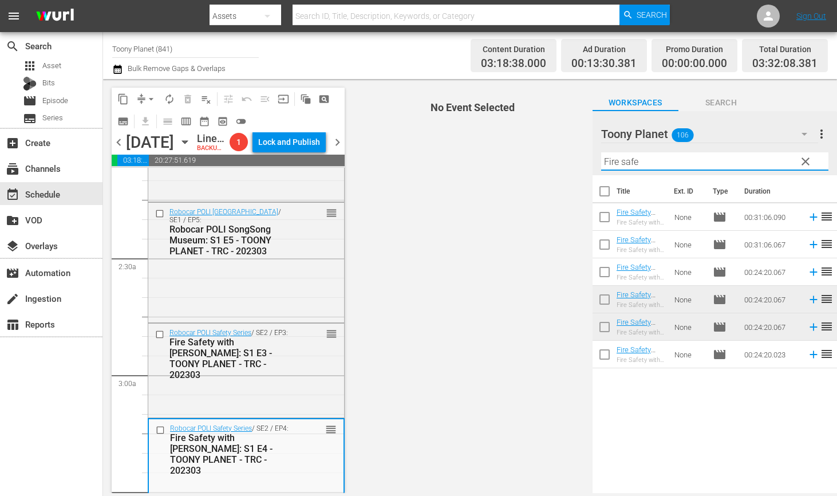
drag, startPoint x: 633, startPoint y: 160, endPoint x: 570, endPoint y: 154, distance: 63.9
click at [570, 154] on div "content_copy compress arrow_drop_down autorenew_outlined delete_forever_outline…" at bounding box center [470, 286] width 734 height 414
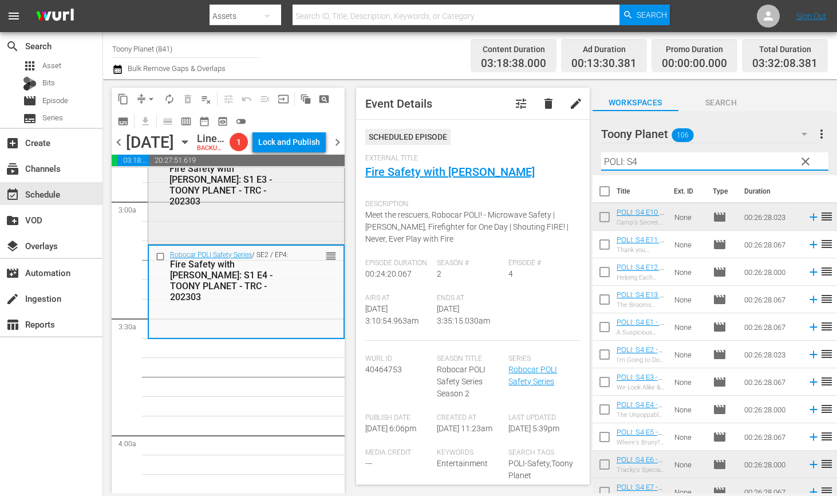
scroll to position [676, 0]
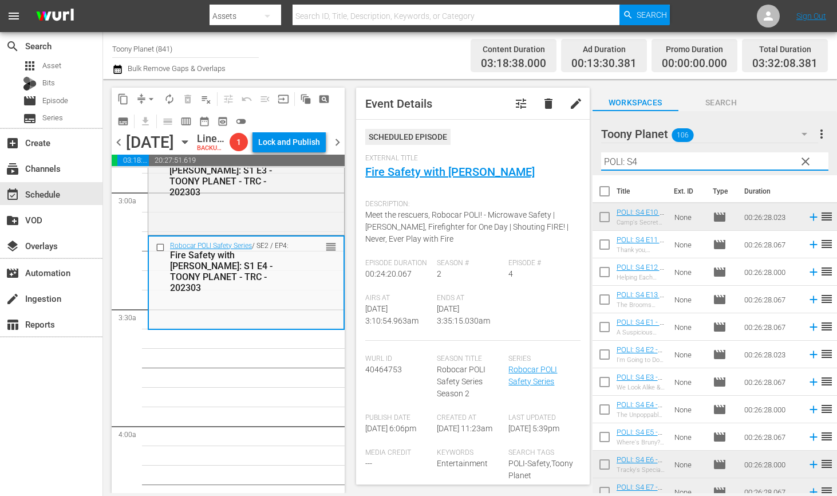
type input "POLI: S4"
click at [594, 245] on input "checkbox" at bounding box center [605, 247] width 24 height 24
checkbox input "true"
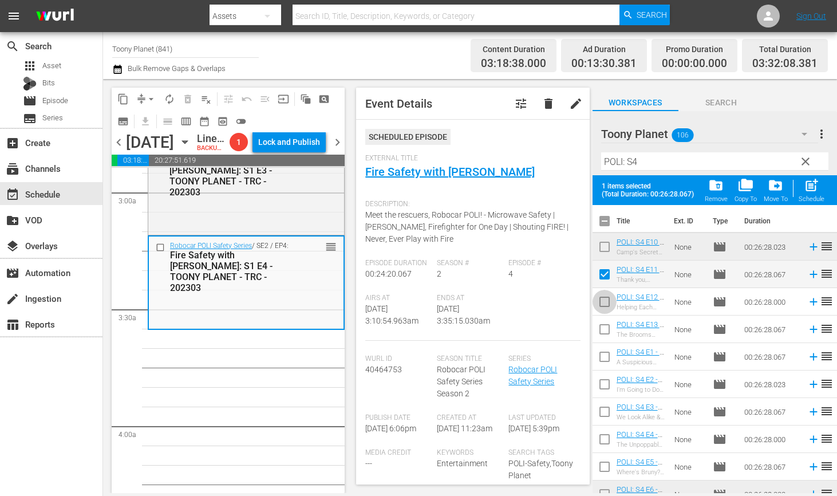
click at [598, 301] on input "checkbox" at bounding box center [605, 304] width 24 height 24
checkbox input "true"
click at [597, 331] on input "checkbox" at bounding box center [605, 332] width 24 height 24
checkbox input "true"
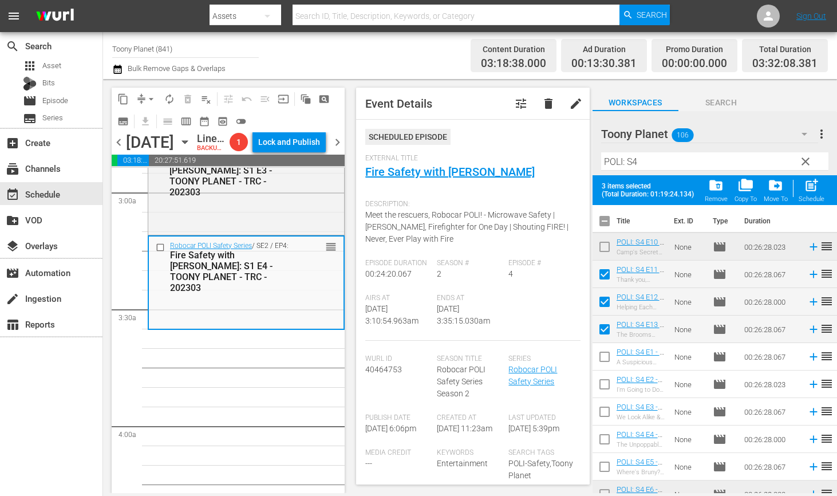
click at [814, 186] on span "post_add" at bounding box center [811, 185] width 15 height 15
checkbox input "false"
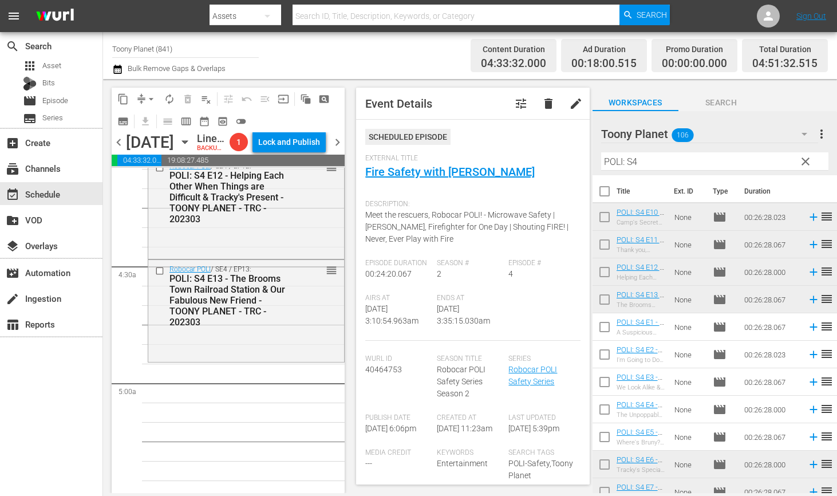
scroll to position [956, 0]
click at [276, 348] on div "Robocar POLI / SE4 / EP13: POLI: S4 E13 - The Brooms Town Railroad Station & Ou…" at bounding box center [246, 307] width 196 height 100
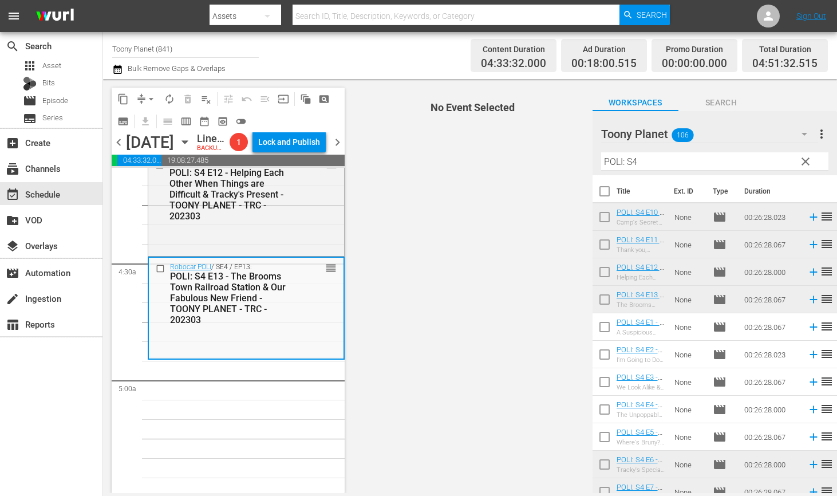
click at [654, 161] on input "POLI: S4" at bounding box center [714, 161] width 227 height 18
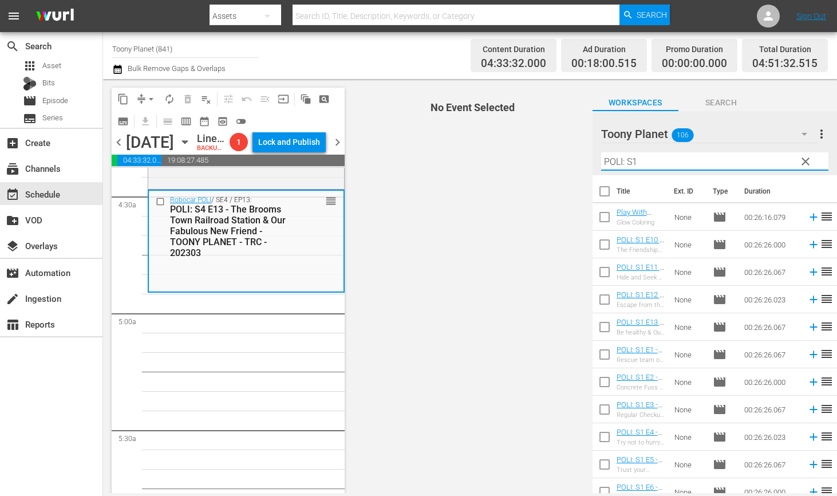
type input "POLI: S1"
click at [596, 357] on input "checkbox" at bounding box center [605, 357] width 24 height 24
checkbox input "true"
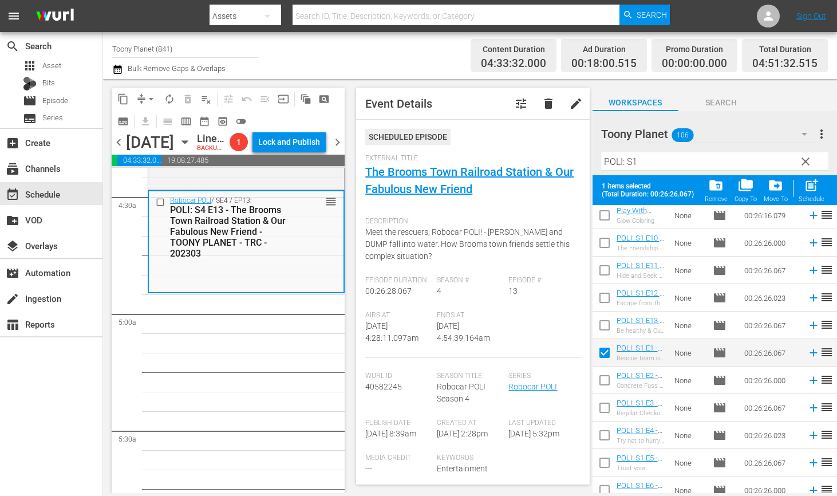
scroll to position [41, 0]
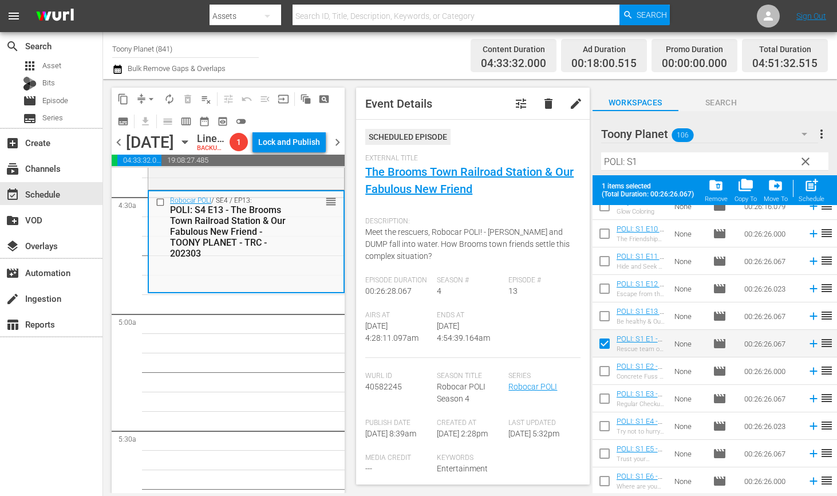
click at [604, 372] on input "checkbox" at bounding box center [605, 373] width 24 height 24
checkbox input "true"
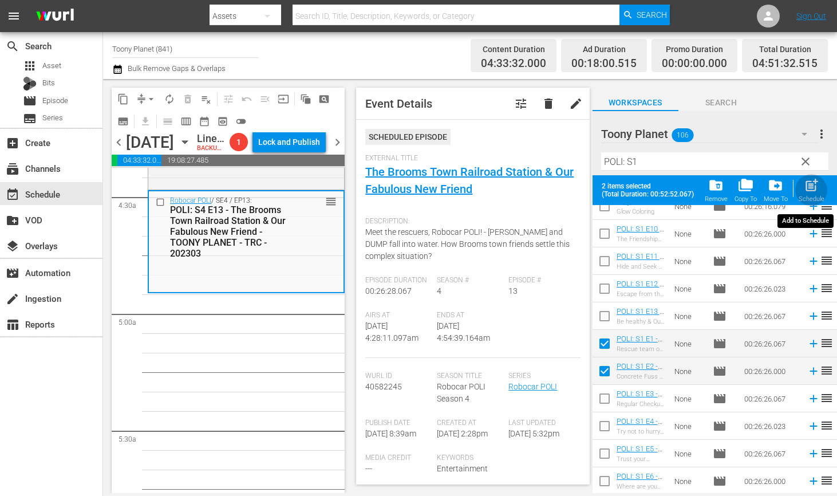
click at [820, 187] on div "post_add Schedule" at bounding box center [812, 190] width 26 height 25
checkbox input "false"
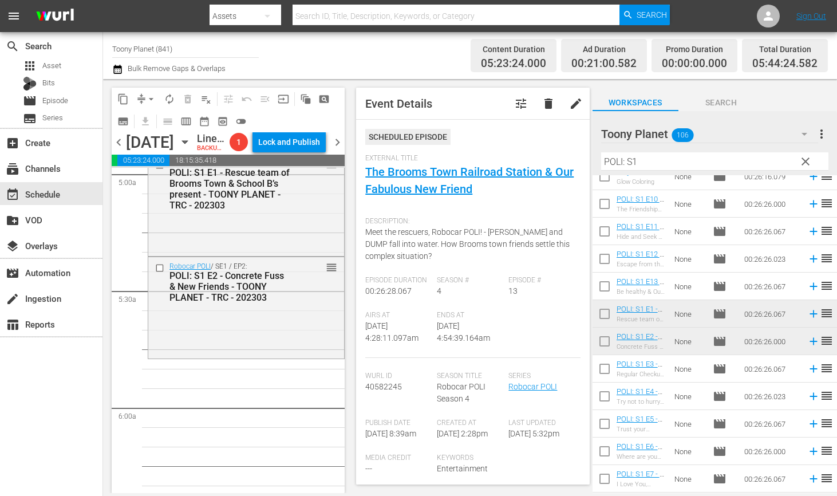
scroll to position [1163, 0]
click at [275, 356] on div "Robocar POLI / SE1 / EP2: POLI: S1 E2 - Concrete Fuss & New Friends - TOONY PLA…" at bounding box center [246, 306] width 196 height 100
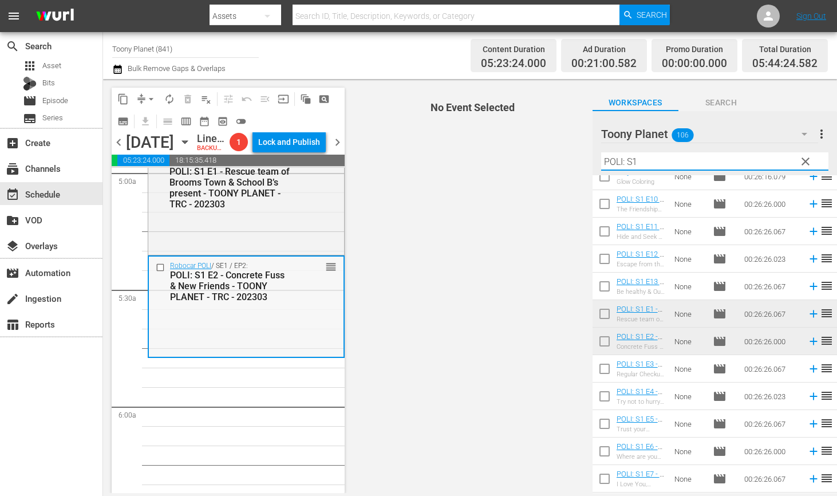
drag, startPoint x: 640, startPoint y: 157, endPoint x: 287, endPoint y: 308, distance: 383.6
click at [445, 152] on div "content_copy compress arrow_drop_down autorenew_outlined delete_forever_outline…" at bounding box center [470, 286] width 734 height 414
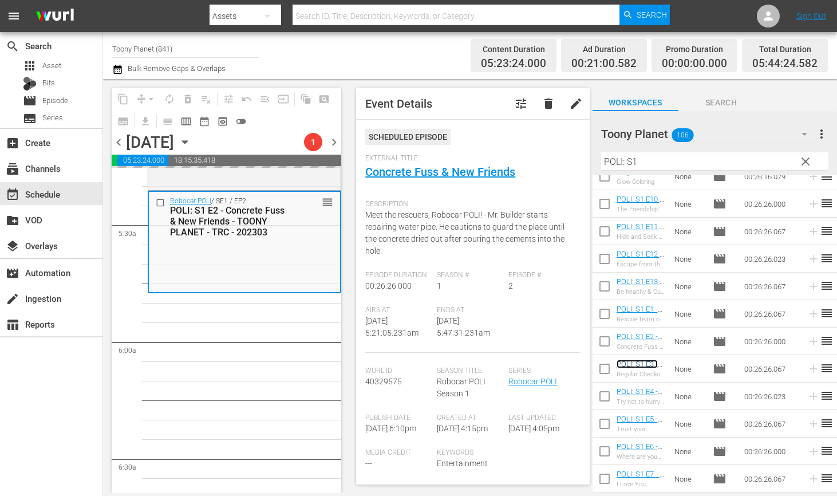
scroll to position [1282, 0]
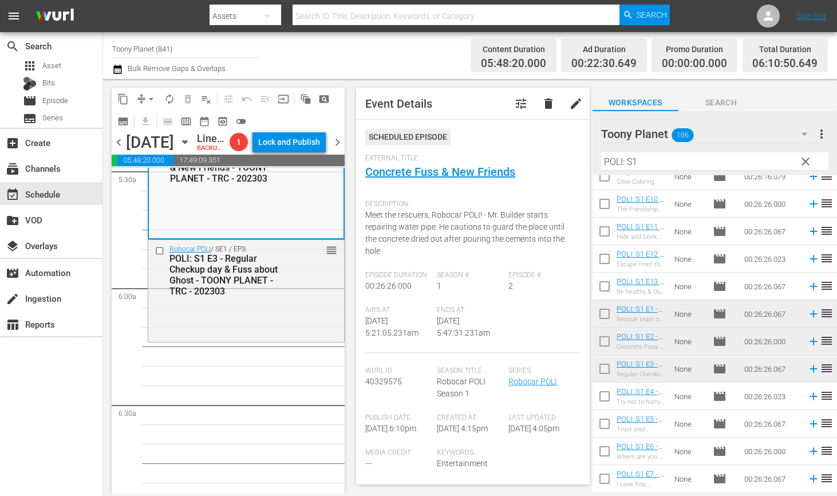
drag, startPoint x: 632, startPoint y: 365, endPoint x: 452, endPoint y: 242, distance: 218.3
click at [249, 321] on div "Robocar POLI / SE1 / EP3: POLI: S1 E3 - Regular Checkup day & Fuss about Ghost …" at bounding box center [246, 290] width 196 height 100
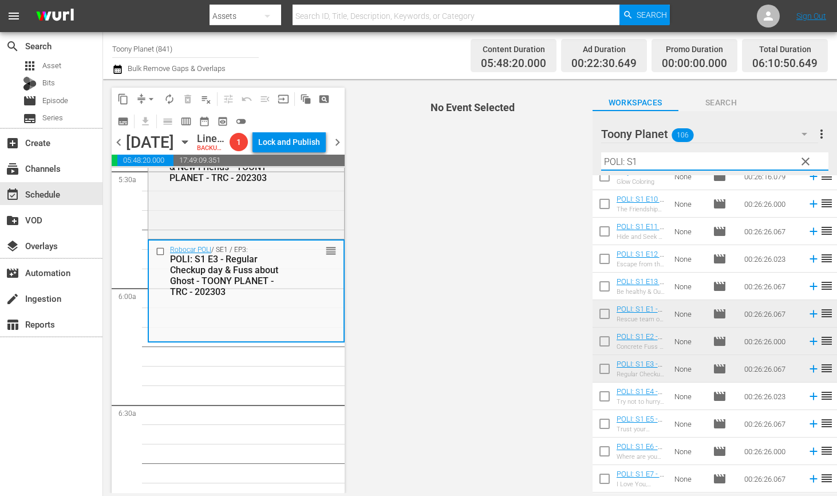
drag, startPoint x: 650, startPoint y: 164, endPoint x: 561, endPoint y: 152, distance: 90.1
click at [561, 152] on div "content_copy compress arrow_drop_down autorenew_outlined delete_forever_outline…" at bounding box center [470, 286] width 734 height 414
type input "p"
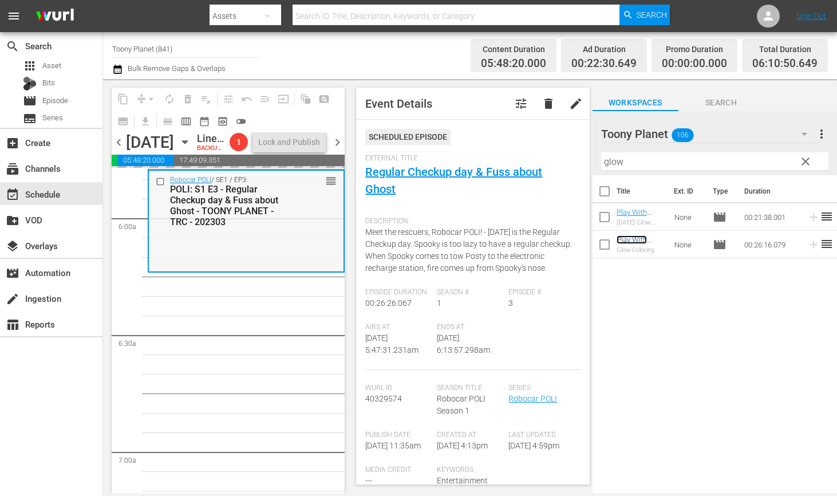
scroll to position [1391, 0]
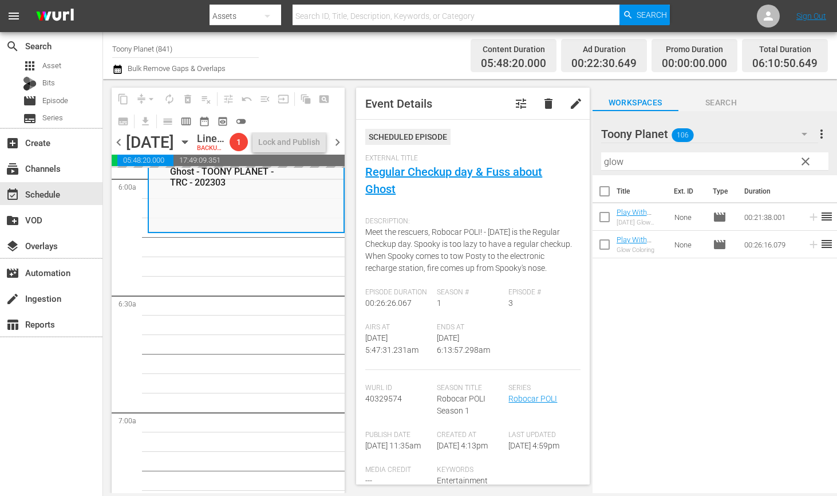
drag, startPoint x: 636, startPoint y: 238, endPoint x: 152, endPoint y: 14, distance: 532.7
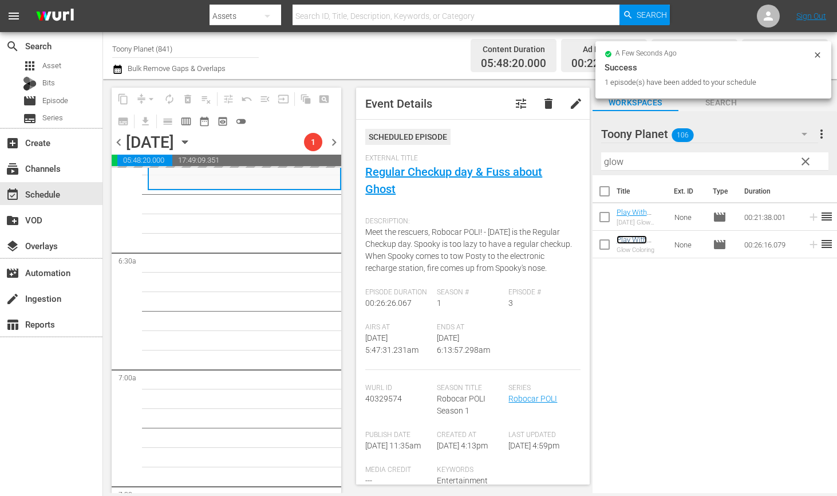
scroll to position [1442, 0]
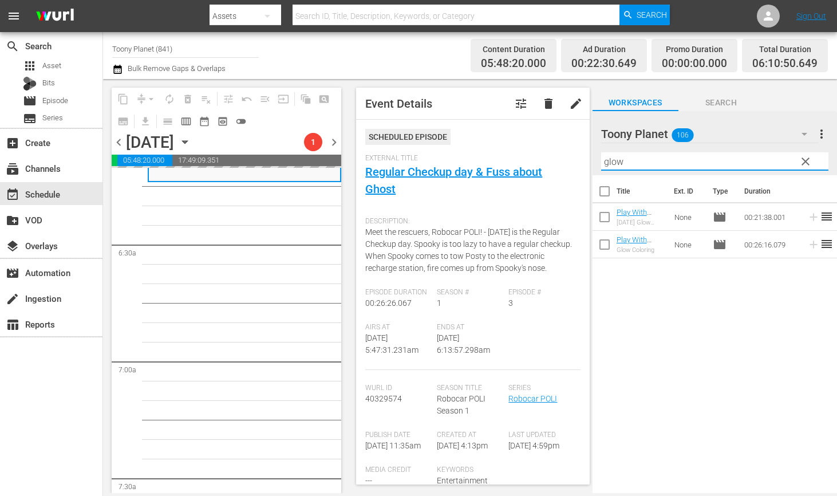
drag, startPoint x: 577, startPoint y: 153, endPoint x: 535, endPoint y: 150, distance: 41.4
click at [535, 150] on div "content_copy compress arrow_drop_down autorenew_outlined delete_forever_outline…" at bounding box center [470, 286] width 734 height 414
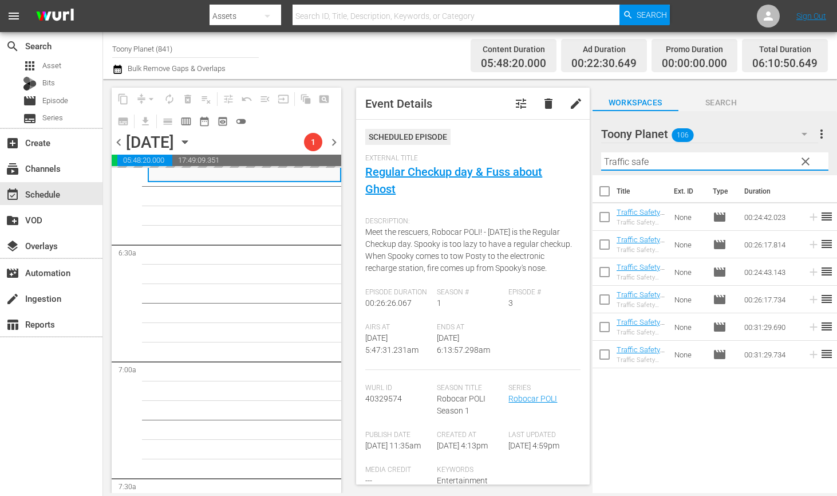
type input "Traffic safe"
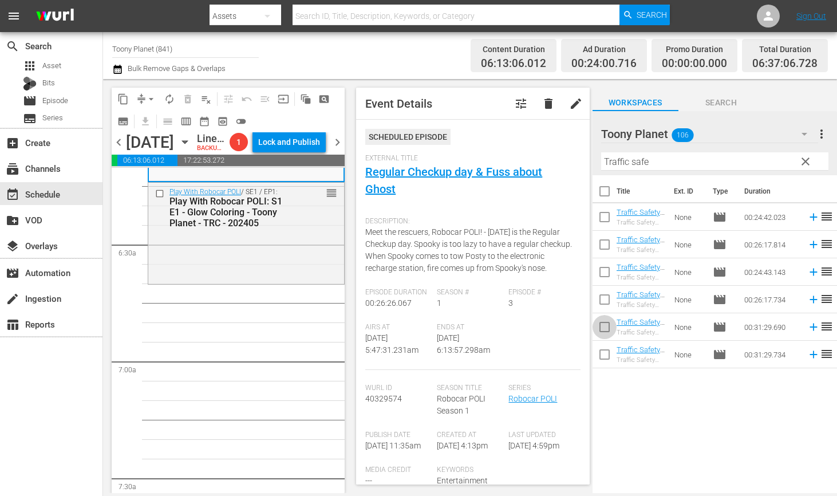
click at [606, 332] on input "checkbox" at bounding box center [605, 329] width 24 height 24
checkbox input "true"
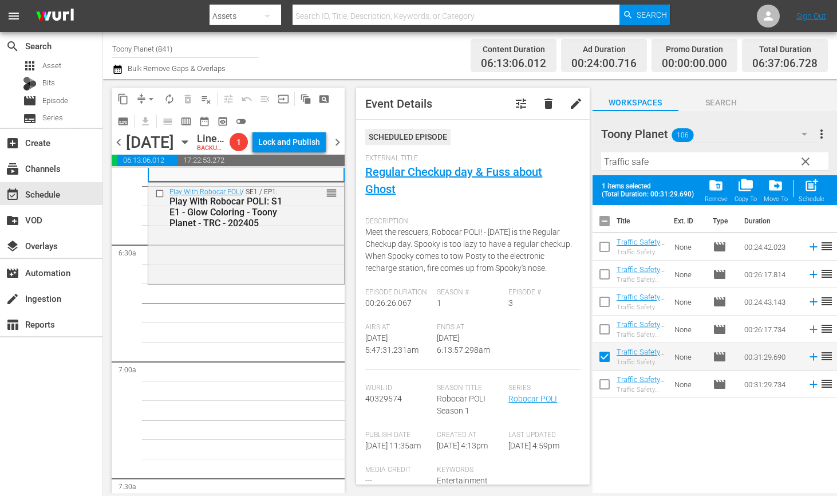
click at [601, 377] on input "checkbox" at bounding box center [605, 387] width 24 height 24
checkbox input "true"
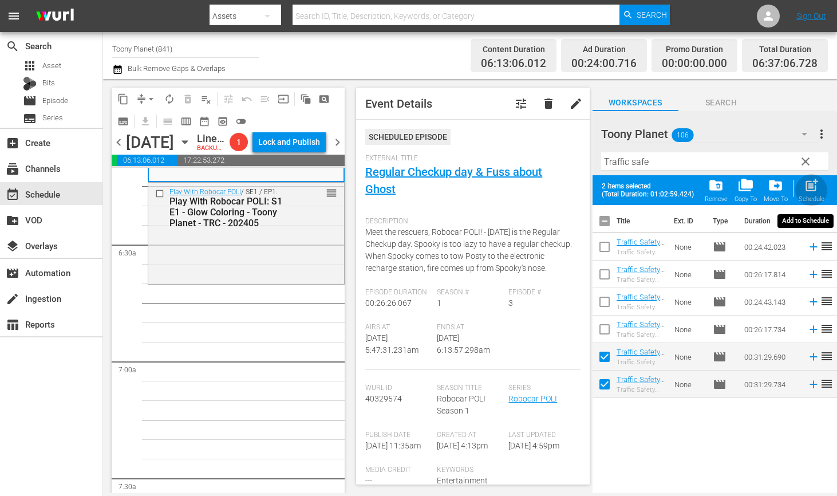
click at [813, 191] on span "post_add" at bounding box center [811, 185] width 15 height 15
checkbox input "false"
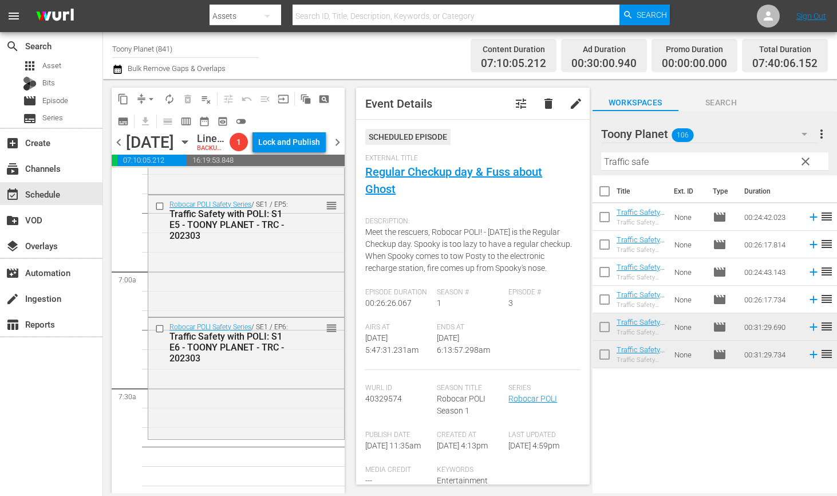
scroll to position [1570, 0]
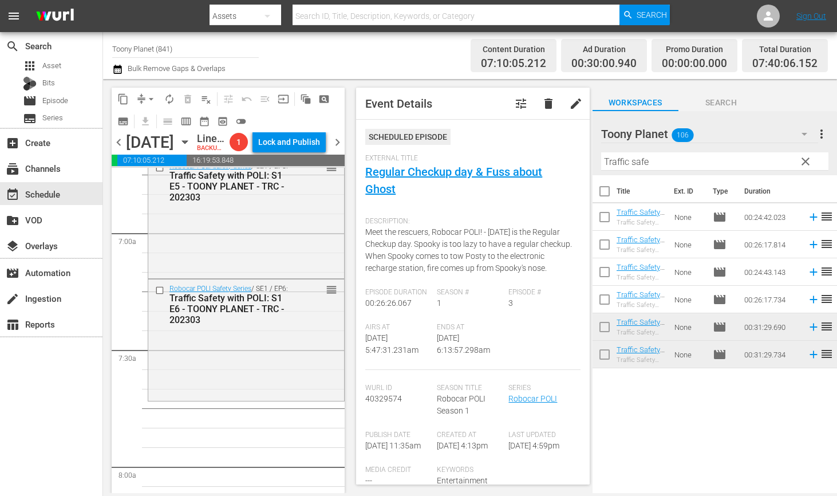
click at [245, 357] on div "Robocar POLI Safety Series / SE1 / EP6: Traffic Safety with POLI: S1 E6 - TOONY…" at bounding box center [246, 338] width 196 height 119
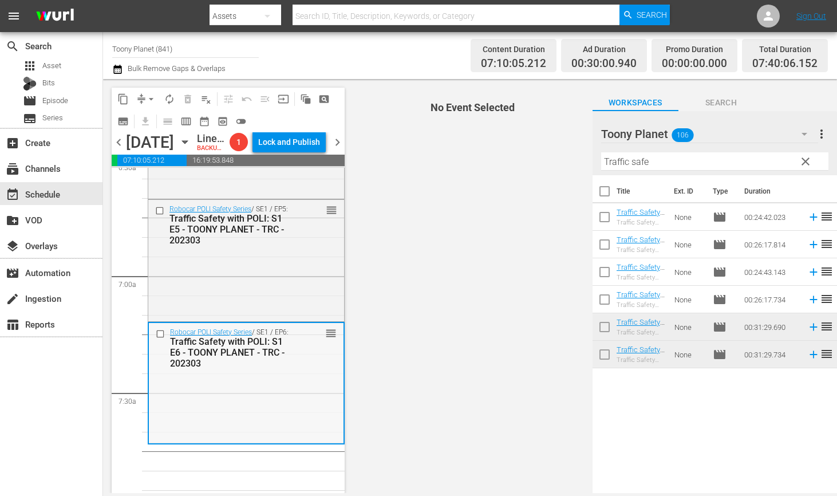
scroll to position [1555, 0]
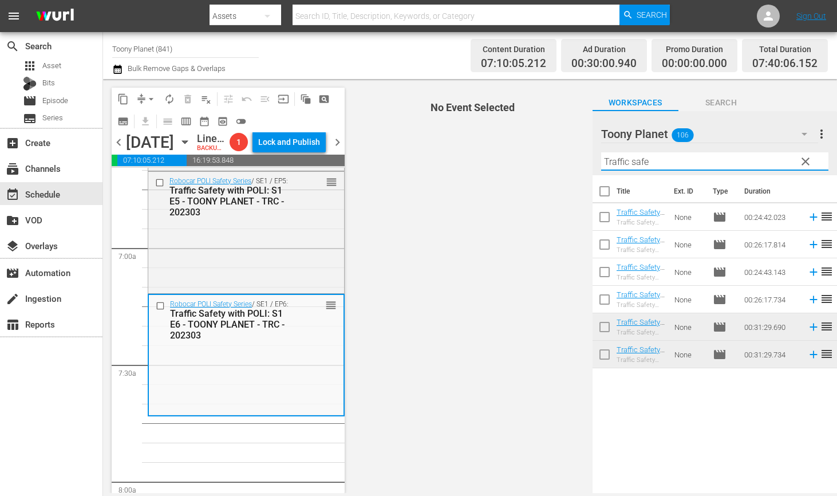
drag, startPoint x: 641, startPoint y: 160, endPoint x: 518, endPoint y: 151, distance: 123.4
click at [518, 151] on div "content_copy compress arrow_drop_down autorenew_outlined delete_forever_outline…" at bounding box center [470, 286] width 734 height 414
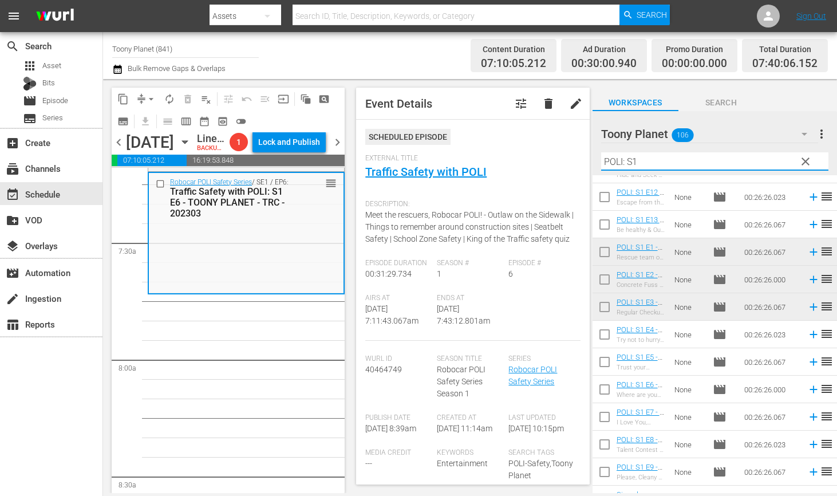
scroll to position [123, 0]
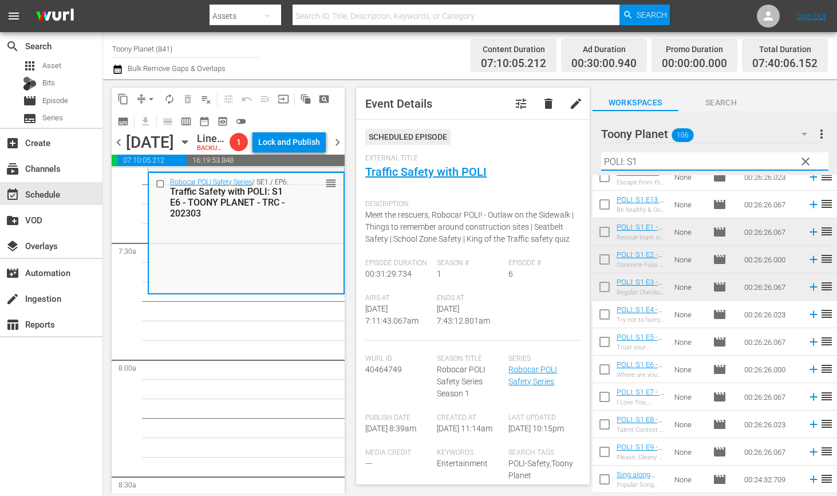
type input "POLI: S1"
click at [600, 316] on input "checkbox" at bounding box center [605, 317] width 24 height 24
checkbox input "true"
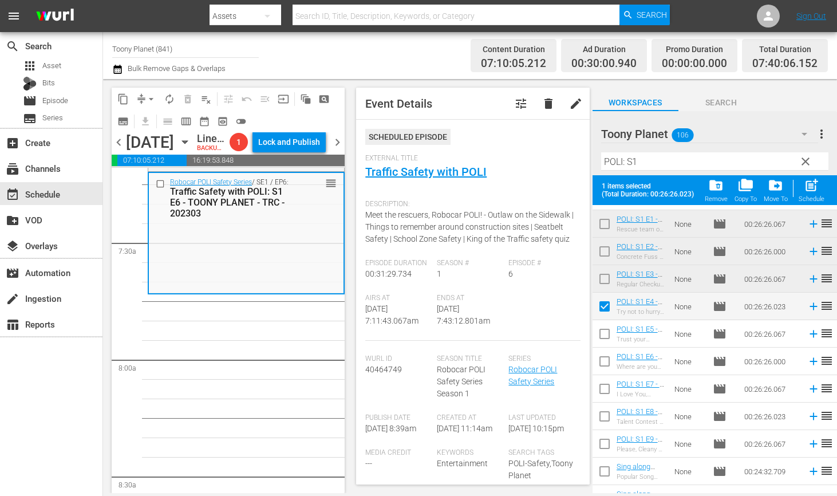
scroll to position [179, 0]
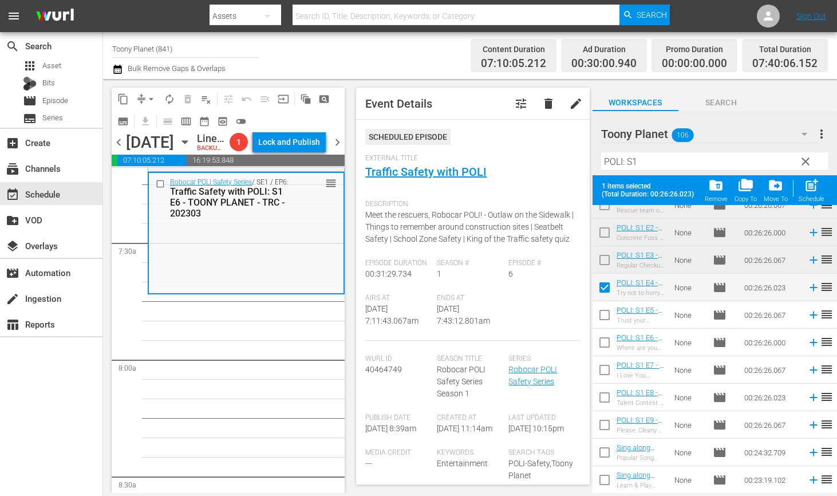
click at [601, 309] on input "checkbox" at bounding box center [605, 317] width 24 height 24
checkbox input "true"
drag, startPoint x: 600, startPoint y: 337, endPoint x: 605, endPoint y: 379, distance: 42.7
click at [600, 337] on input "checkbox" at bounding box center [605, 345] width 24 height 24
checkbox input "true"
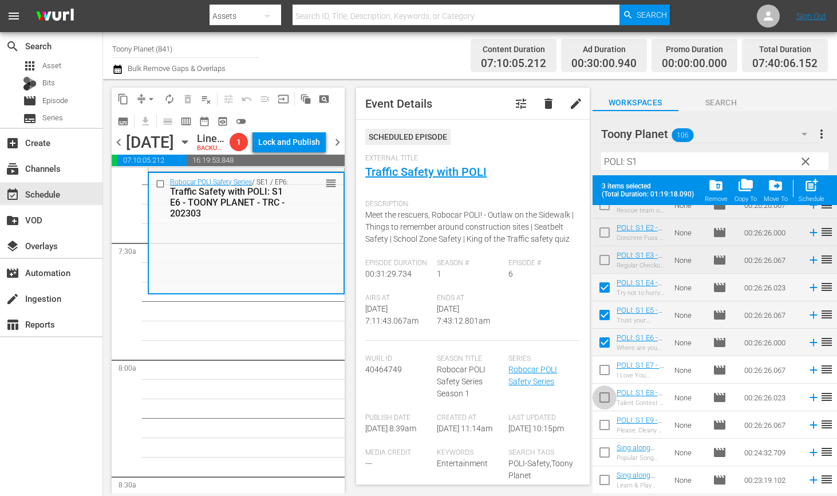
click at [605, 405] on input "checkbox" at bounding box center [605, 400] width 24 height 24
checkbox input "true"
click at [606, 366] on input "checkbox" at bounding box center [605, 372] width 24 height 24
checkbox input "true"
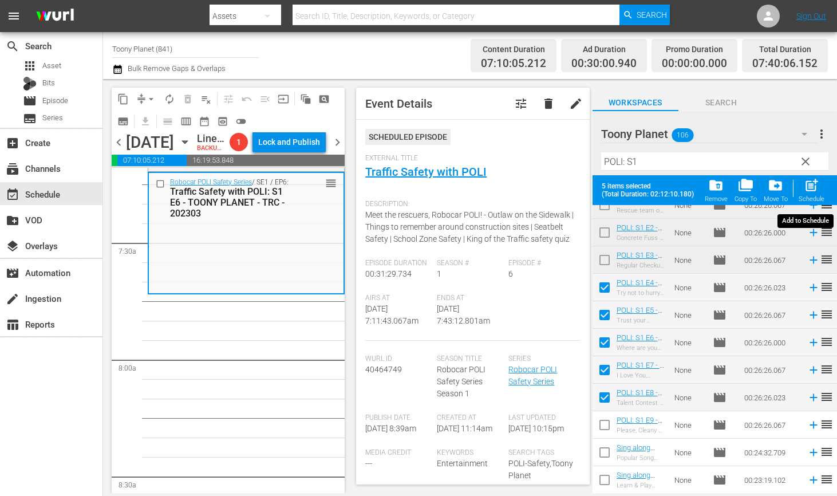
click at [807, 194] on div "post_add Schedule" at bounding box center [812, 190] width 26 height 25
checkbox input "false"
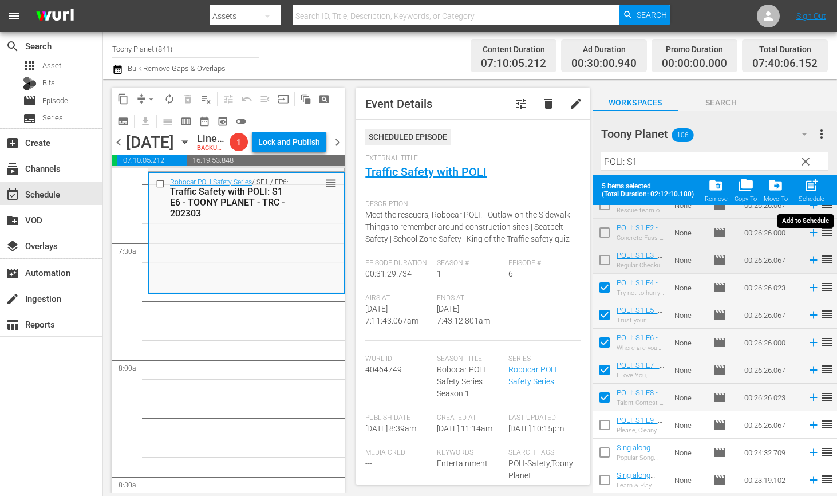
checkbox input "false"
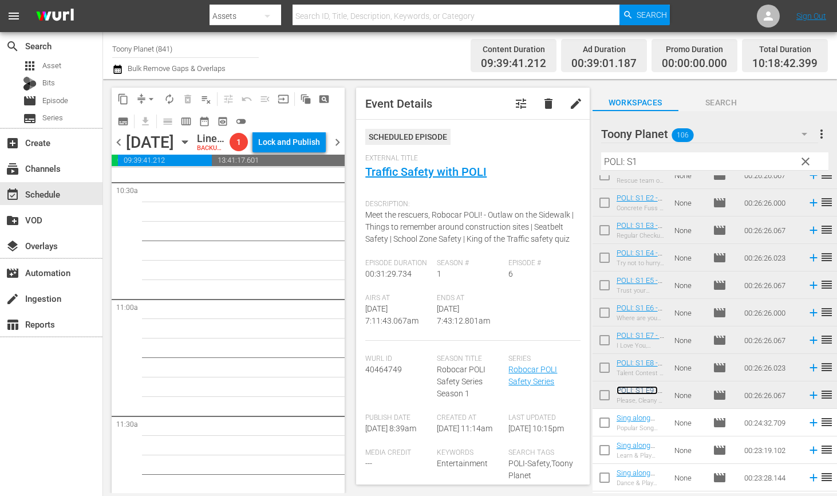
scroll to position [2360, 0]
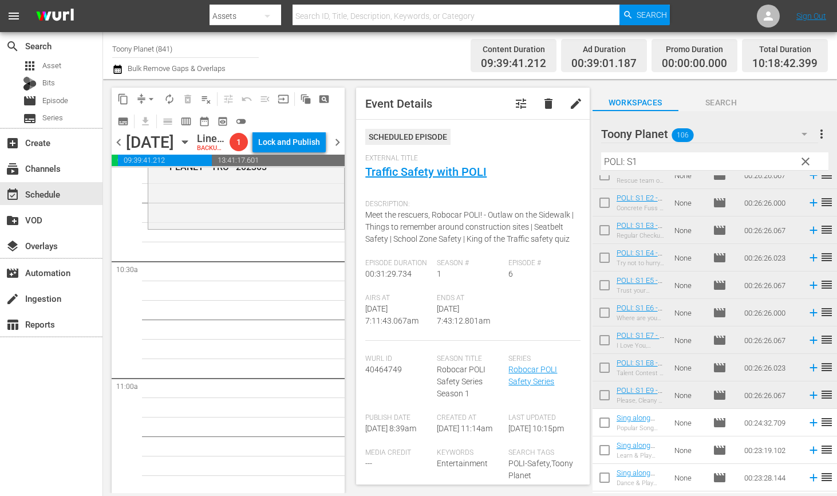
drag, startPoint x: 648, startPoint y: 388, endPoint x: 194, endPoint y: 6, distance: 593.4
drag, startPoint x: 660, startPoint y: 163, endPoint x: 506, endPoint y: 142, distance: 155.5
click at [506, 142] on div "content_copy compress arrow_drop_down autorenew_outlined delete_forever_outline…" at bounding box center [470, 286] width 734 height 414
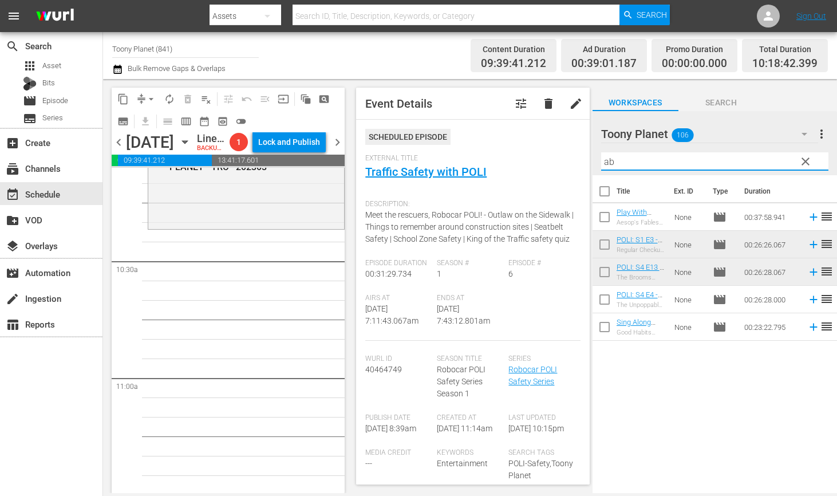
scroll to position [0, 0]
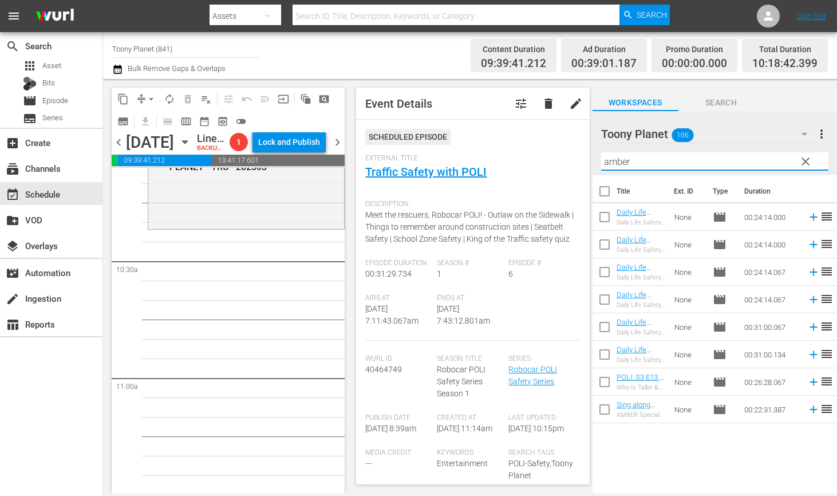
type input "amber"
click at [603, 214] on input "checkbox" at bounding box center [605, 219] width 24 height 24
checkbox input "true"
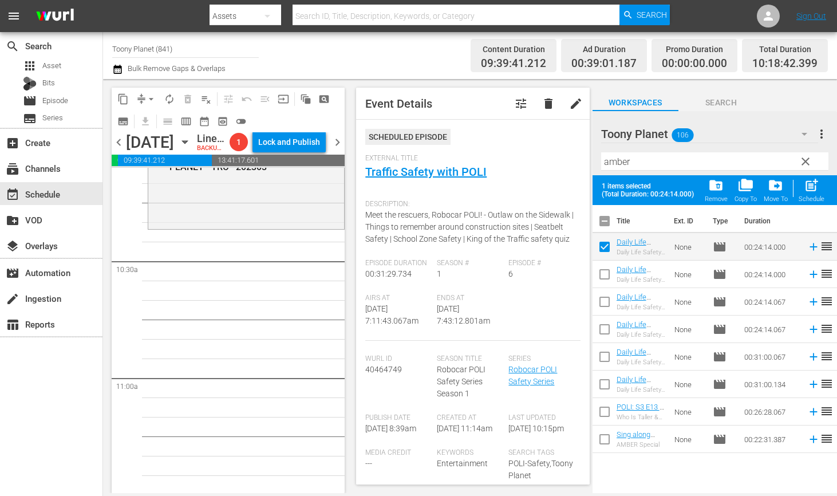
click at [606, 302] on input "checkbox" at bounding box center [605, 304] width 24 height 24
checkbox input "true"
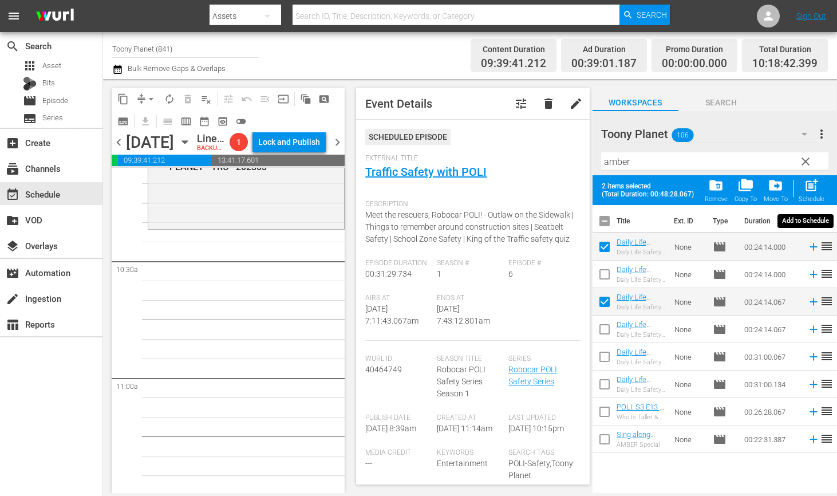
click at [807, 190] on span "post_add" at bounding box center [811, 185] width 15 height 15
checkbox input "false"
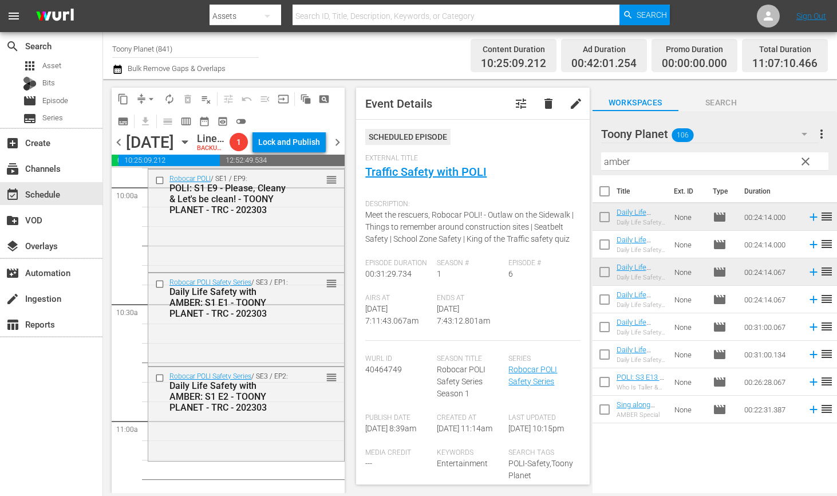
scroll to position [2388, 0]
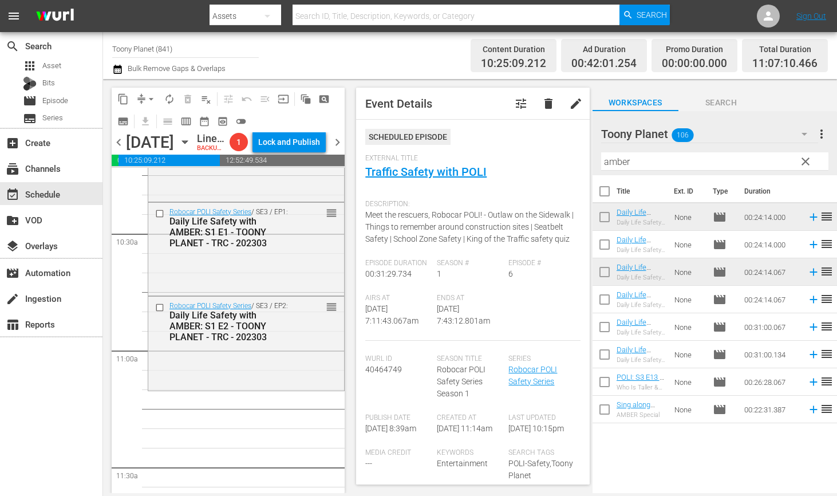
drag, startPoint x: 635, startPoint y: 166, endPoint x: 546, endPoint y: 158, distance: 89.1
click at [546, 158] on div "content_copy compress arrow_drop_down autorenew_outlined delete_forever_outline…" at bounding box center [470, 286] width 734 height 414
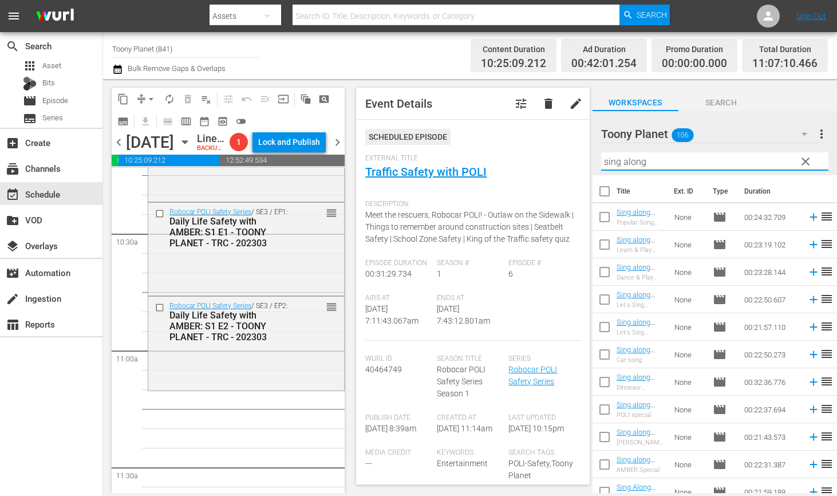
type input "sing along"
drag, startPoint x: 254, startPoint y: 428, endPoint x: 363, endPoint y: 416, distance: 109.4
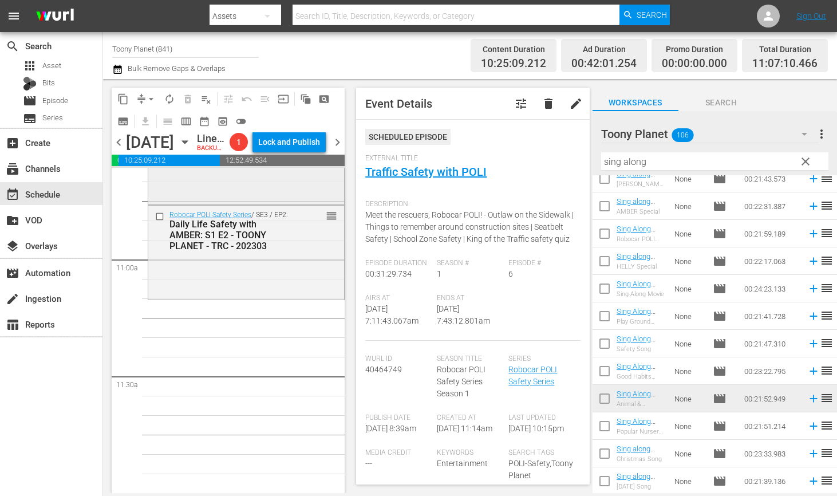
scroll to position [2479, 0]
drag, startPoint x: 675, startPoint y: 162, endPoint x: 301, endPoint y: 4, distance: 405.8
click at [478, 120] on div "content_copy compress arrow_drop_down autorenew_outlined delete_forever_outline…" at bounding box center [470, 286] width 734 height 414
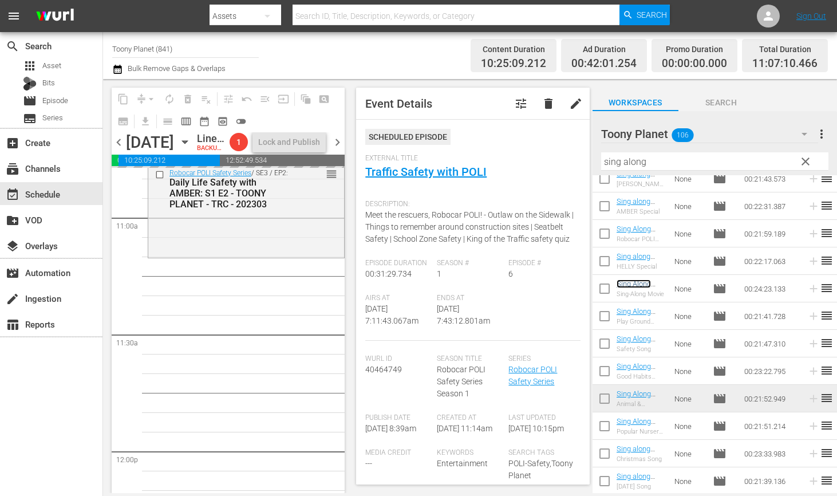
scroll to position [2526, 0]
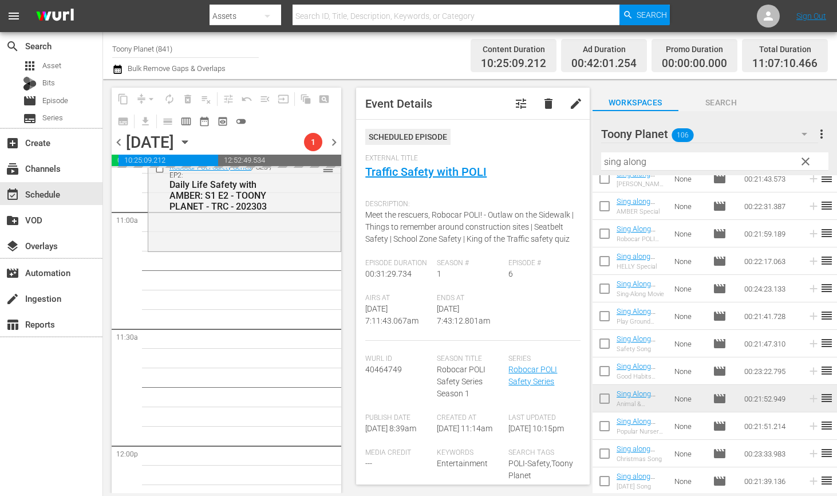
click at [602, 451] on input "checkbox" at bounding box center [605, 456] width 24 height 24
checkbox input "true"
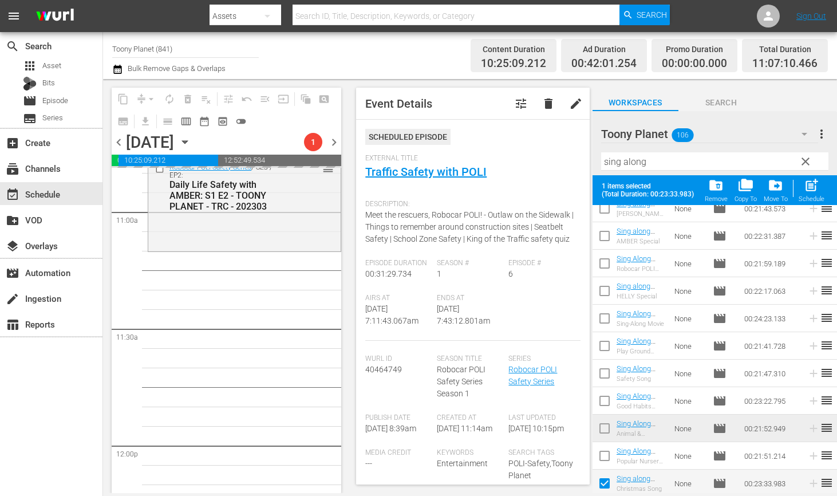
scroll to position [288, 0]
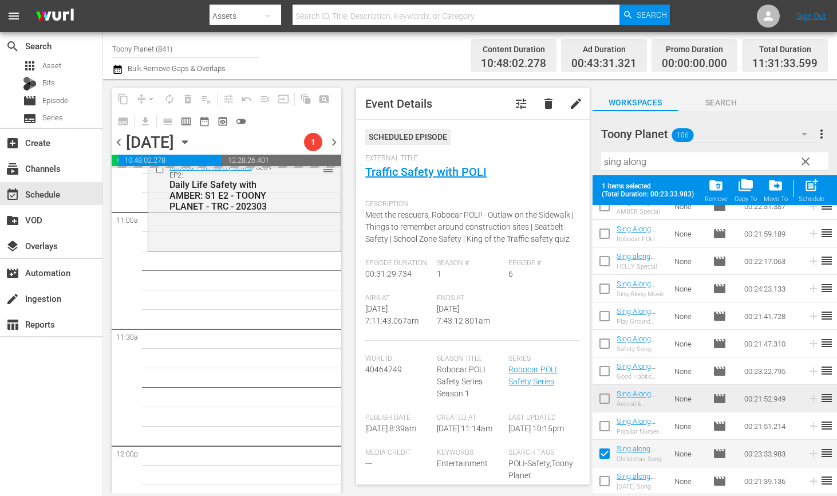
click at [604, 484] on input "checkbox" at bounding box center [605, 483] width 24 height 24
checkbox input "true"
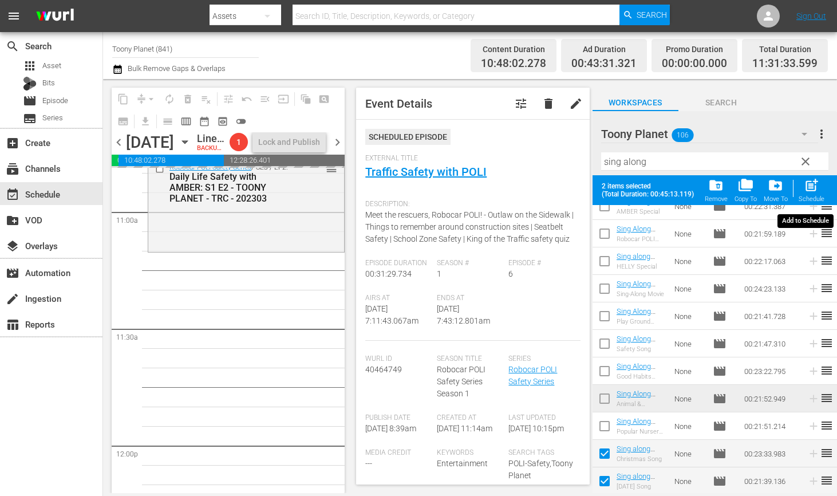
click at [816, 191] on span "post_add" at bounding box center [811, 185] width 15 height 15
checkbox input "false"
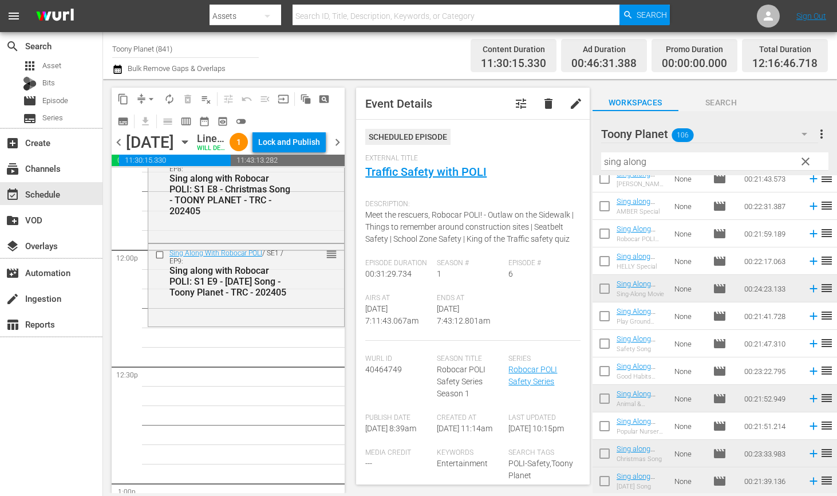
scroll to position [2732, 0]
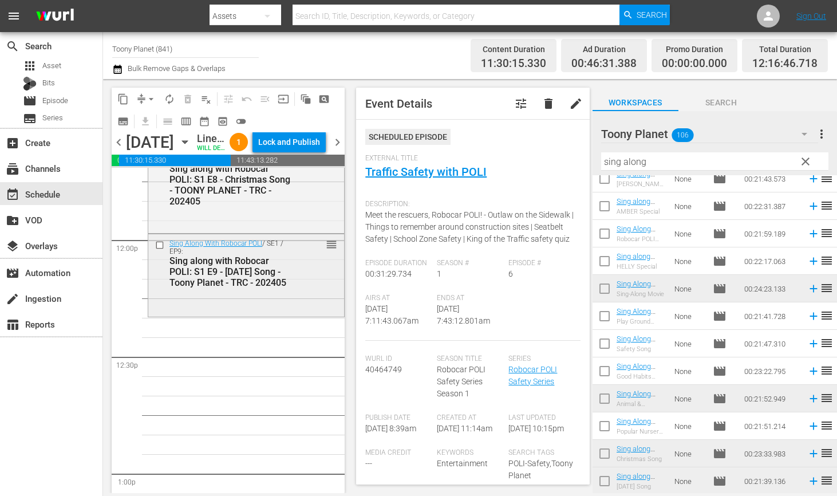
click at [267, 315] on div "Sing Along With Robocar POLI / SE1 / EP9: Sing along with Robocar POLI: S1 E9 -…" at bounding box center [246, 274] width 196 height 81
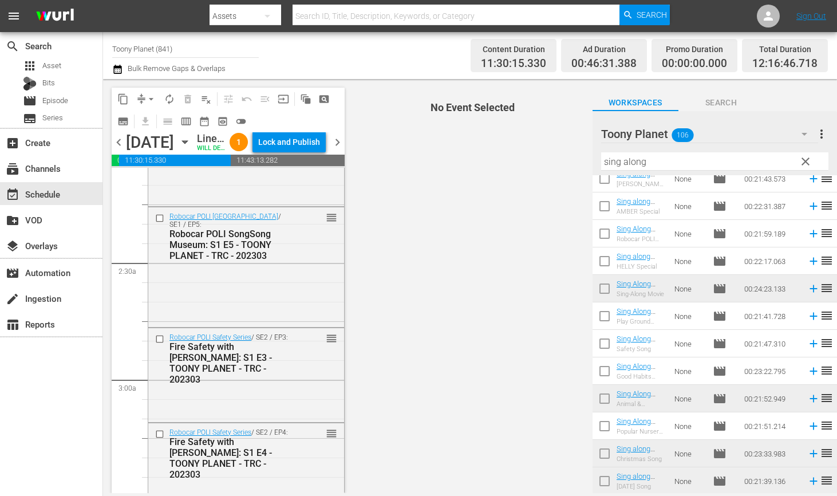
scroll to position [0, 0]
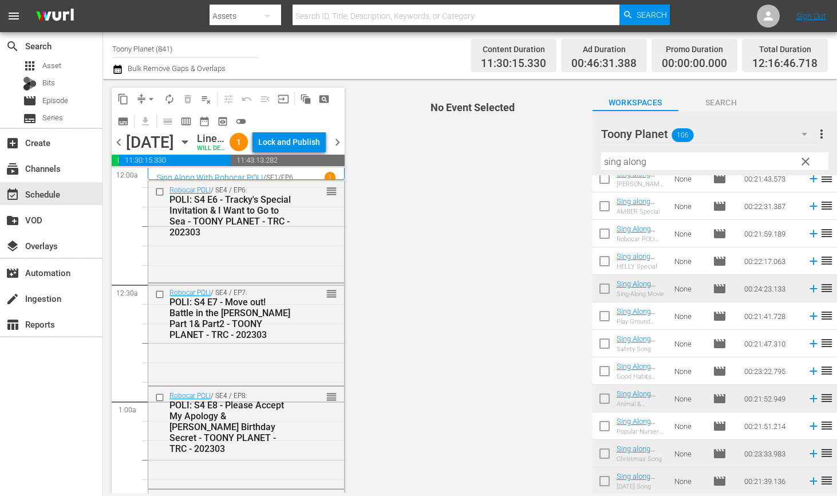
click at [171, 98] on span "autorenew_outlined" at bounding box center [169, 98] width 11 height 11
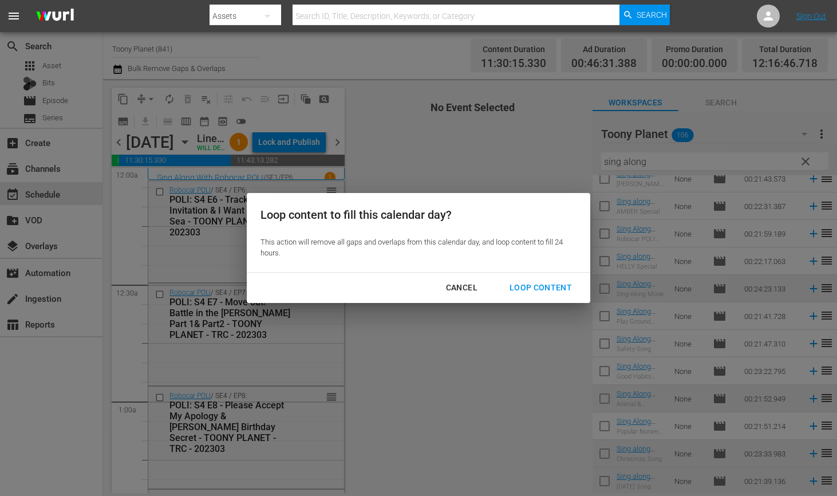
click at [550, 287] on div "Loop Content" at bounding box center [541, 288] width 81 height 14
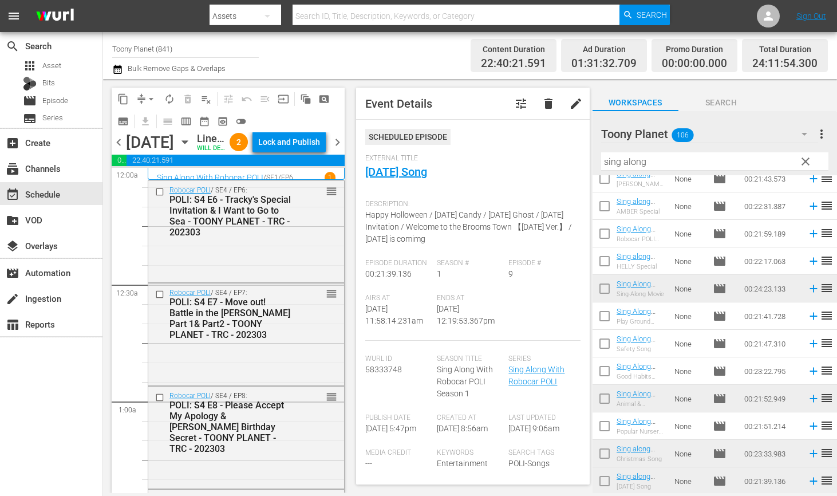
click at [323, 144] on button "Lock and Publish" at bounding box center [289, 142] width 73 height 21
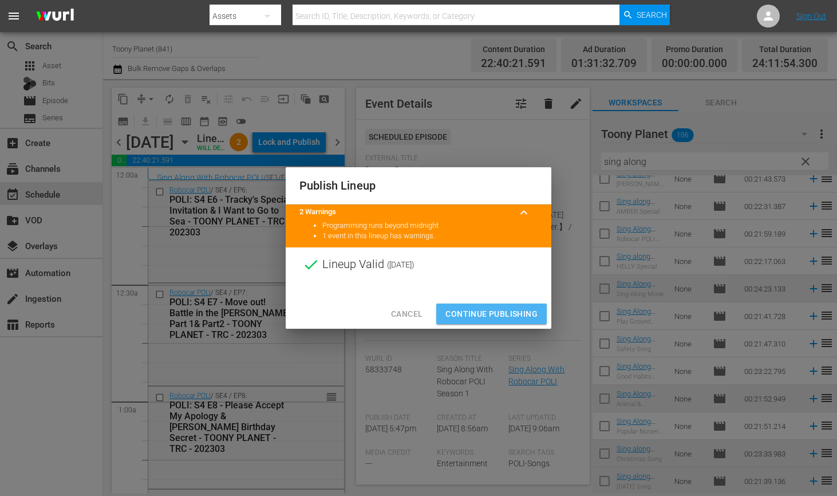
drag, startPoint x: 503, startPoint y: 310, endPoint x: 289, endPoint y: 260, distance: 220.0
click at [503, 310] on span "Continue Publishing" at bounding box center [492, 314] width 92 height 14
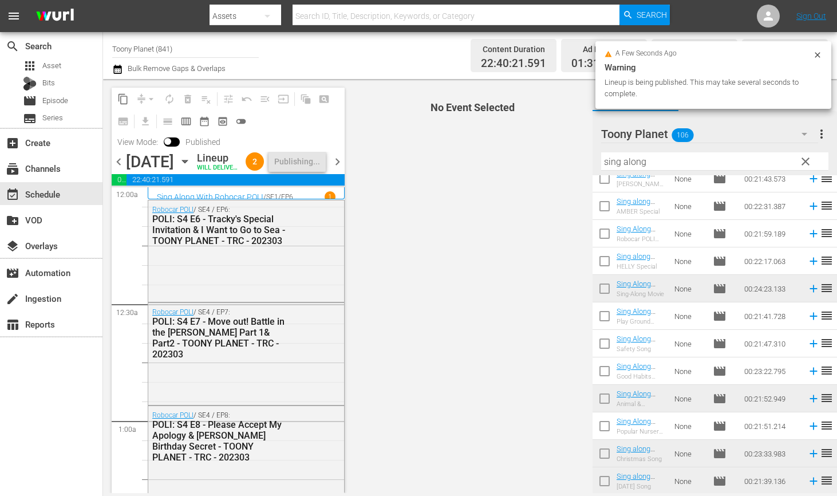
click at [335, 169] on span "chevron_right" at bounding box center [337, 162] width 14 height 14
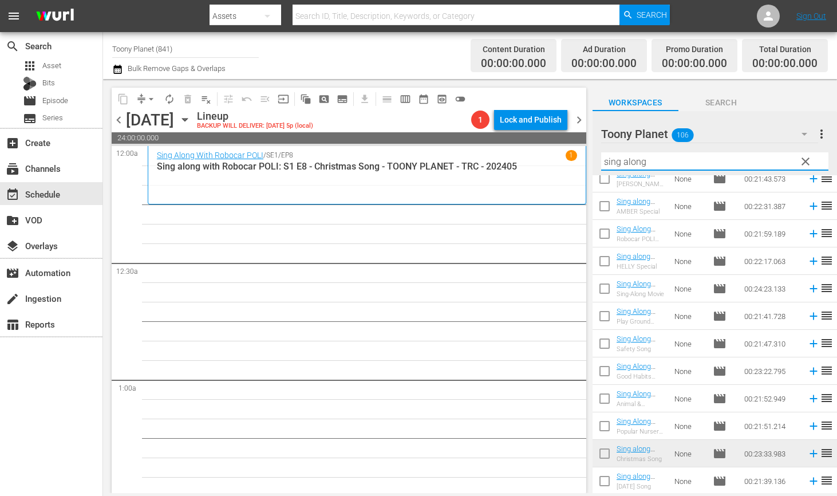
drag, startPoint x: 640, startPoint y: 160, endPoint x: 563, endPoint y: 141, distance: 79.0
click at [566, 144] on div "content_copy compress arrow_drop_down autorenew_outlined delete_forever_outline…" at bounding box center [470, 286] width 734 height 414
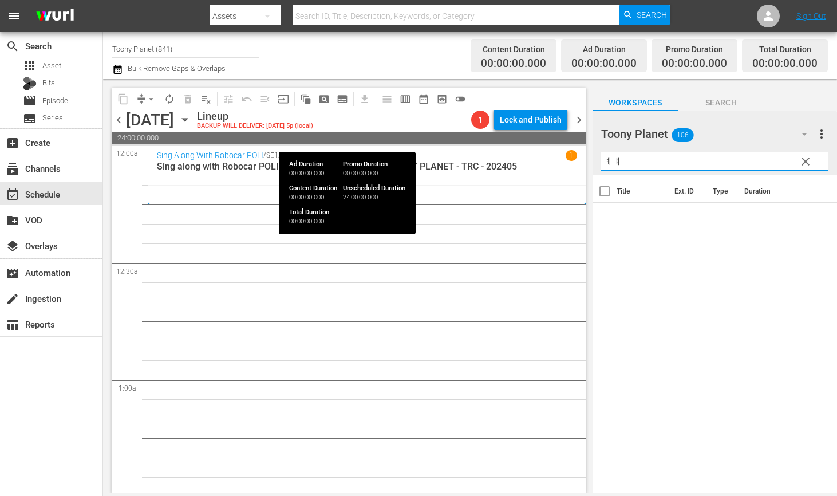
type input "ㅖ"
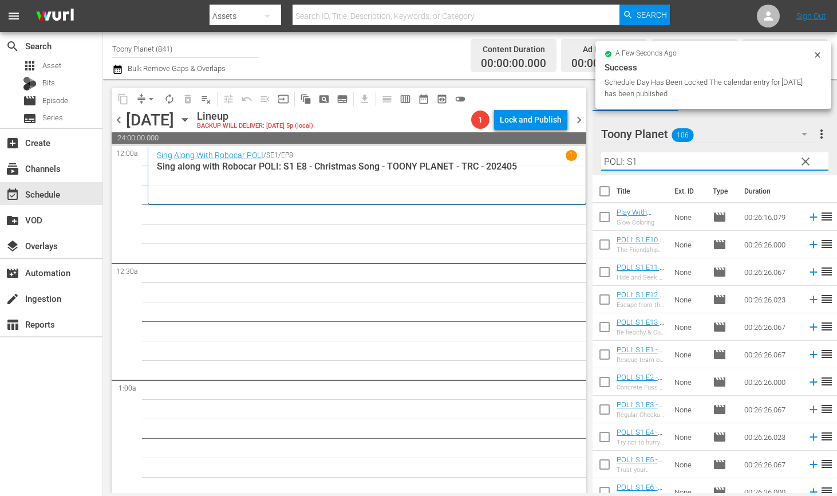
type input "POLI: S1"
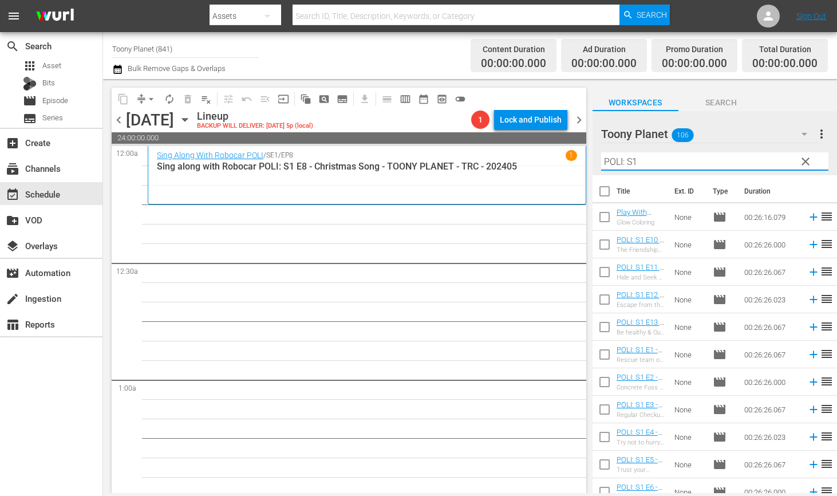
drag, startPoint x: 601, startPoint y: 242, endPoint x: 598, endPoint y: 262, distance: 20.2
click at [601, 242] on input "checkbox" at bounding box center [605, 247] width 24 height 24
checkbox input "true"
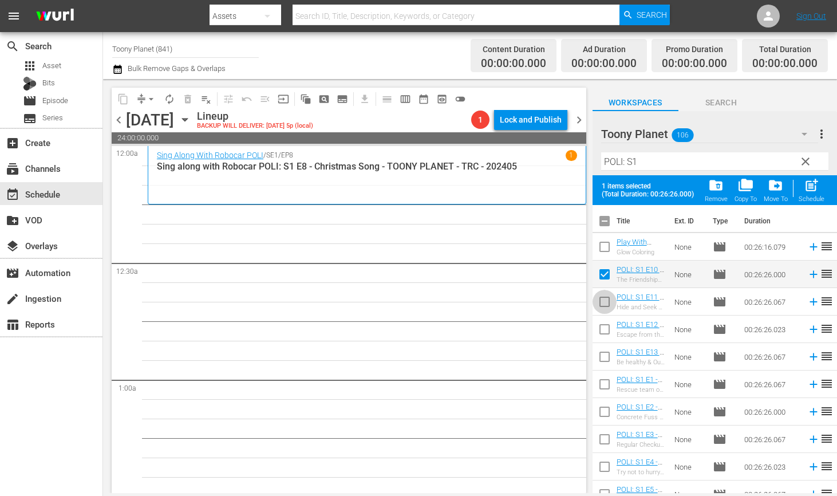
drag, startPoint x: 599, startPoint y: 301, endPoint x: 596, endPoint y: 338, distance: 37.4
click at [600, 301] on input "checkbox" at bounding box center [605, 304] width 24 height 24
checkbox input "true"
click at [596, 338] on input "checkbox" at bounding box center [605, 332] width 24 height 24
checkbox input "true"
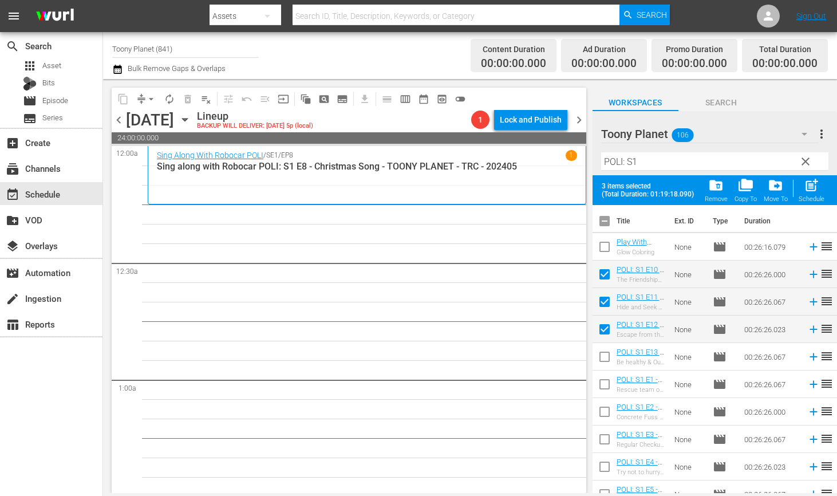
click at [598, 361] on input "checkbox" at bounding box center [605, 359] width 24 height 24
checkbox input "true"
click at [809, 192] on span "post_add" at bounding box center [811, 185] width 15 height 15
checkbox input "false"
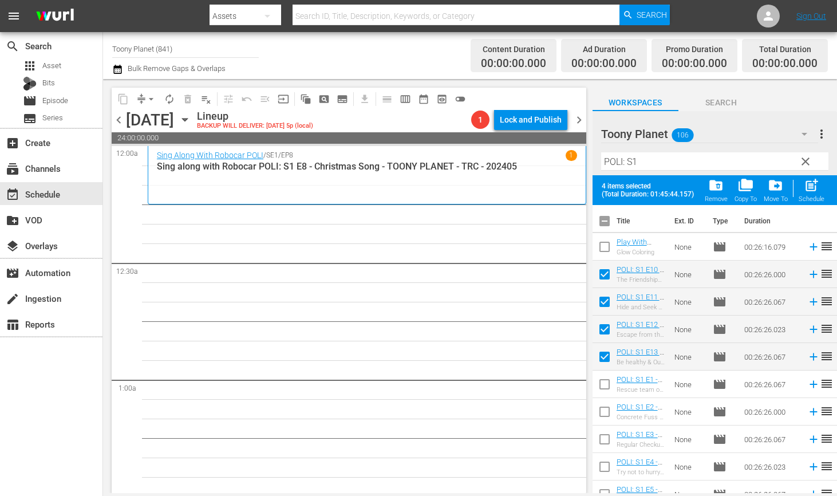
checkbox input "false"
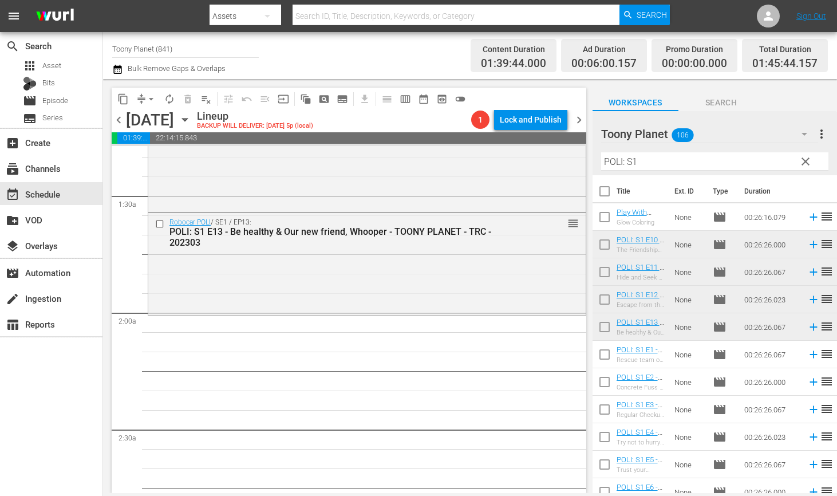
scroll to position [309, 0]
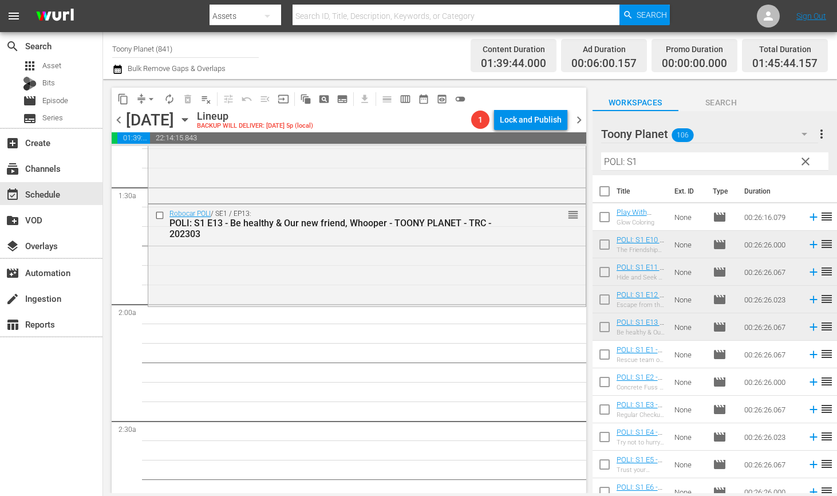
click at [375, 282] on div "Robocar POLI / SE1 / EP13: POLI: S1 E13 - Be healthy & Our new friend, Whooper …" at bounding box center [367, 254] width 438 height 100
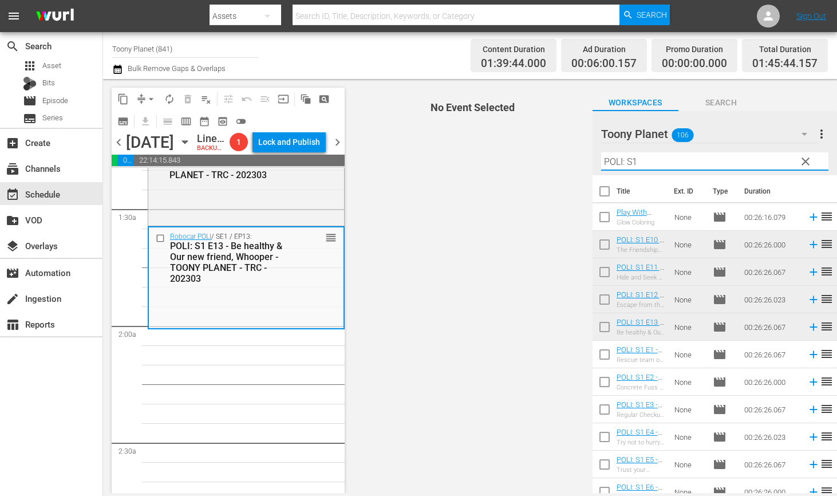
drag, startPoint x: 686, startPoint y: 155, endPoint x: 523, endPoint y: 166, distance: 163.0
click at [525, 153] on div "content_copy compress arrow_drop_down autorenew_outlined delete_forever_outline…" at bounding box center [470, 286] width 734 height 414
drag, startPoint x: 634, startPoint y: 156, endPoint x: 529, endPoint y: 141, distance: 106.4
click at [529, 141] on div "content_copy compress arrow_drop_down autorenew_outlined delete_forever_outline…" at bounding box center [470, 286] width 734 height 414
type input "ㄴ"
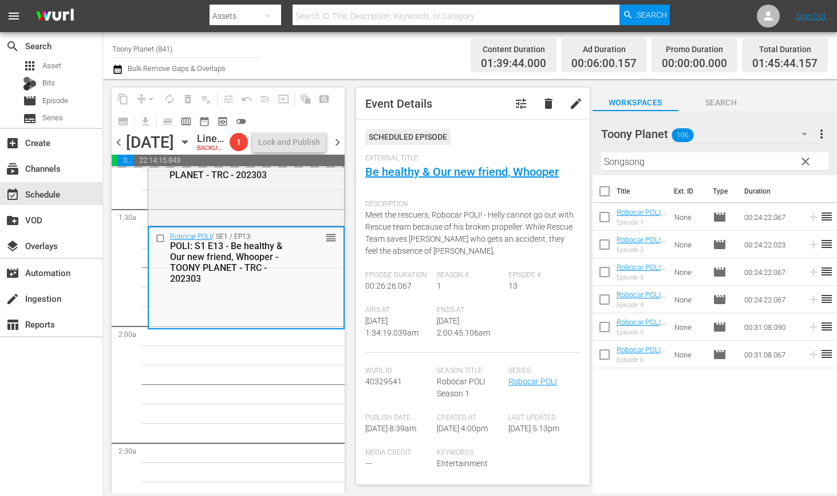
drag, startPoint x: 624, startPoint y: 348, endPoint x: 19, endPoint y: 14, distance: 690.8
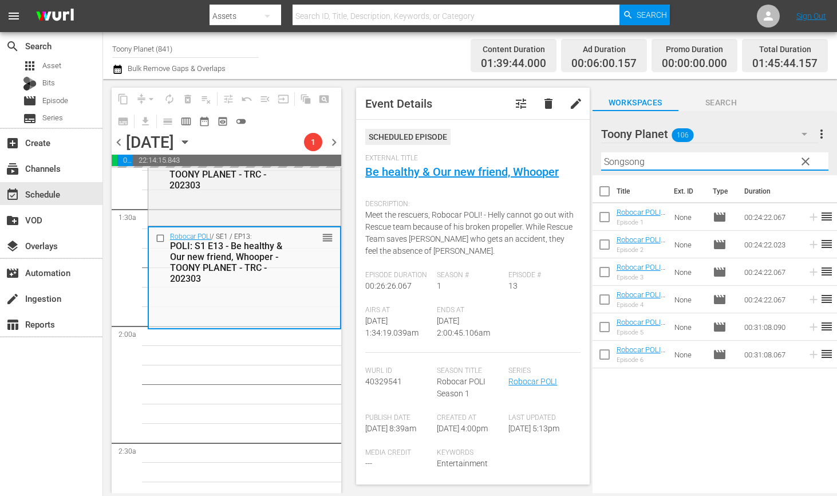
drag, startPoint x: 676, startPoint y: 161, endPoint x: 509, endPoint y: 141, distance: 168.4
click at [521, 144] on div "content_copy compress arrow_drop_down autorenew_outlined delete_forever_outline…" at bounding box center [470, 286] width 734 height 414
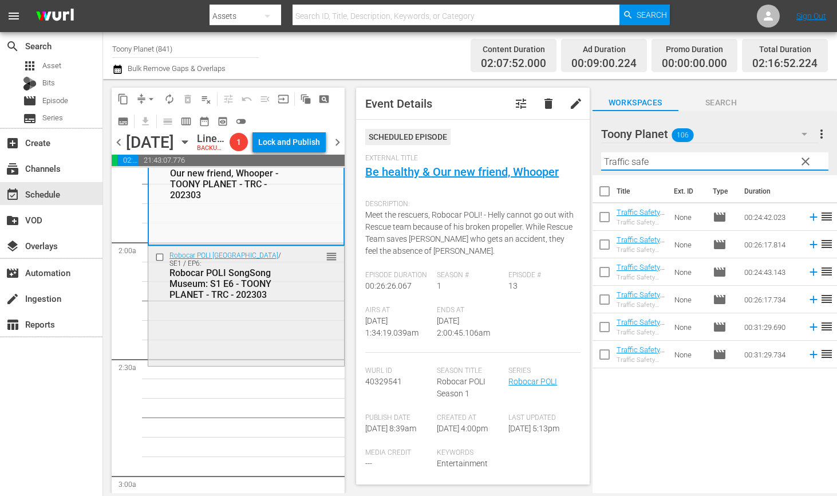
type input "Traffic safe"
click at [299, 352] on div "Robocar POLI SongSong Museum / SE1 / EP6: Robocar POLI [GEOGRAPHIC_DATA]: S1 E6…" at bounding box center [246, 305] width 196 height 118
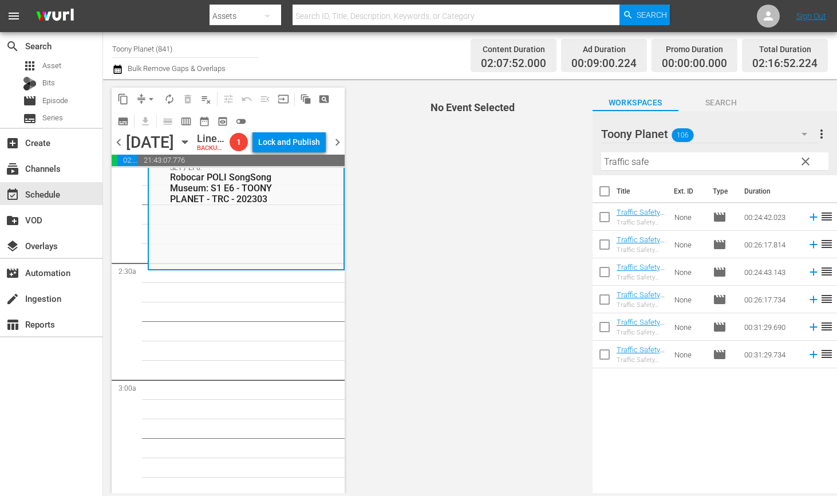
scroll to position [499, 0]
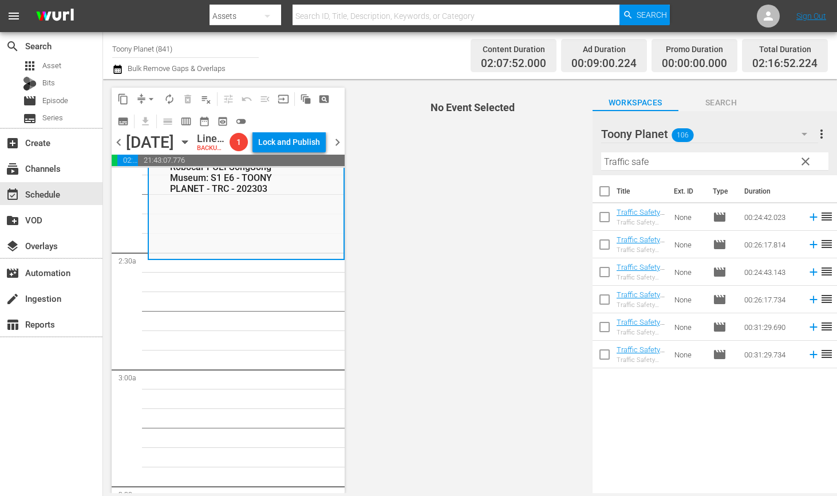
drag, startPoint x: 601, startPoint y: 214, endPoint x: 610, endPoint y: 247, distance: 33.9
click at [601, 214] on input "checkbox" at bounding box center [605, 219] width 24 height 24
checkbox input "true"
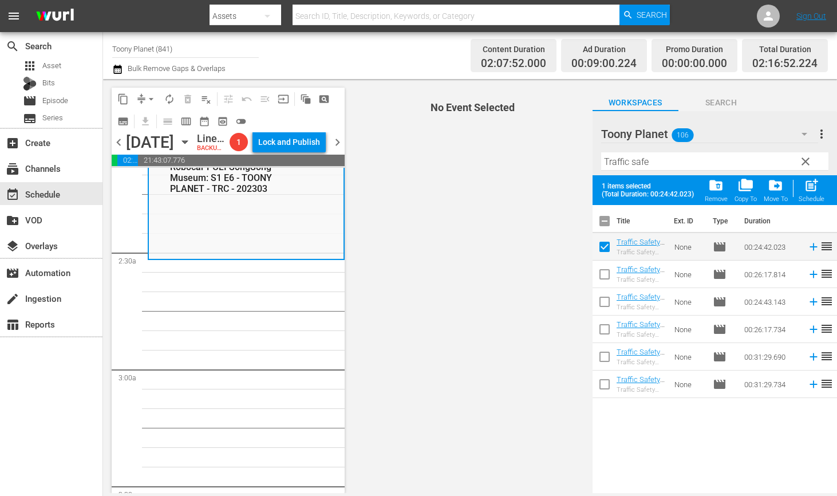
click at [606, 290] on span at bounding box center [605, 302] width 24 height 24
click at [604, 275] on input "checkbox" at bounding box center [605, 277] width 24 height 24
checkbox input "true"
drag, startPoint x: 608, startPoint y: 303, endPoint x: 614, endPoint y: 304, distance: 6.3
click at [608, 303] on input "checkbox" at bounding box center [605, 304] width 24 height 24
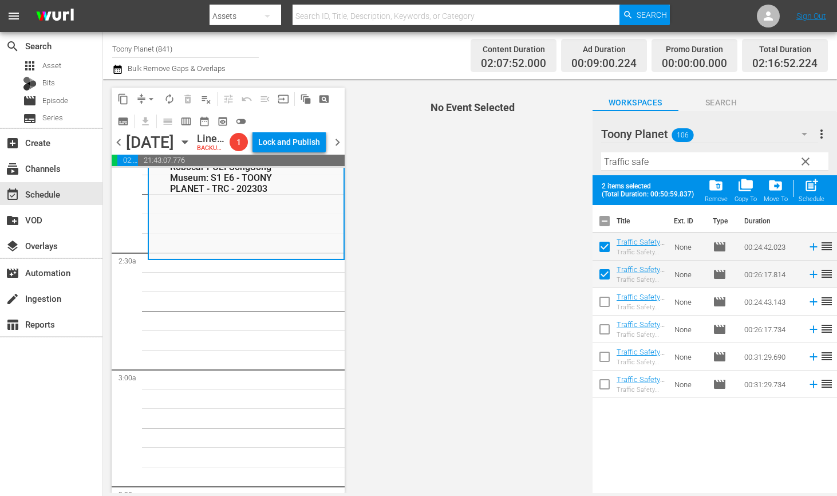
checkbox input "true"
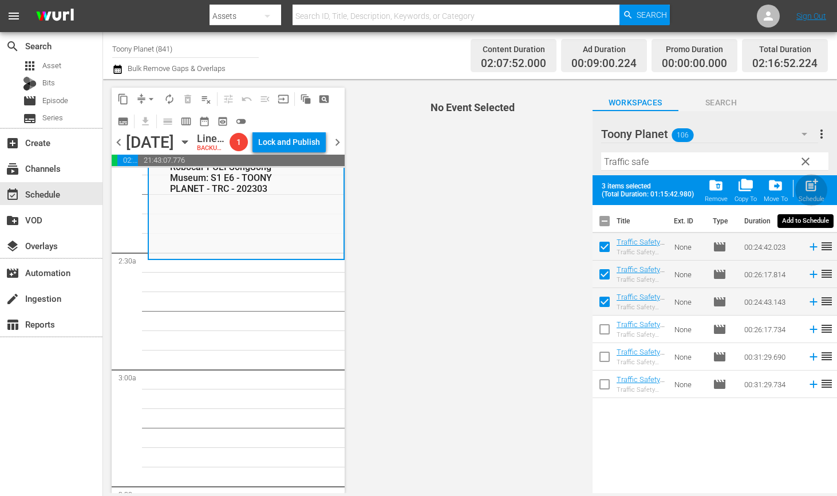
click at [803, 187] on div "post_add Schedule" at bounding box center [812, 190] width 26 height 25
checkbox input "false"
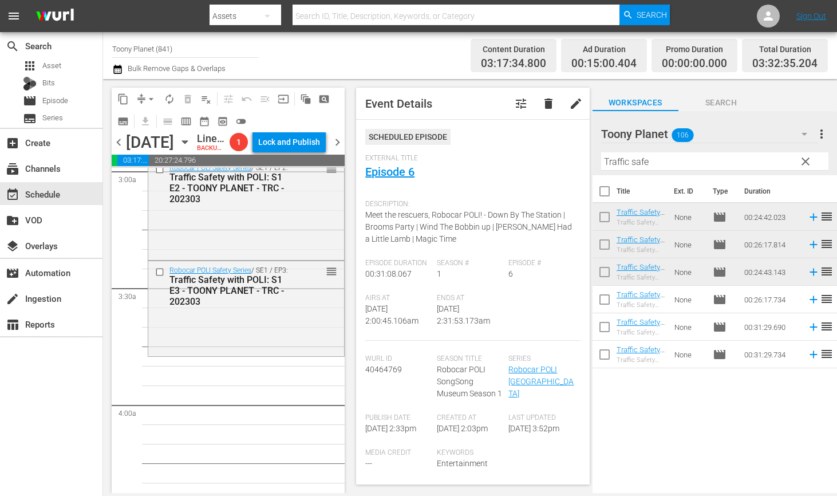
scroll to position [708, 0]
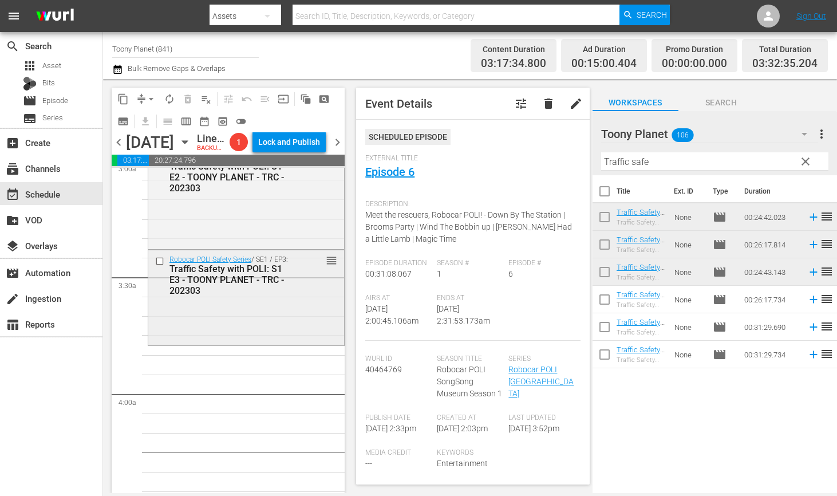
click at [312, 329] on div "Robocar POLI Safety Series / SE1 / EP3: Traffic Safety with POLI: S1 E3 - TOONY…" at bounding box center [246, 296] width 196 height 93
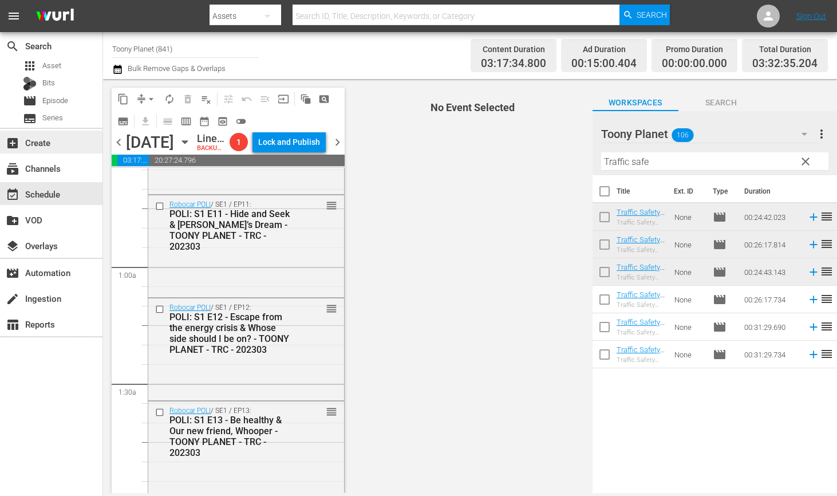
scroll to position [192, 0]
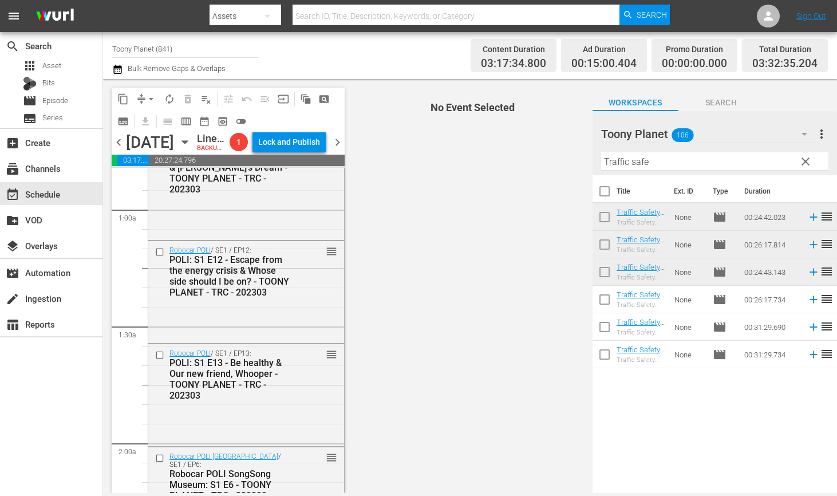
click at [673, 174] on div "Filter by Title Traffic safe" at bounding box center [714, 161] width 227 height 27
click at [680, 159] on input "Traffic safe" at bounding box center [714, 161] width 227 height 18
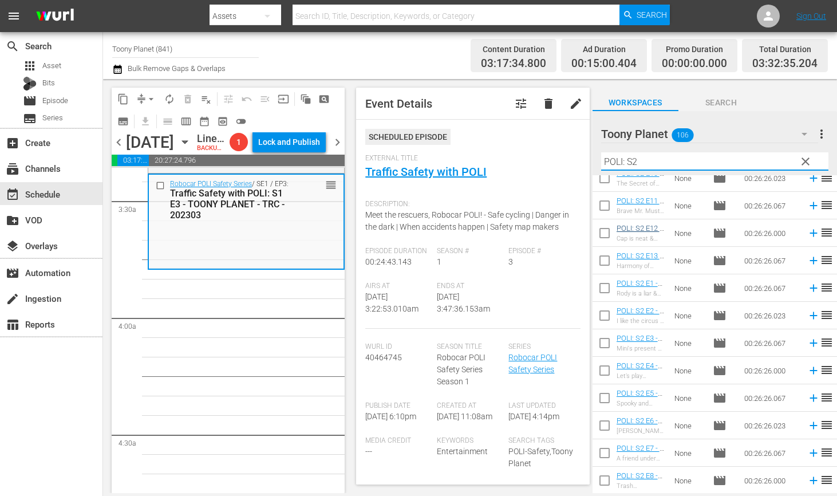
scroll to position [40, 0]
type input "POLI: S2"
click at [601, 285] on input "checkbox" at bounding box center [605, 289] width 24 height 24
checkbox input "true"
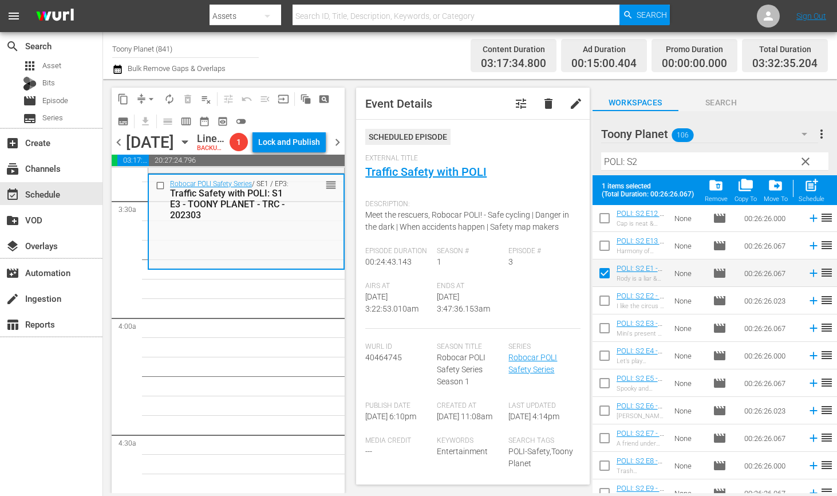
scroll to position [90, 0]
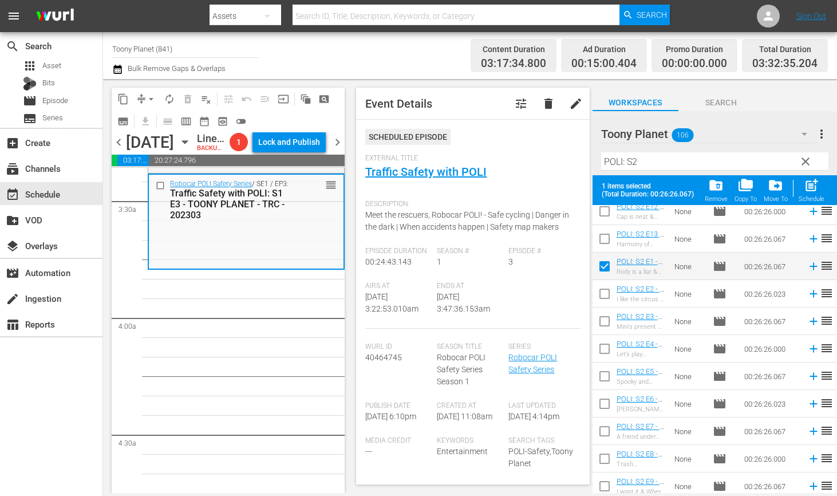
click at [602, 296] on input "checkbox" at bounding box center [605, 296] width 24 height 24
checkbox input "true"
click at [604, 317] on input "checkbox" at bounding box center [605, 324] width 24 height 24
checkbox input "true"
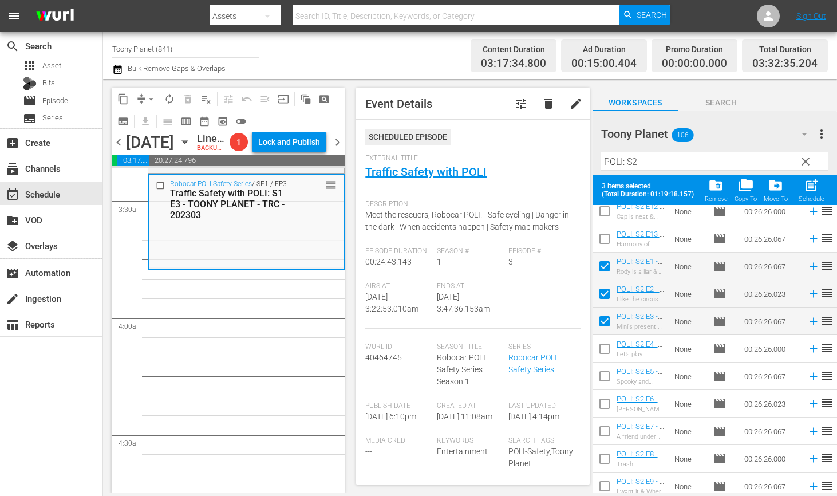
drag, startPoint x: 603, startPoint y: 347, endPoint x: 602, endPoint y: 363, distance: 16.1
click at [603, 347] on input "checkbox" at bounding box center [605, 351] width 24 height 24
checkbox input "true"
click at [600, 372] on input "checkbox" at bounding box center [605, 379] width 24 height 24
checkbox input "true"
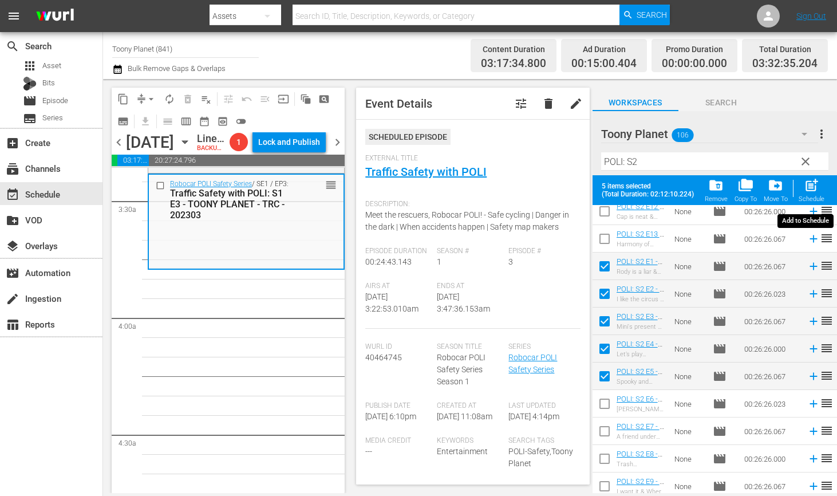
click at [813, 187] on span "post_add" at bounding box center [811, 185] width 15 height 15
checkbox input "false"
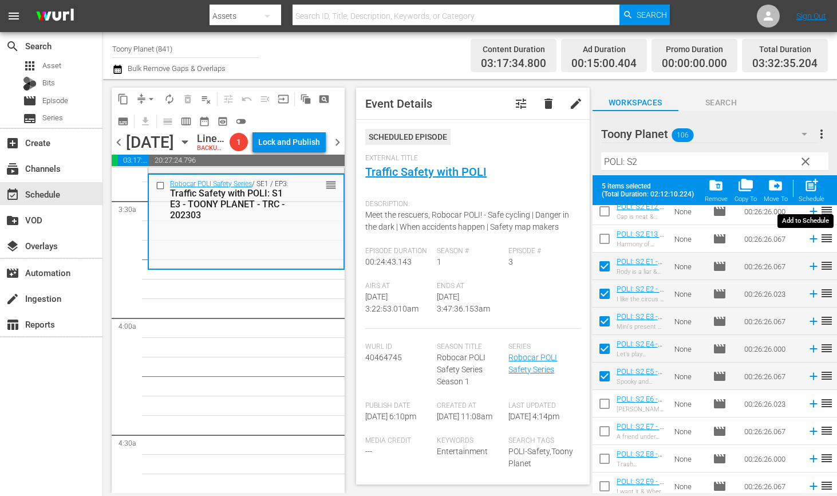
checkbox input "false"
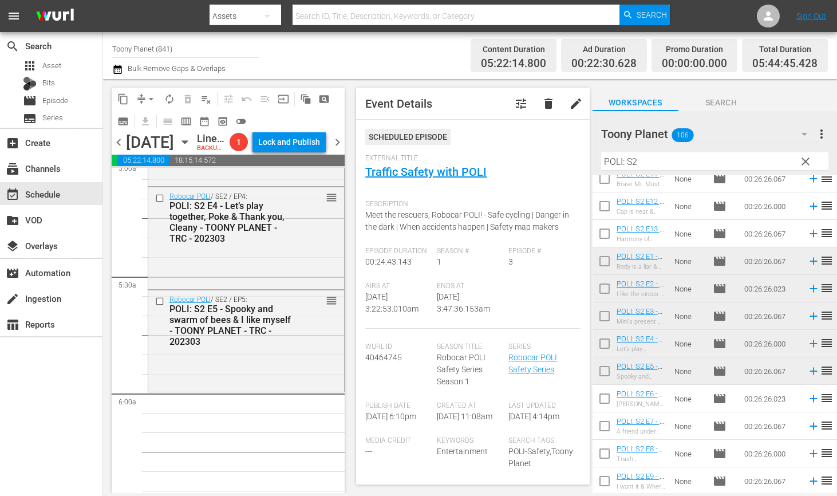
scroll to position [1188, 0]
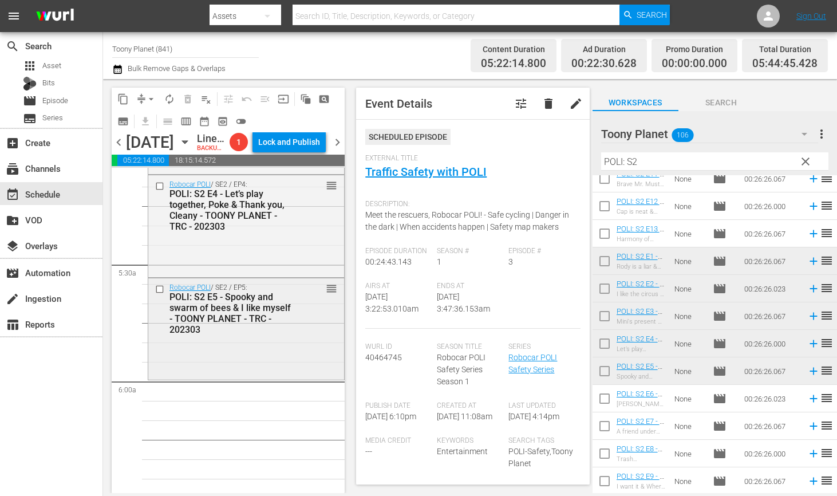
click at [246, 333] on div "POLI: S2 E5 - Spooky and swarm of bees & I like myself - TOONY PLANET - TRC - 2…" at bounding box center [230, 314] width 121 height 44
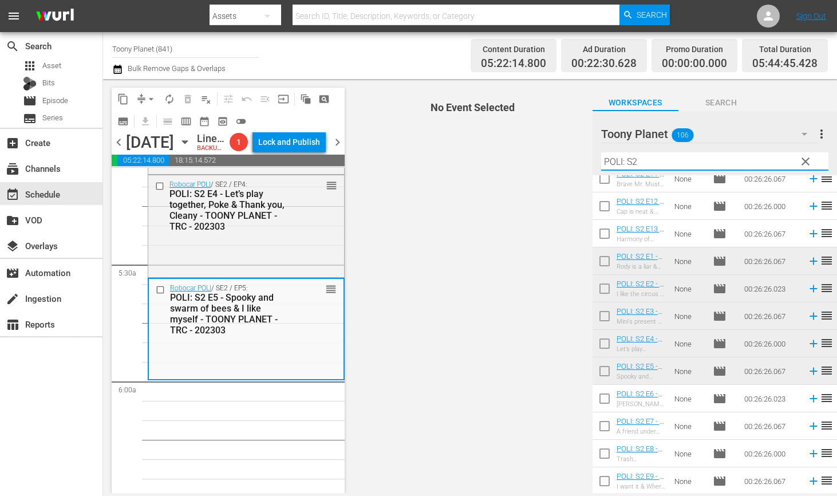
drag, startPoint x: 639, startPoint y: 155, endPoint x: 518, endPoint y: 135, distance: 122.0
click at [518, 135] on div "content_copy compress arrow_drop_down autorenew_outlined delete_forever_outline…" at bounding box center [470, 286] width 734 height 414
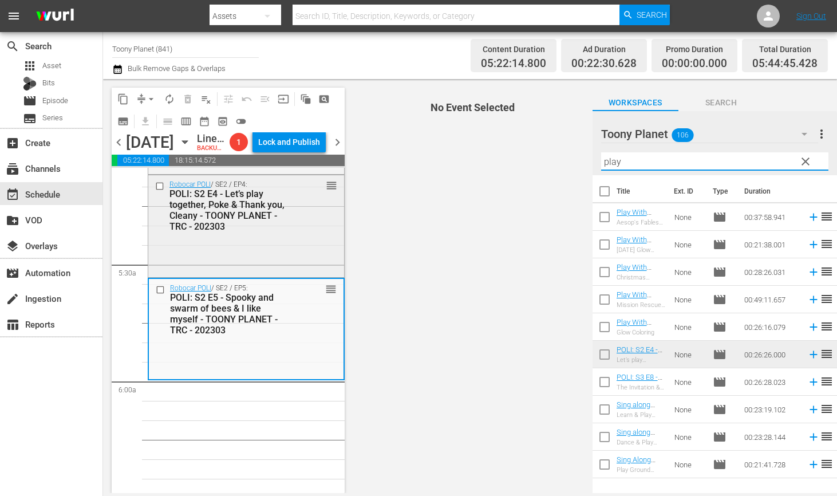
scroll to position [1259, 0]
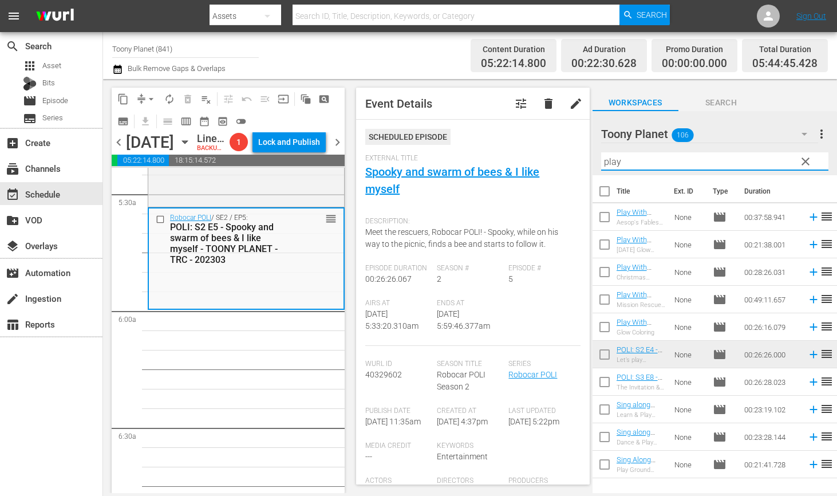
drag, startPoint x: 668, startPoint y: 163, endPoint x: 553, endPoint y: 141, distance: 117.2
click at [568, 147] on div "content_copy compress arrow_drop_down autorenew_outlined delete_forever_outline…" at bounding box center [470, 286] width 734 height 414
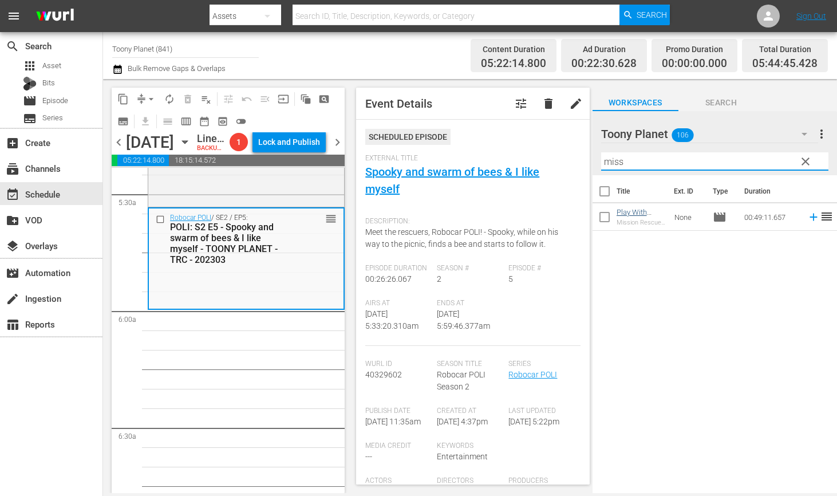
type input "miss"
